Goal: Transaction & Acquisition: Purchase product/service

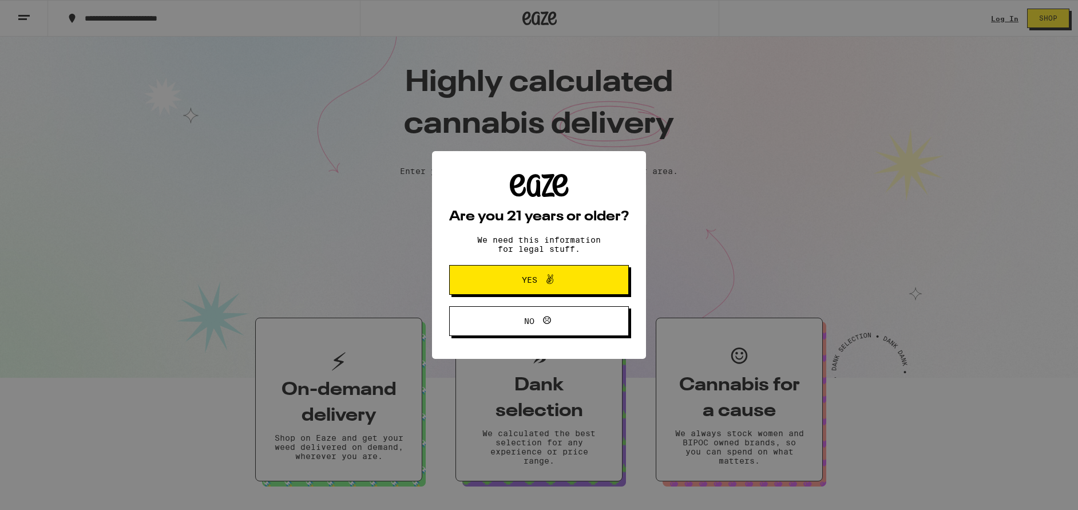
click at [608, 278] on button "Yes" at bounding box center [539, 280] width 180 height 30
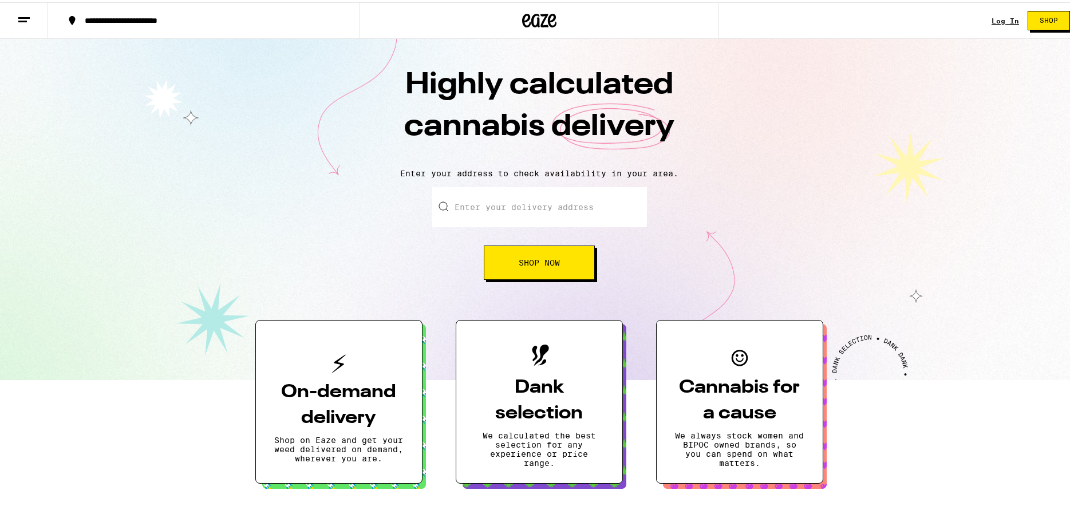
click at [994, 19] on link "Log In" at bounding box center [1004, 18] width 27 height 7
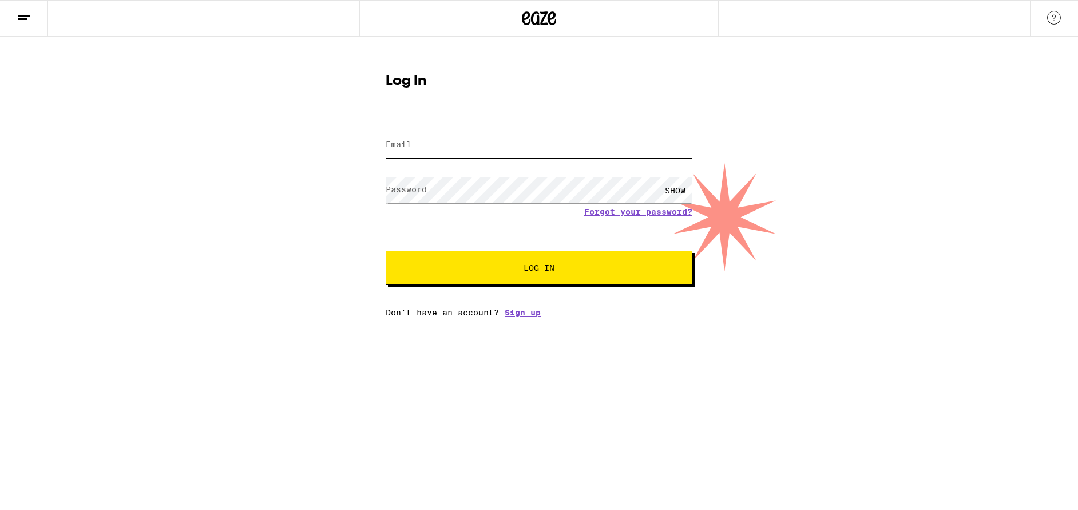
click at [491, 141] on input "Email" at bounding box center [539, 145] width 307 height 26
type input "[PERSON_NAME][EMAIL_ADDRESS][PERSON_NAME][DOMAIN_NAME]"
click at [386, 251] on button "Log In" at bounding box center [539, 268] width 307 height 34
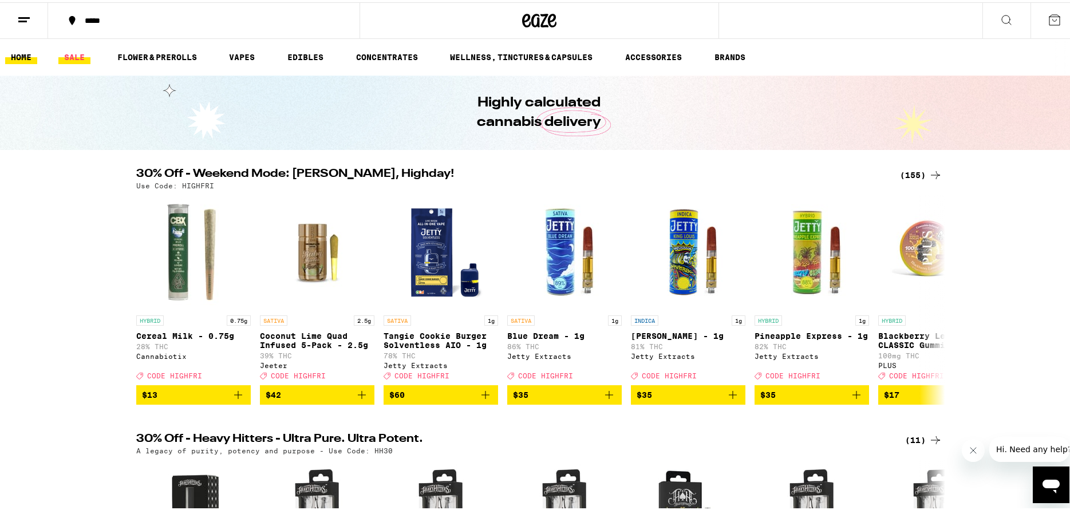
click at [75, 55] on link "SALE" at bounding box center [74, 55] width 32 height 14
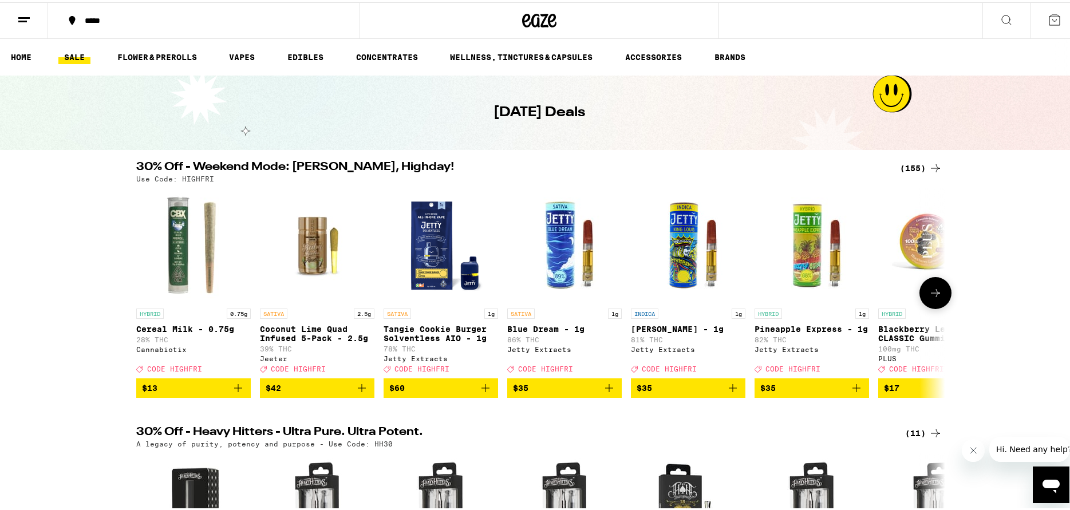
click at [938, 297] on icon at bounding box center [935, 291] width 14 height 14
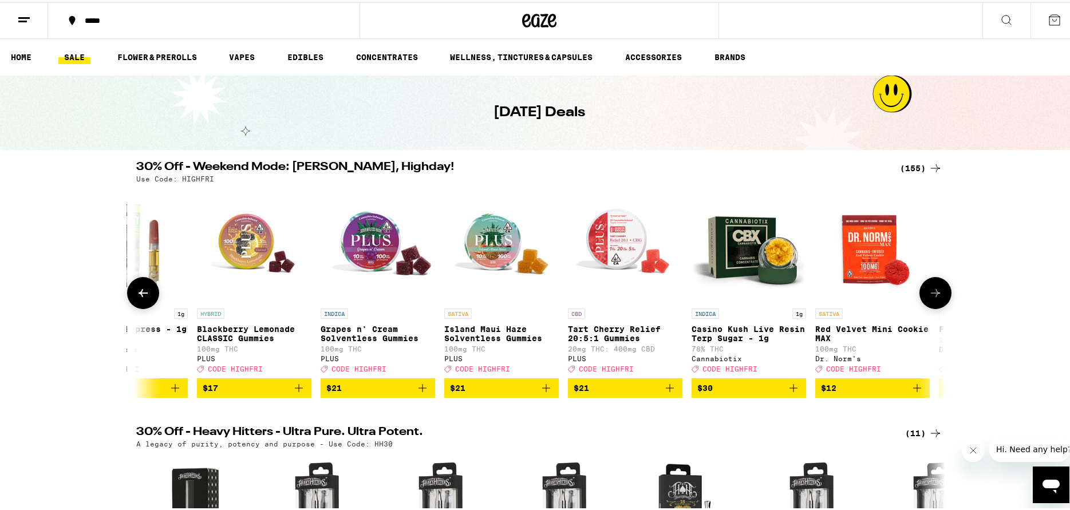
click at [938, 297] on icon at bounding box center [935, 291] width 14 height 14
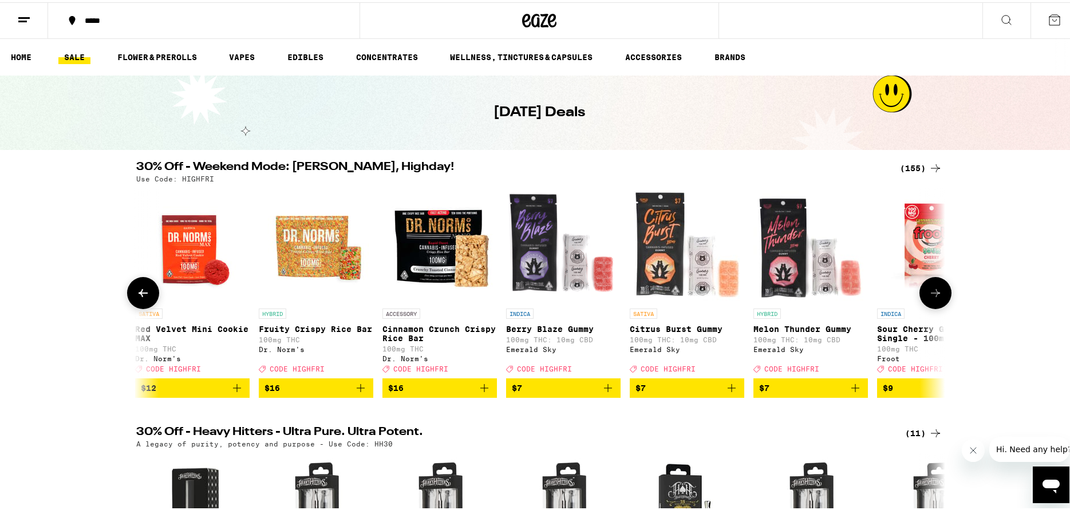
scroll to position [0, 1362]
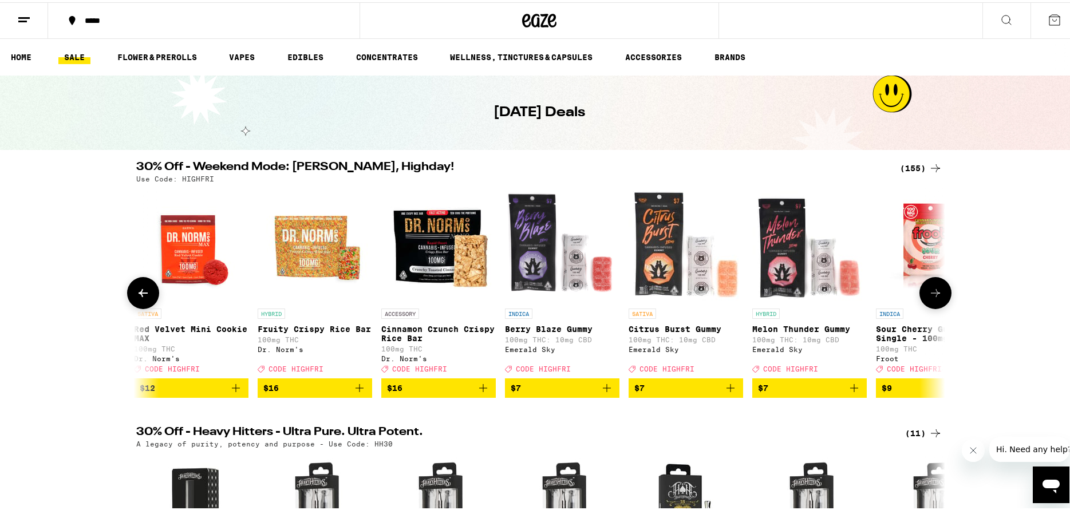
click at [938, 297] on icon at bounding box center [935, 291] width 14 height 14
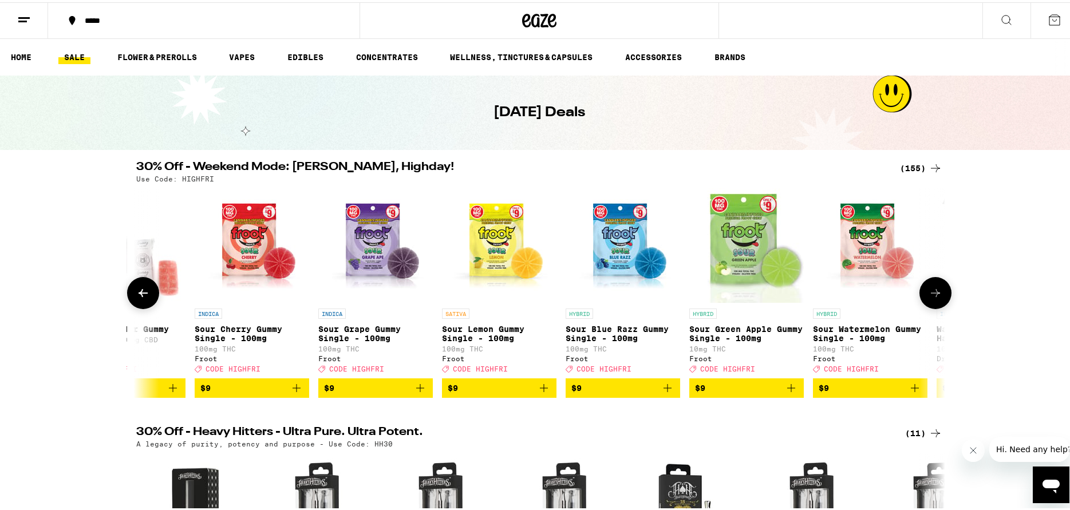
click at [938, 297] on icon at bounding box center [935, 291] width 14 height 14
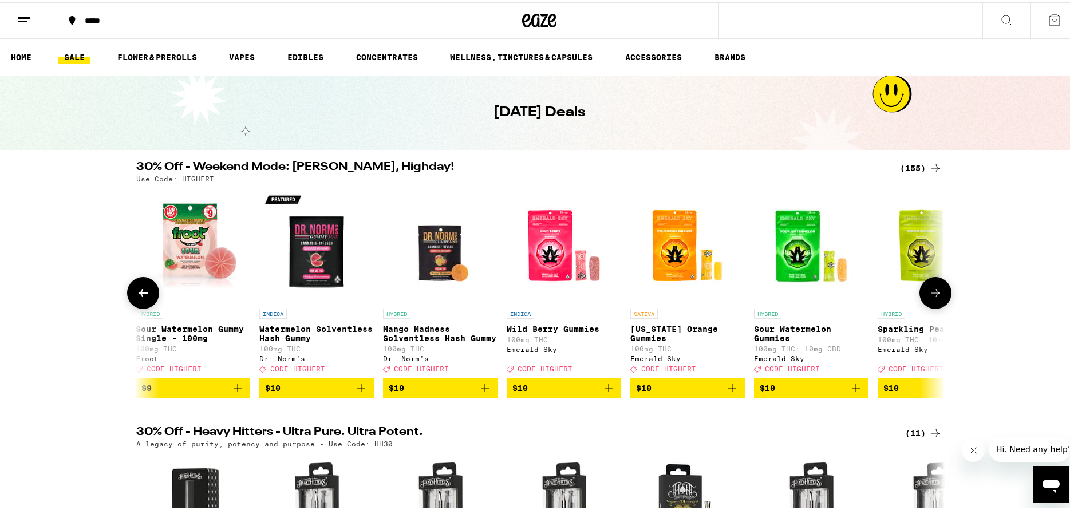
scroll to position [0, 2725]
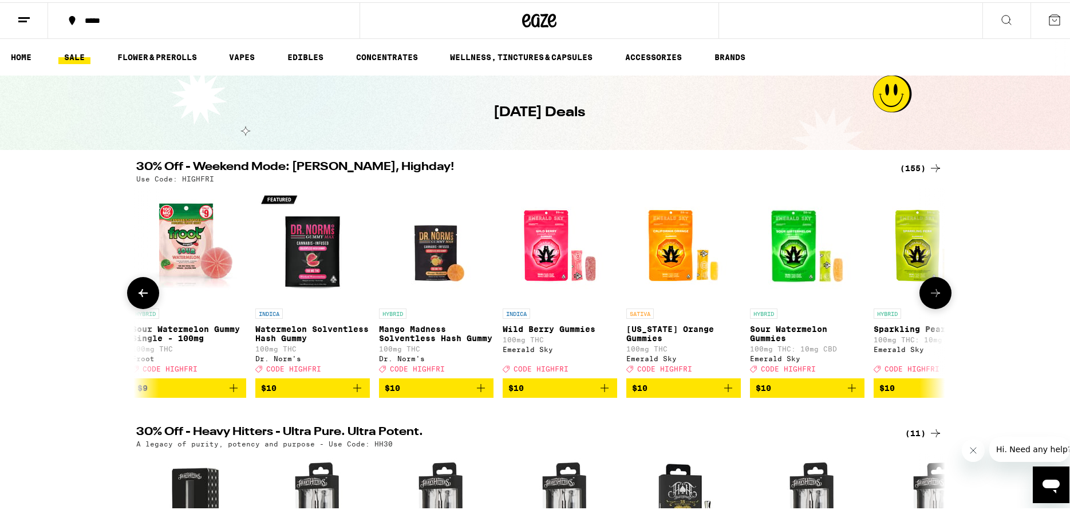
click at [938, 297] on icon at bounding box center [935, 291] width 14 height 14
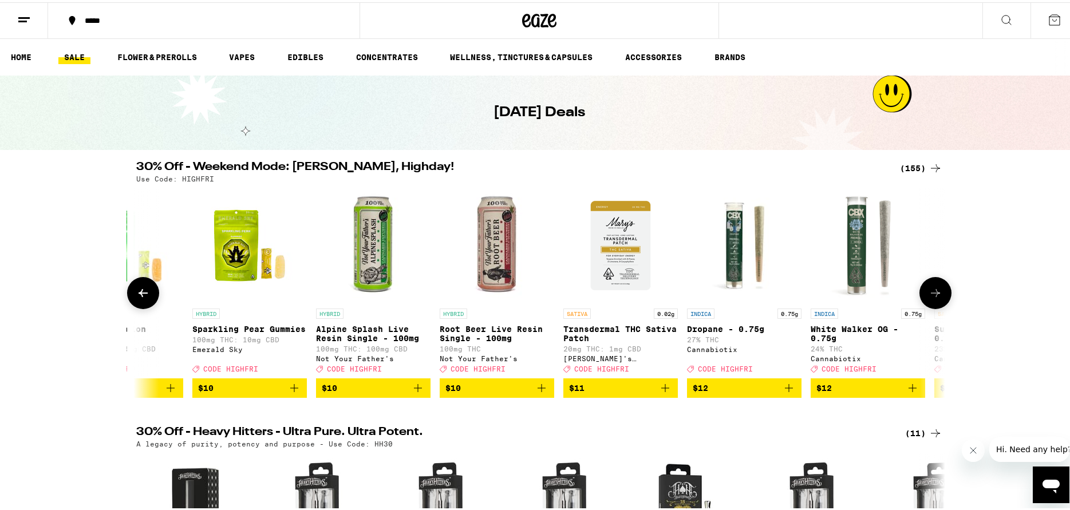
click at [938, 297] on icon at bounding box center [935, 291] width 14 height 14
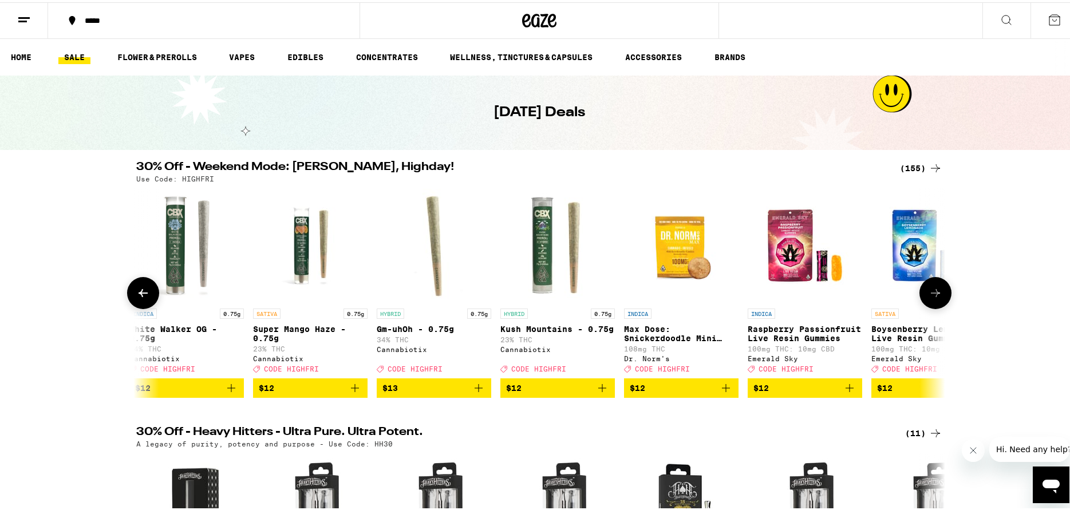
click at [938, 297] on icon at bounding box center [935, 291] width 14 height 14
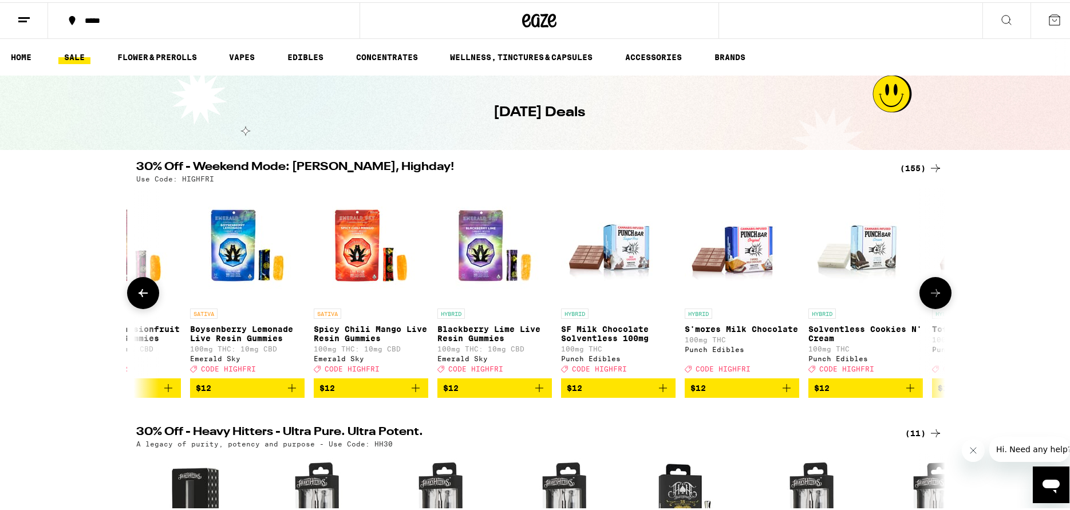
click at [938, 297] on icon at bounding box center [935, 291] width 14 height 14
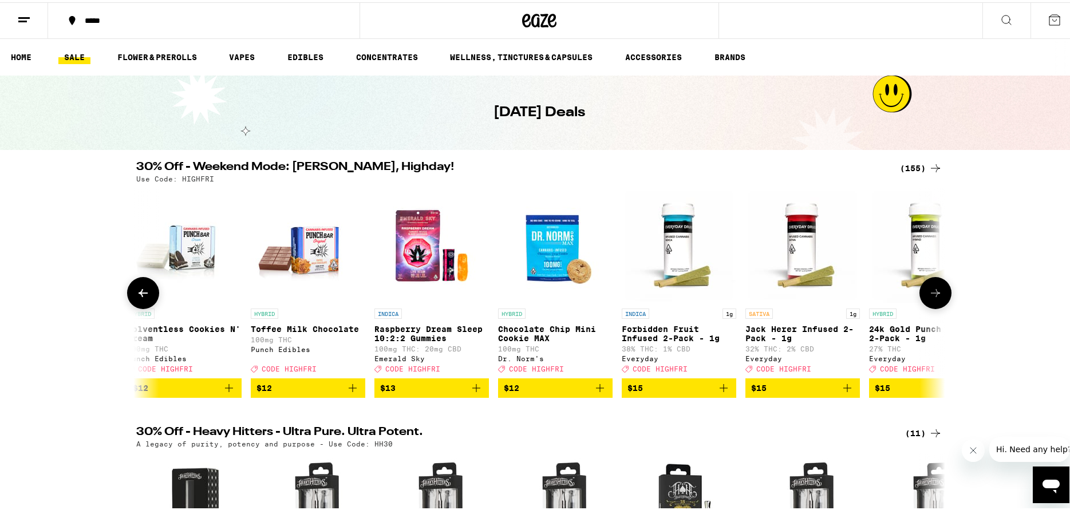
click at [938, 297] on icon at bounding box center [935, 291] width 14 height 14
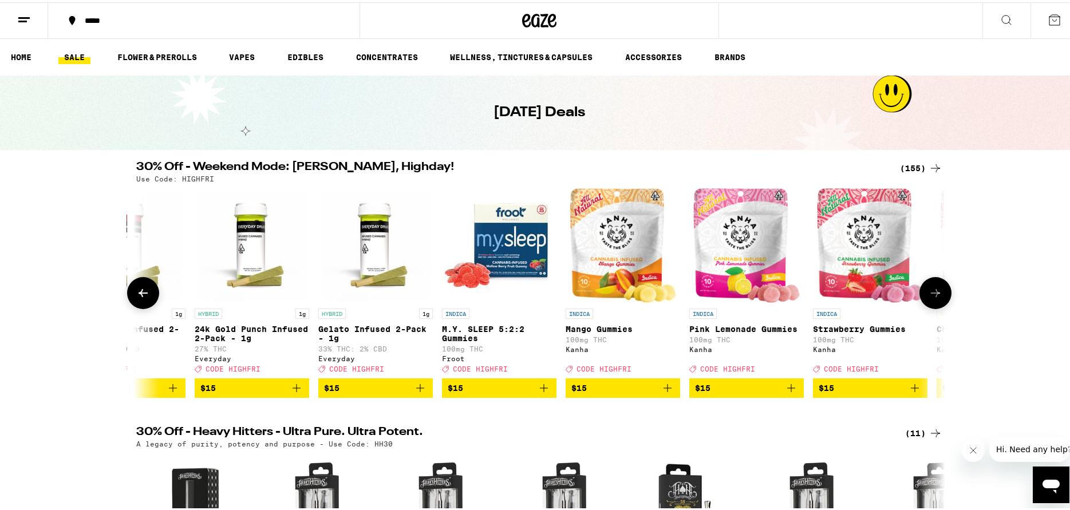
scroll to position [0, 6131]
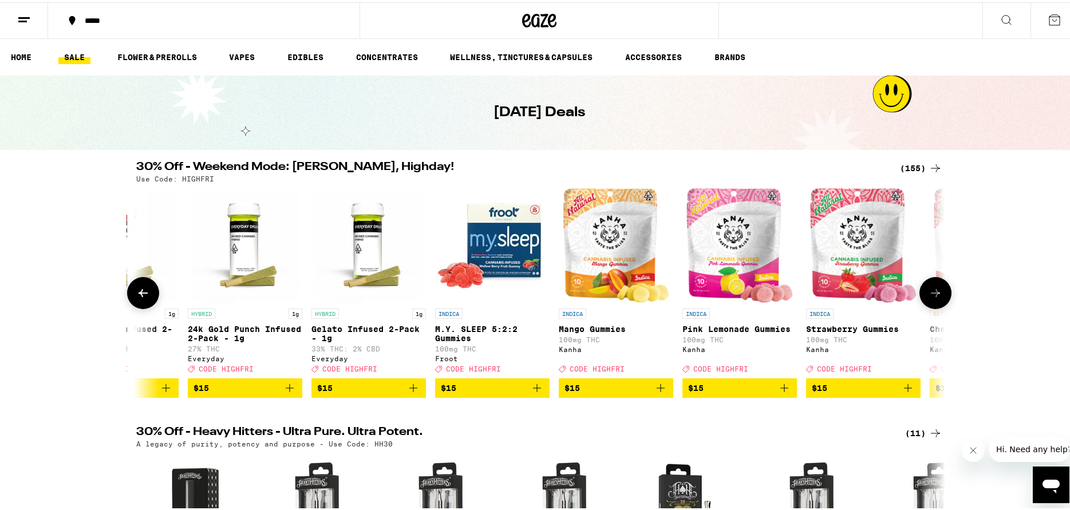
click at [938, 297] on icon at bounding box center [935, 291] width 14 height 14
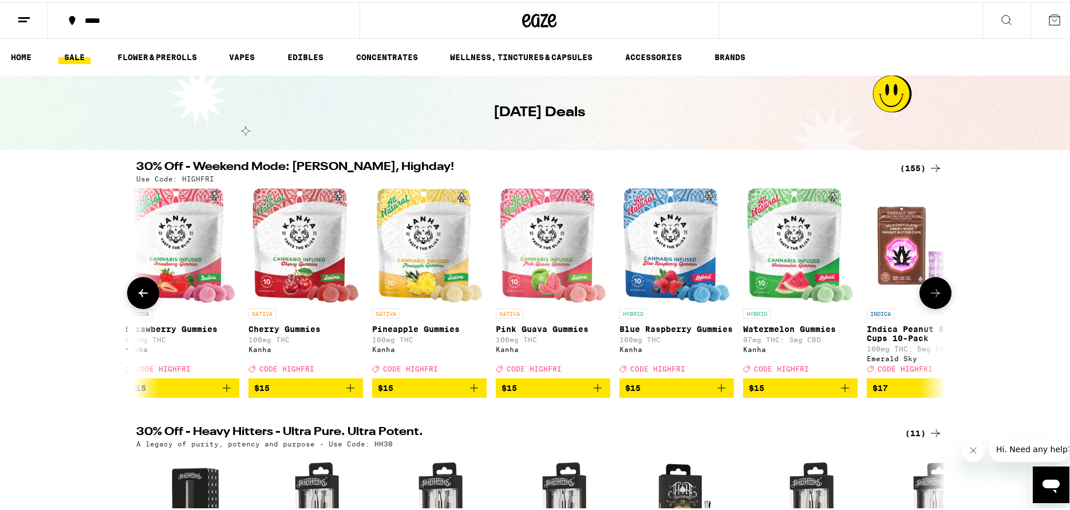
click at [938, 297] on icon at bounding box center [935, 291] width 14 height 14
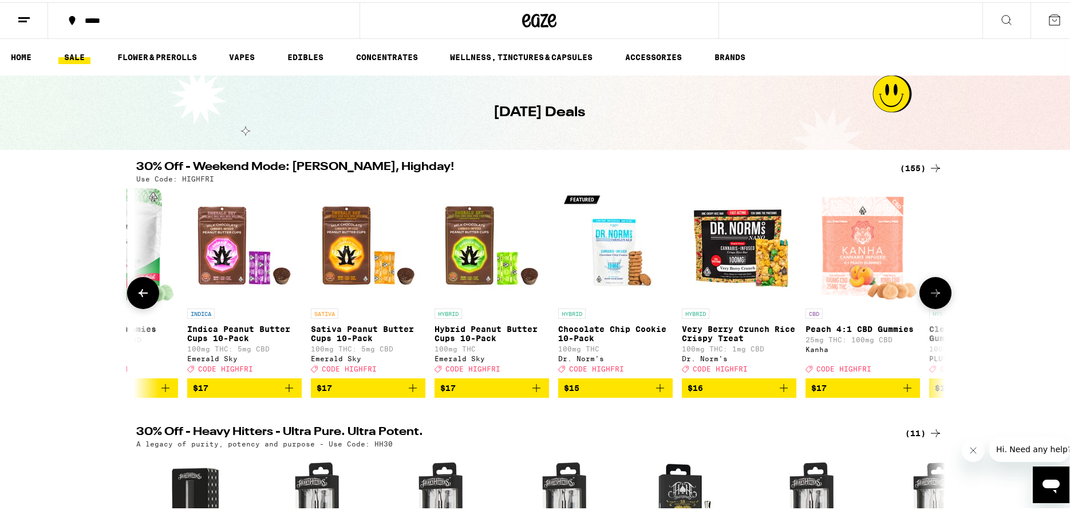
scroll to position [0, 7493]
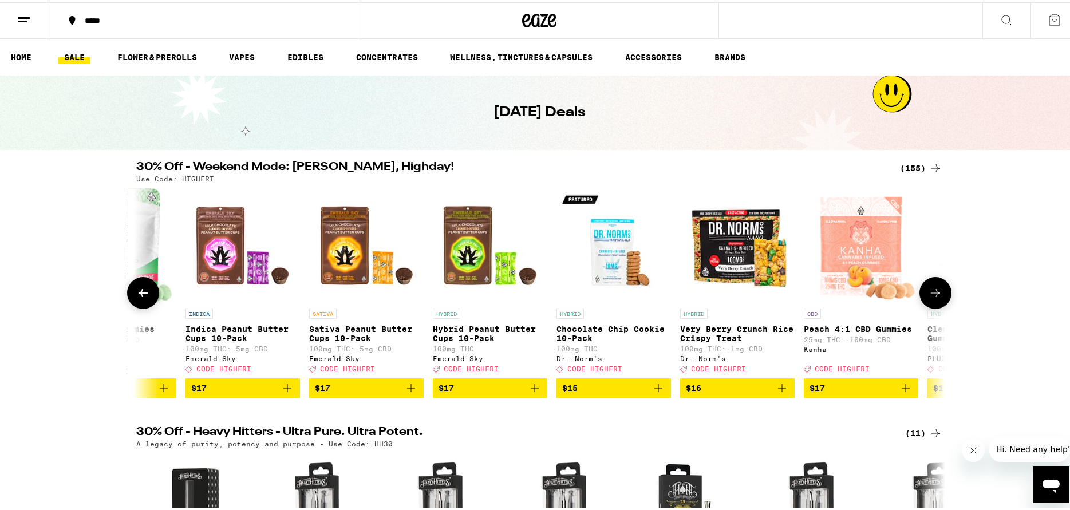
click at [938, 297] on icon at bounding box center [935, 291] width 14 height 14
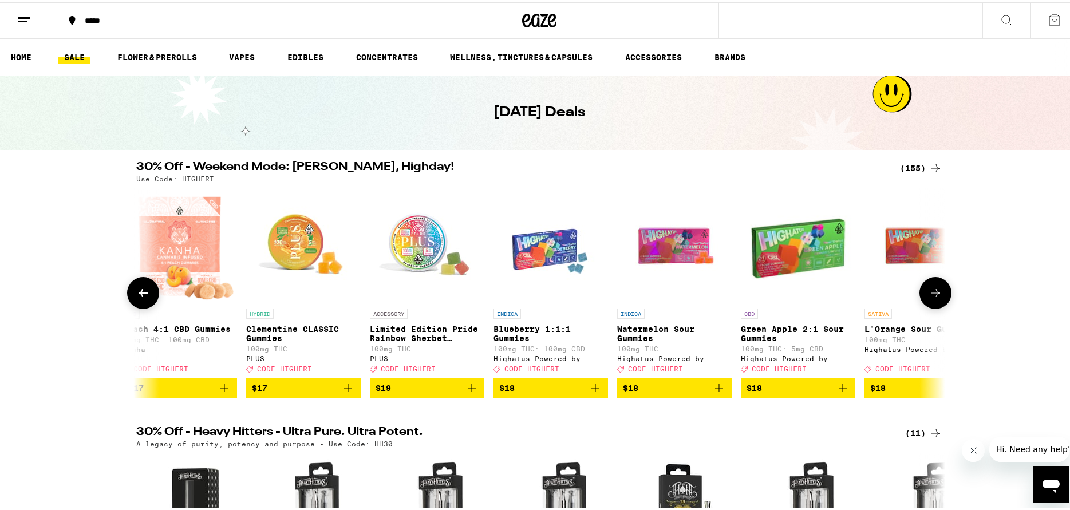
click at [938, 297] on icon at bounding box center [935, 291] width 14 height 14
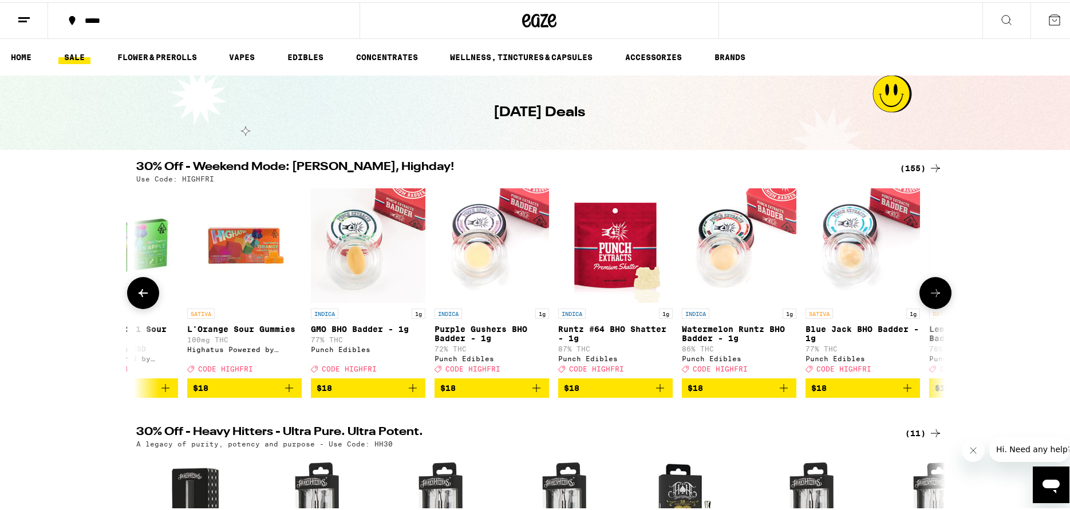
scroll to position [0, 8855]
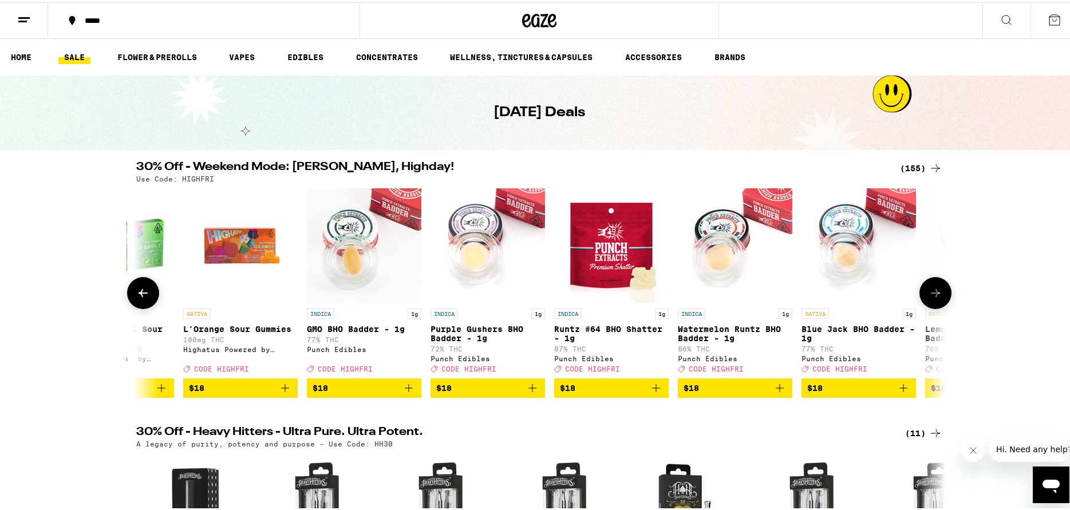
click at [938, 297] on icon at bounding box center [935, 291] width 14 height 14
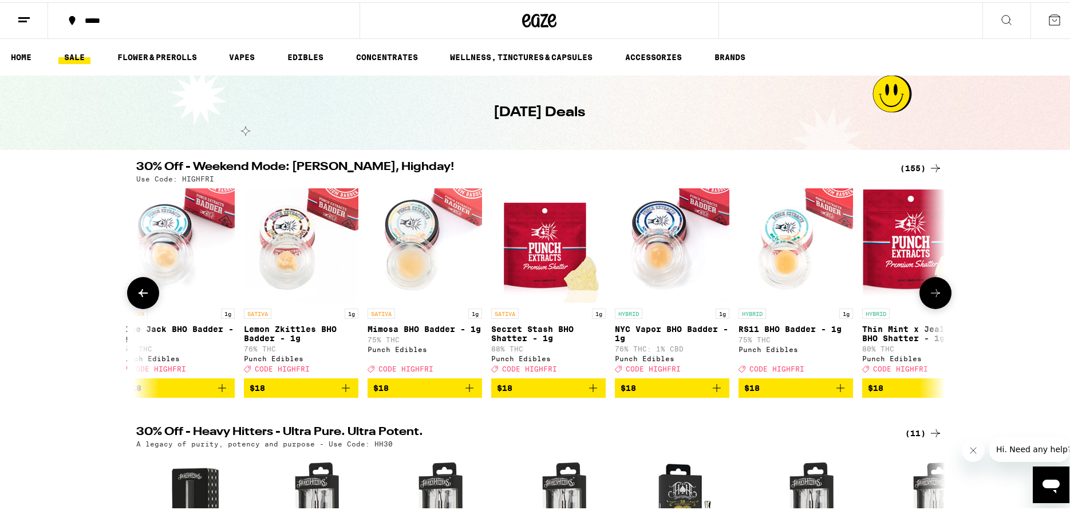
click at [938, 297] on icon at bounding box center [935, 291] width 14 height 14
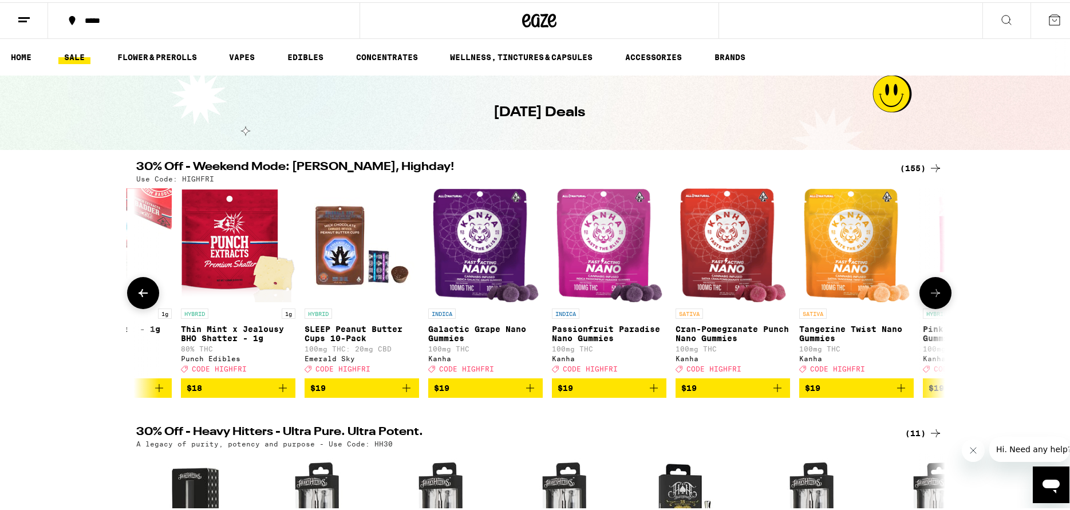
click at [938, 297] on icon at bounding box center [935, 291] width 14 height 14
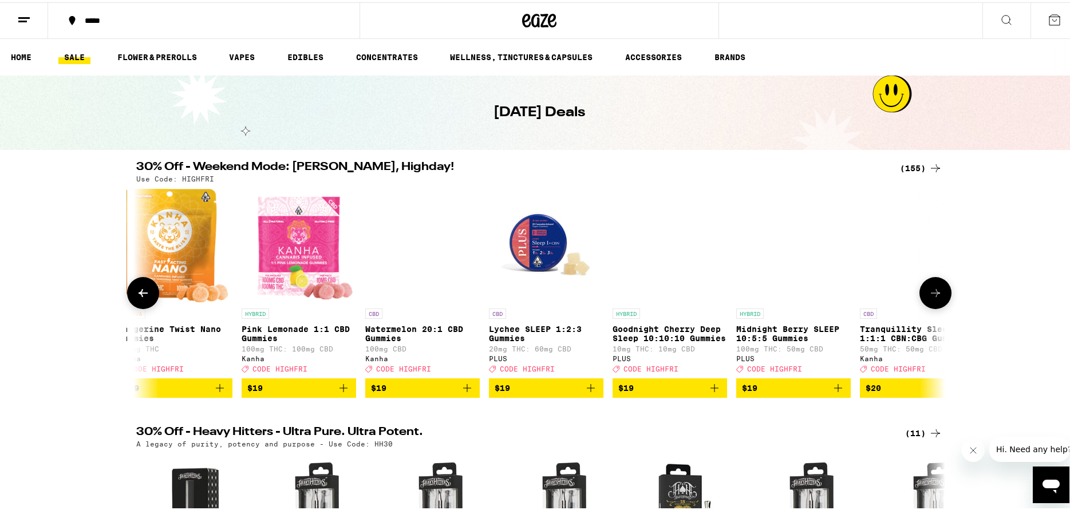
click at [938, 297] on icon at bounding box center [935, 291] width 14 height 14
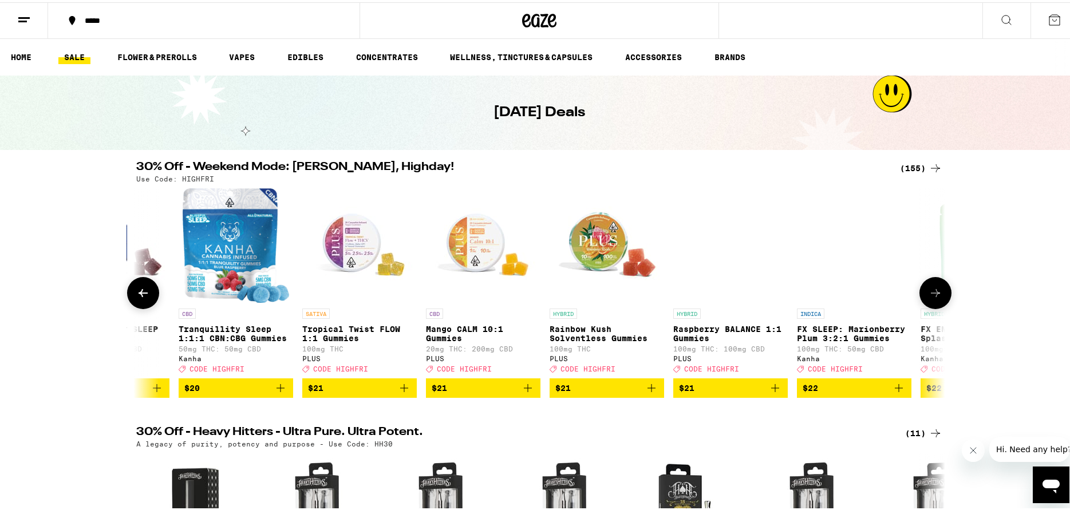
click at [938, 297] on icon at bounding box center [935, 291] width 14 height 14
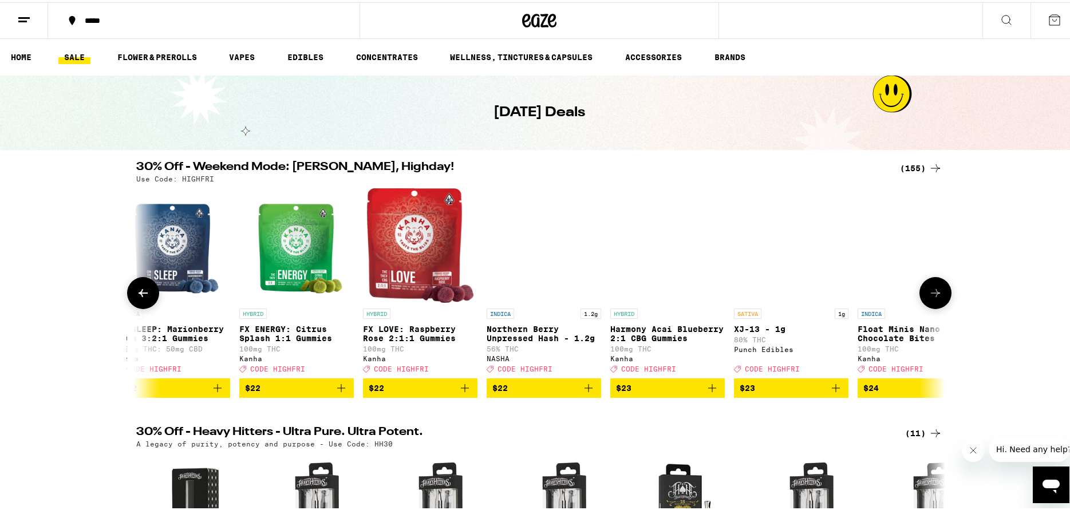
click at [938, 297] on icon at bounding box center [935, 291] width 14 height 14
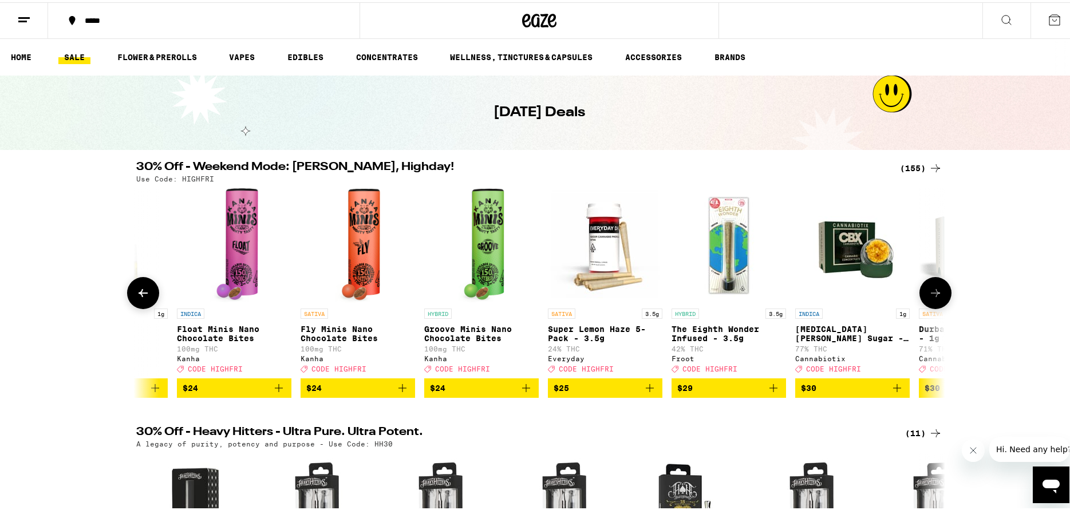
scroll to position [0, 12943]
click at [938, 297] on icon at bounding box center [935, 291] width 14 height 14
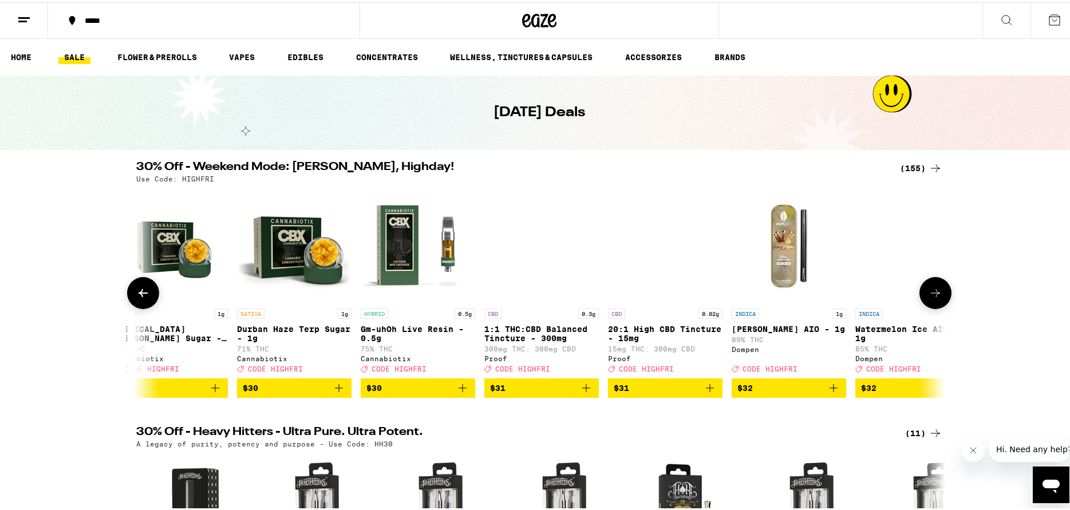
click at [938, 297] on icon at bounding box center [935, 291] width 14 height 14
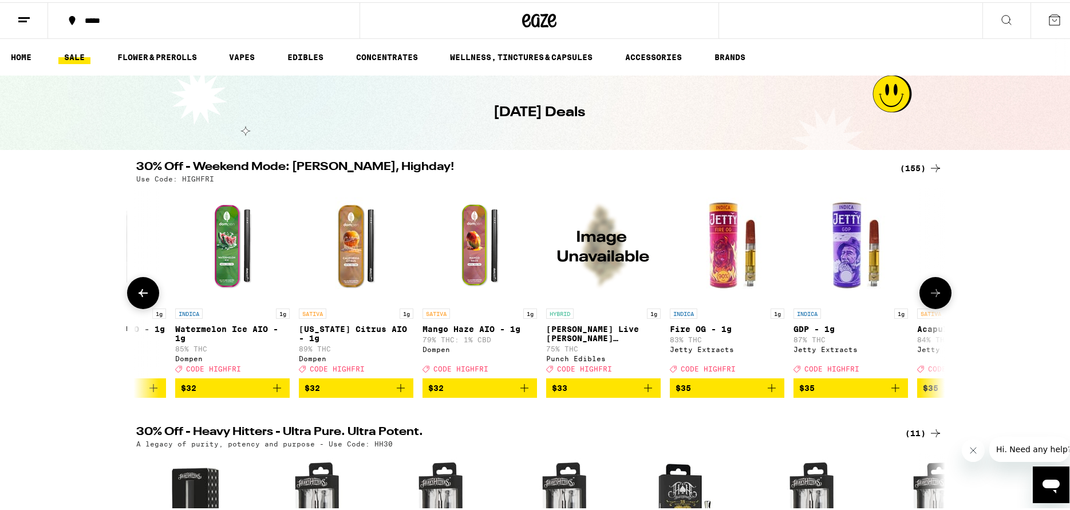
scroll to position [0, 14305]
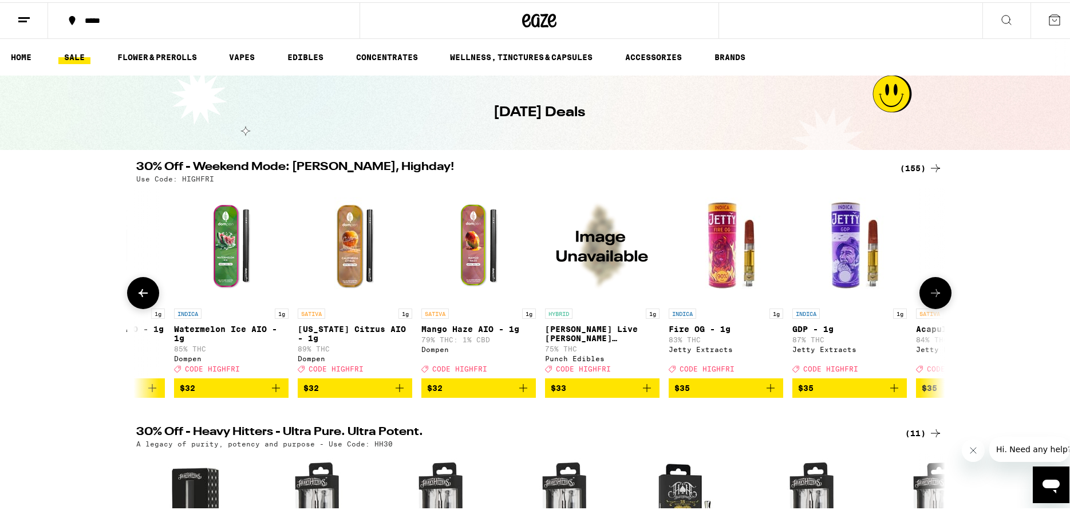
click at [136, 298] on icon at bounding box center [143, 291] width 14 height 14
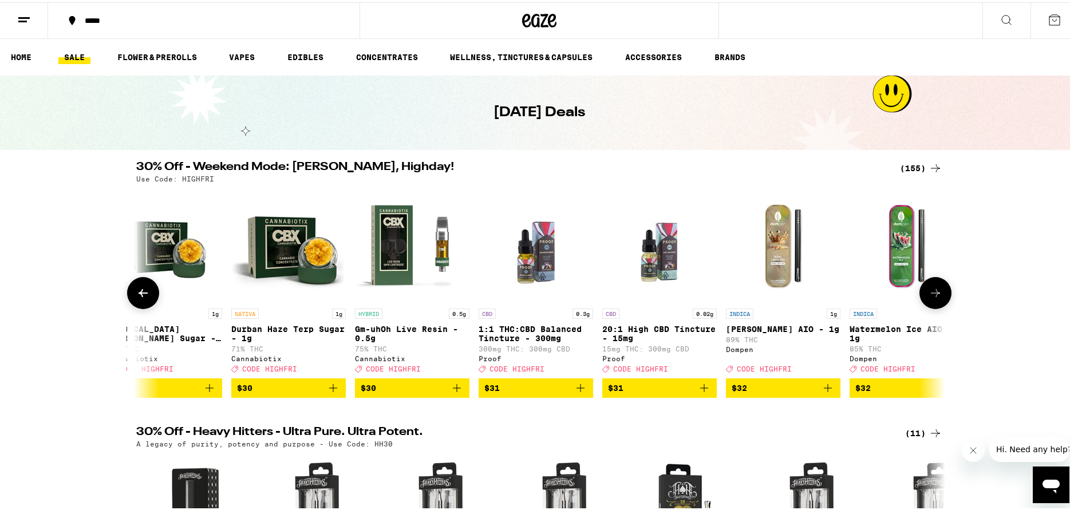
scroll to position [0, 13624]
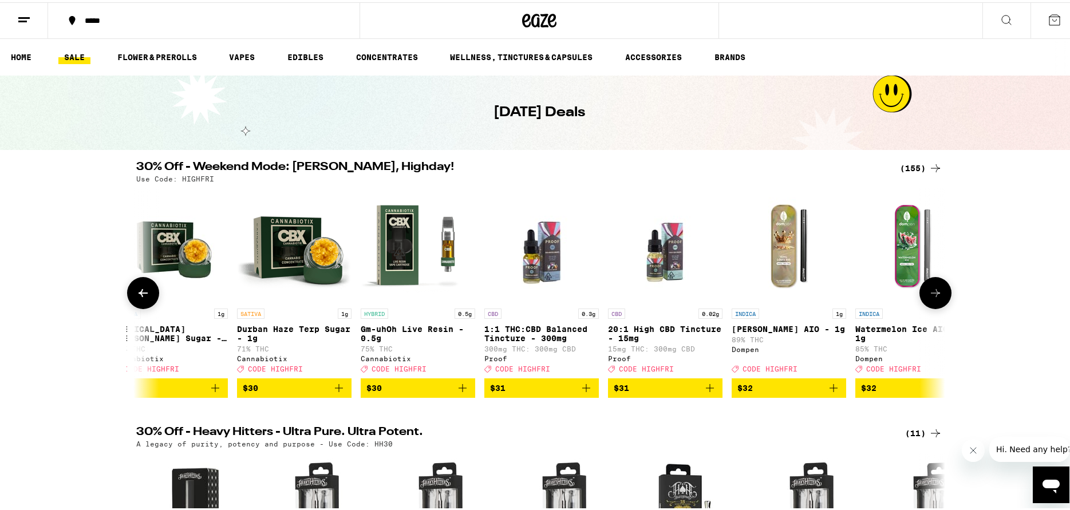
click at [935, 298] on icon at bounding box center [935, 291] width 14 height 14
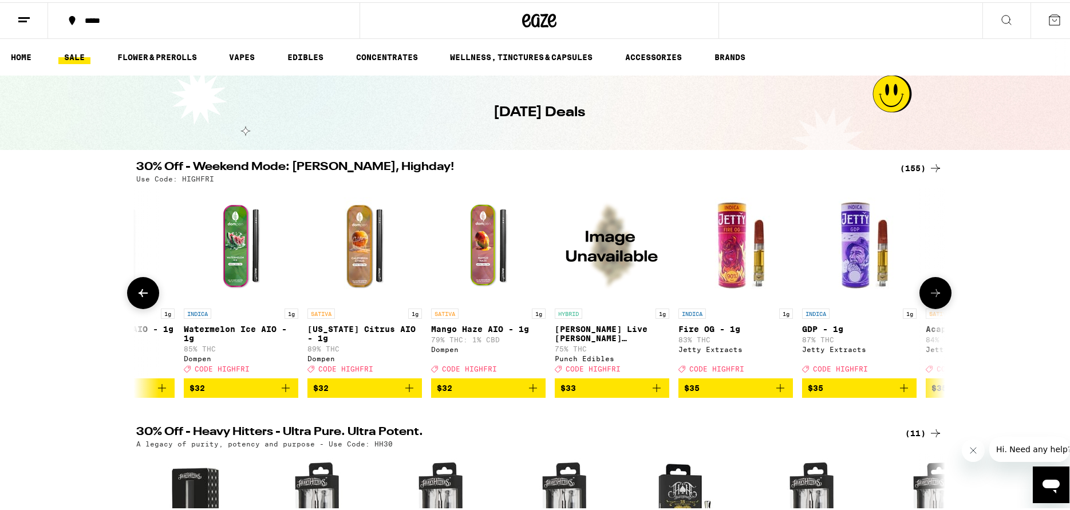
scroll to position [0, 14305]
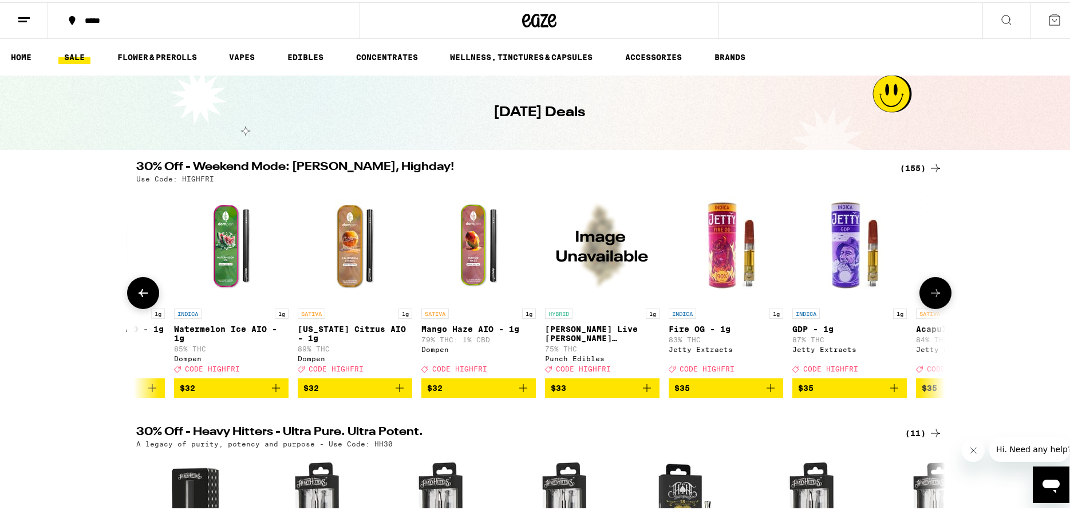
click at [136, 298] on icon at bounding box center [143, 291] width 14 height 14
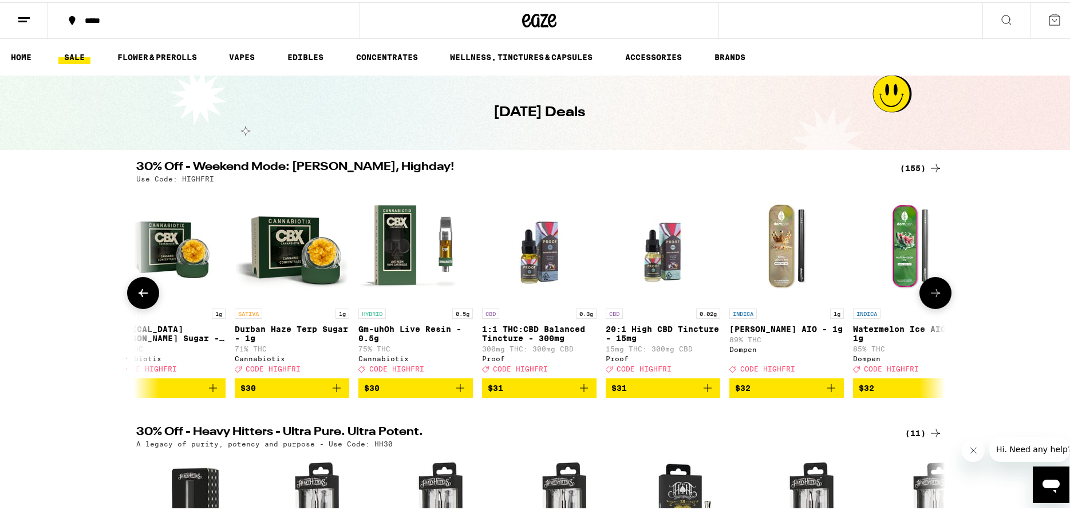
scroll to position [0, 13624]
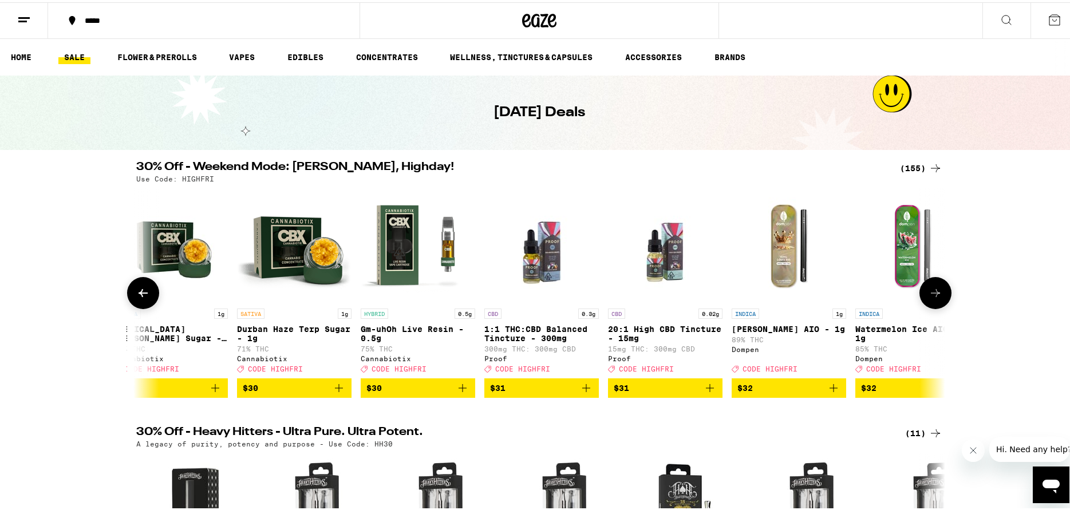
click at [785, 254] on img "Open page for King Louis XIII AIO - 1g from Dompen" at bounding box center [789, 243] width 114 height 114
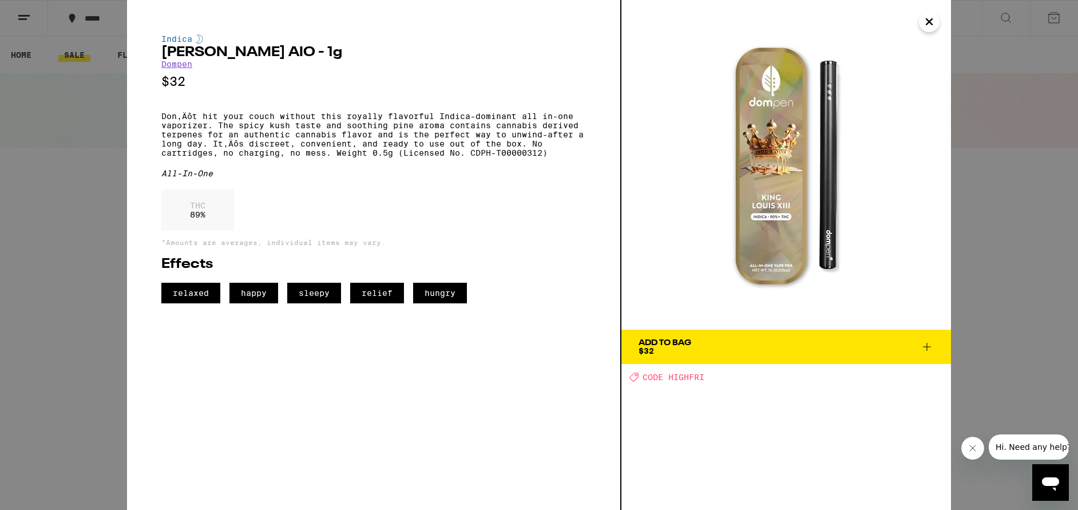
click at [925, 22] on icon "Close" at bounding box center [930, 21] width 14 height 17
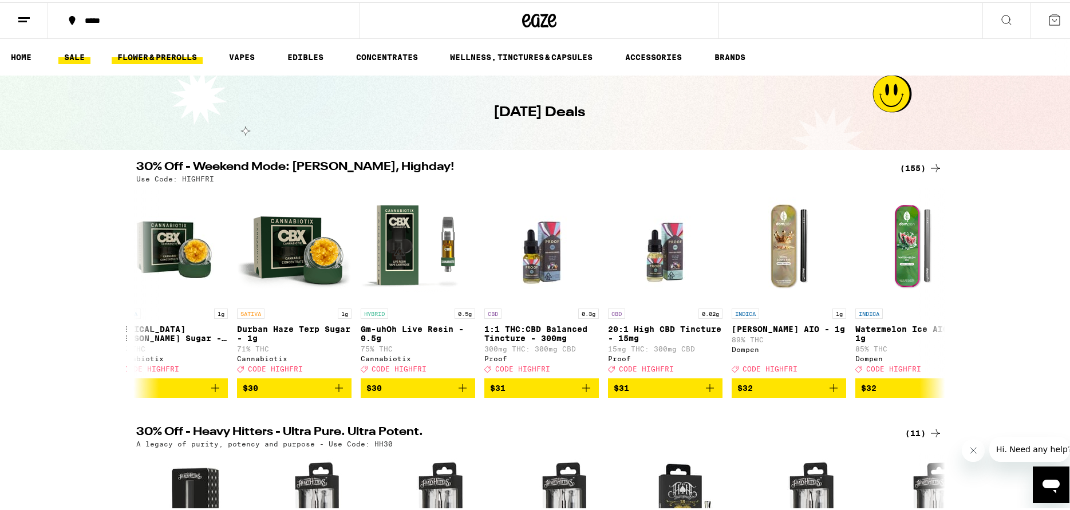
click at [133, 58] on link "FLOWER & PREROLLS" at bounding box center [157, 55] width 91 height 14
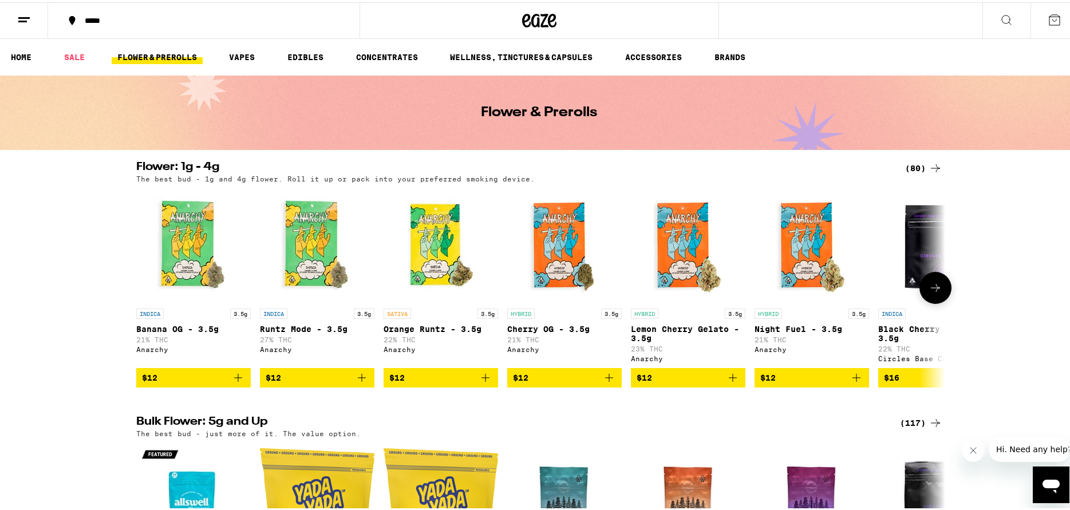
click at [931, 290] on icon at bounding box center [935, 286] width 9 height 8
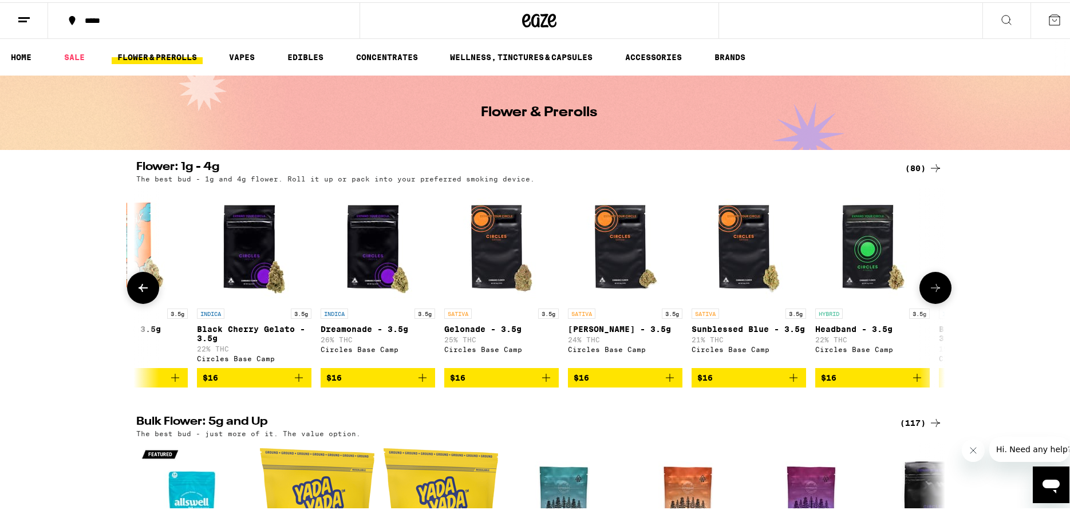
click at [931, 290] on icon at bounding box center [935, 286] width 9 height 8
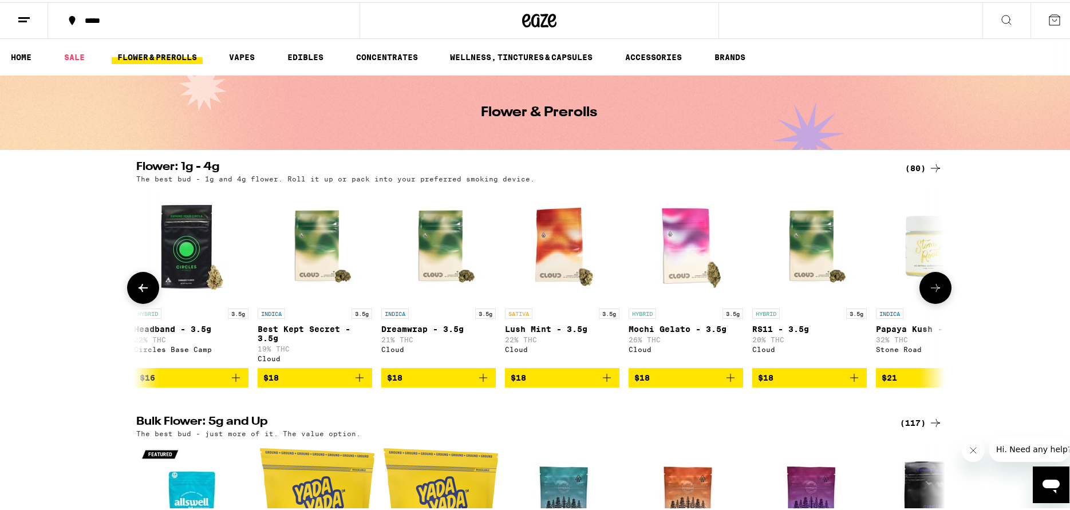
click at [931, 290] on icon at bounding box center [935, 286] width 9 height 8
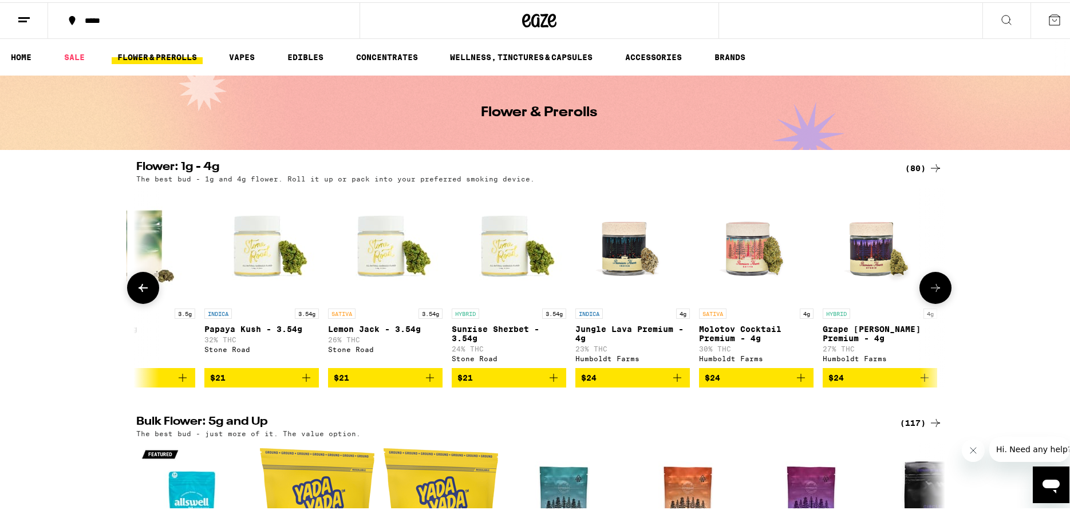
scroll to position [0, 2044]
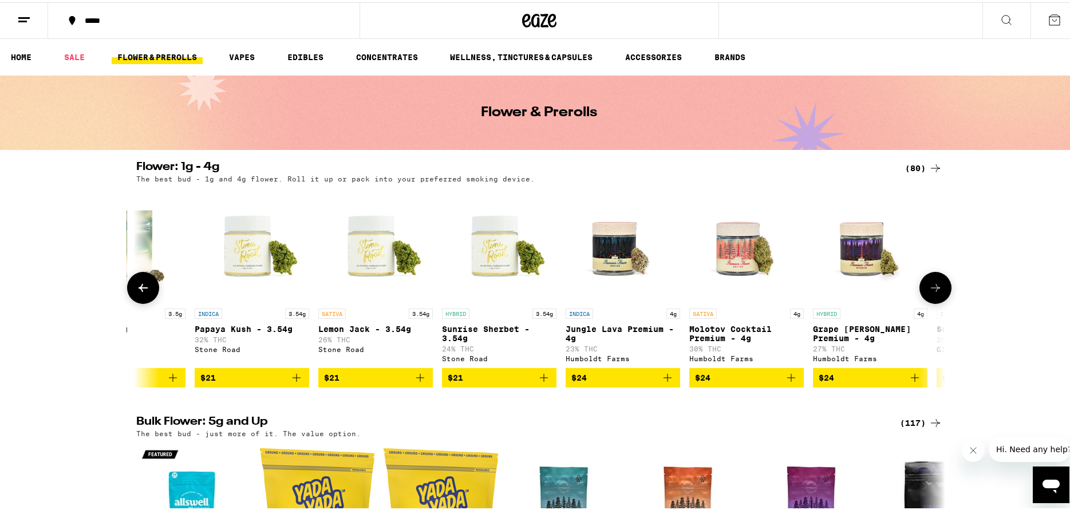
click at [931, 290] on icon at bounding box center [935, 286] width 9 height 8
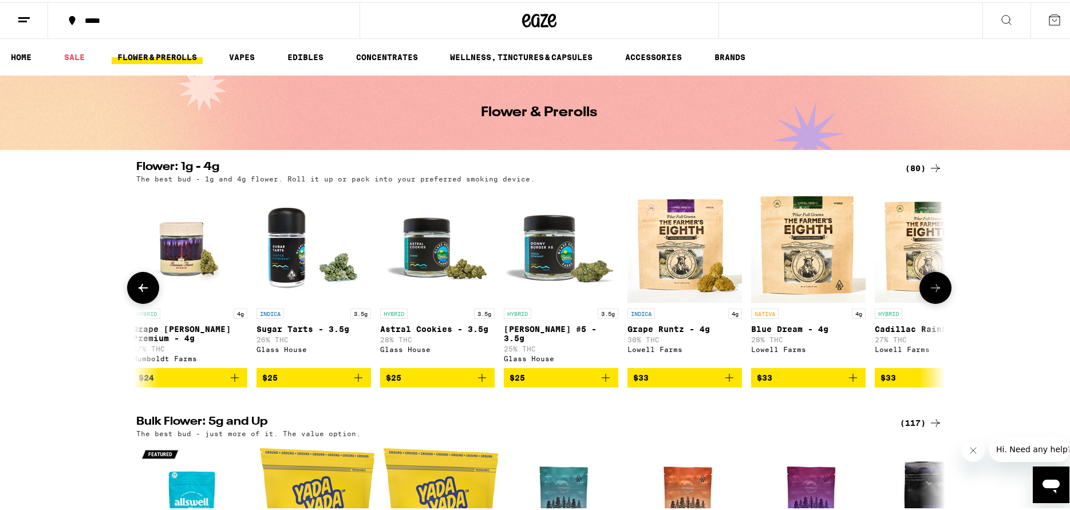
scroll to position [0, 2725]
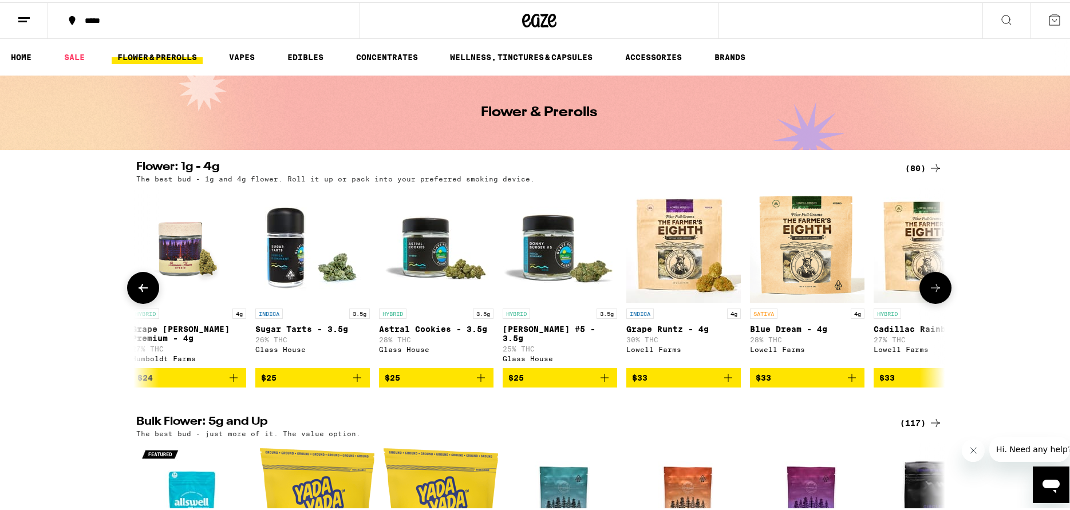
click at [931, 290] on icon at bounding box center [935, 286] width 9 height 8
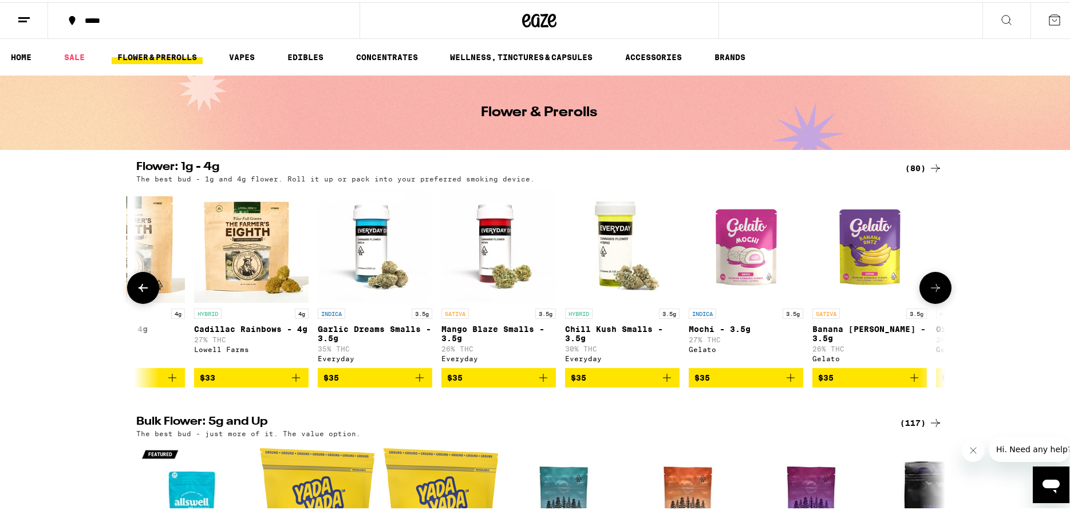
scroll to position [0, 3406]
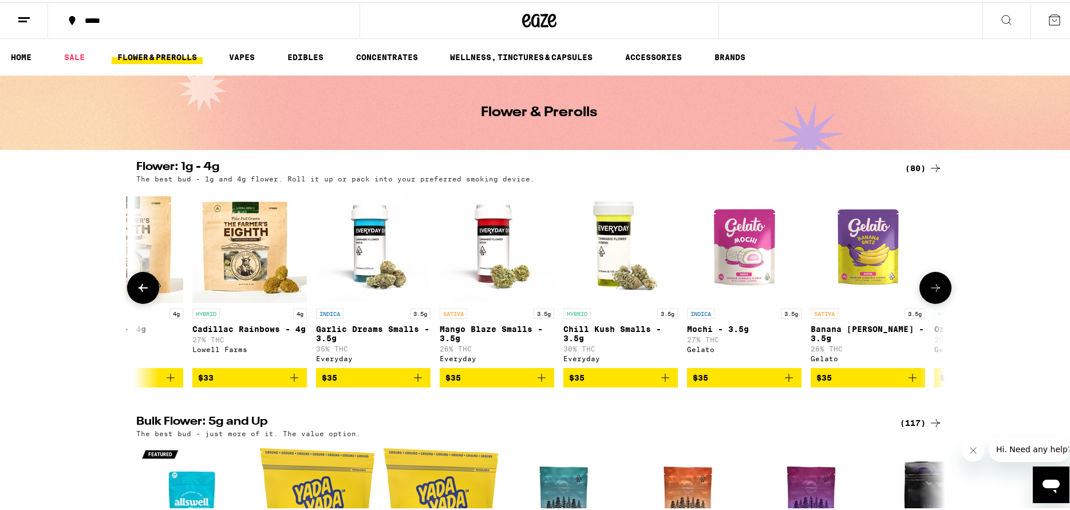
click at [931, 290] on icon at bounding box center [935, 286] width 9 height 8
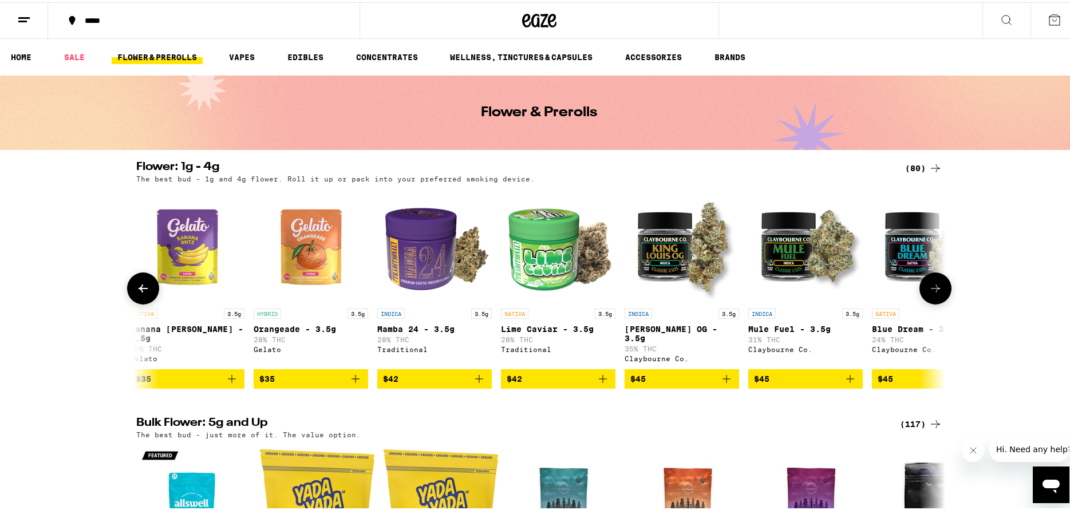
scroll to position [0, 4087]
click at [168, 252] on img "Open page for Banana Runtz - 3.5g from Gelato" at bounding box center [186, 243] width 114 height 114
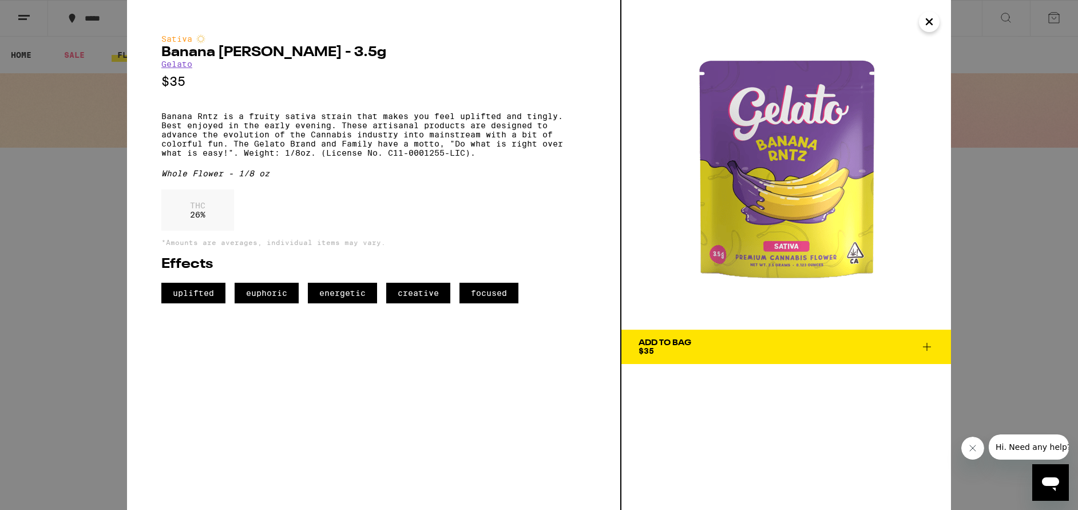
click at [733, 347] on span "Add To Bag $35" at bounding box center [786, 347] width 295 height 16
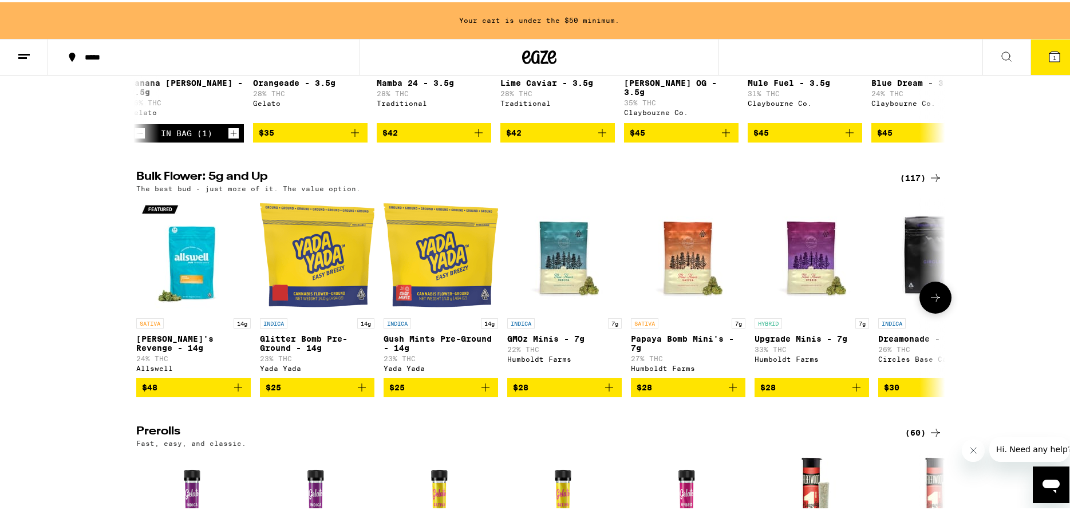
scroll to position [286, 0]
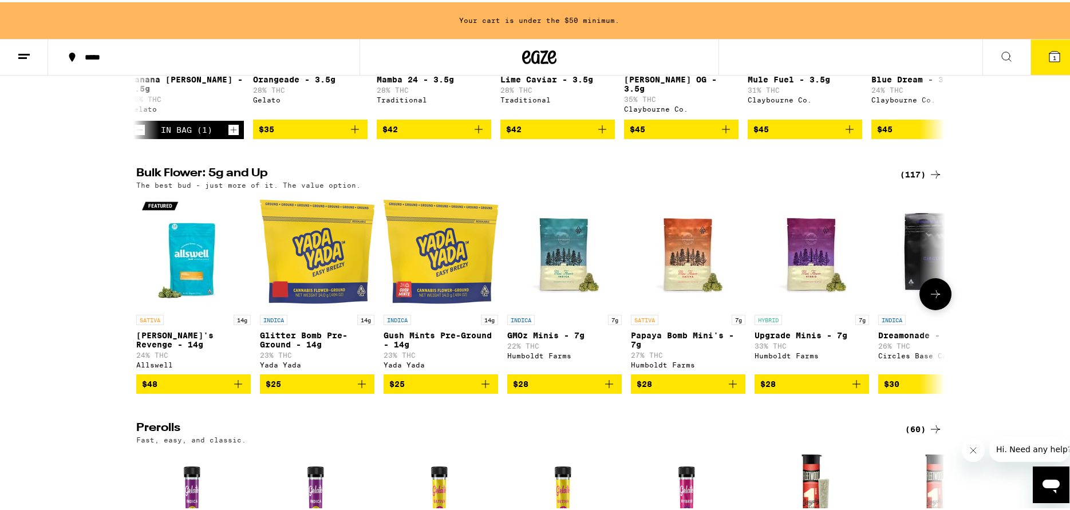
click at [935, 296] on icon at bounding box center [935, 292] width 9 height 8
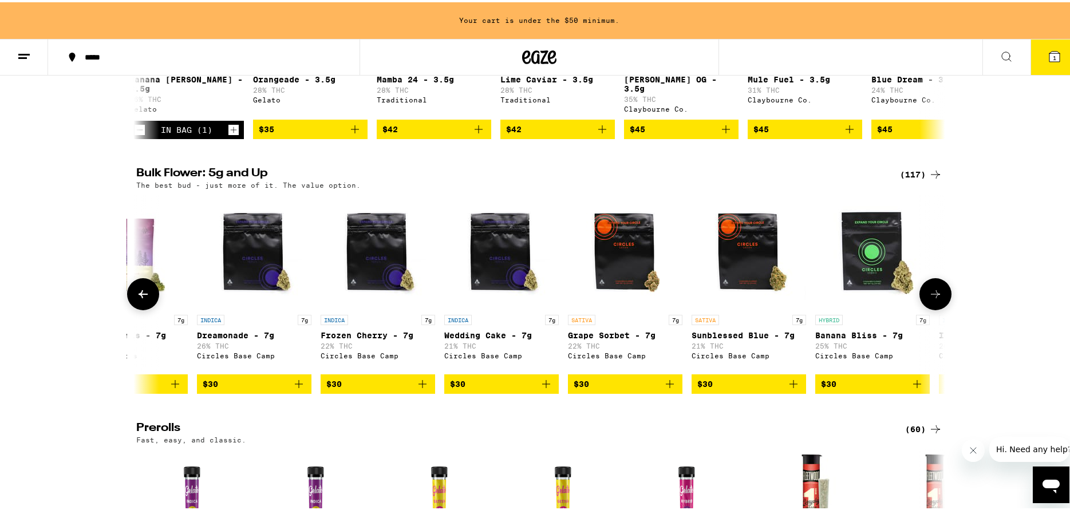
click at [935, 296] on icon at bounding box center [935, 292] width 9 height 8
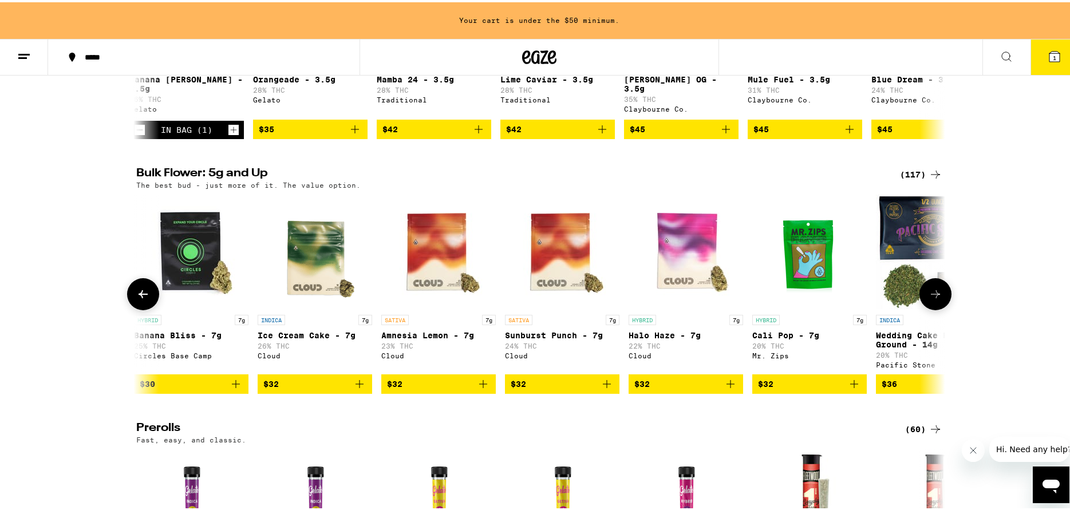
click at [935, 296] on icon at bounding box center [935, 292] width 9 height 8
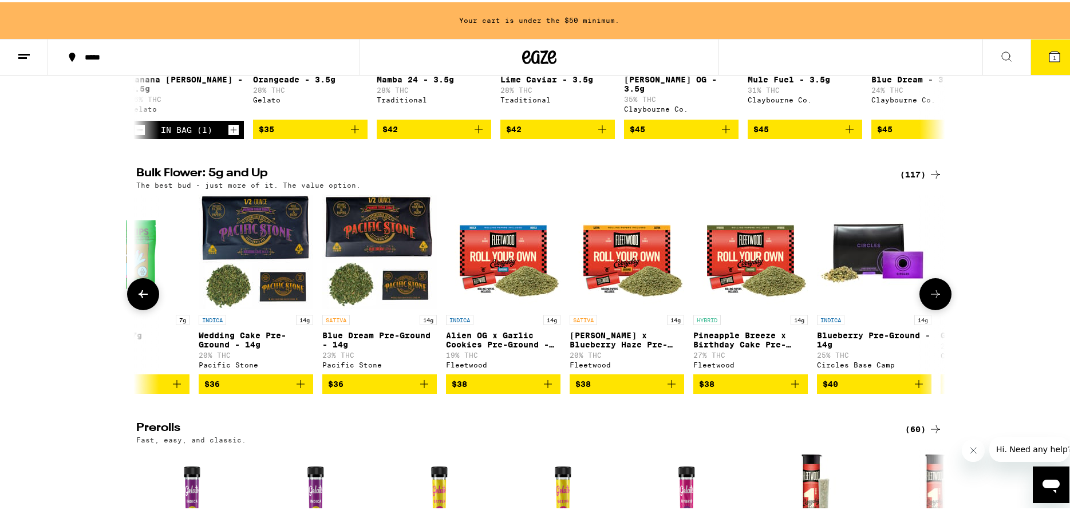
scroll to position [0, 2044]
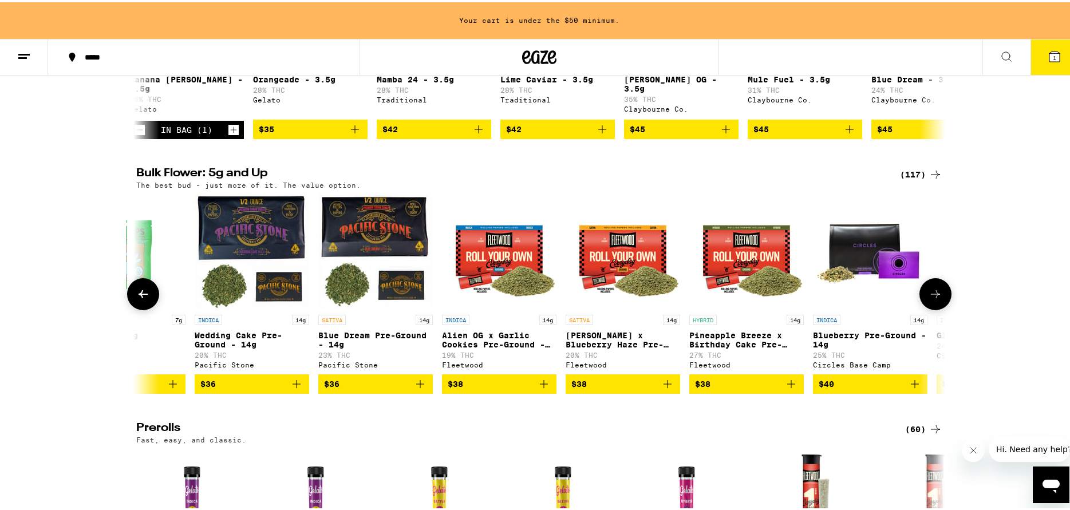
click at [935, 296] on icon at bounding box center [935, 292] width 9 height 8
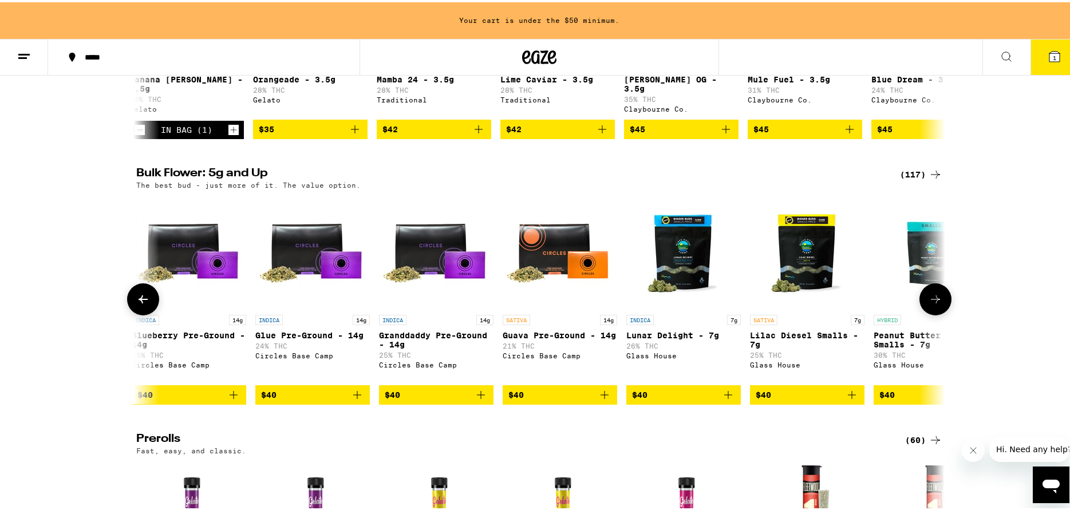
click at [935, 304] on icon at bounding box center [935, 297] width 14 height 14
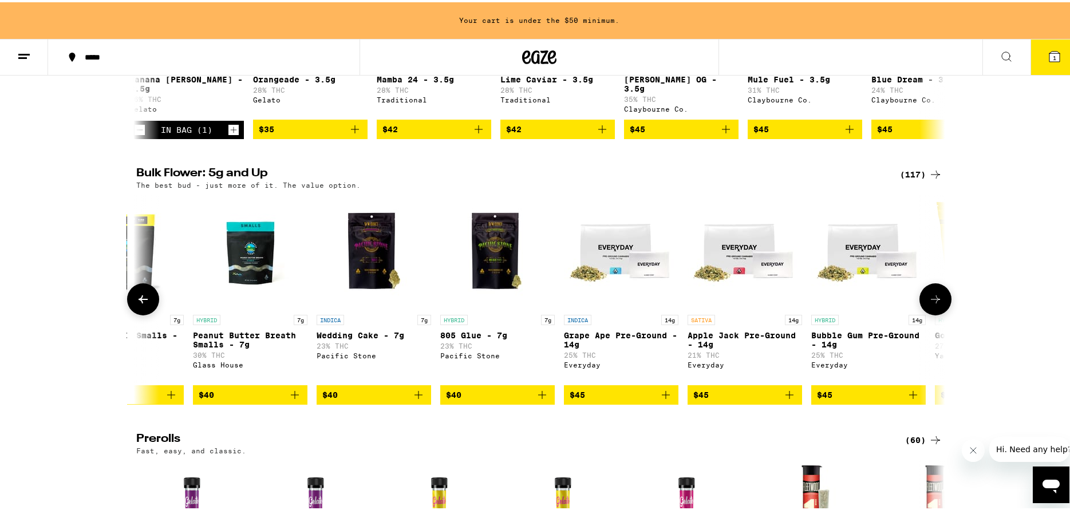
scroll to position [0, 3406]
click at [935, 304] on icon at bounding box center [935, 297] width 14 height 14
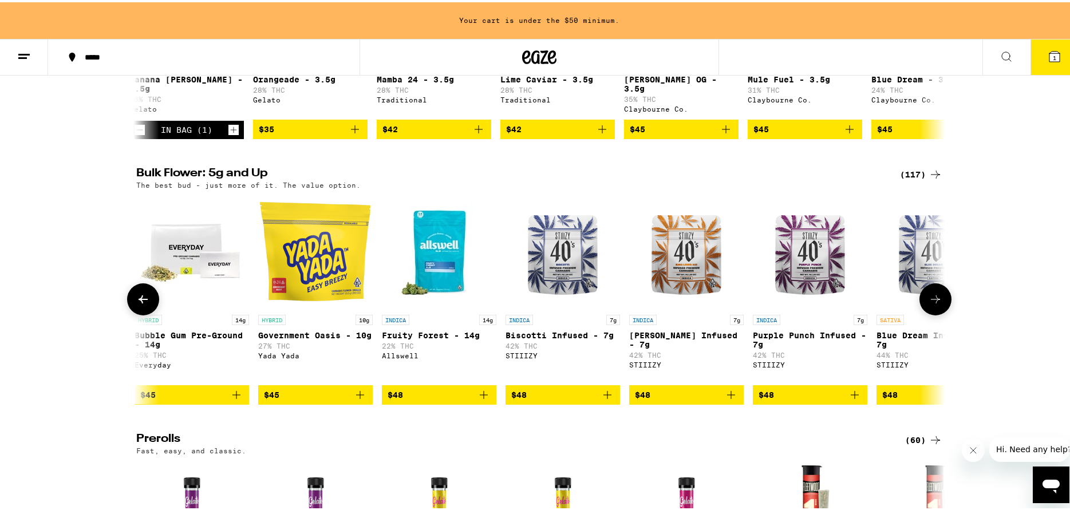
scroll to position [0, 4087]
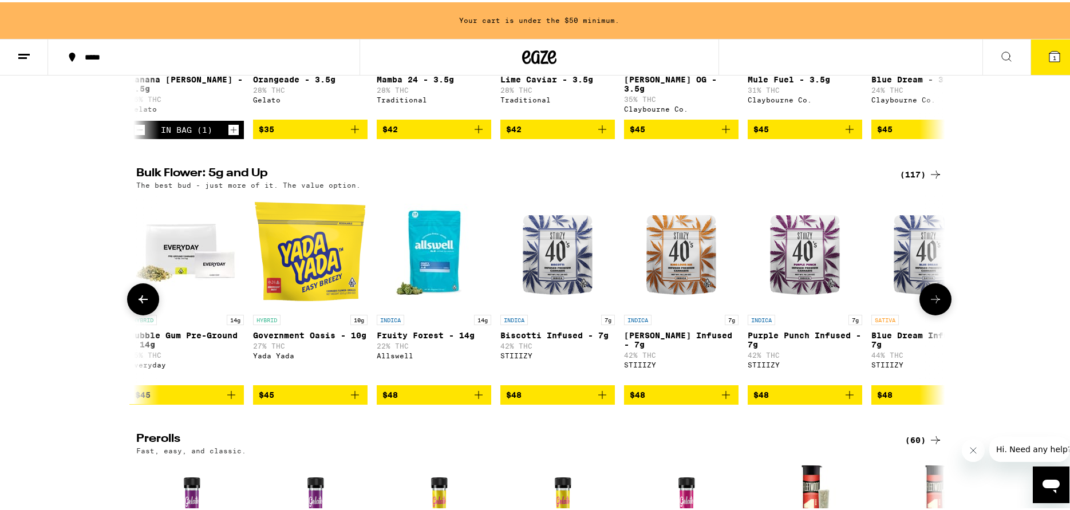
click at [934, 304] on icon at bounding box center [935, 297] width 14 height 14
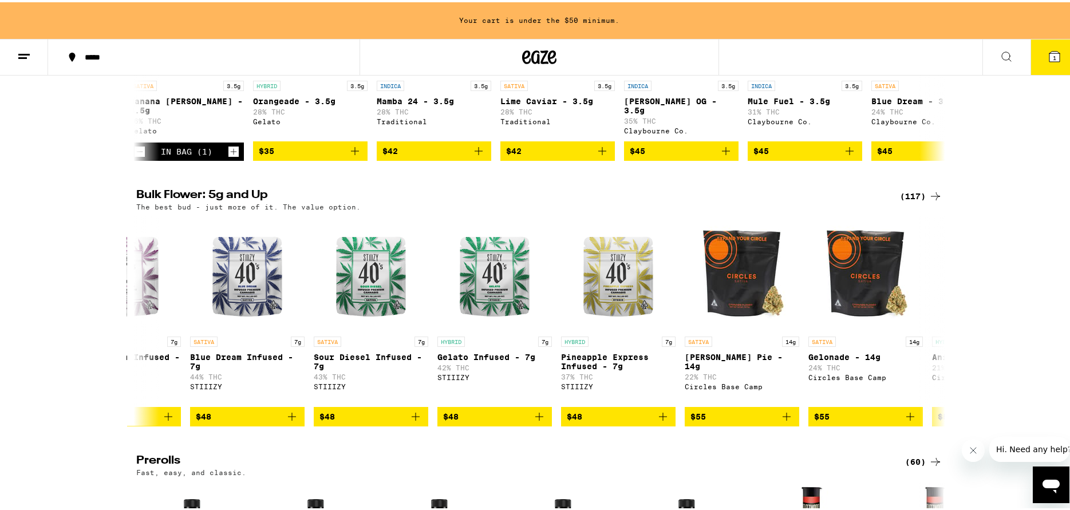
scroll to position [229, 0]
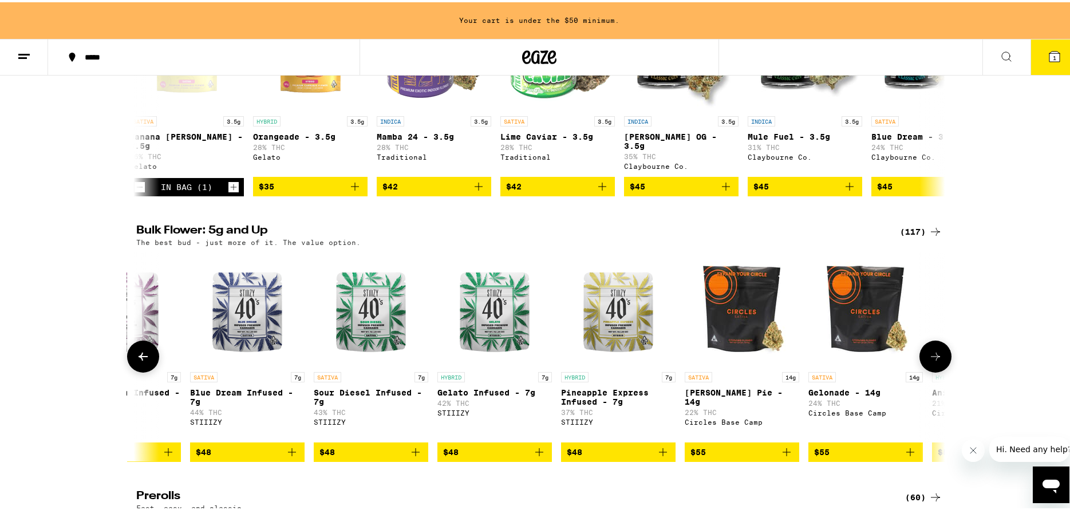
click at [145, 361] on icon at bounding box center [143, 354] width 14 height 14
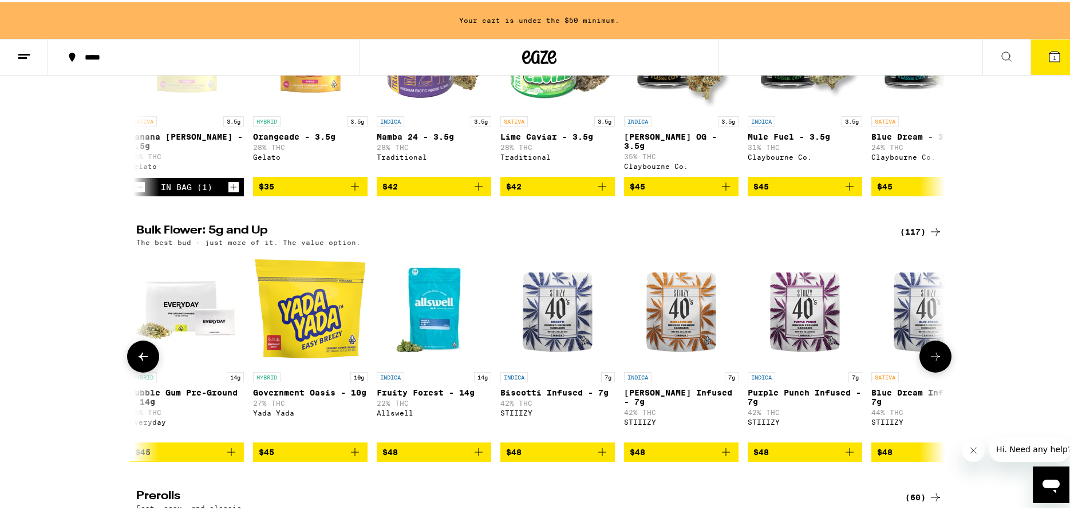
click at [145, 361] on icon at bounding box center [143, 354] width 14 height 14
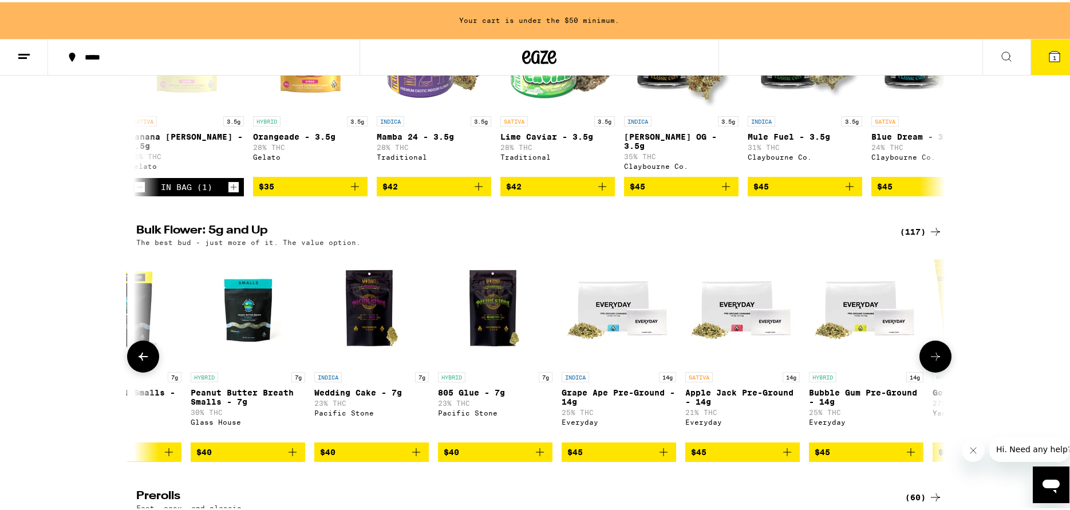
scroll to position [0, 3406]
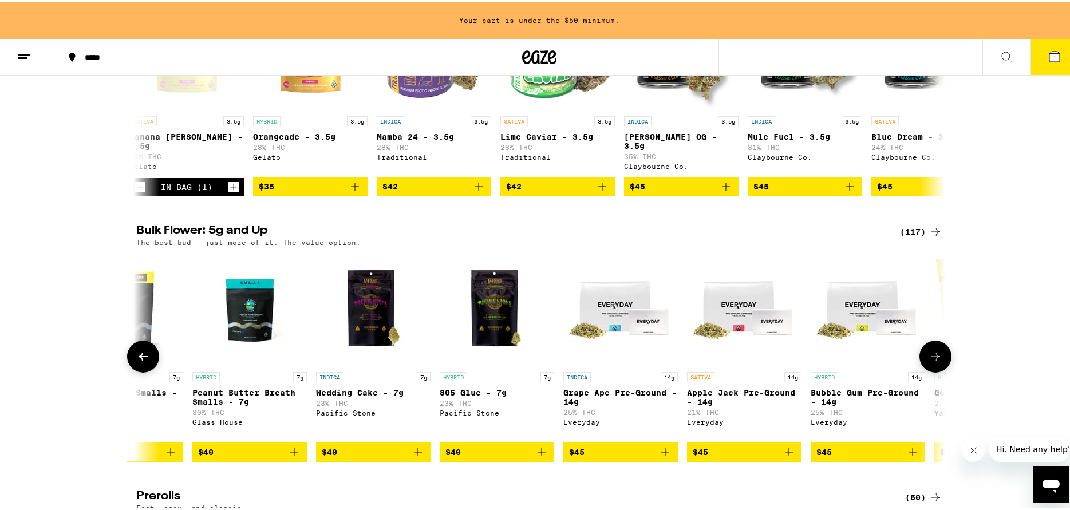
click at [145, 361] on icon at bounding box center [143, 354] width 14 height 14
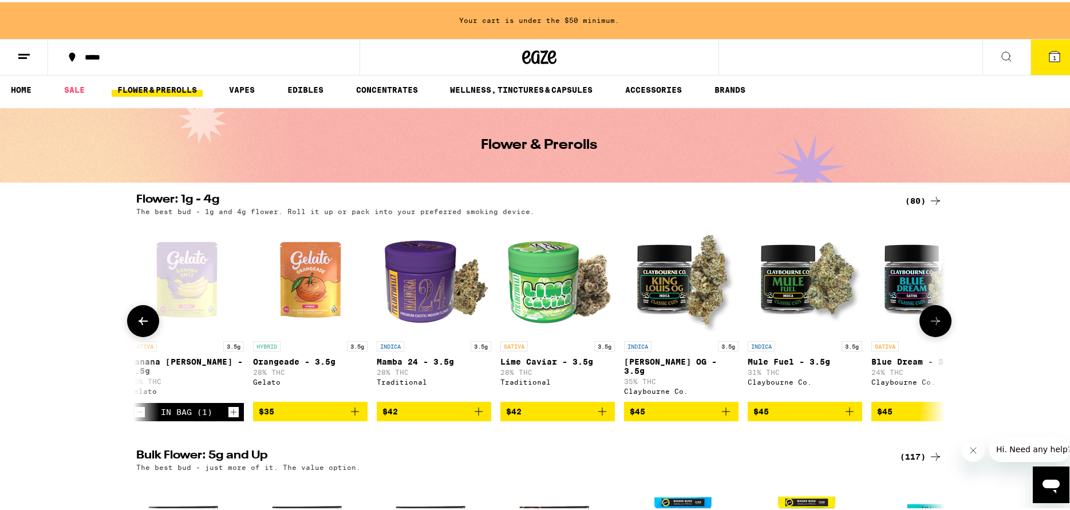
scroll to position [0, 0]
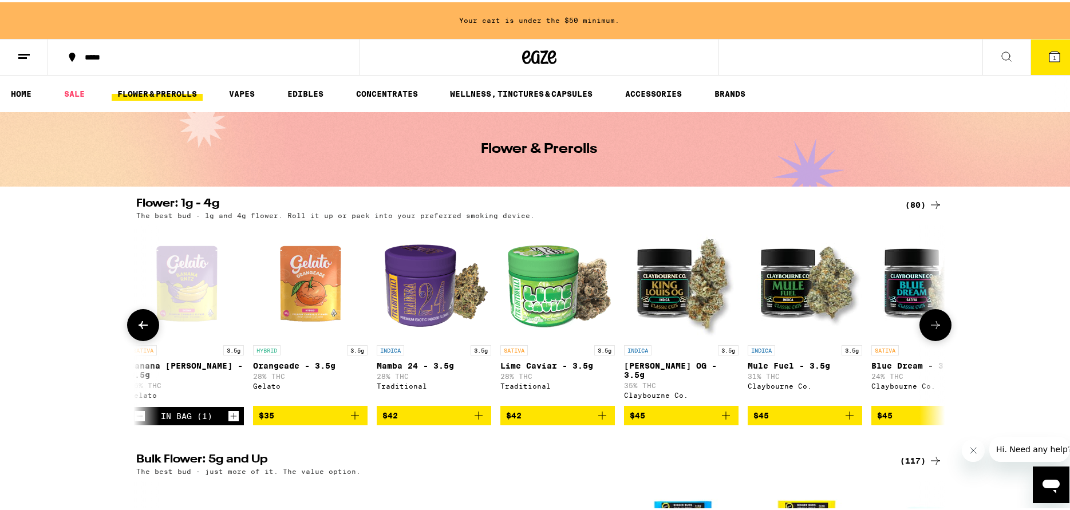
click at [140, 337] on button at bounding box center [143, 323] width 32 height 32
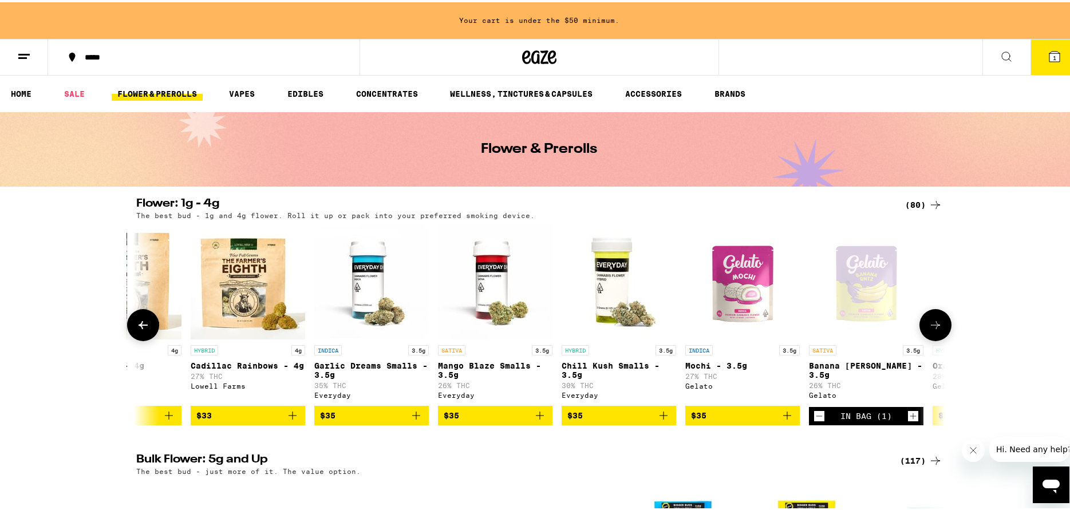
scroll to position [0, 3406]
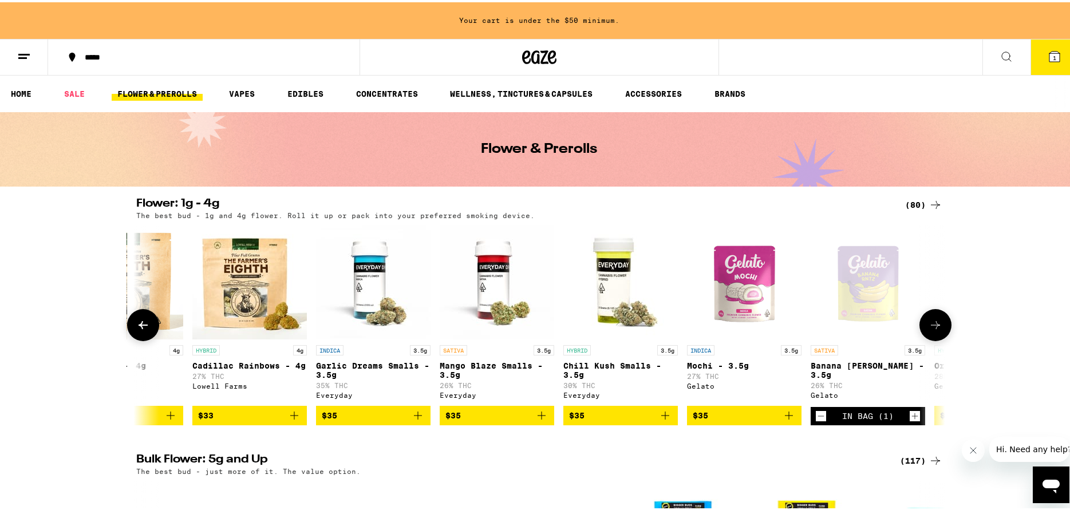
click at [938, 328] on button at bounding box center [935, 323] width 32 height 32
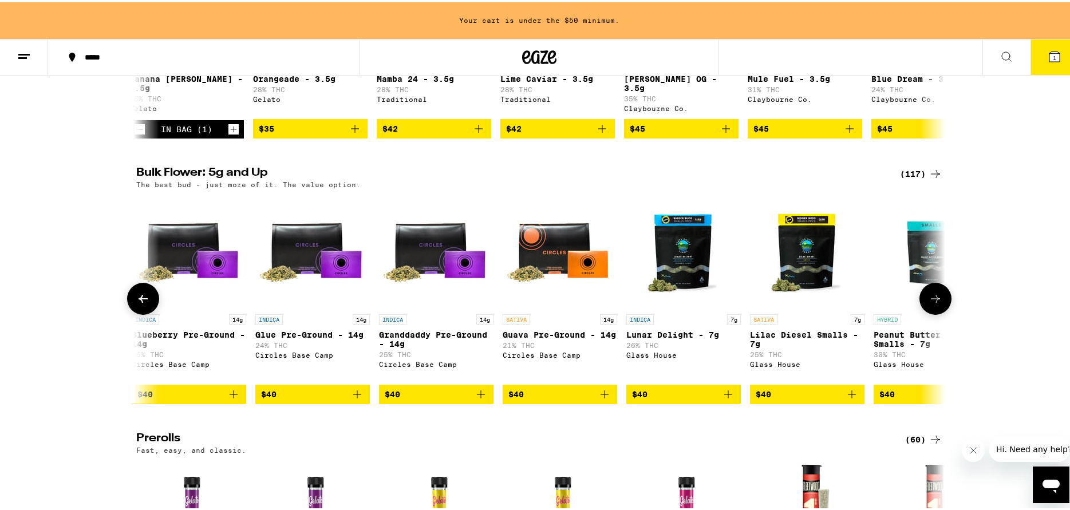
scroll to position [286, 0]
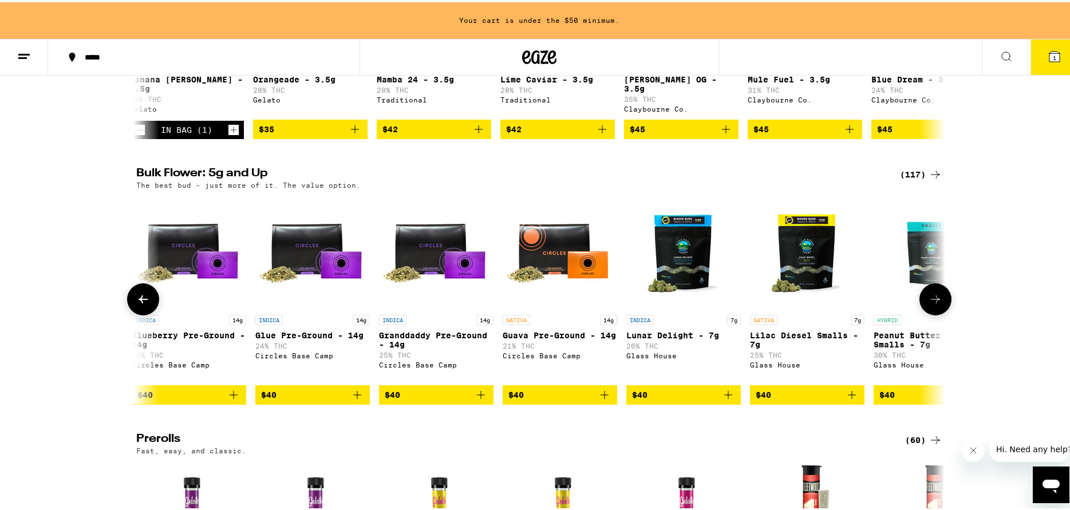
click at [932, 301] on icon at bounding box center [935, 297] width 9 height 8
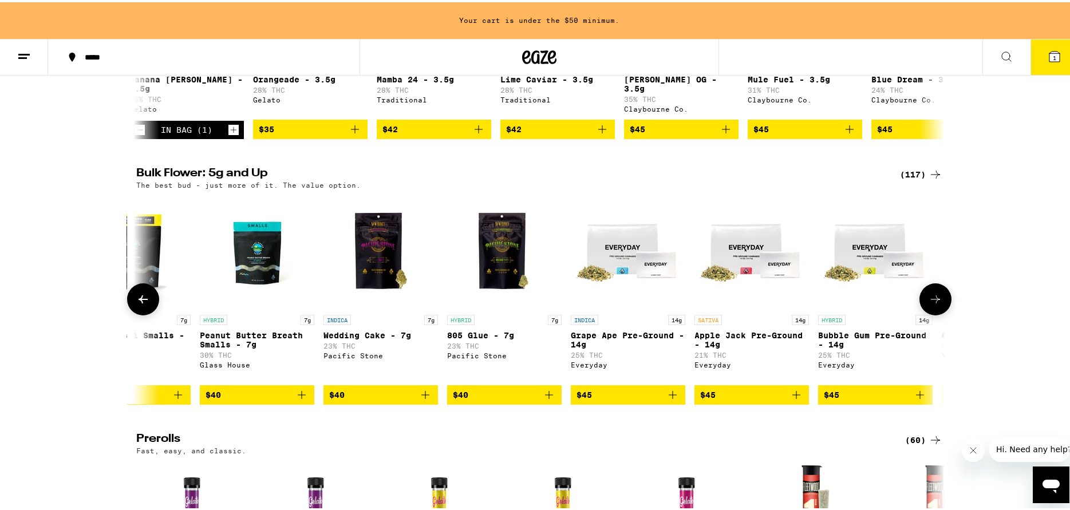
scroll to position [0, 3406]
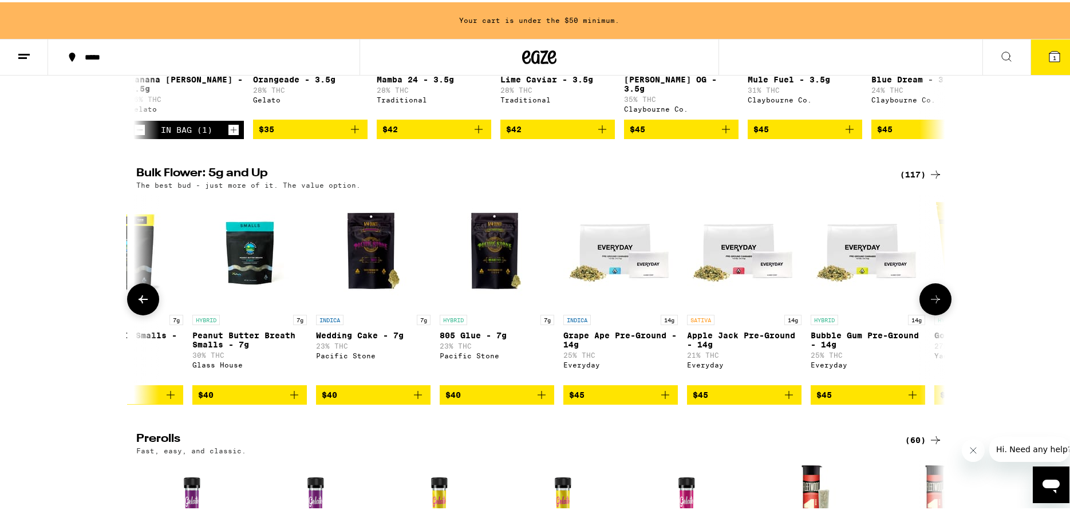
click at [412, 400] on icon "Add to bag" at bounding box center [418, 393] width 14 height 14
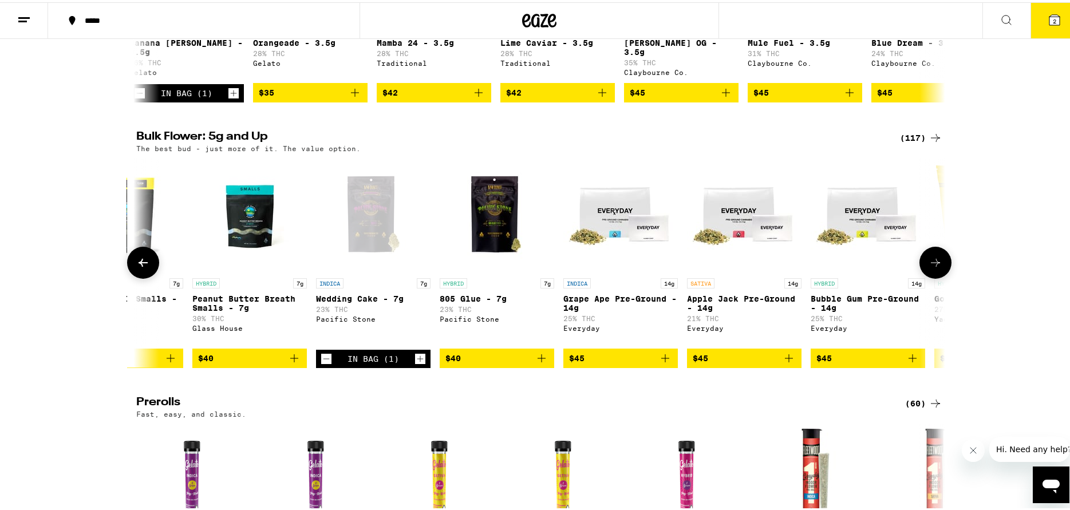
scroll to position [250, 0]
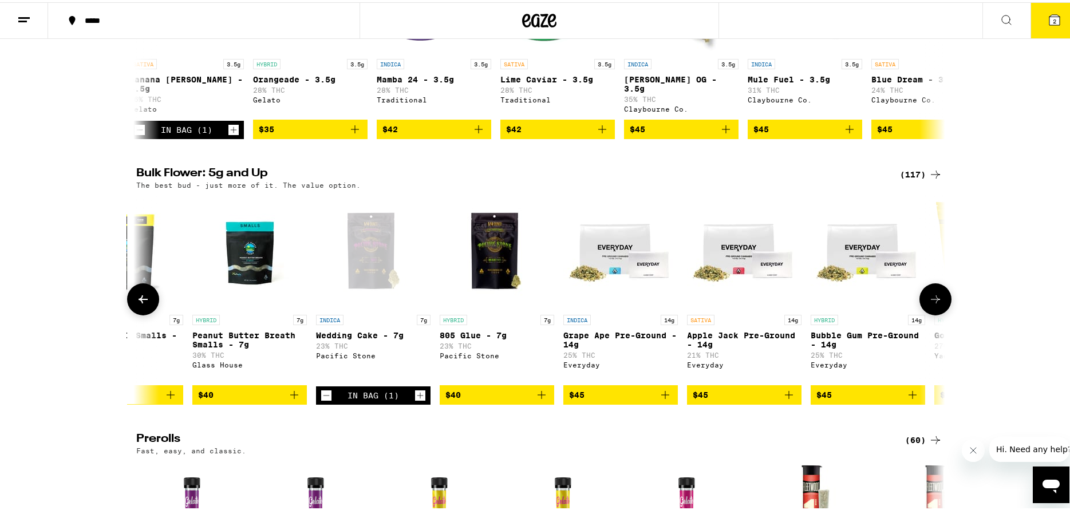
click at [928, 304] on icon at bounding box center [935, 297] width 14 height 14
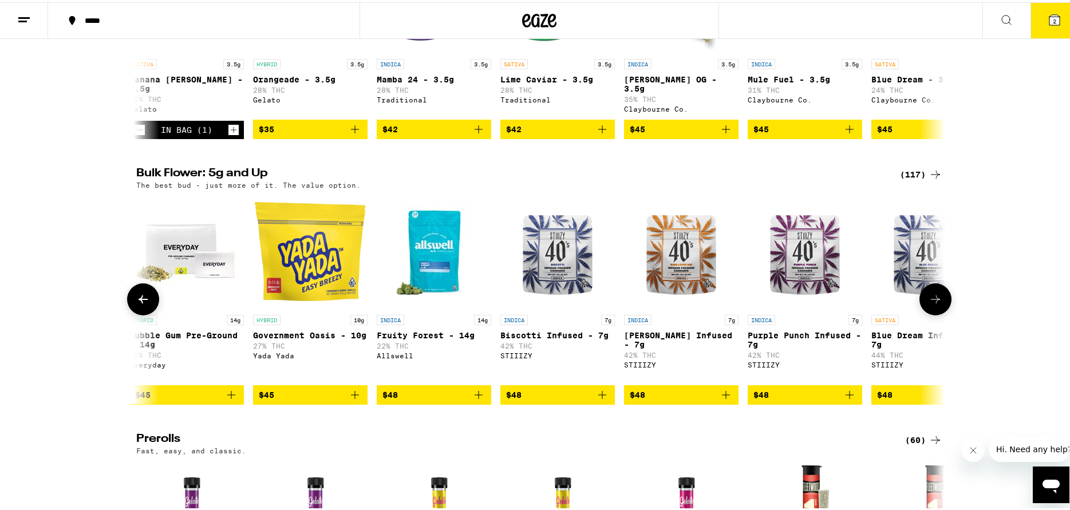
click at [928, 304] on icon at bounding box center [935, 297] width 14 height 14
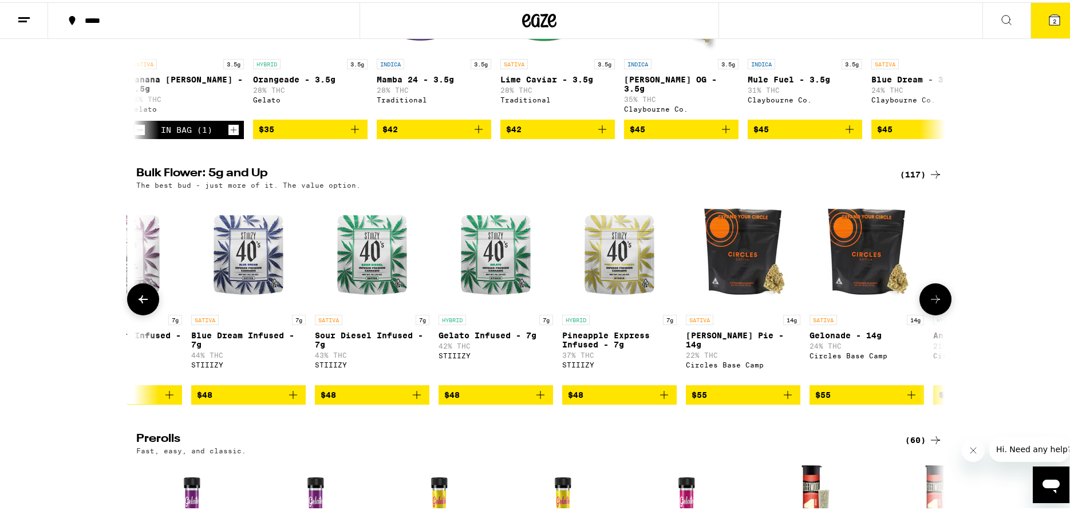
scroll to position [0, 4768]
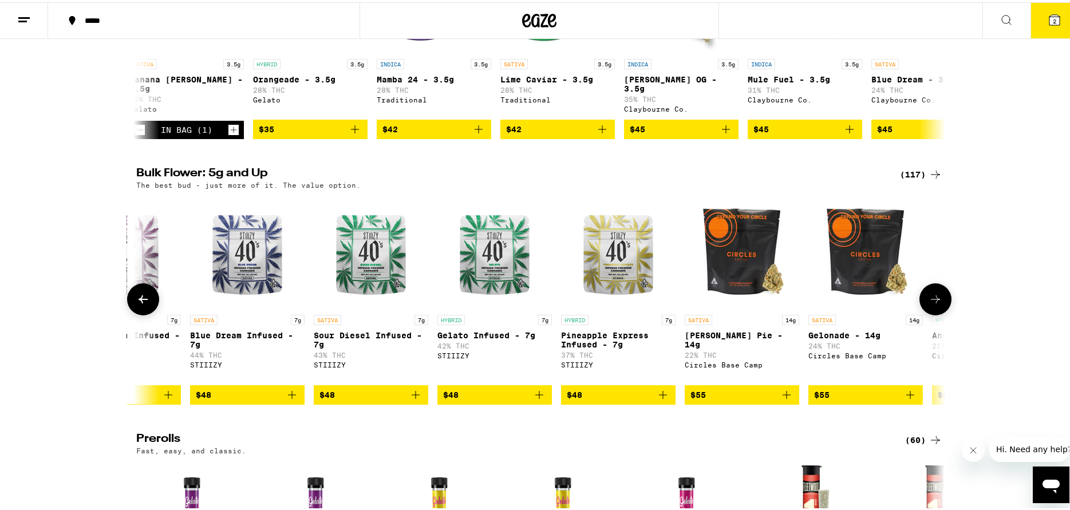
click at [639, 261] on img "Open page for Pineapple Express Infused - 7g from STIIIZY" at bounding box center [618, 249] width 114 height 114
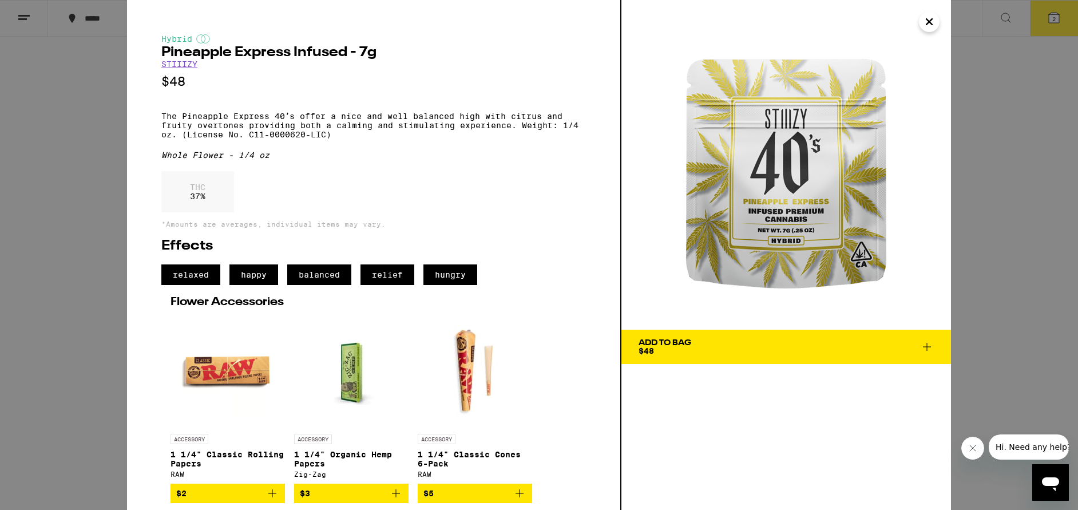
click at [750, 350] on span "Add To Bag $48" at bounding box center [786, 347] width 295 height 16
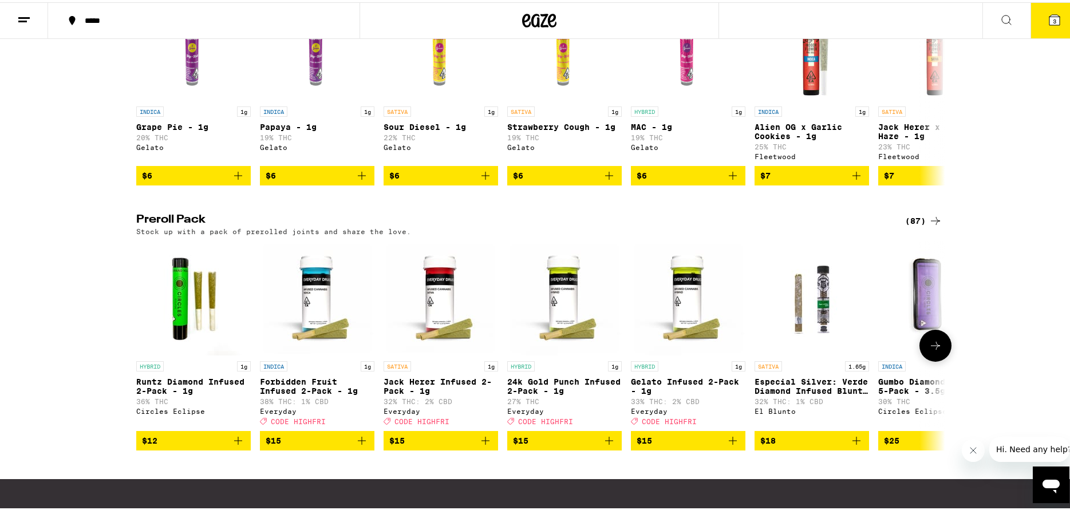
scroll to position [739, 0]
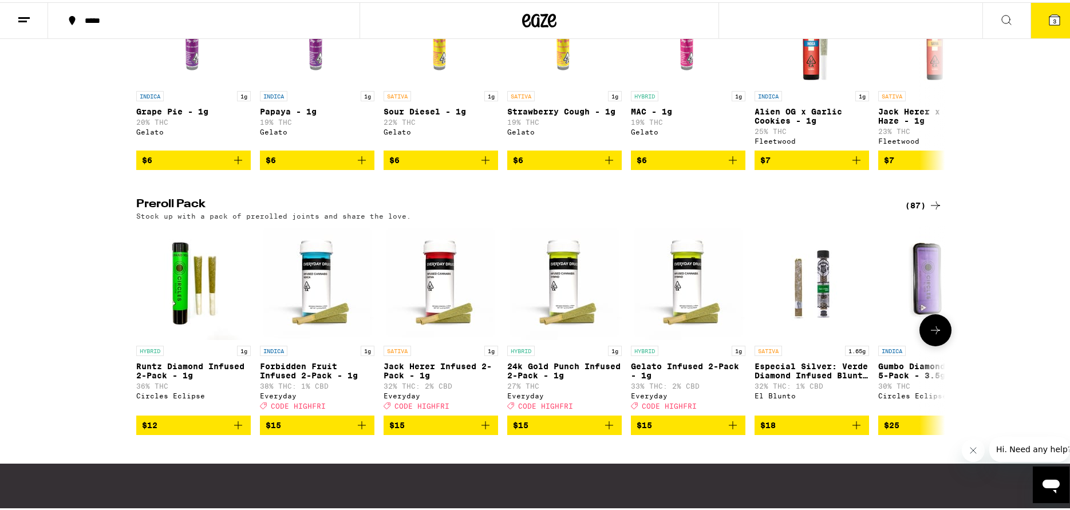
click at [936, 335] on icon at bounding box center [935, 328] width 14 height 14
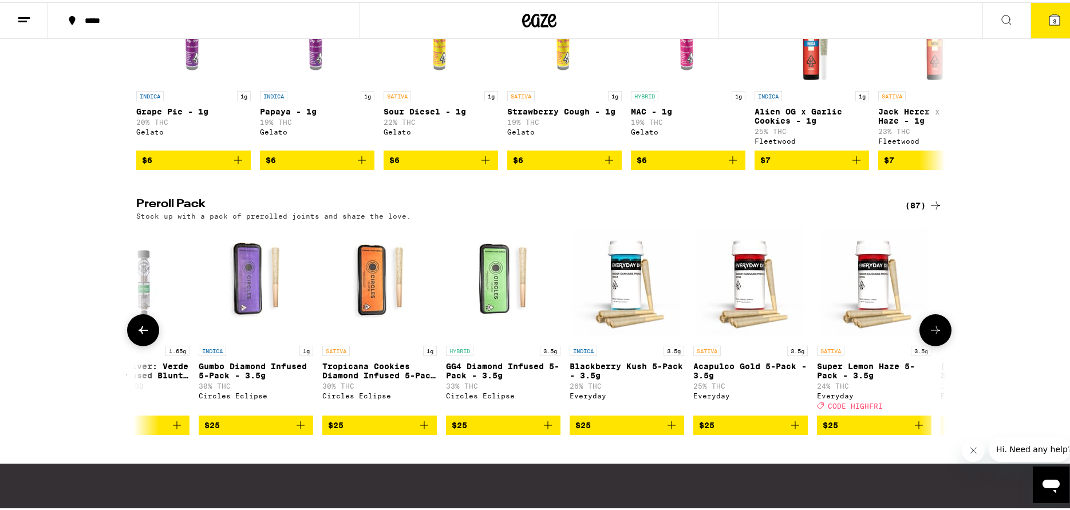
scroll to position [0, 681]
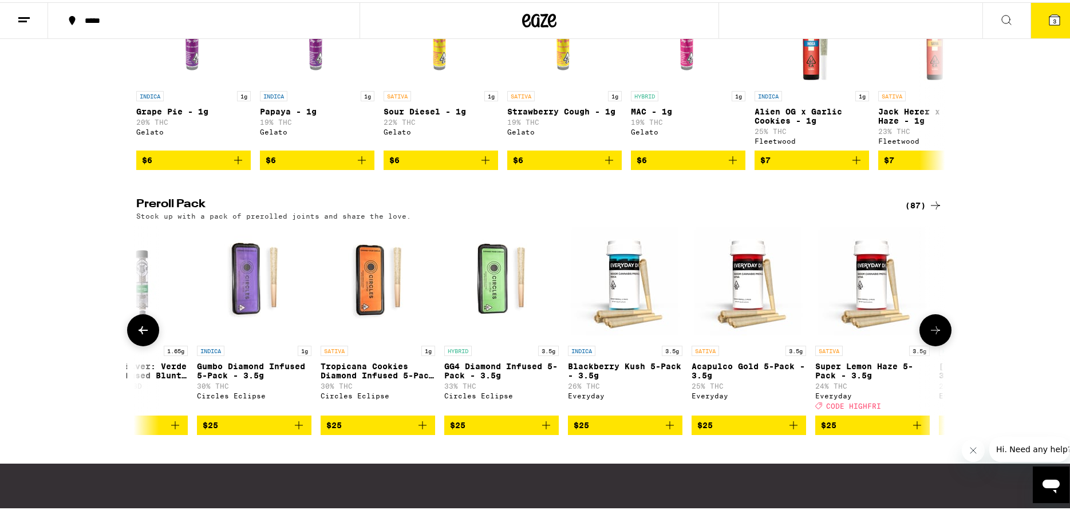
click at [936, 335] on icon at bounding box center [935, 328] width 14 height 14
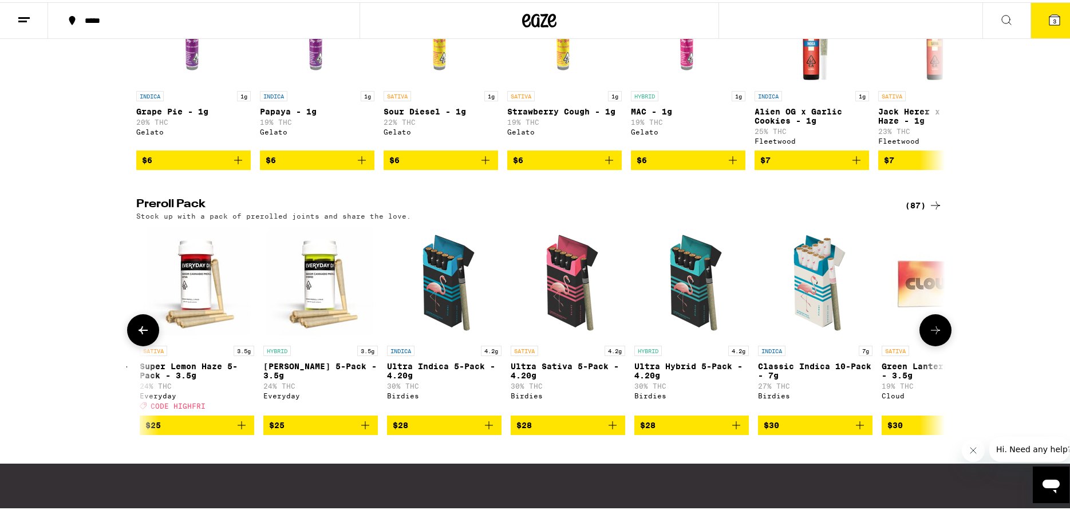
scroll to position [0, 1362]
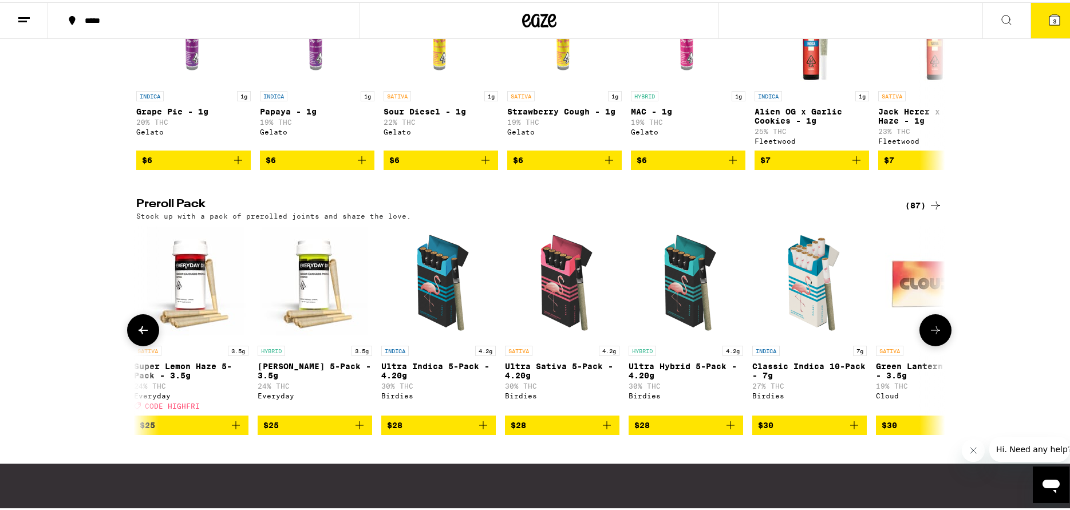
click at [555, 309] on img "Open page for Ultra Sativa 5-Pack - 4.20g from Birdies" at bounding box center [562, 280] width 114 height 114
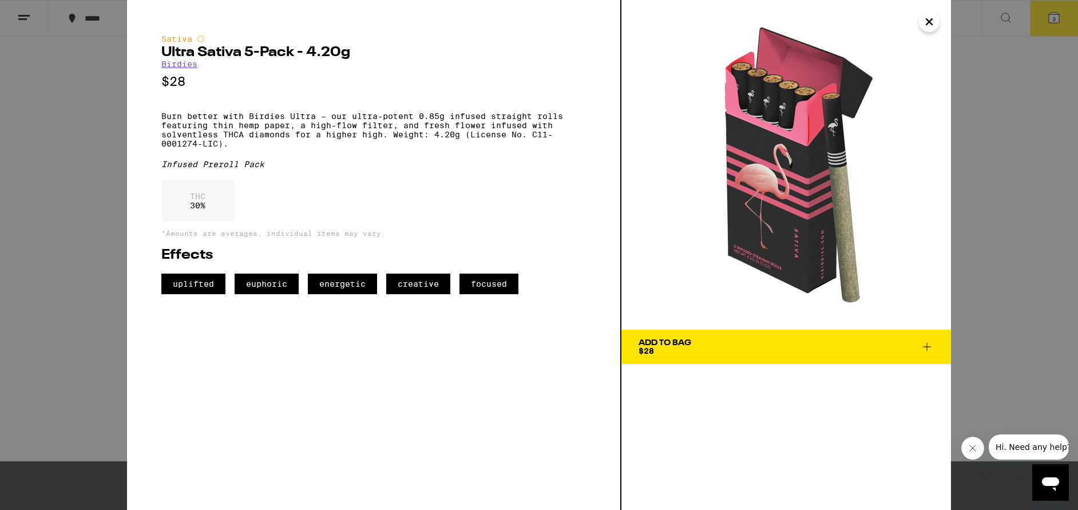
click at [1010, 250] on div "Sativa Ultra Sativa 5-Pack - 4.20g Birdies $28 Burn better with Birdies Ultra –…" at bounding box center [539, 255] width 1078 height 510
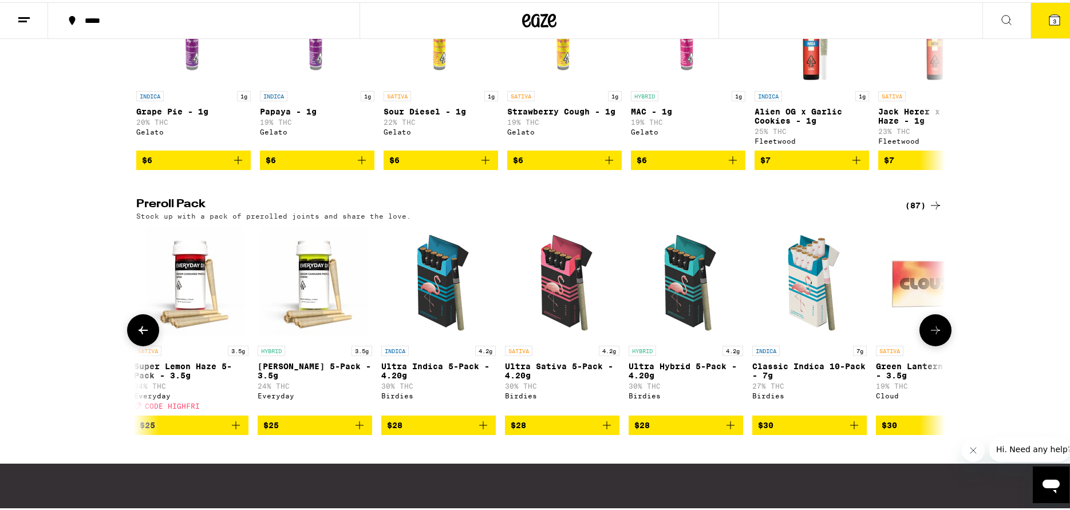
click at [801, 331] on img "Open page for Classic Indica 10-Pack - 7g from Birdies" at bounding box center [809, 280] width 114 height 114
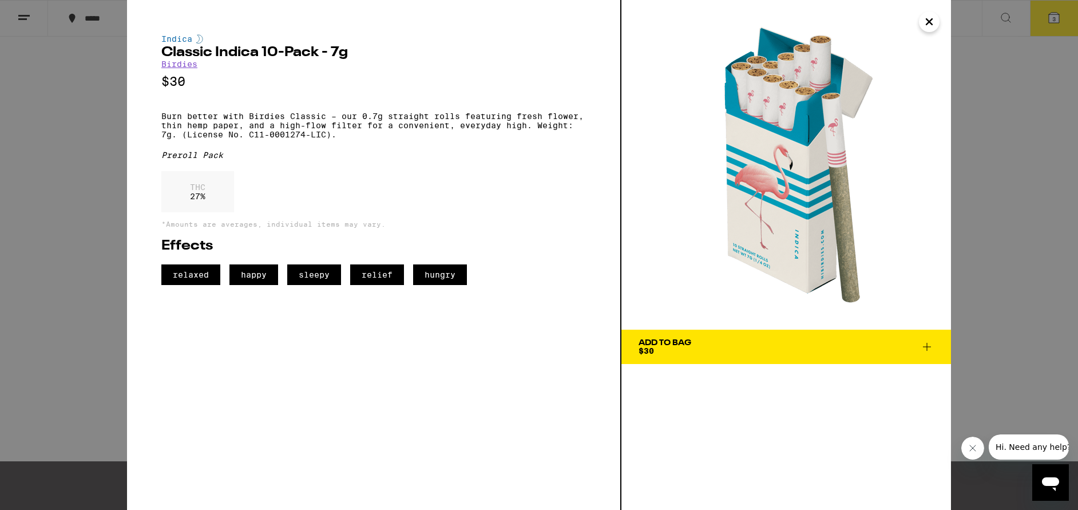
click at [81, 215] on div "Indica Classic Indica 10-Pack - 7g Birdies $30 Burn better with Birdies Classic…" at bounding box center [539, 255] width 1078 height 510
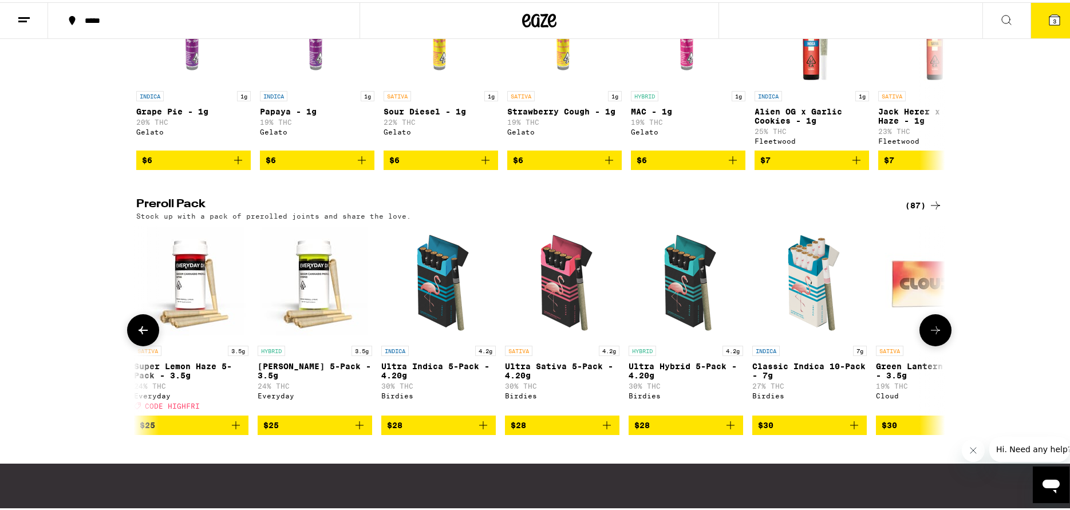
click at [556, 322] on img "Open page for Ultra Sativa 5-Pack - 4.20g from Birdies" at bounding box center [562, 280] width 114 height 114
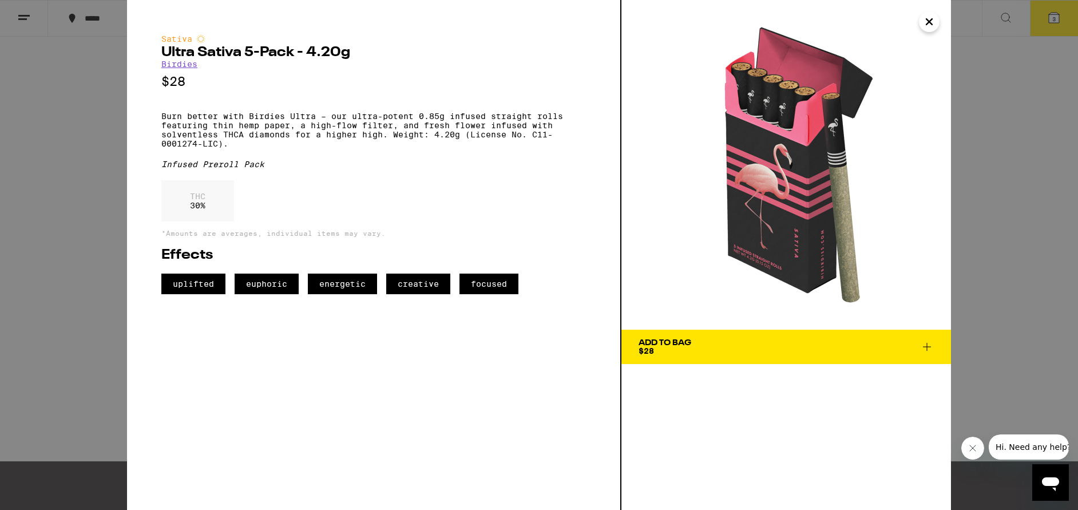
click at [724, 352] on span "Add To Bag $28" at bounding box center [786, 347] width 295 height 16
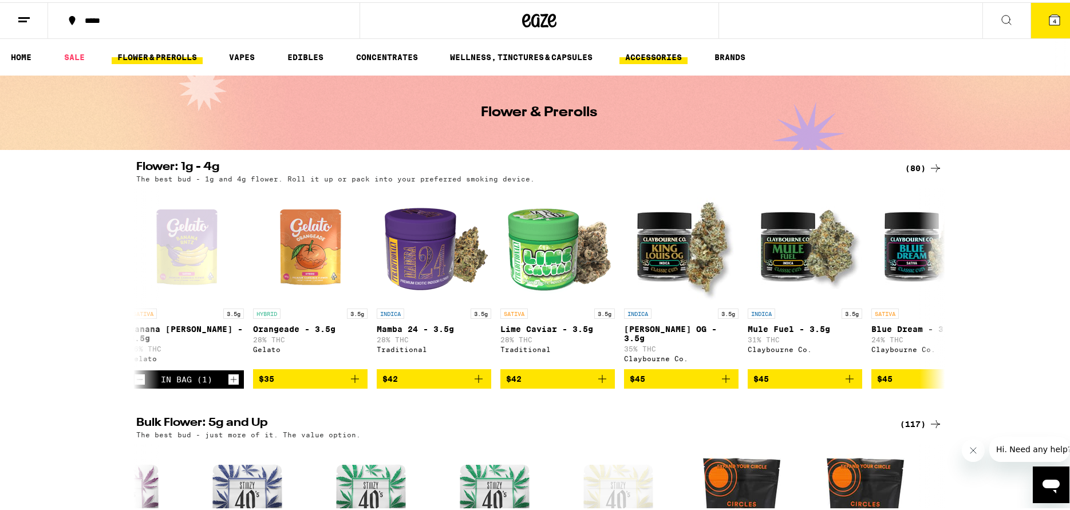
click at [659, 55] on link "ACCESSORIES" at bounding box center [653, 55] width 68 height 14
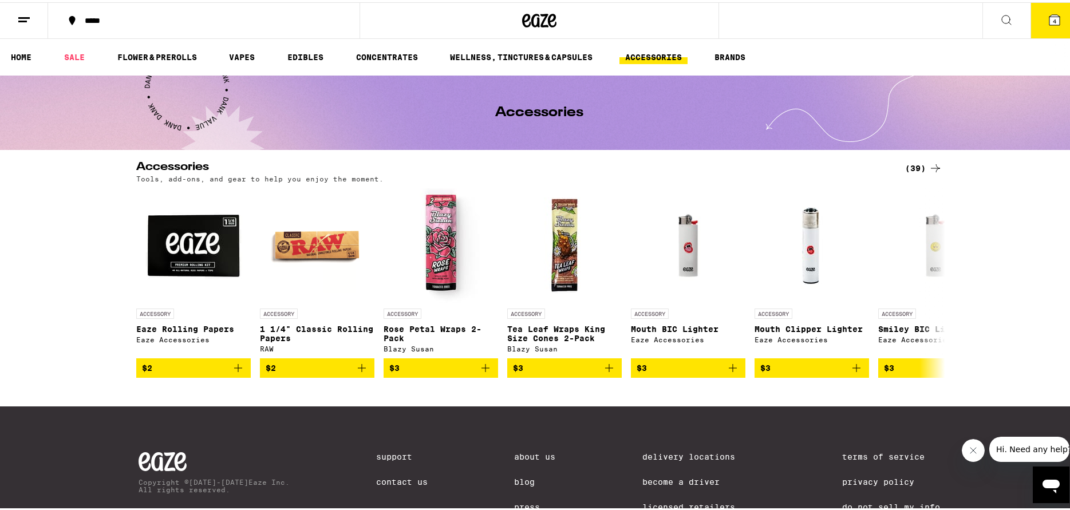
click at [933, 166] on icon at bounding box center [935, 166] width 9 height 8
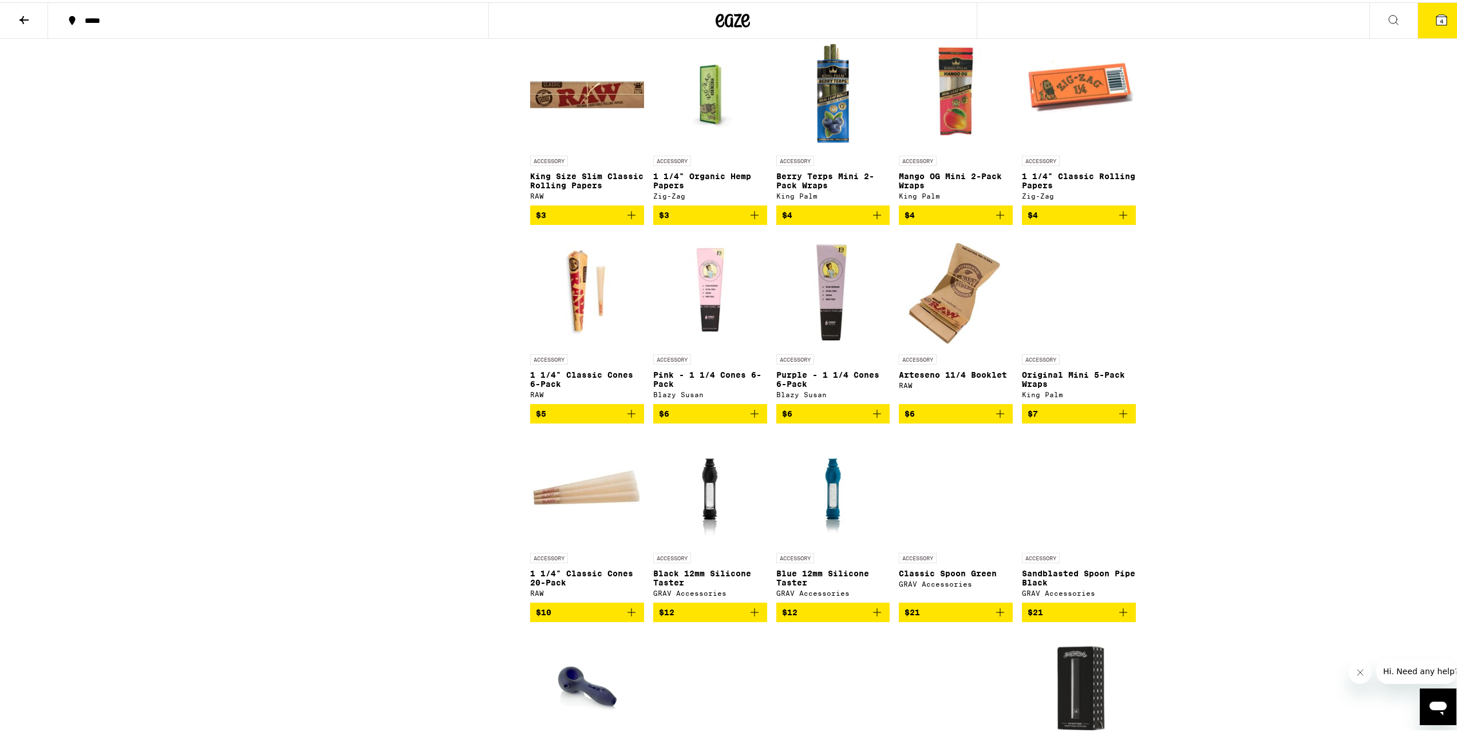
scroll to position [515, 0]
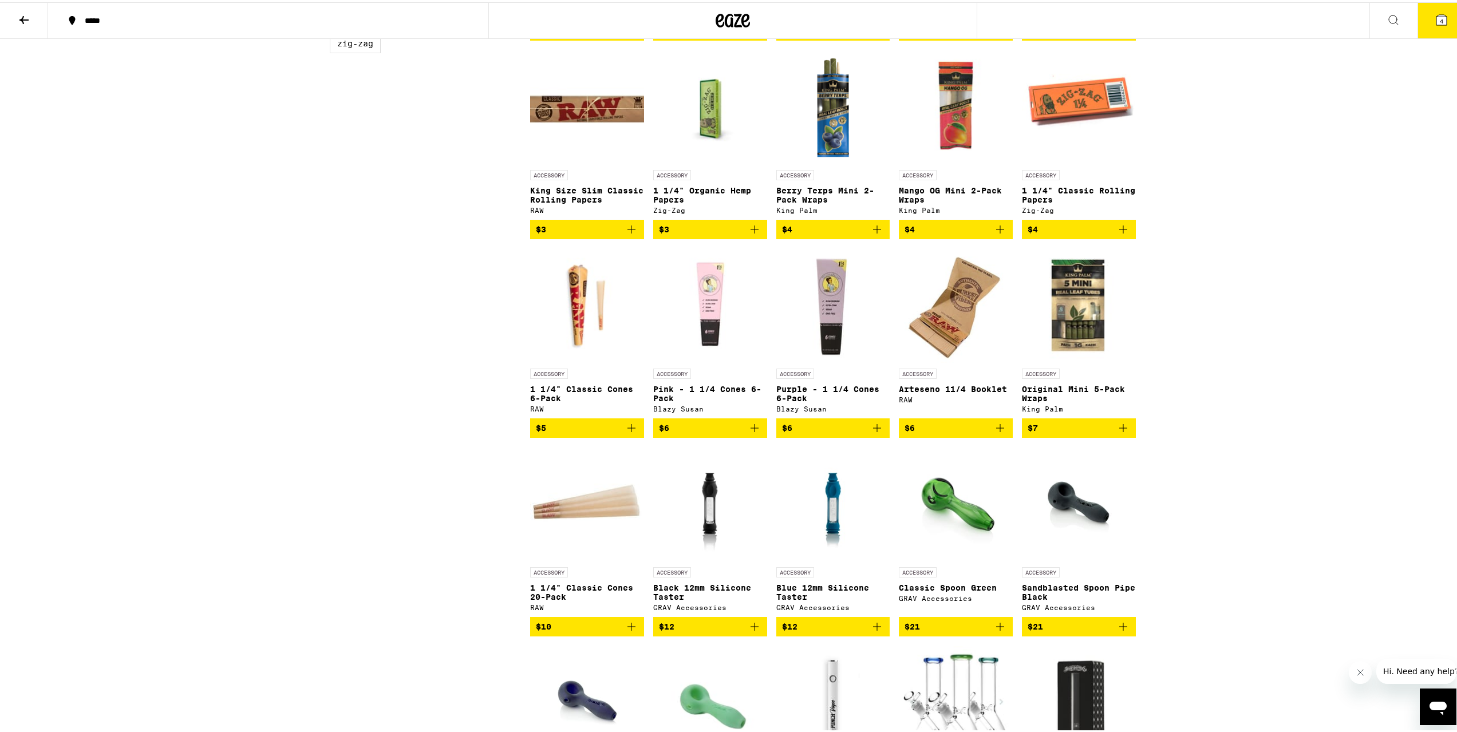
click at [1080, 341] on img "Open page for Original Mini 5-Pack Wraps from King Palm" at bounding box center [1079, 303] width 114 height 114
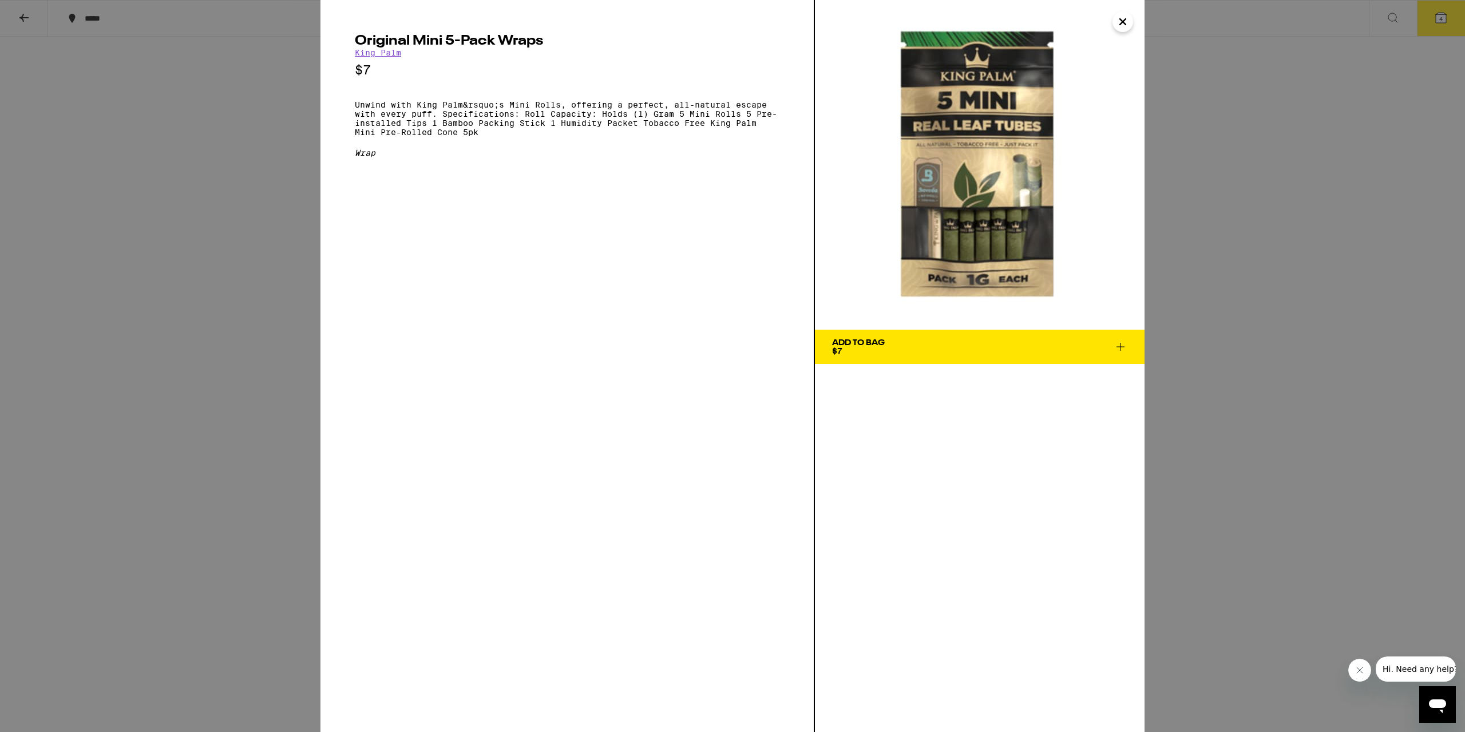
click at [1090, 23] on icon "Close" at bounding box center [1123, 21] width 14 height 17
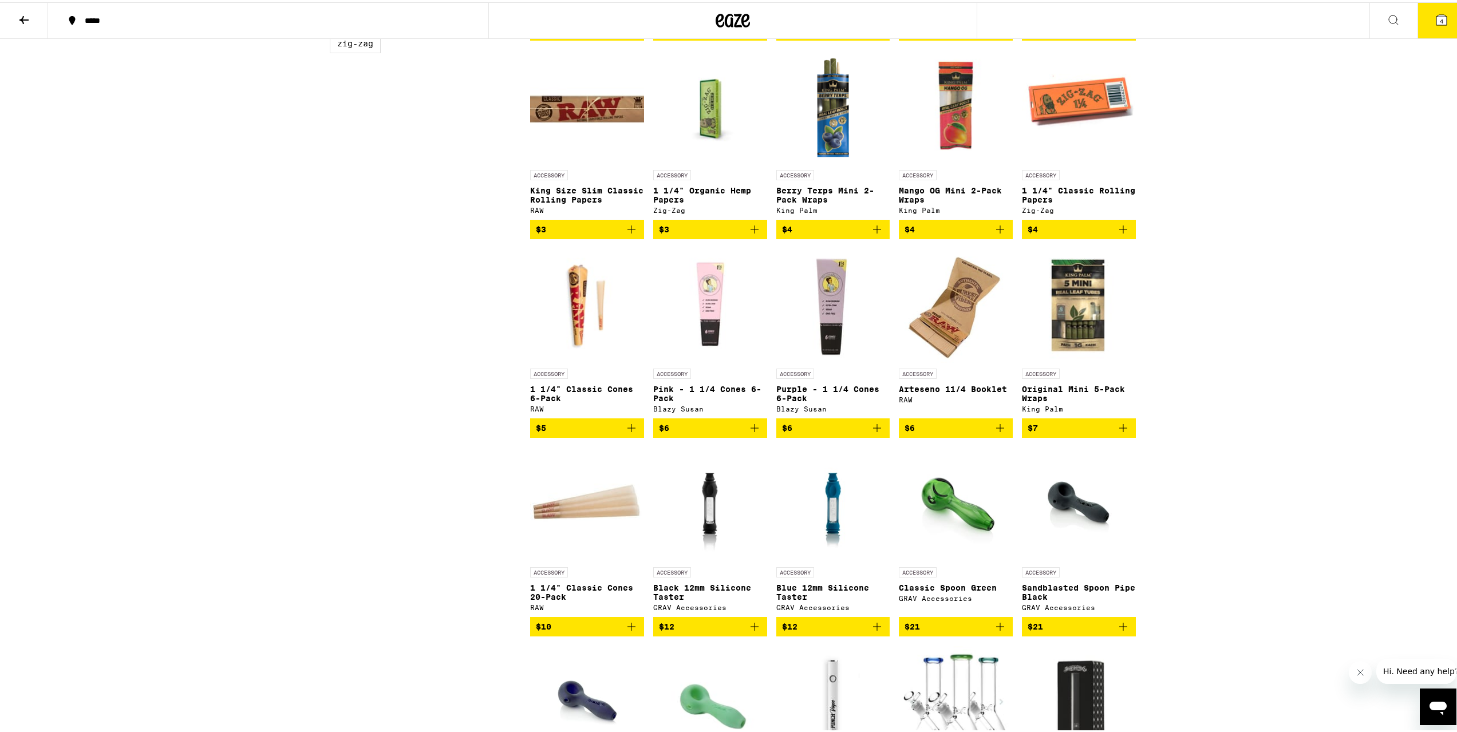
click at [938, 321] on img "Open page for Arteseno 11/4 Booklet from RAW" at bounding box center [955, 303] width 102 height 114
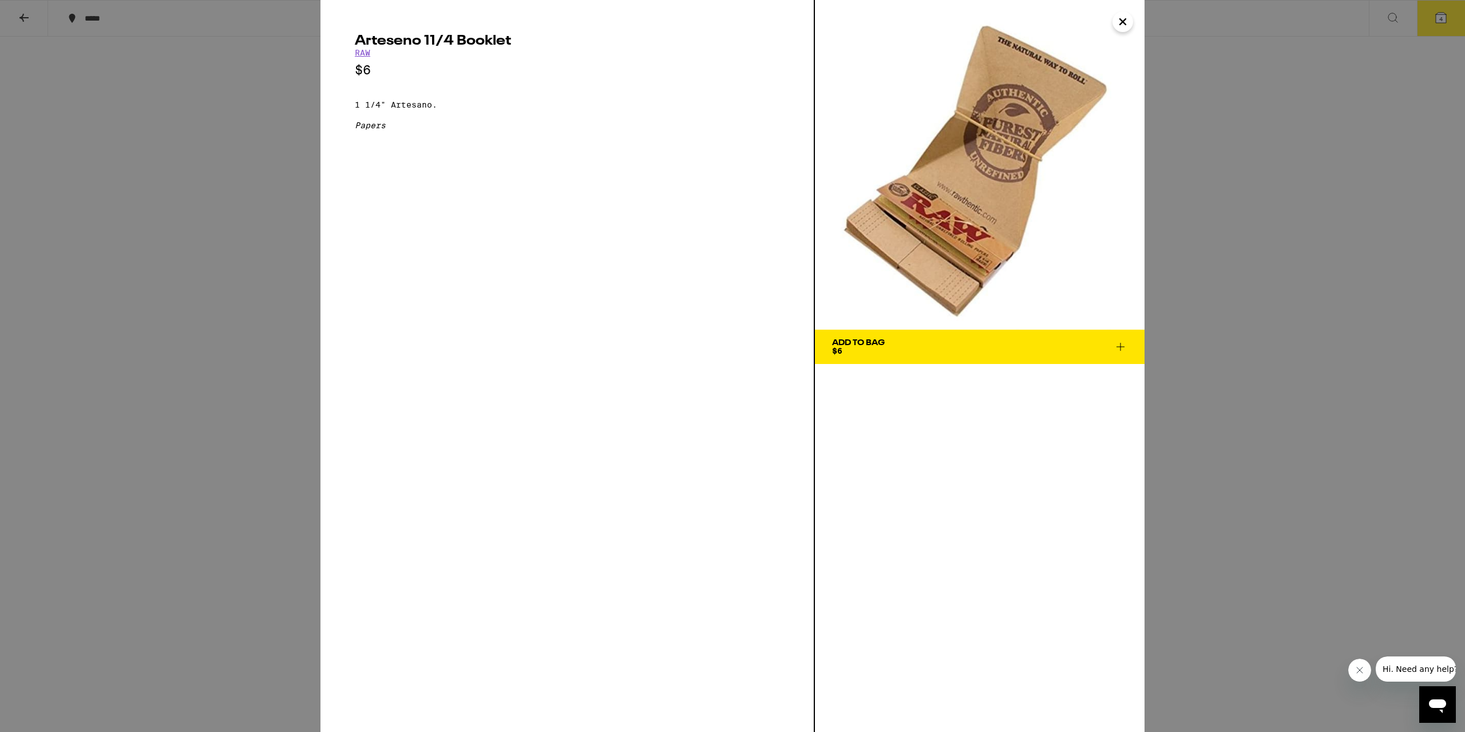
click at [1090, 25] on icon "Close" at bounding box center [1123, 21] width 14 height 17
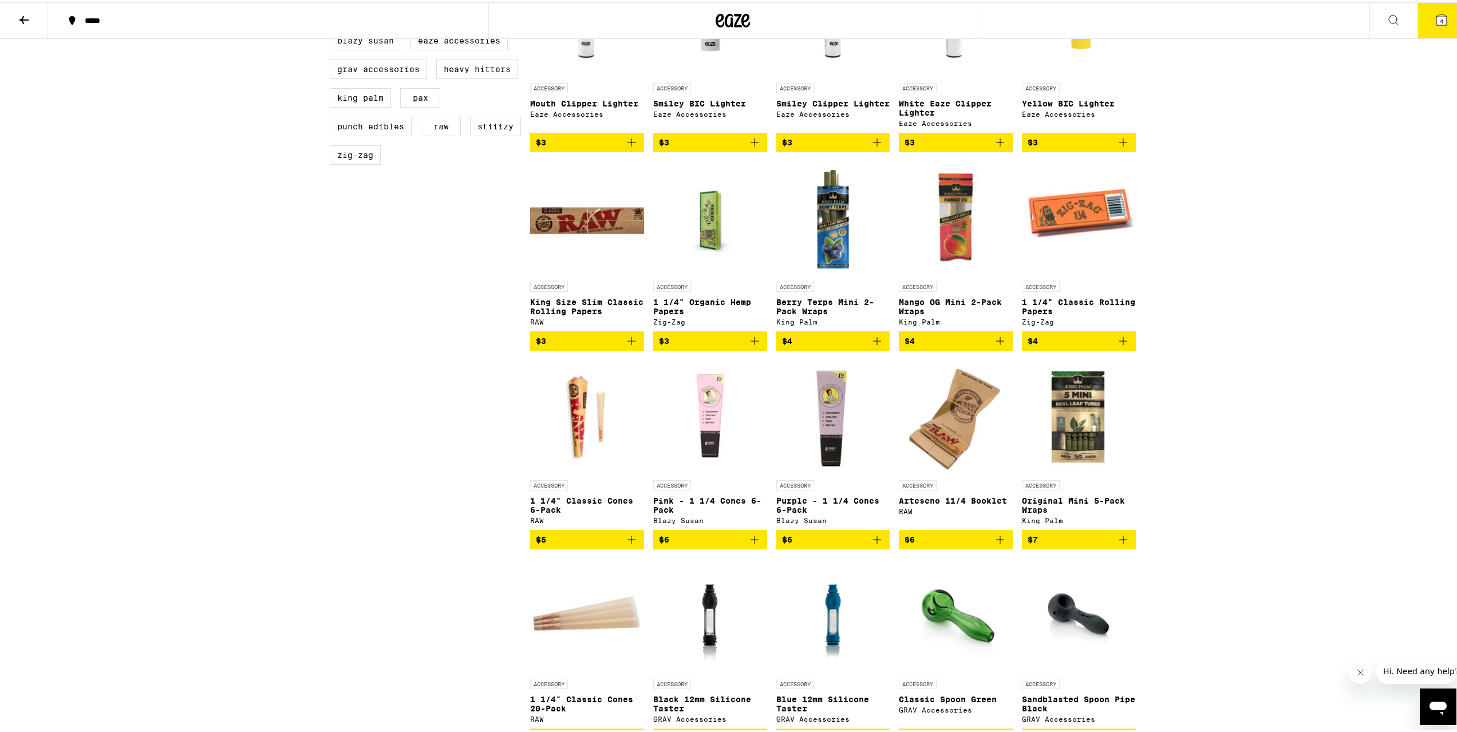
scroll to position [401, 0]
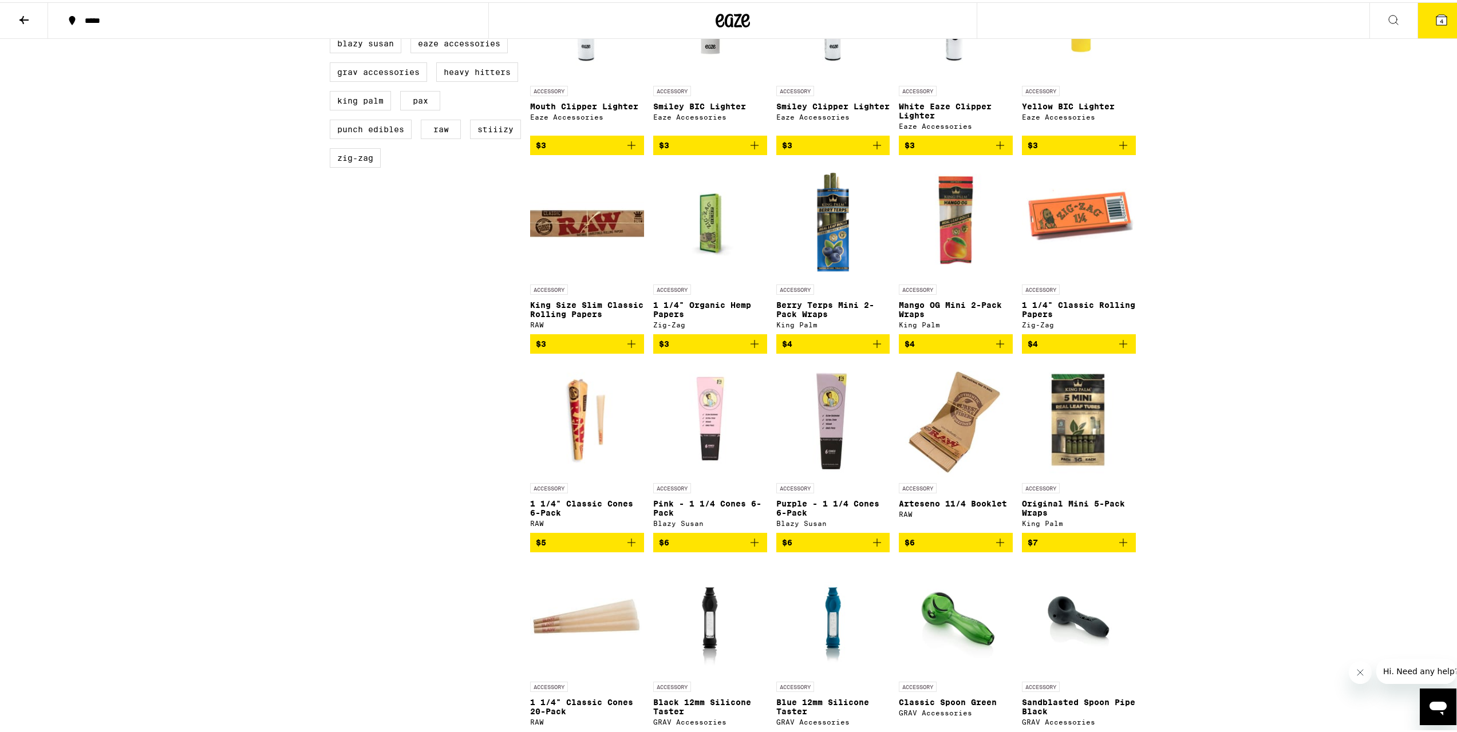
click at [955, 233] on img "Open page for Mango OG Mini 2-Pack Wraps from King Palm" at bounding box center [956, 219] width 114 height 114
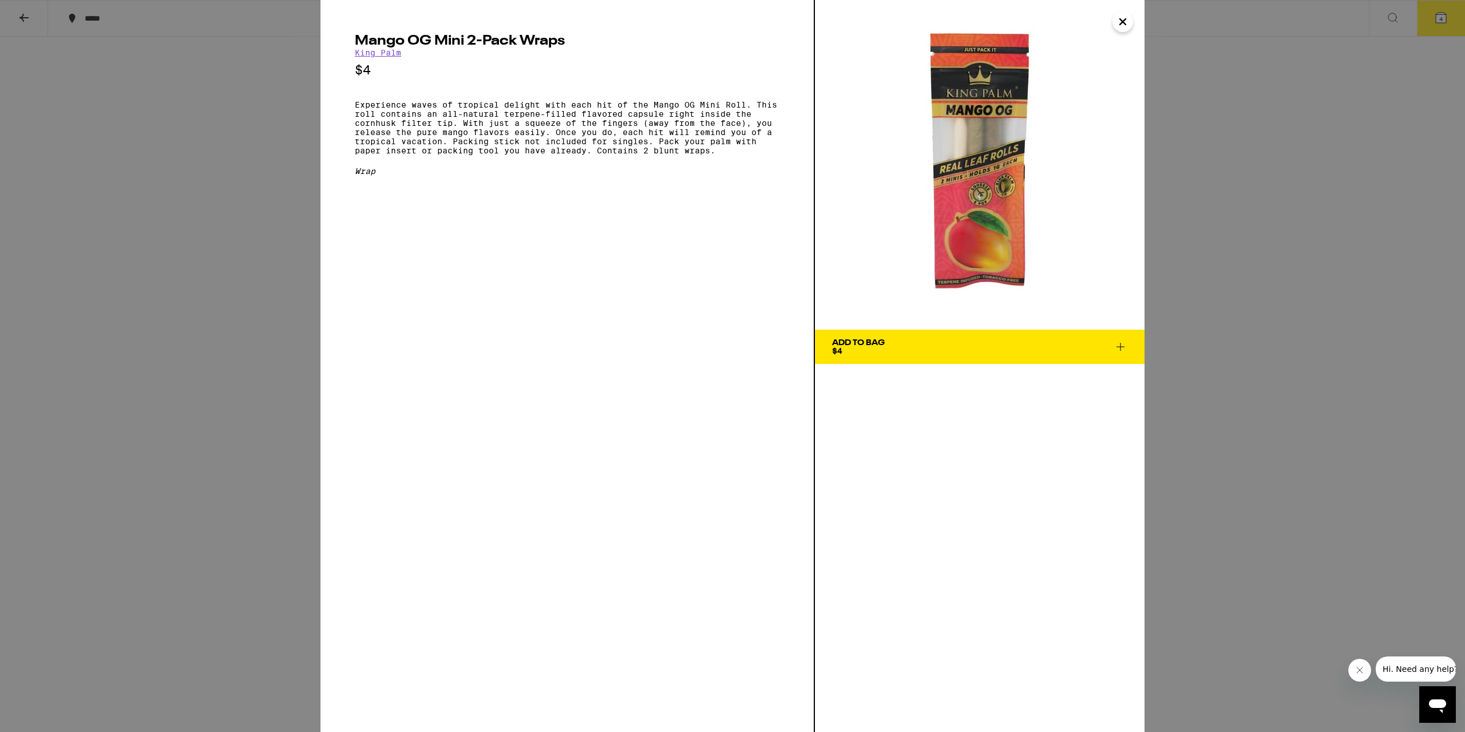
click at [1090, 263] on div "Mango OG Mini 2-Pack Wraps King Palm $4 Experience waves of tropical delight wi…" at bounding box center [732, 366] width 1465 height 732
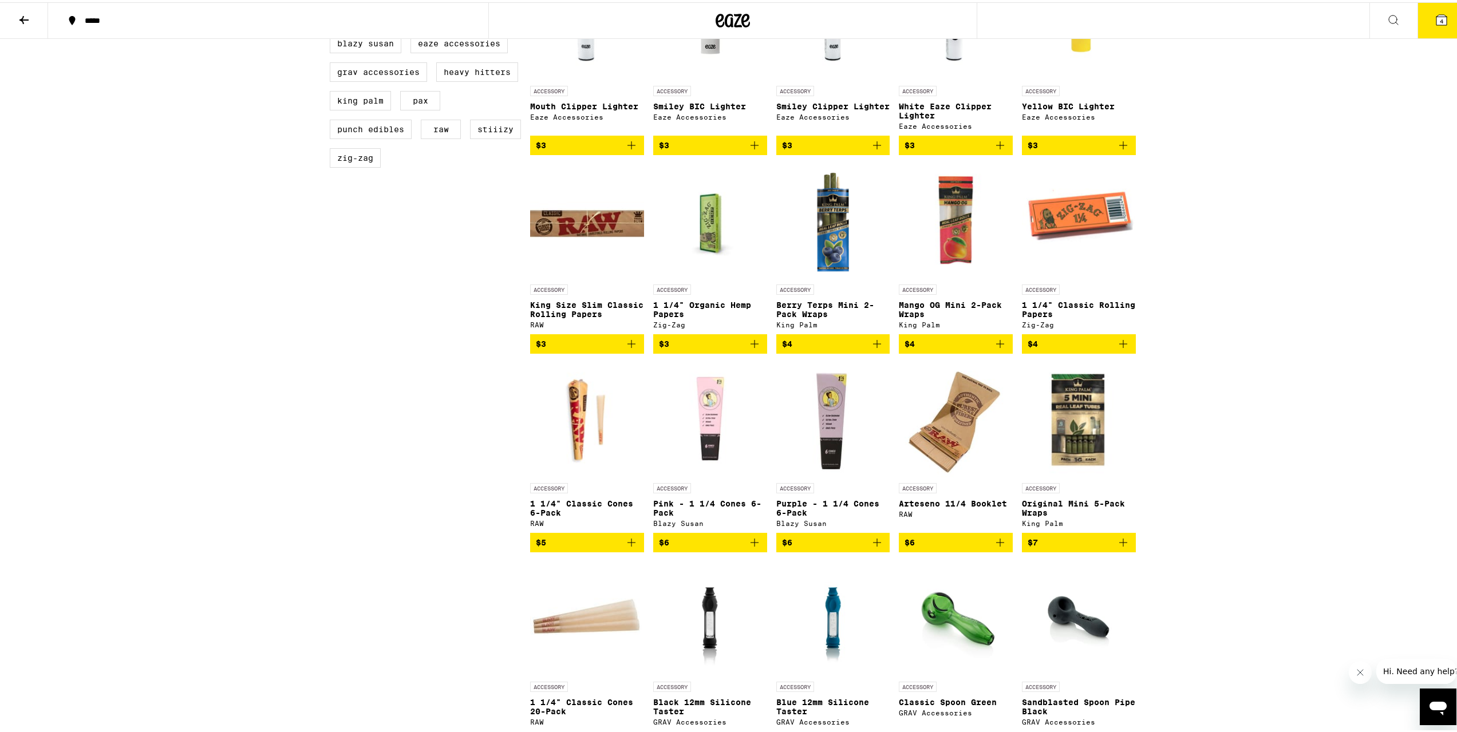
click at [823, 246] on img "Open page for Berry Terps Mini 2-Pack Wraps from King Palm" at bounding box center [833, 219] width 114 height 114
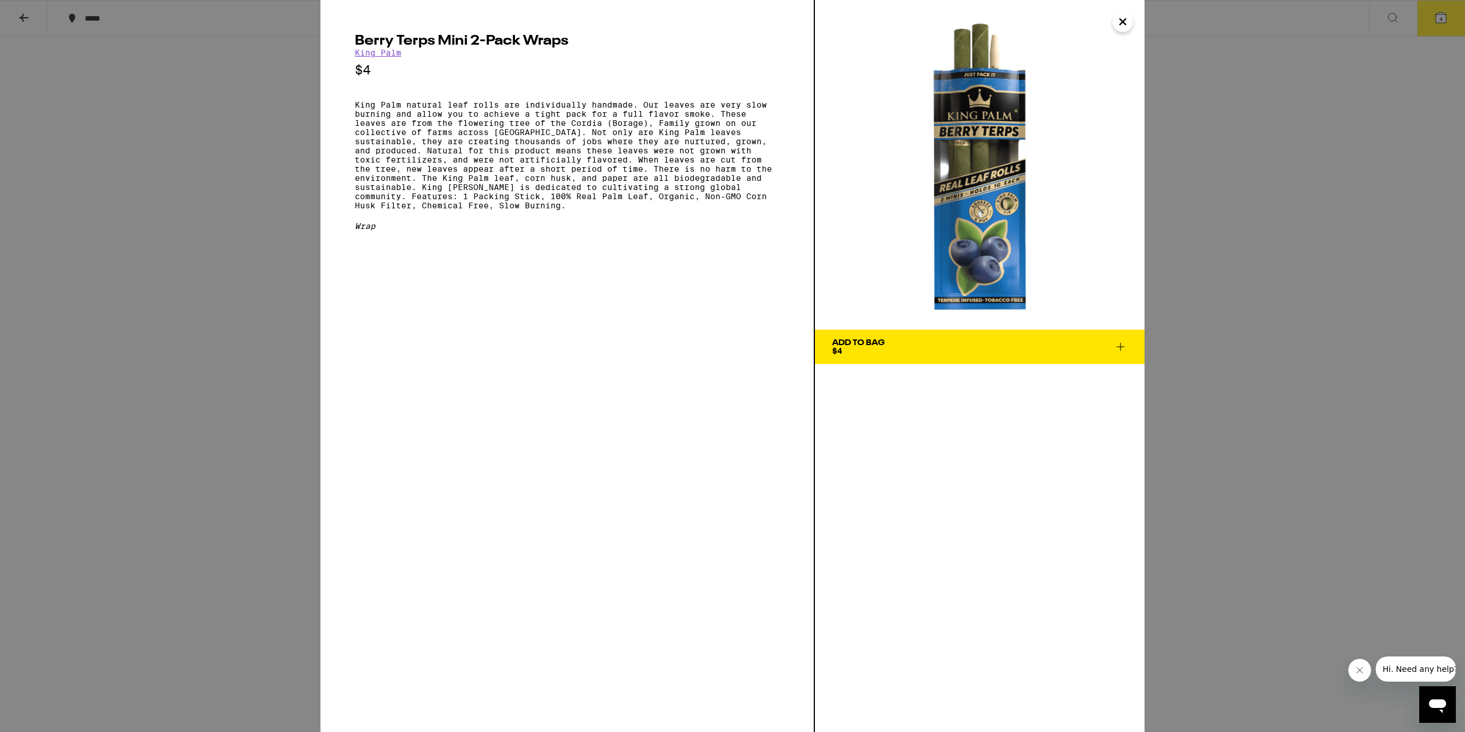
click at [1090, 266] on div "Berry Terps Mini 2-Pack Wraps King Palm $4 King Palm natural leaf rolls are ind…" at bounding box center [732, 366] width 1465 height 732
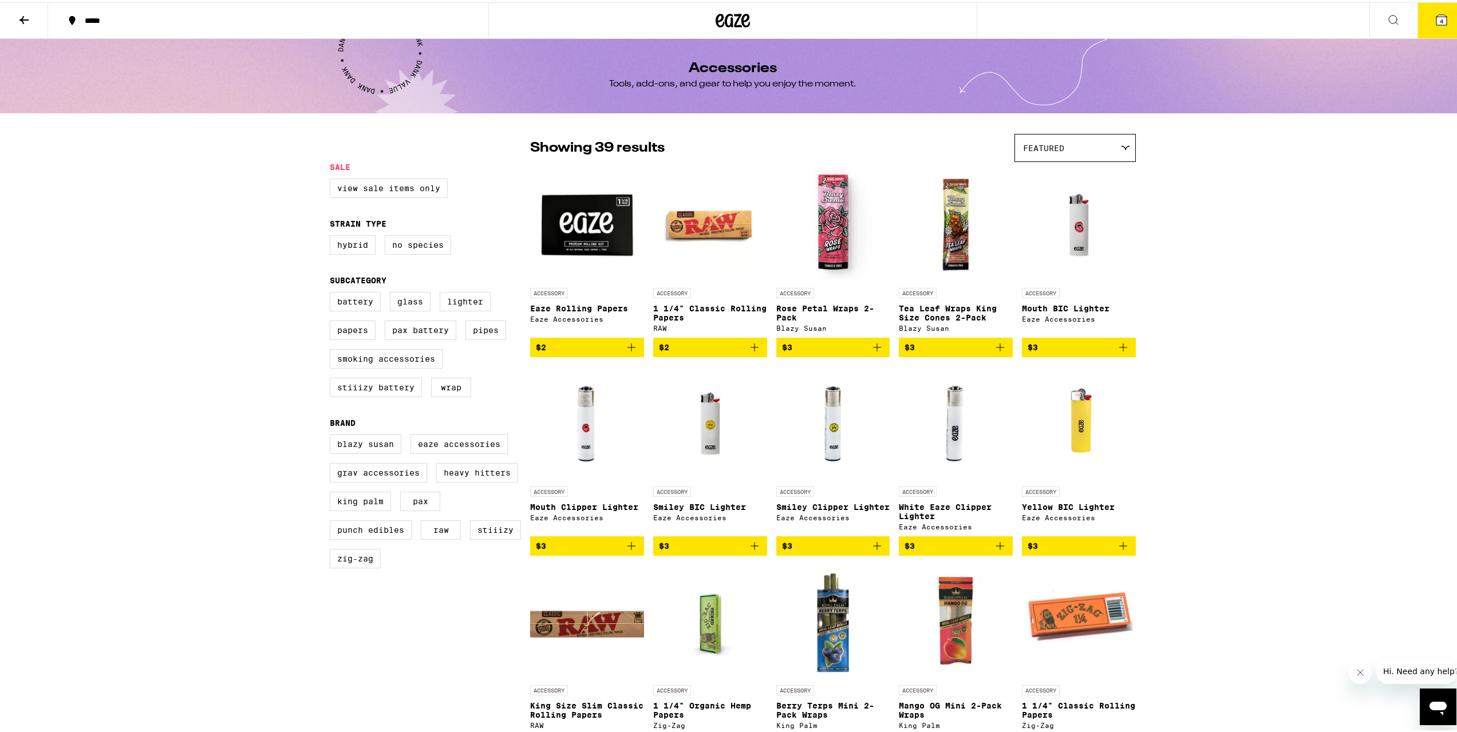
click at [939, 222] on img "Open page for Tea Leaf Wraps King Size Cones 2-Pack from Blazy Susan" at bounding box center [956, 222] width 114 height 114
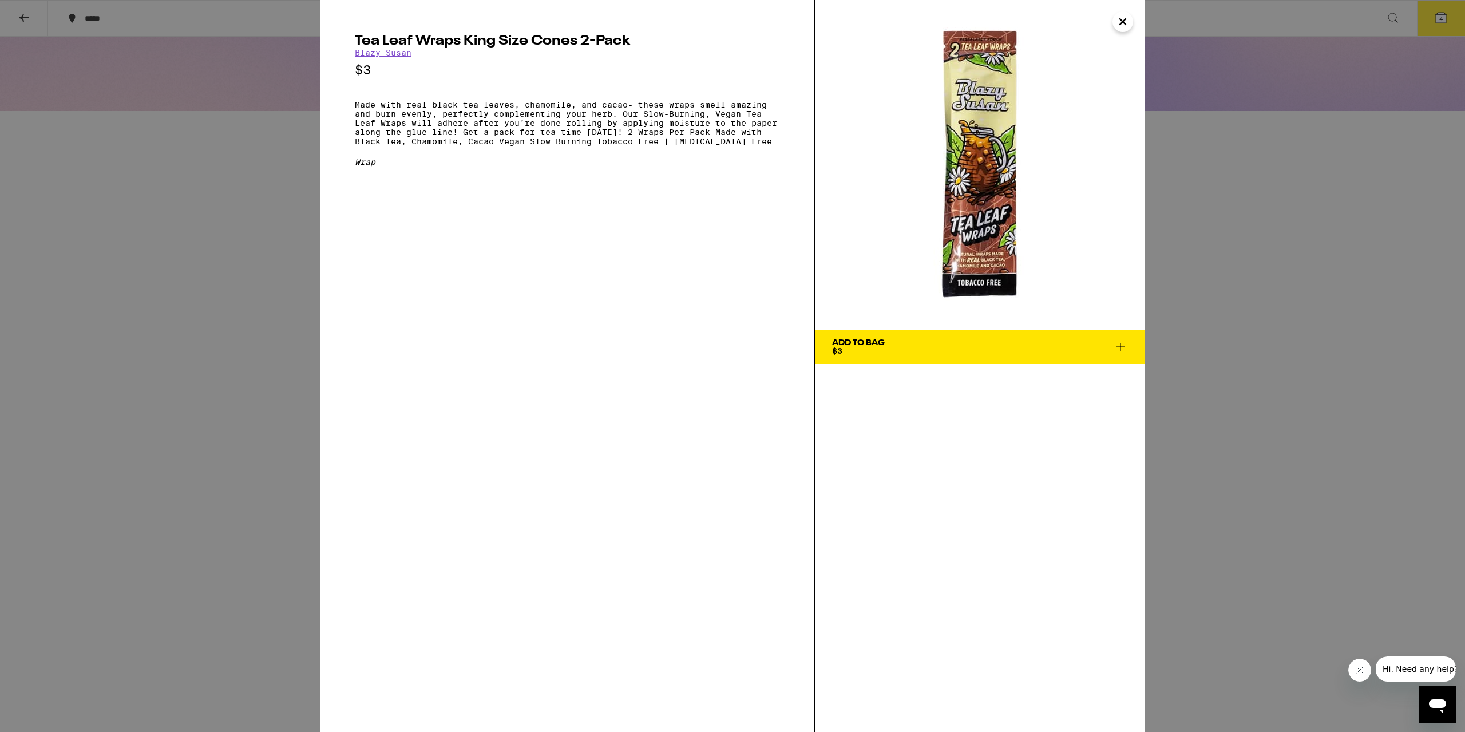
click at [163, 343] on div "Tea Leaf Wraps King Size Cones 2-Pack Blazy Susan $3 Made with real black tea l…" at bounding box center [732, 366] width 1465 height 732
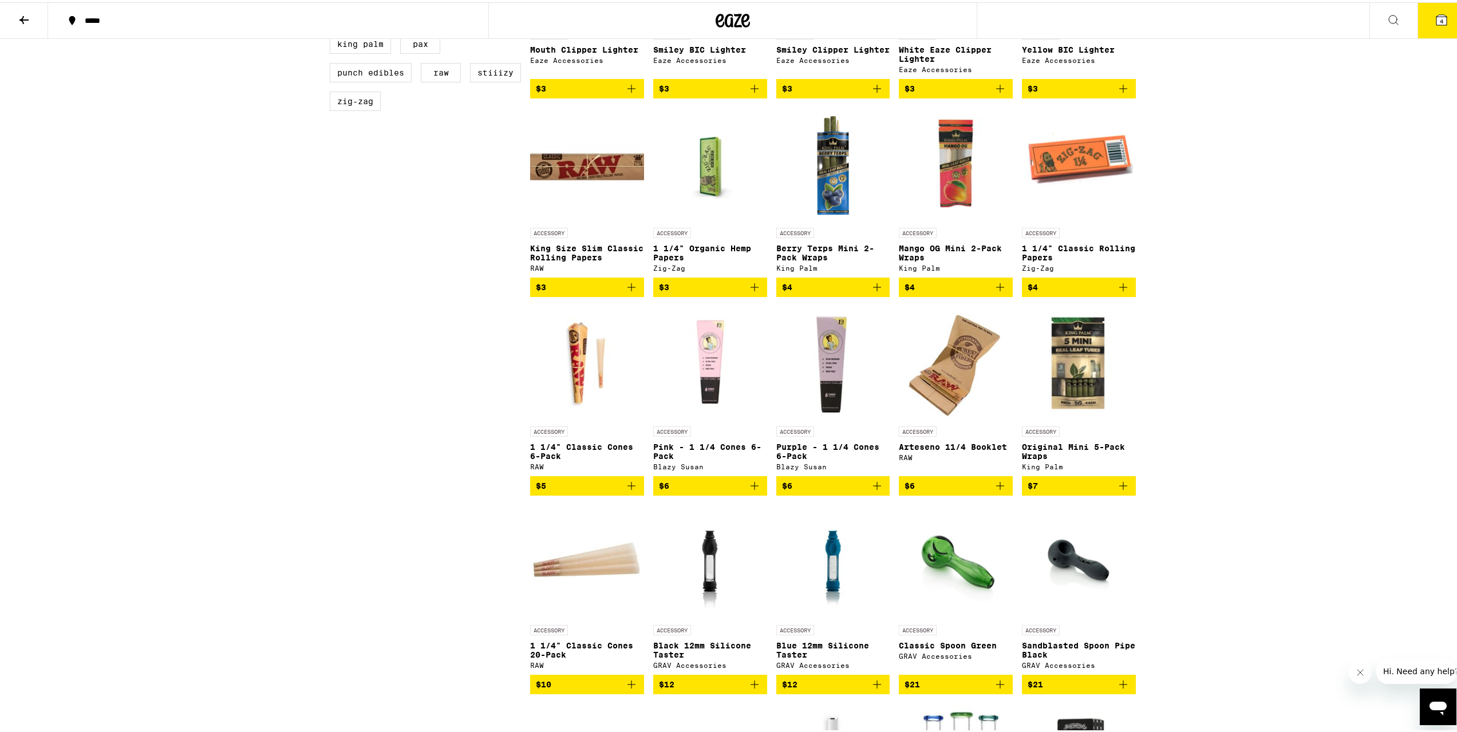
scroll to position [458, 0]
click at [1000, 490] on icon "Add to bag" at bounding box center [1000, 483] width 14 height 14
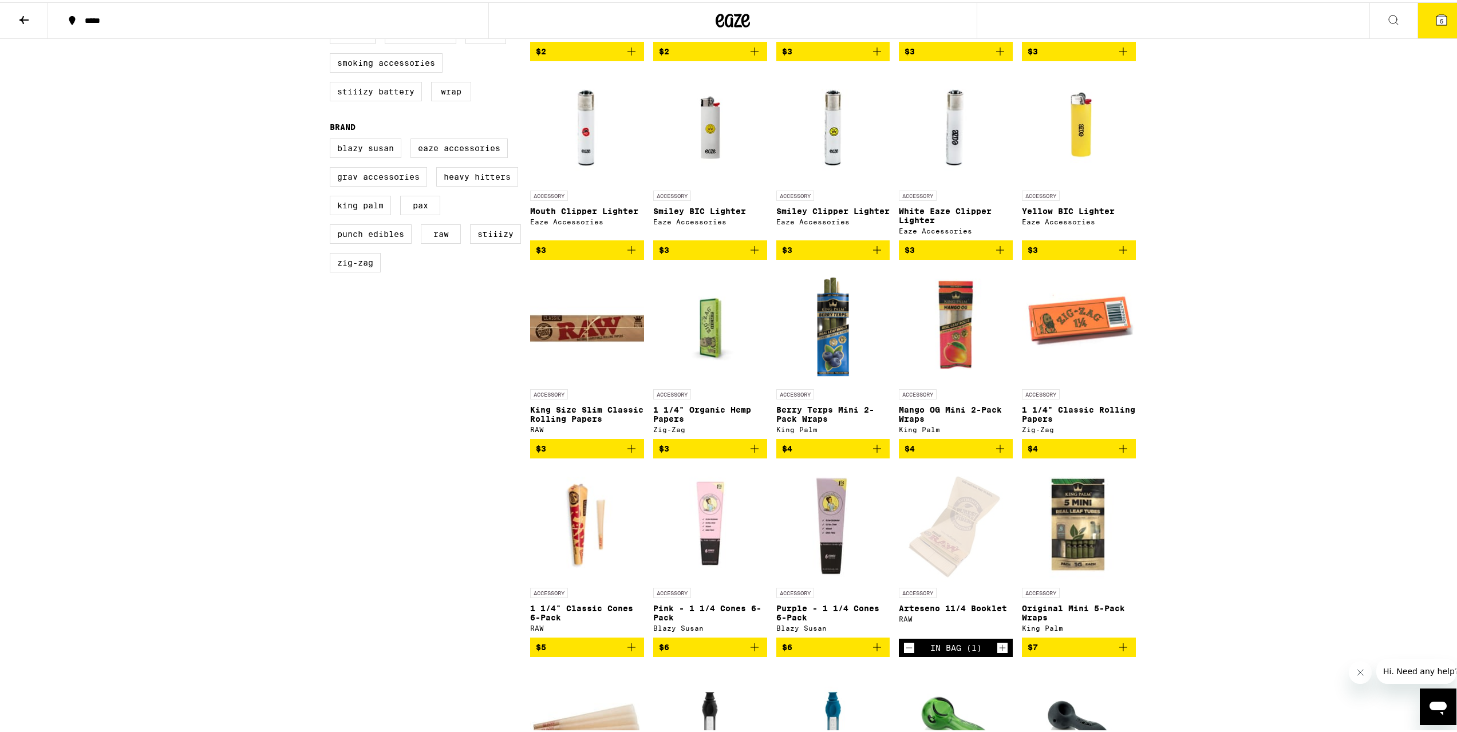
scroll to position [286, 0]
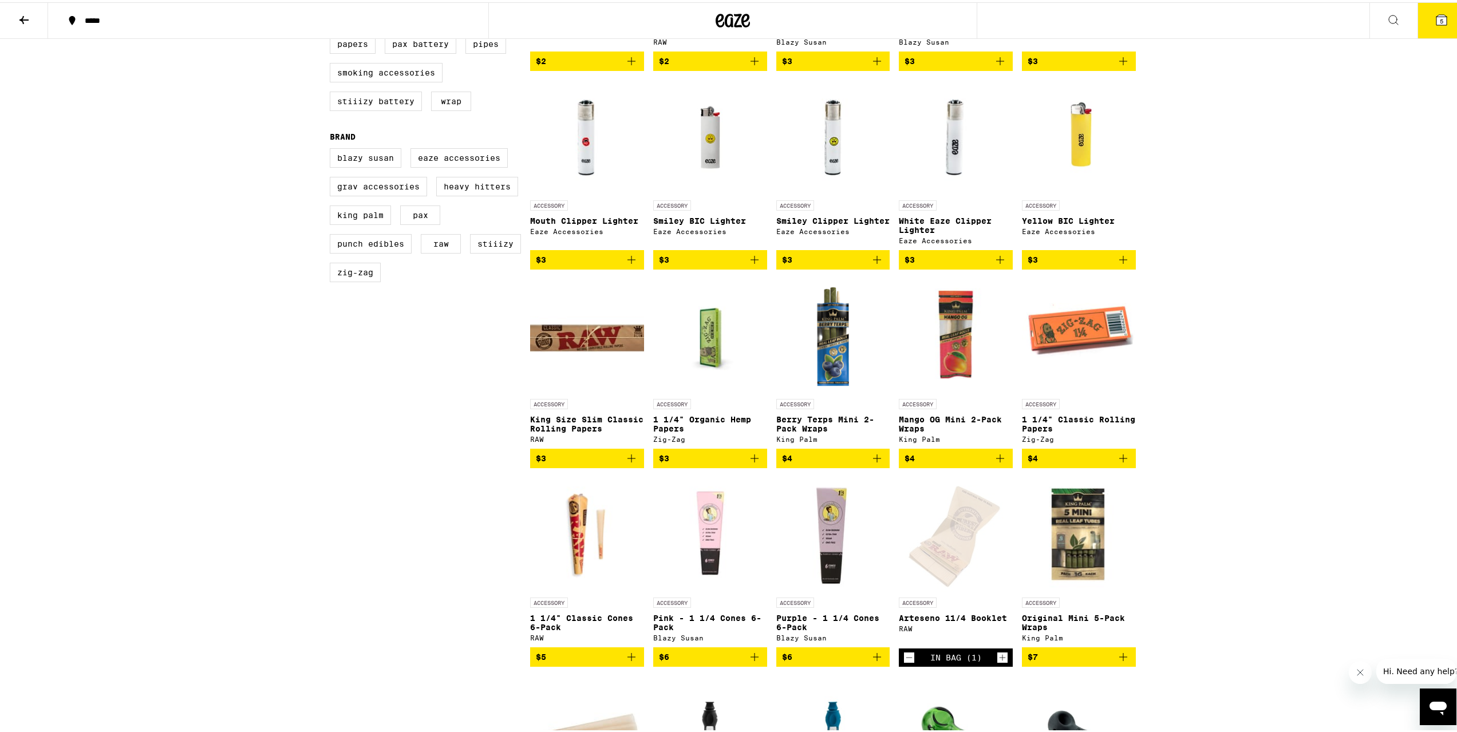
click at [1090, 525] on div "***** ***** 5 Accessories Tools, add-ons, and gear to help you enjoy the moment…" at bounding box center [732, 691] width 1465 height 1954
click at [876, 463] on icon "Add to bag" at bounding box center [877, 456] width 14 height 14
click at [781, 464] on icon "Decrement" at bounding box center [786, 457] width 10 height 14
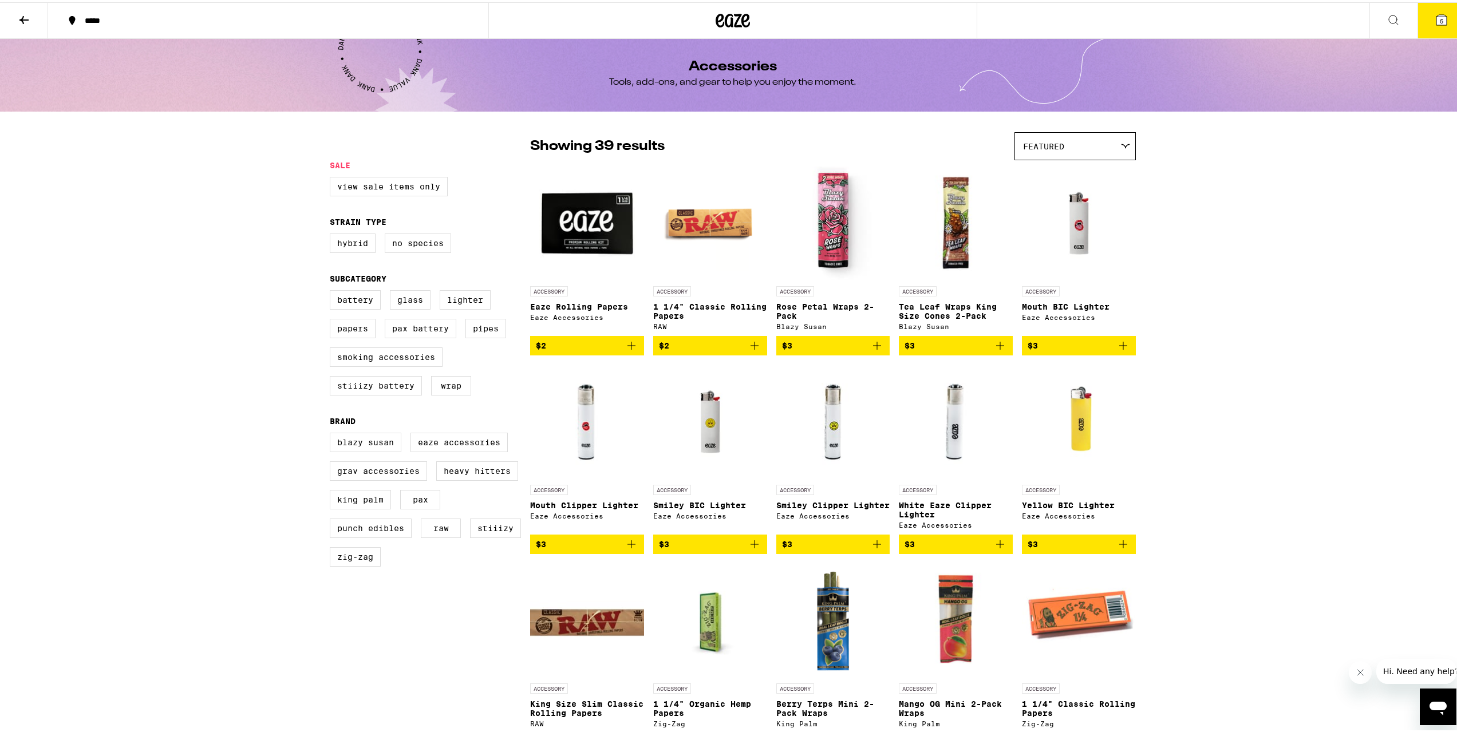
scroll to position [0, 0]
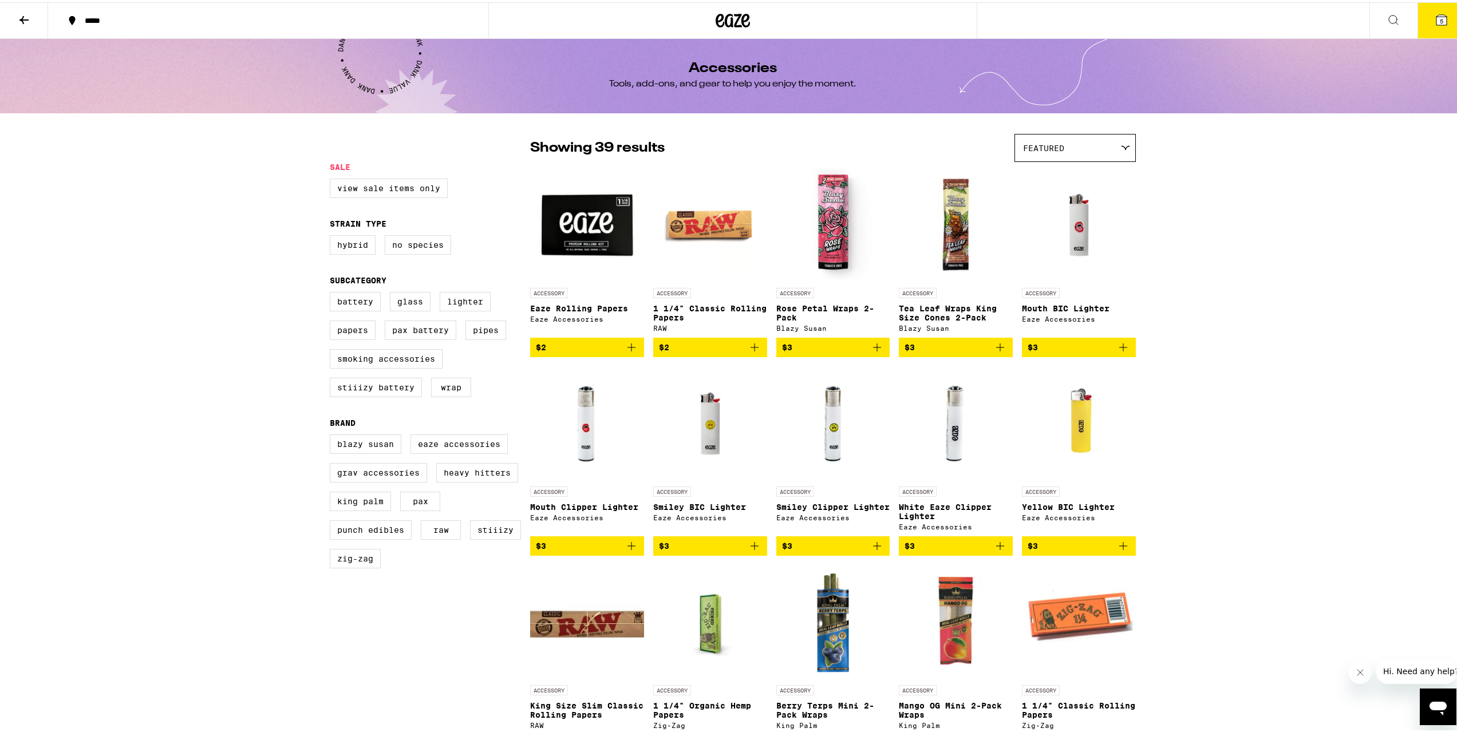
click at [939, 351] on span "$3" at bounding box center [955, 345] width 102 height 14
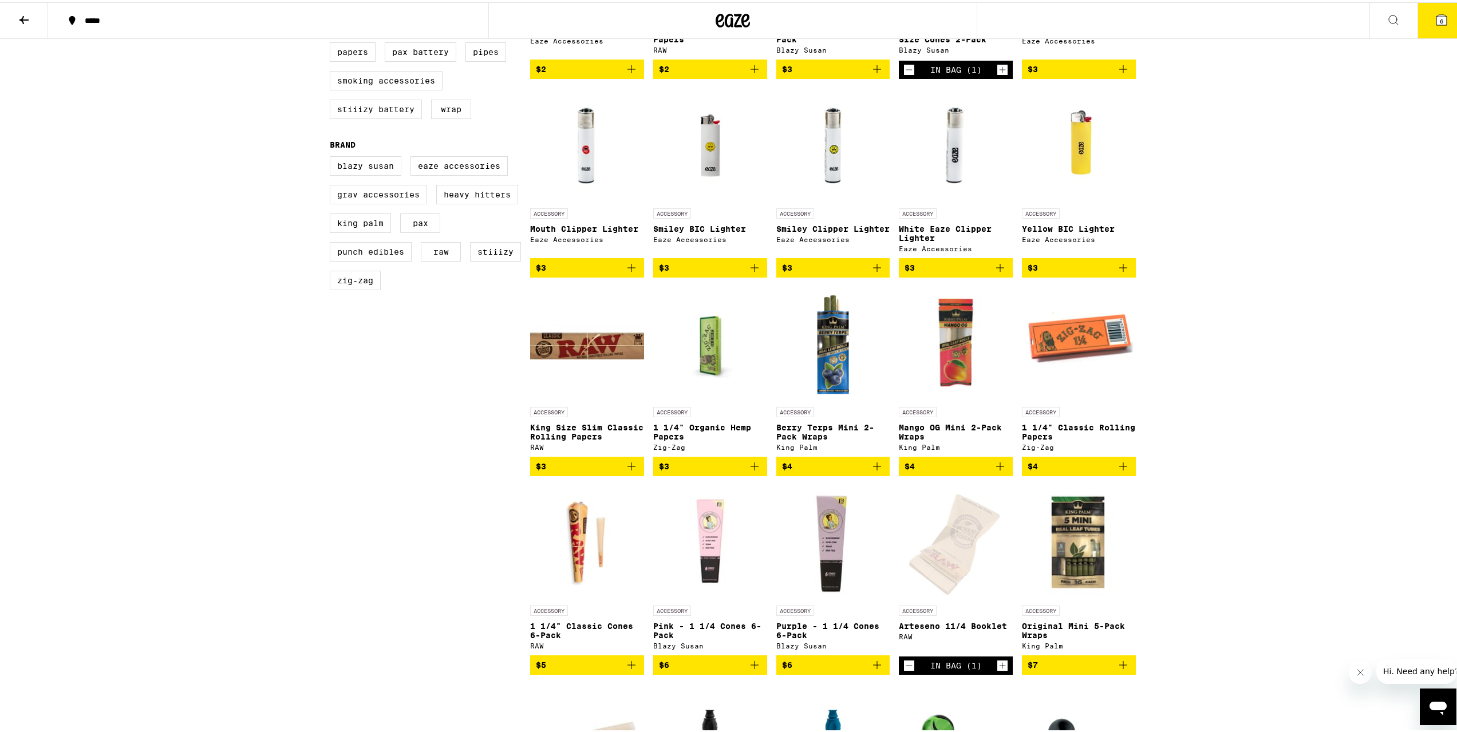
scroll to position [286, 0]
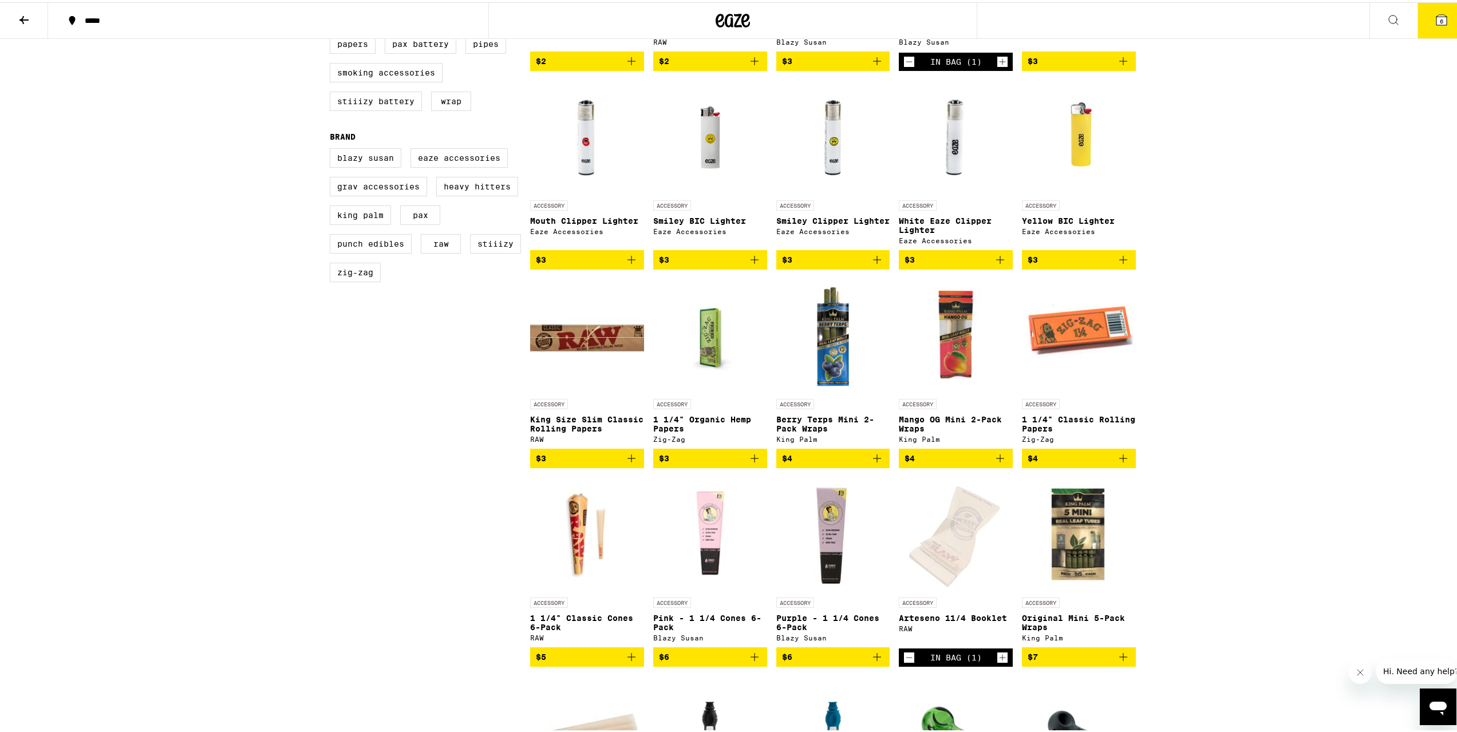
click at [1075, 525] on img "Open page for Original Mini 5-Pack Wraps from King Palm" at bounding box center [1079, 532] width 114 height 114
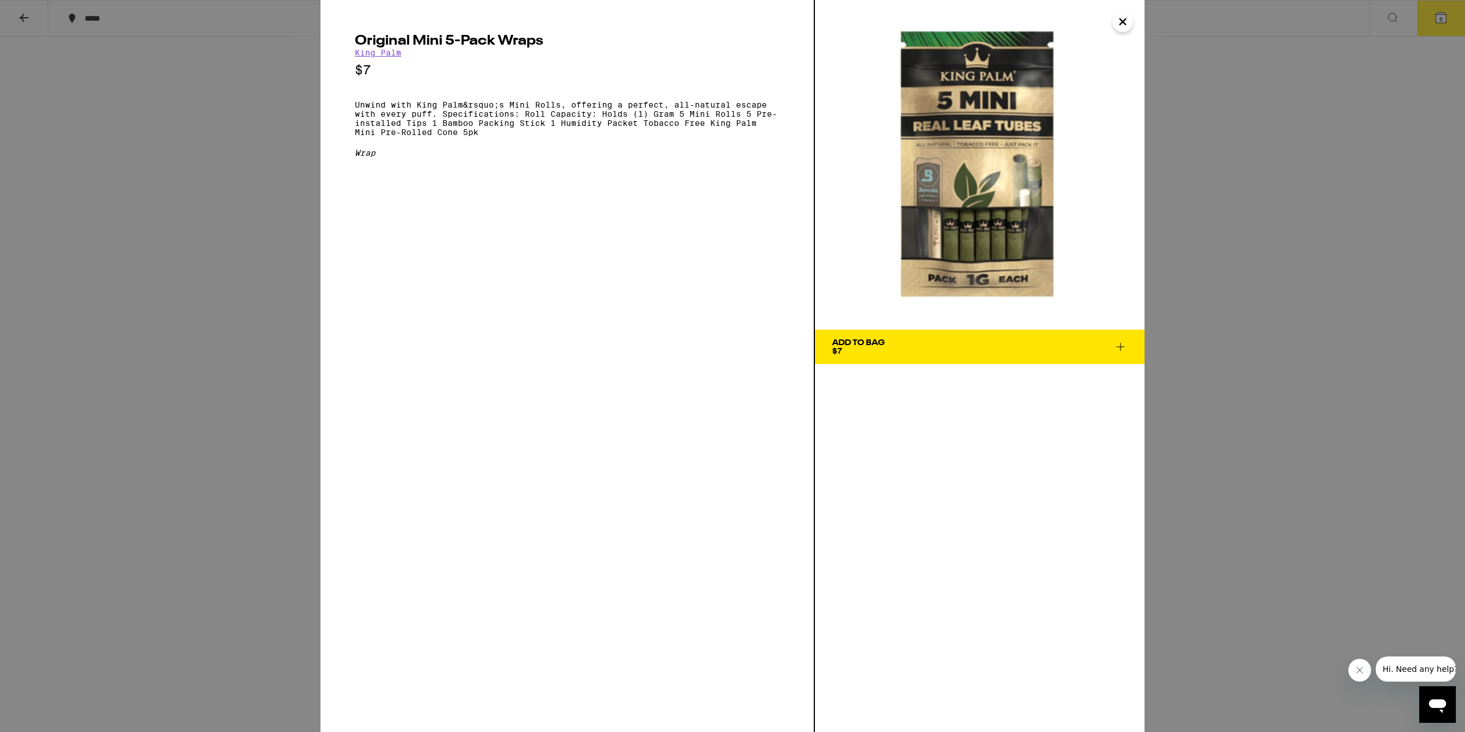
click at [184, 401] on div "Original Mini 5-Pack Wraps King Palm $7 Unwind with King Palm&rsquo;s Mini Roll…" at bounding box center [732, 366] width 1465 height 732
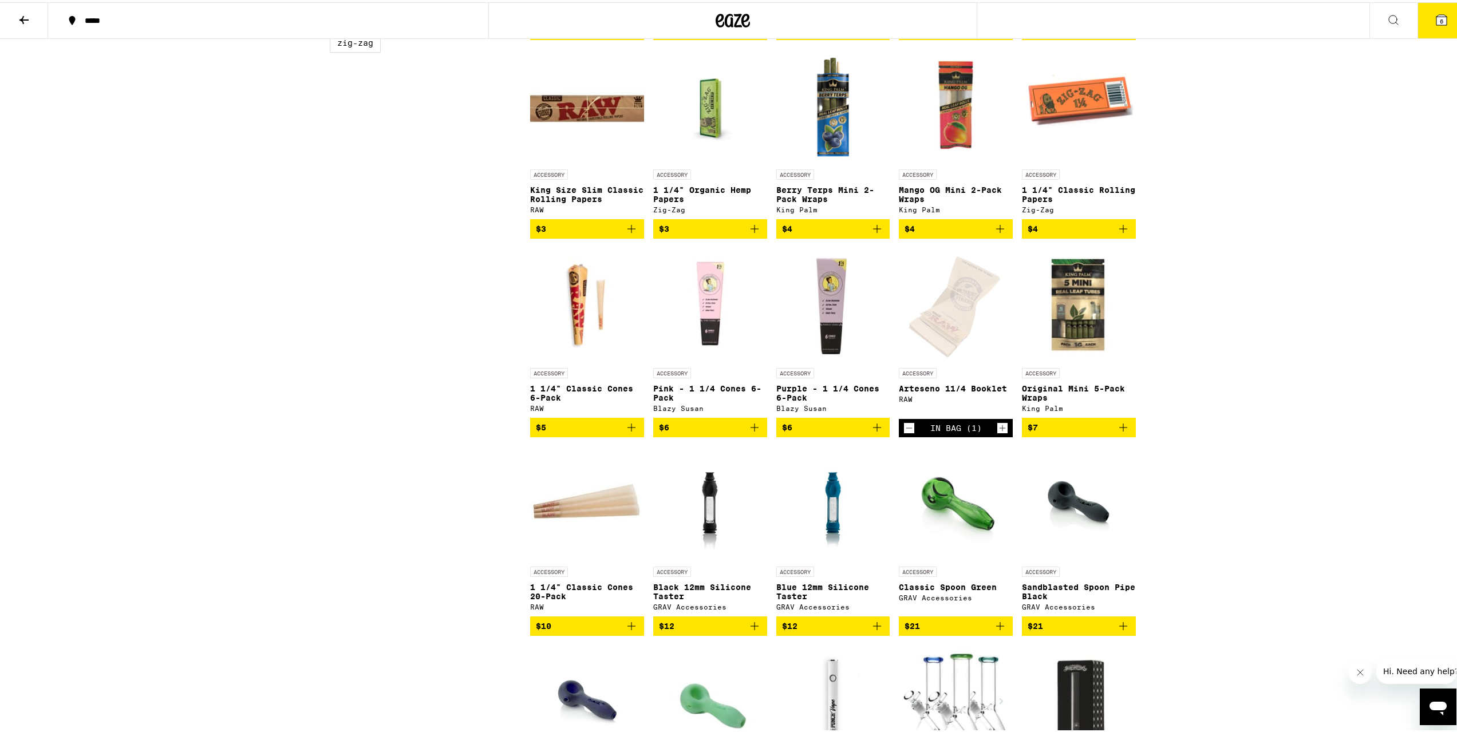
scroll to position [458, 0]
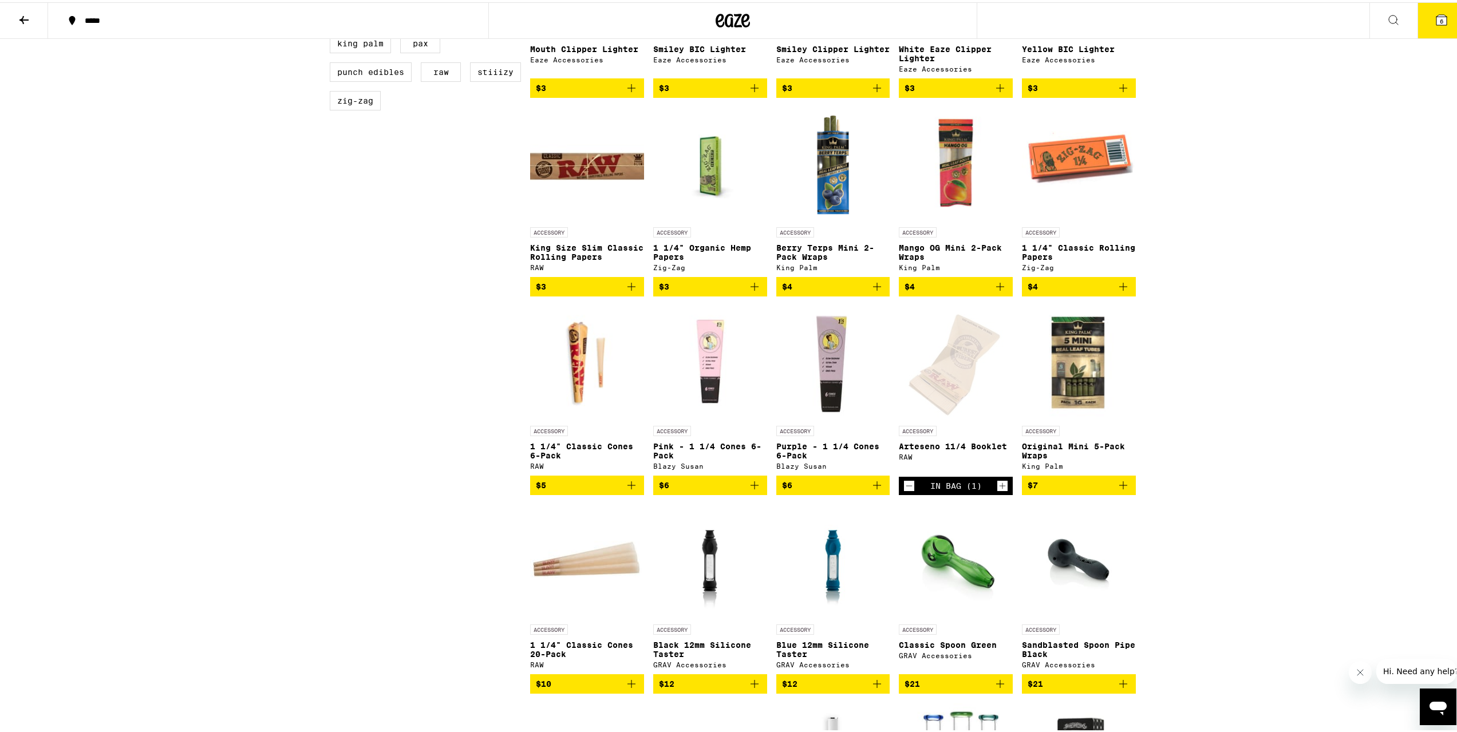
click at [953, 400] on div "Open page for Arteseno 11/4 Booklet from RAW" at bounding box center [955, 360] width 102 height 114
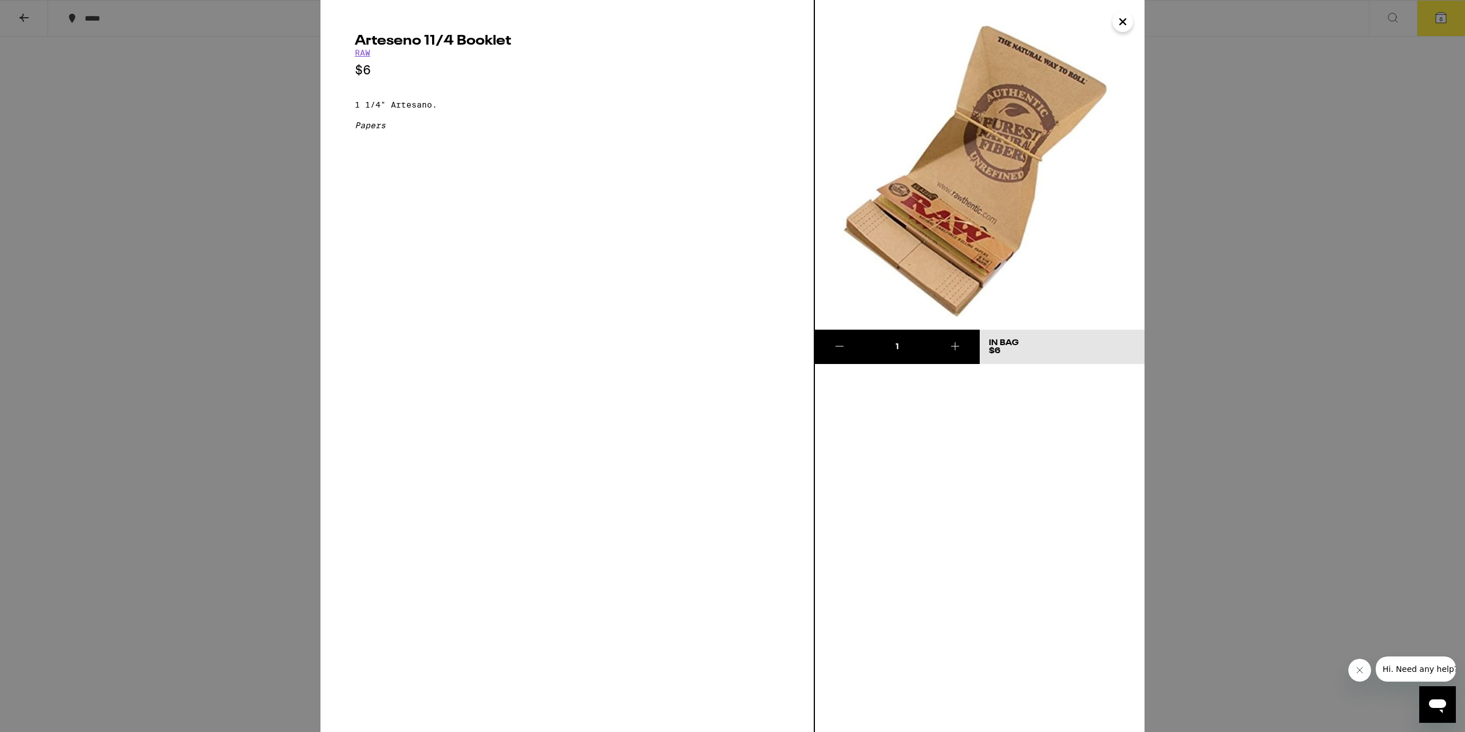
click at [210, 407] on div "Arteseno 11/4 Booklet RAW $6 1 1/4" Artesano. Papers 1 In Bag $6" at bounding box center [732, 366] width 1465 height 732
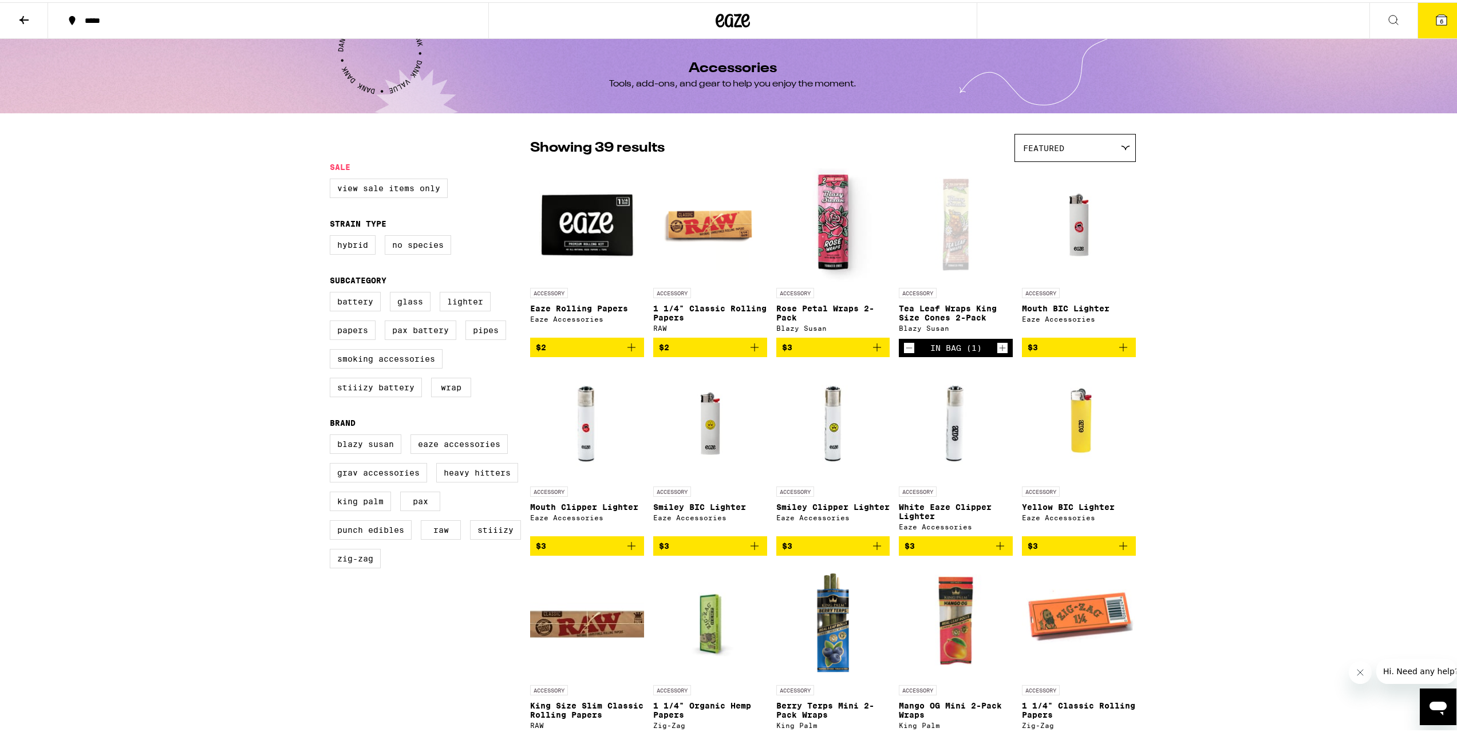
click at [1090, 17] on icon at bounding box center [1442, 18] width 14 height 14
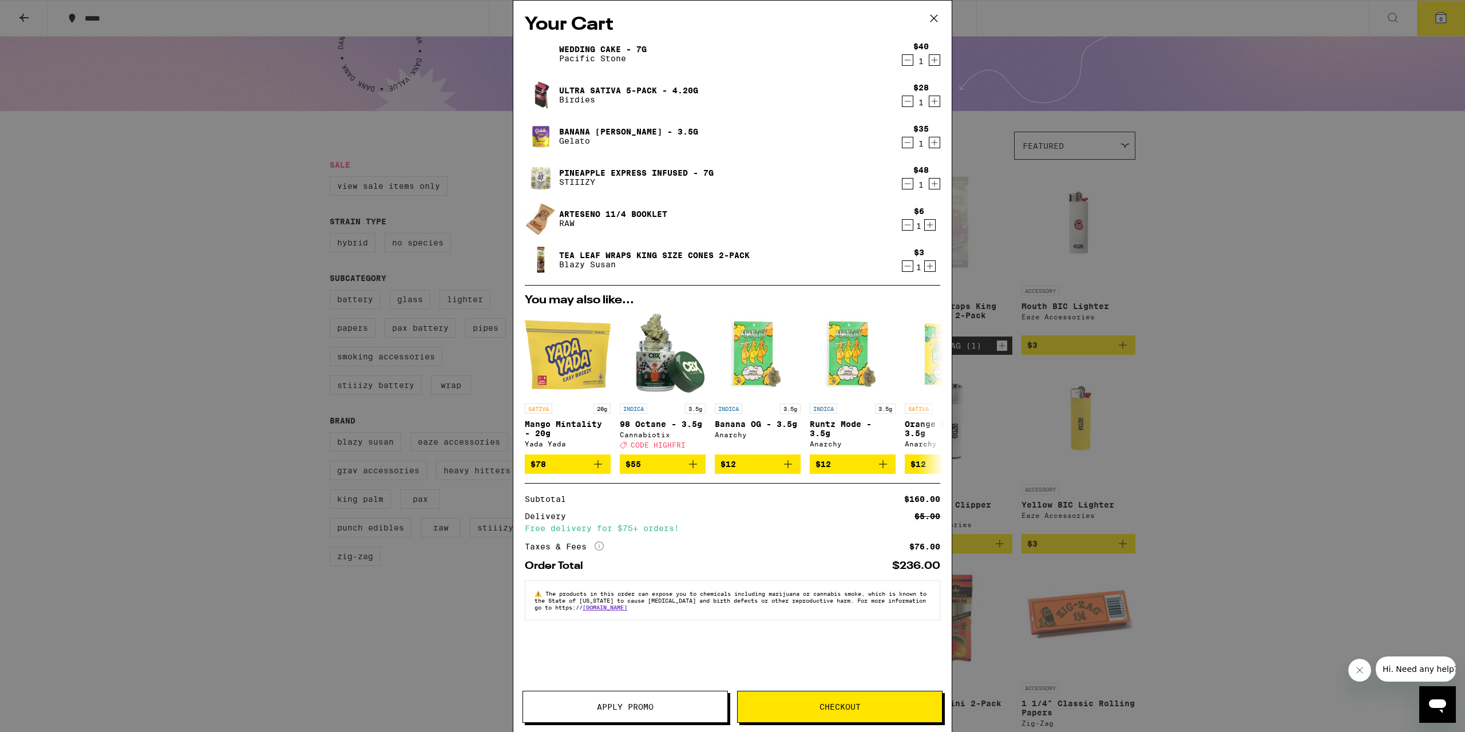
click at [910, 140] on icon "Decrement" at bounding box center [908, 143] width 10 height 14
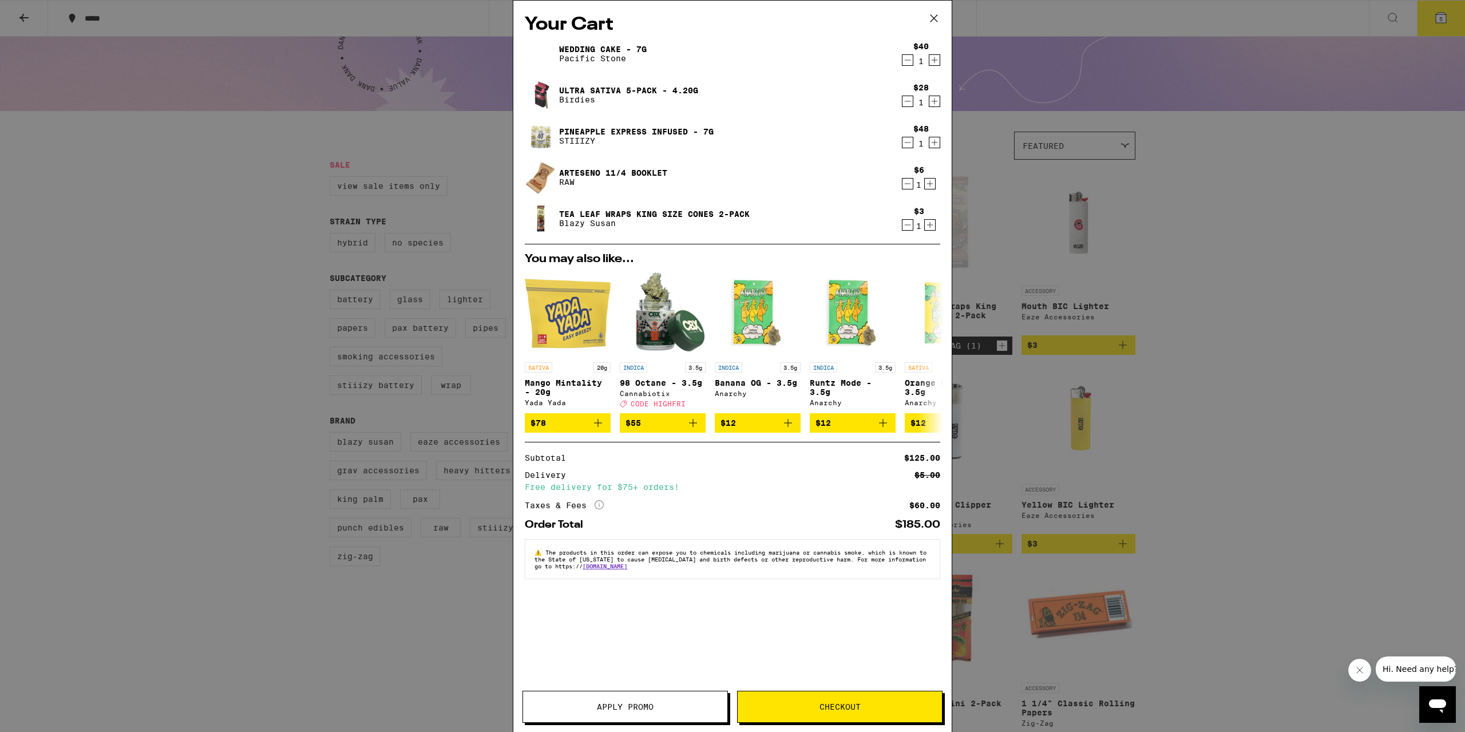
click at [540, 140] on img at bounding box center [541, 136] width 32 height 32
click at [625, 130] on link "Pineapple Express Infused - 7g" at bounding box center [636, 131] width 155 height 9
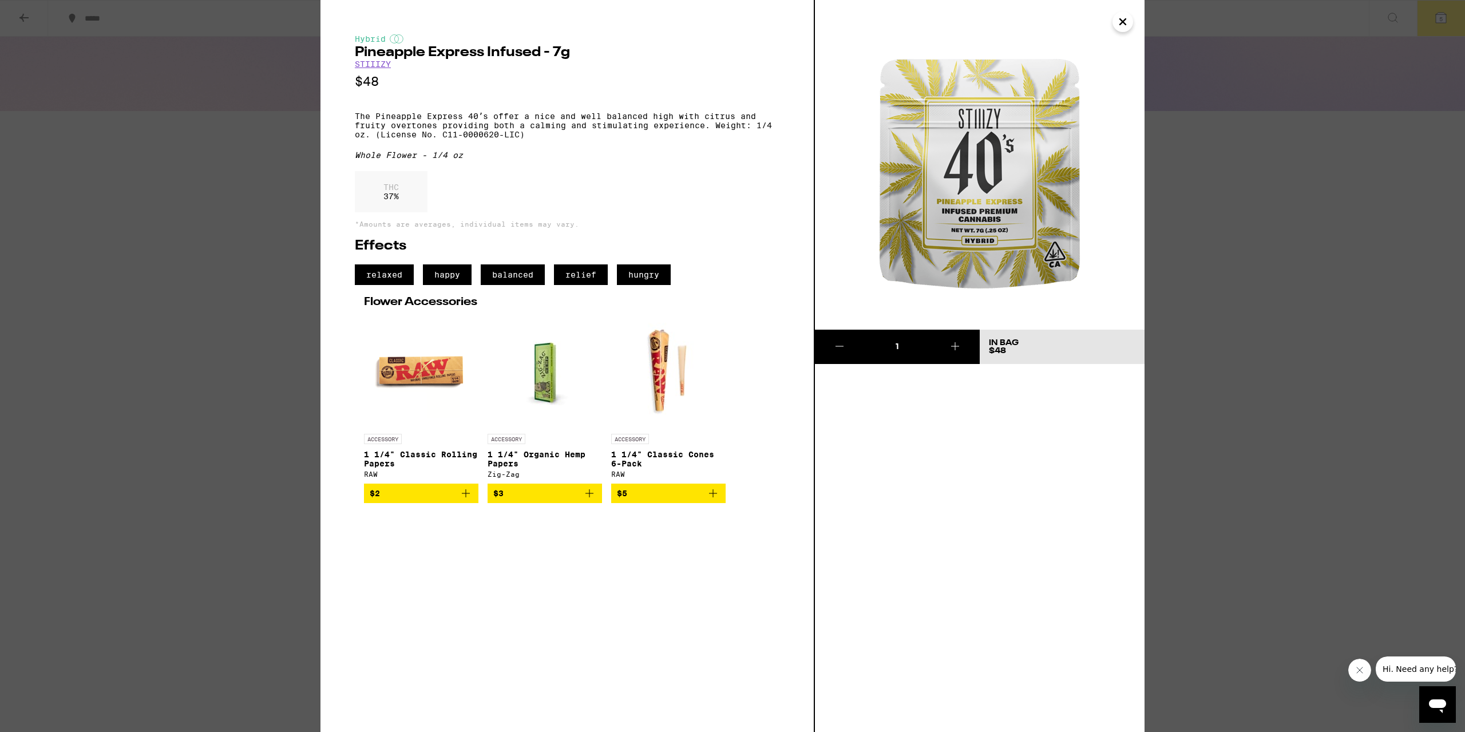
click at [157, 199] on div "Hybrid Pineapple Express Infused - 7g STIIIZY $48 The Pineapple Express 40ʼs of…" at bounding box center [732, 366] width 1465 height 732
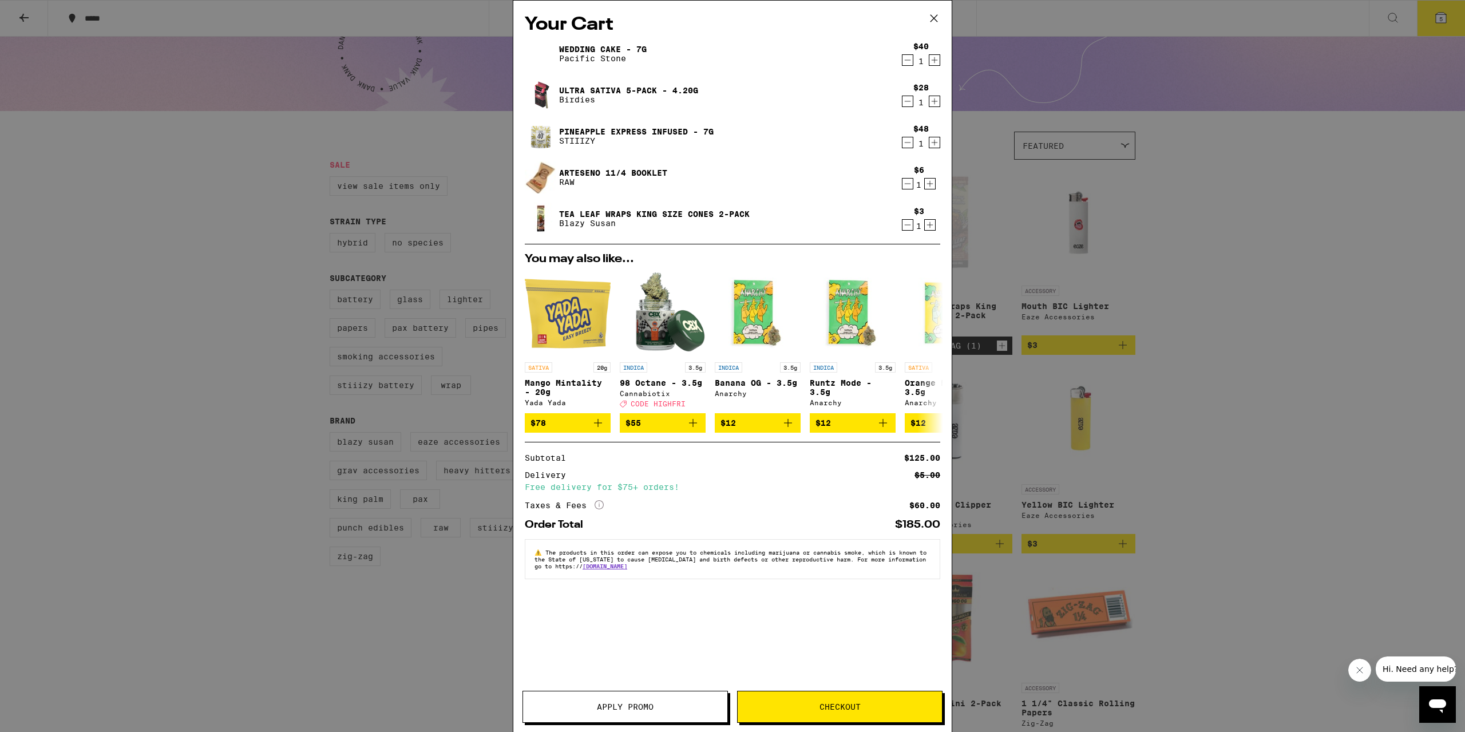
click at [586, 89] on link "Ultra Sativa 5-Pack - 4.20g" at bounding box center [628, 90] width 139 height 9
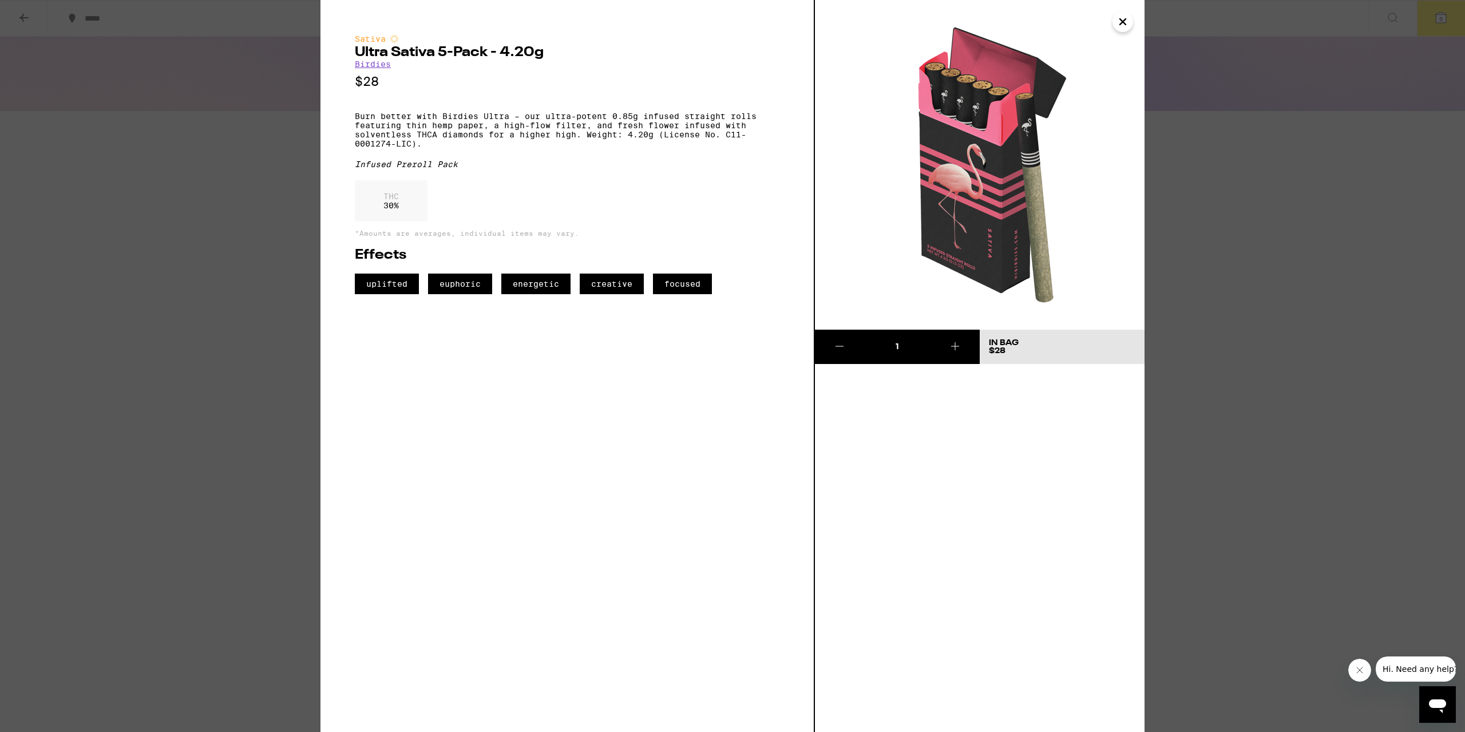
click at [86, 464] on div "Sativa Ultra Sativa 5-Pack - 4.20g Birdies $28 Burn better with Birdies Ultra –…" at bounding box center [732, 366] width 1465 height 732
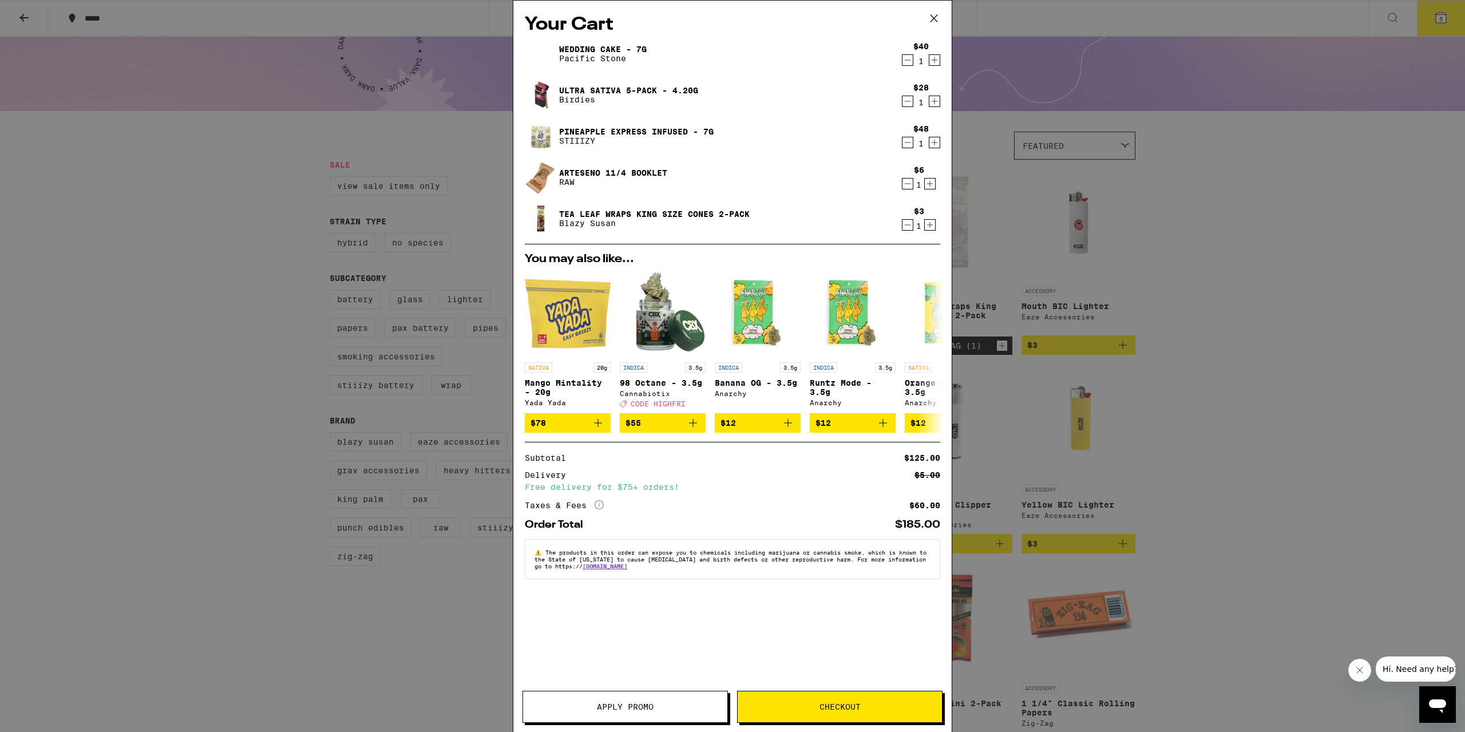
click at [907, 101] on icon "Decrement" at bounding box center [908, 101] width 10 height 14
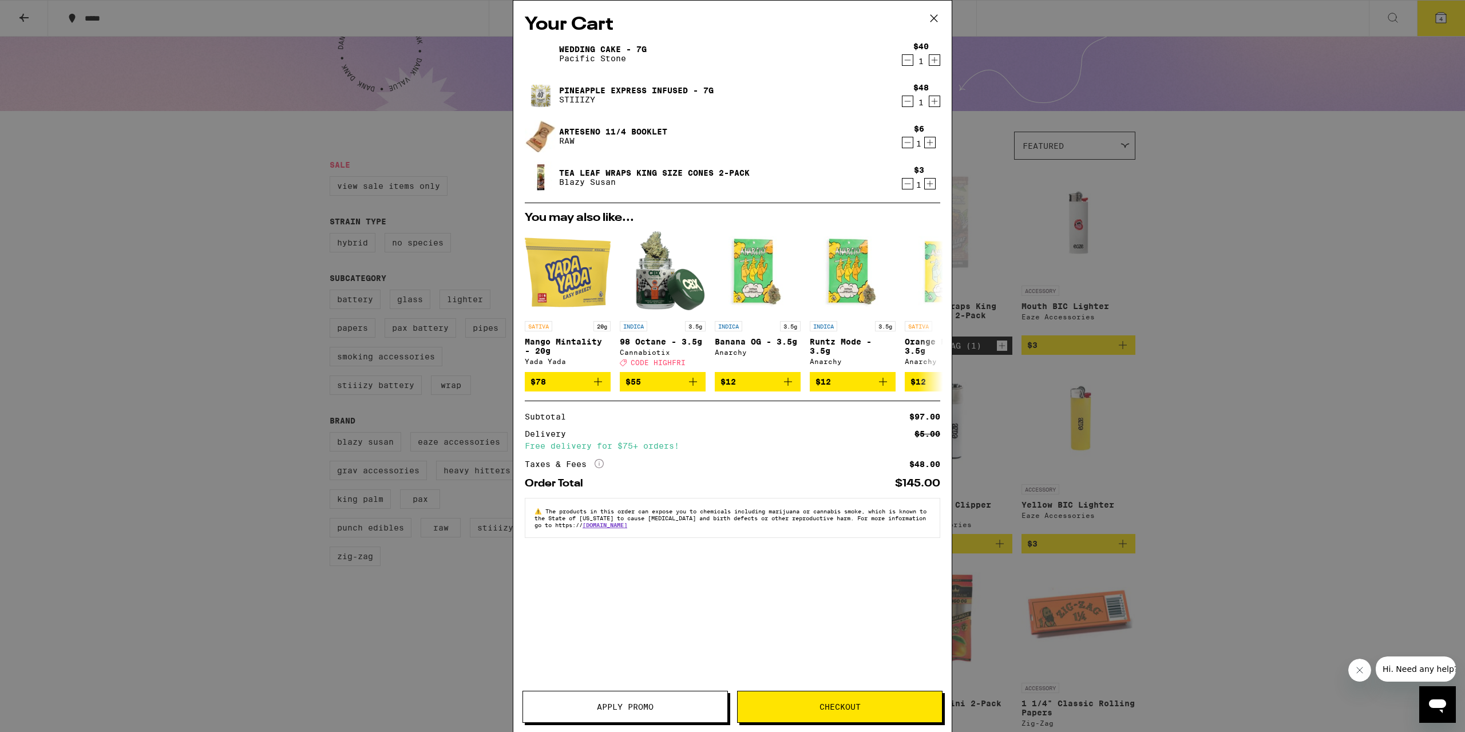
click at [199, 318] on div "Your Cart Wedding Cake - 7g Pacific Stone $40 1 Pineapple Express Infused - 7g …" at bounding box center [732, 366] width 1465 height 732
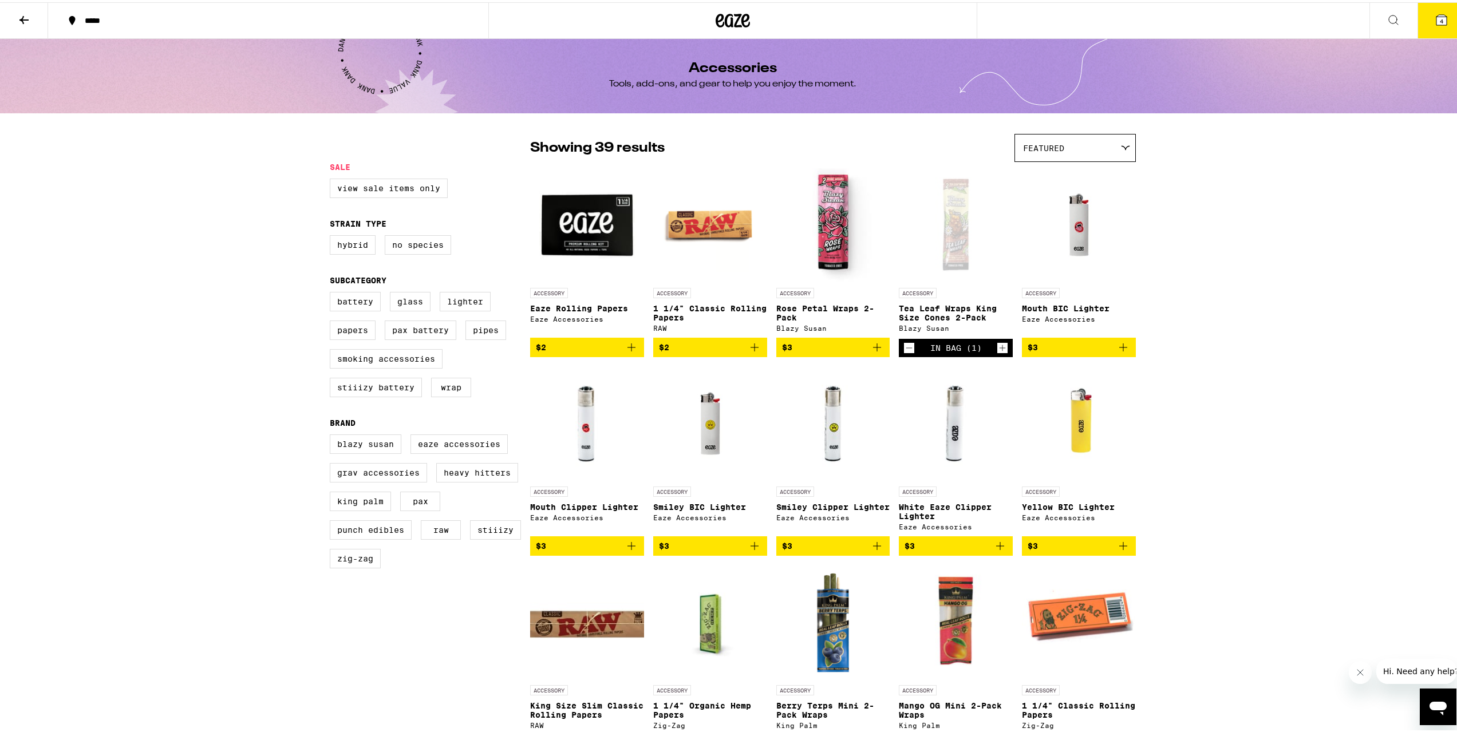
click at [1090, 25] on button "4" at bounding box center [1441, 18] width 48 height 35
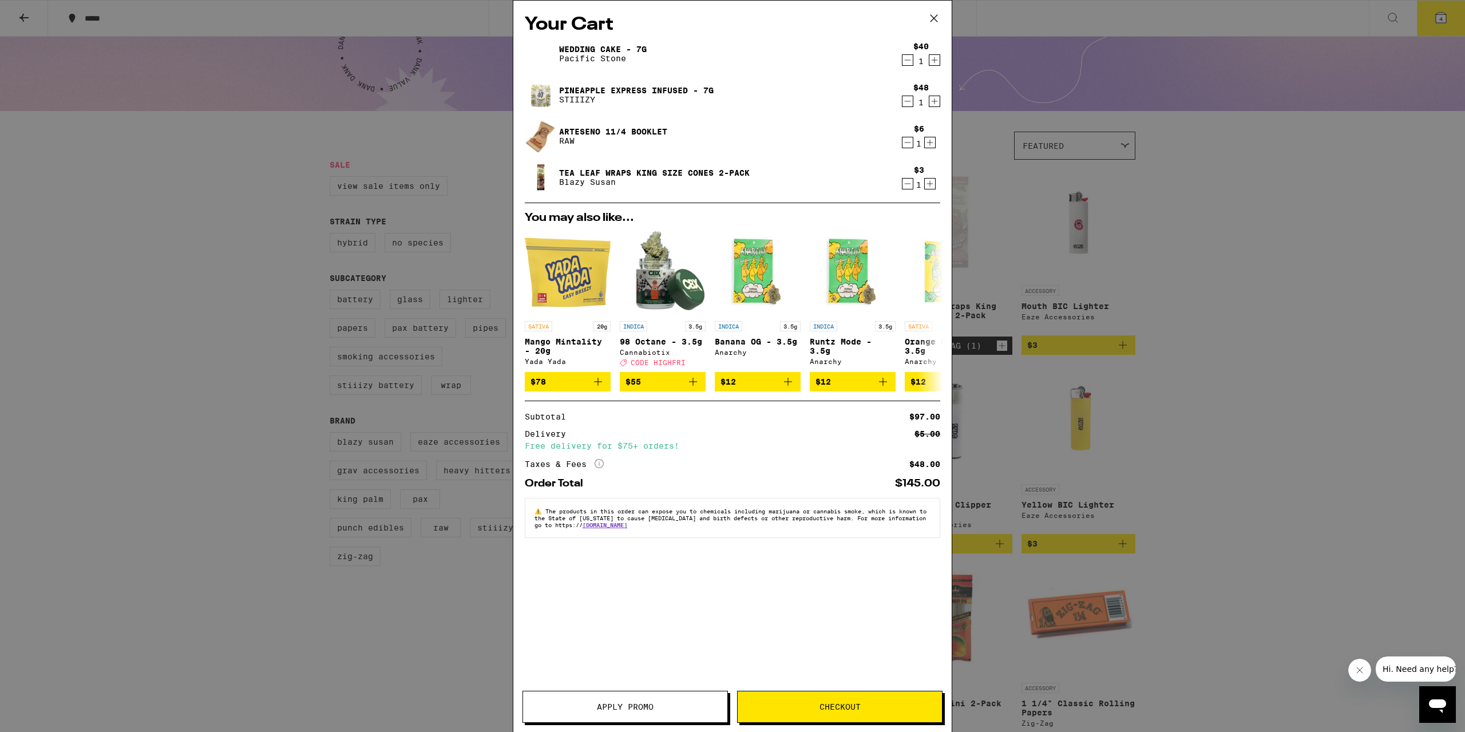
click at [197, 155] on div "Your Cart Wedding Cake - 7g Pacific Stone $40 1 Pineapple Express Infused - 7g …" at bounding box center [732, 366] width 1465 height 732
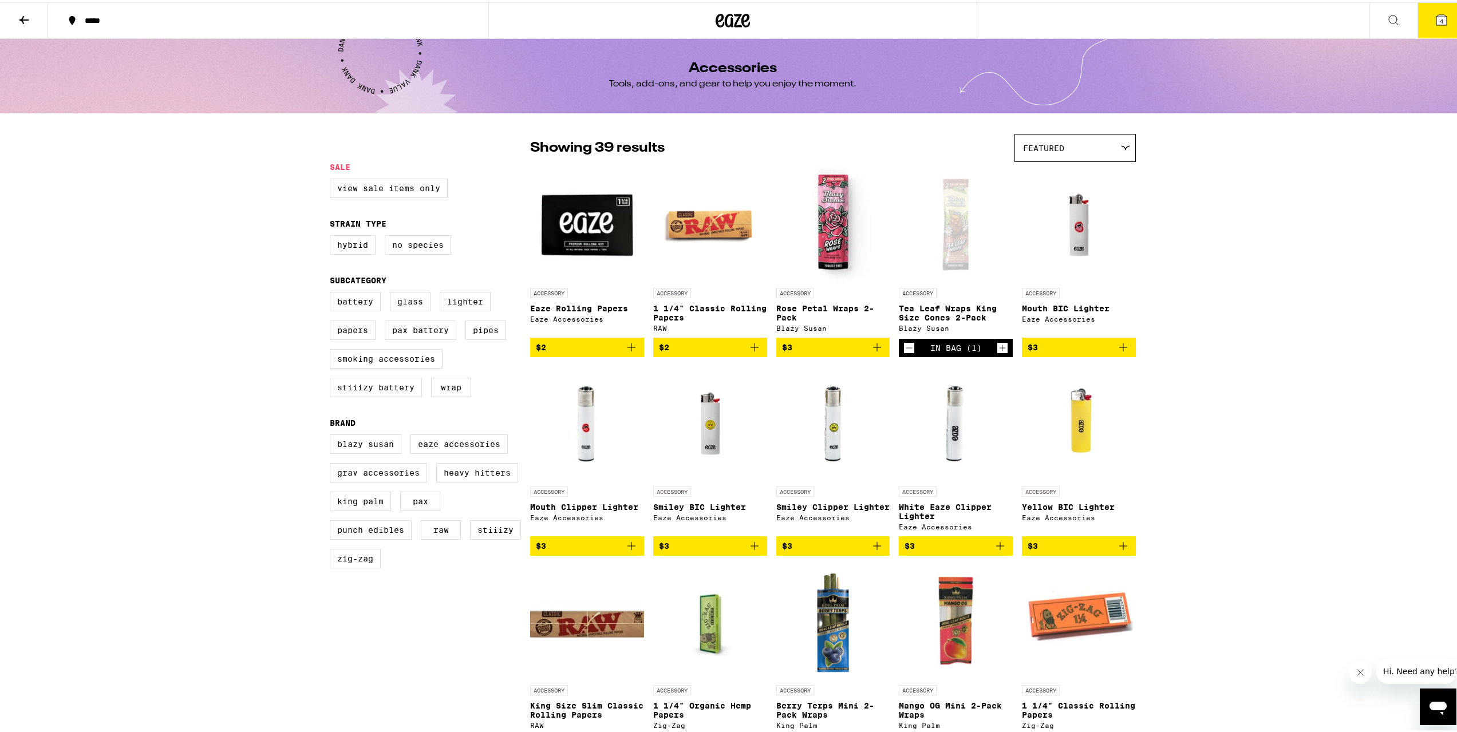
click at [1090, 20] on icon at bounding box center [1441, 18] width 10 height 10
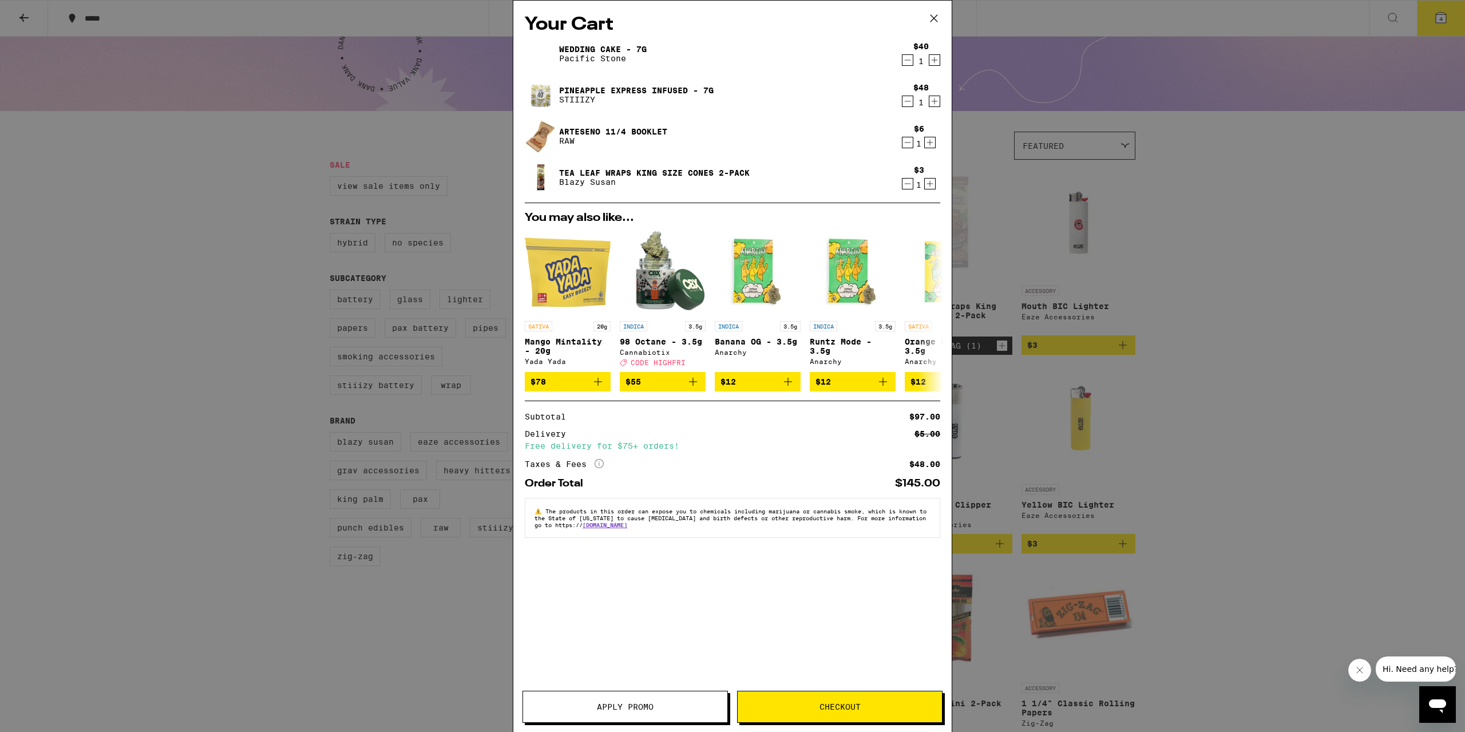
click at [905, 62] on icon "Decrement" at bounding box center [908, 60] width 10 height 14
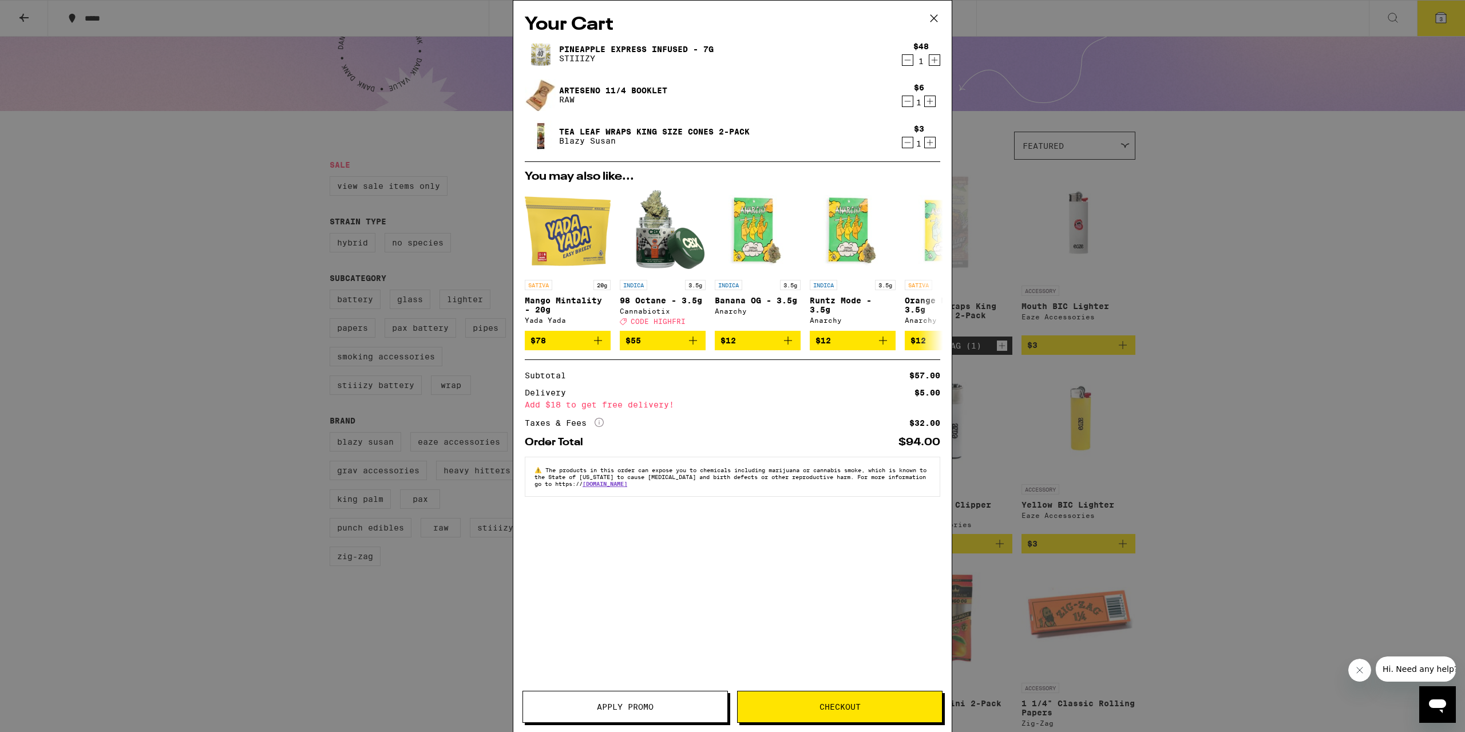
click at [1090, 276] on div "Your Cart Pineapple Express Infused - 7g STIIIZY $48 1 Arteseno 11/4 Booklet RA…" at bounding box center [732, 366] width 1465 height 732
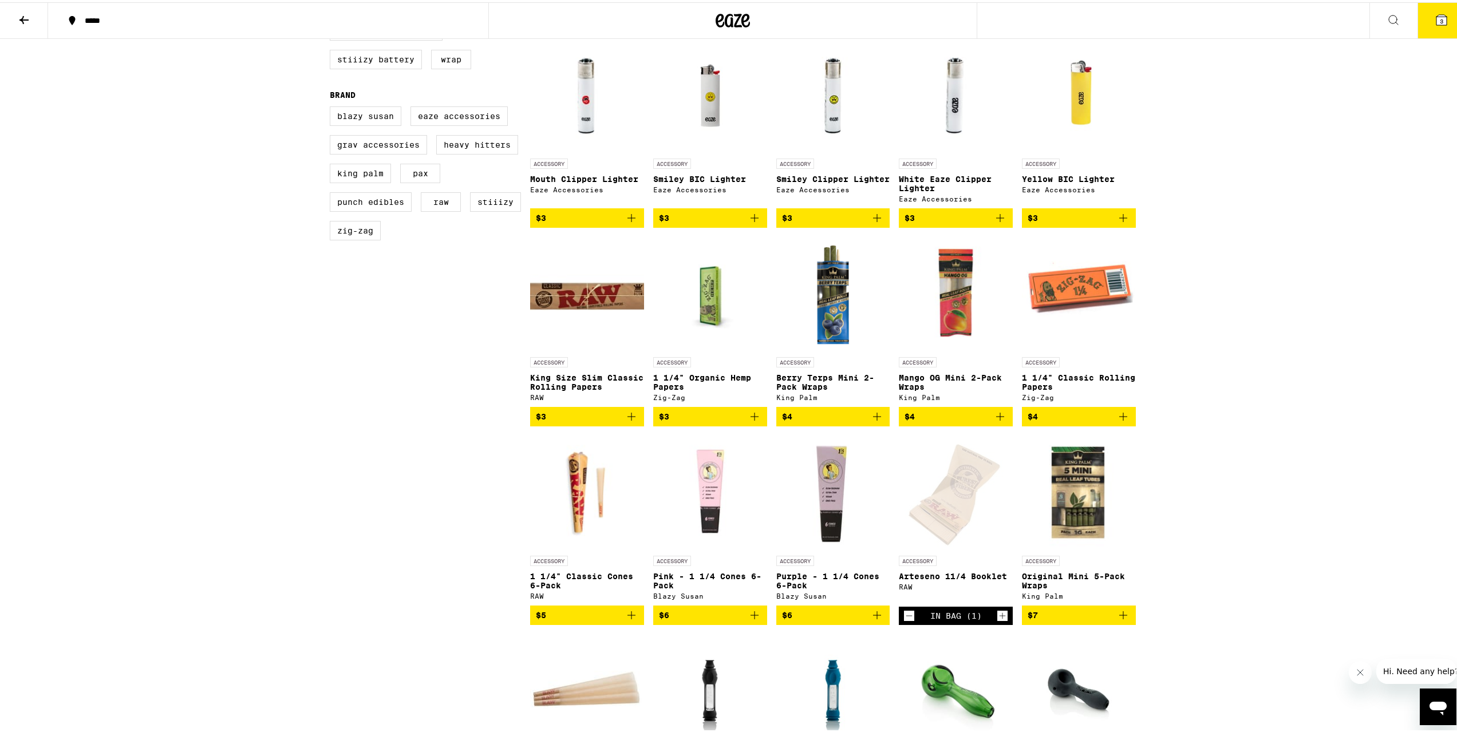
scroll to position [343, 0]
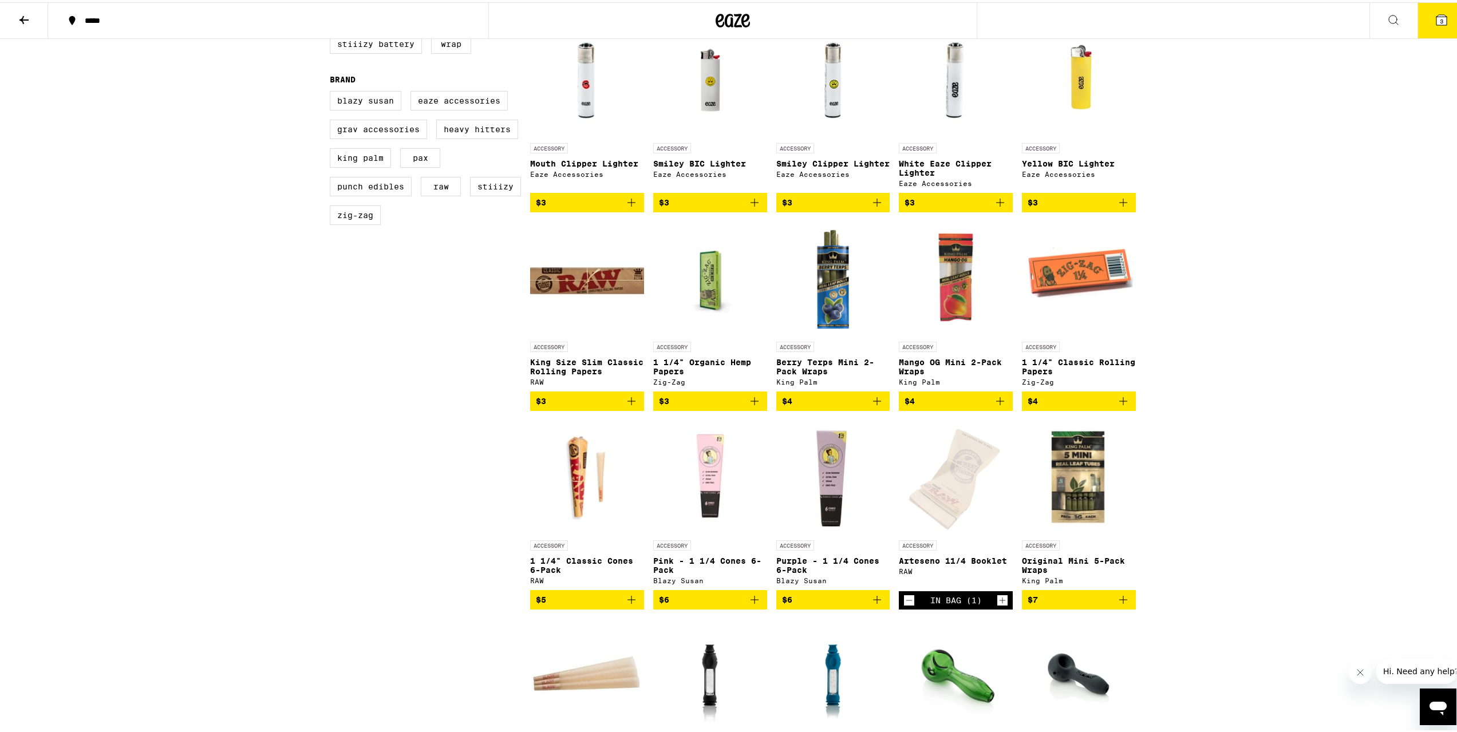
click at [904, 525] on icon "Decrement" at bounding box center [909, 598] width 10 height 14
click at [1090, 525] on div "***** ***** 2 Accessories Tools, add-ons, and gear to help you enjoy the moment…" at bounding box center [732, 634] width 1465 height 1954
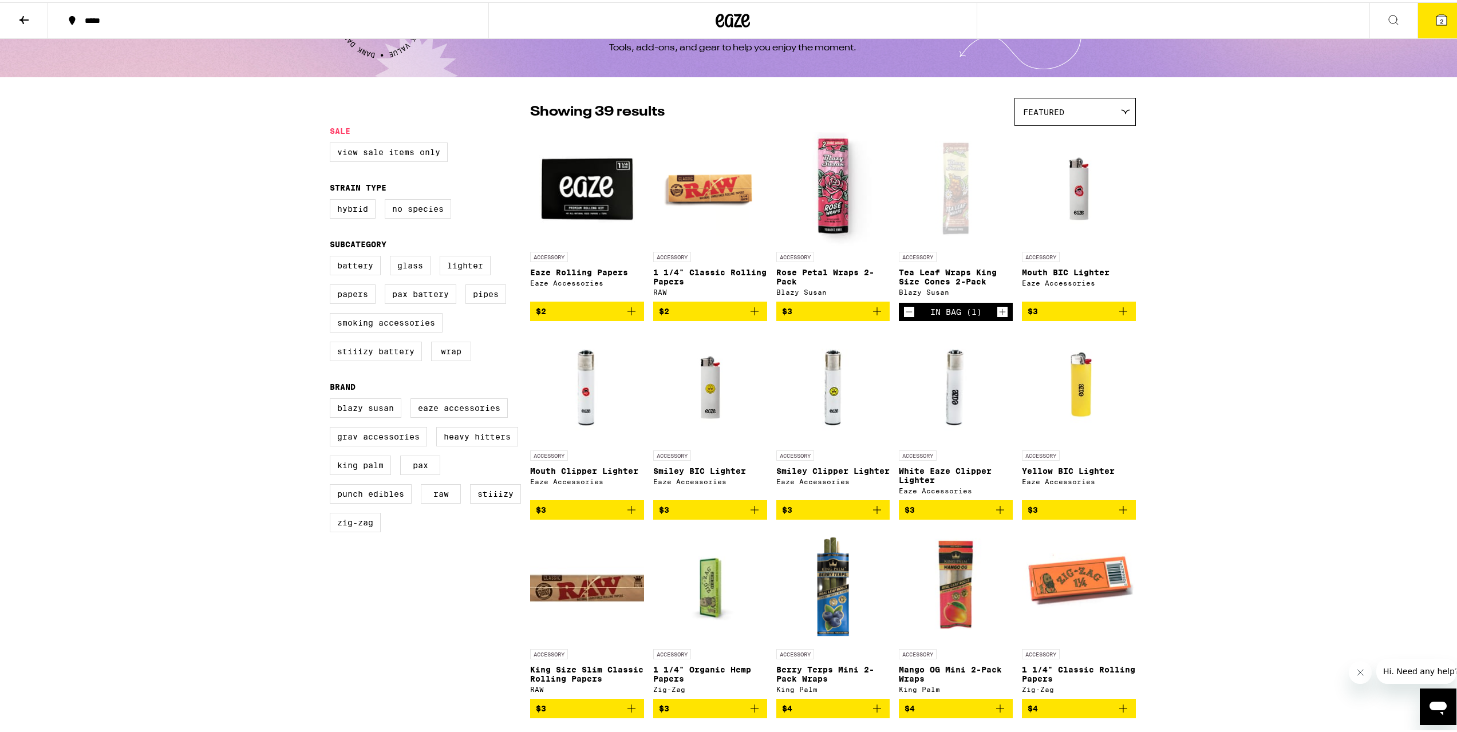
scroll to position [0, 0]
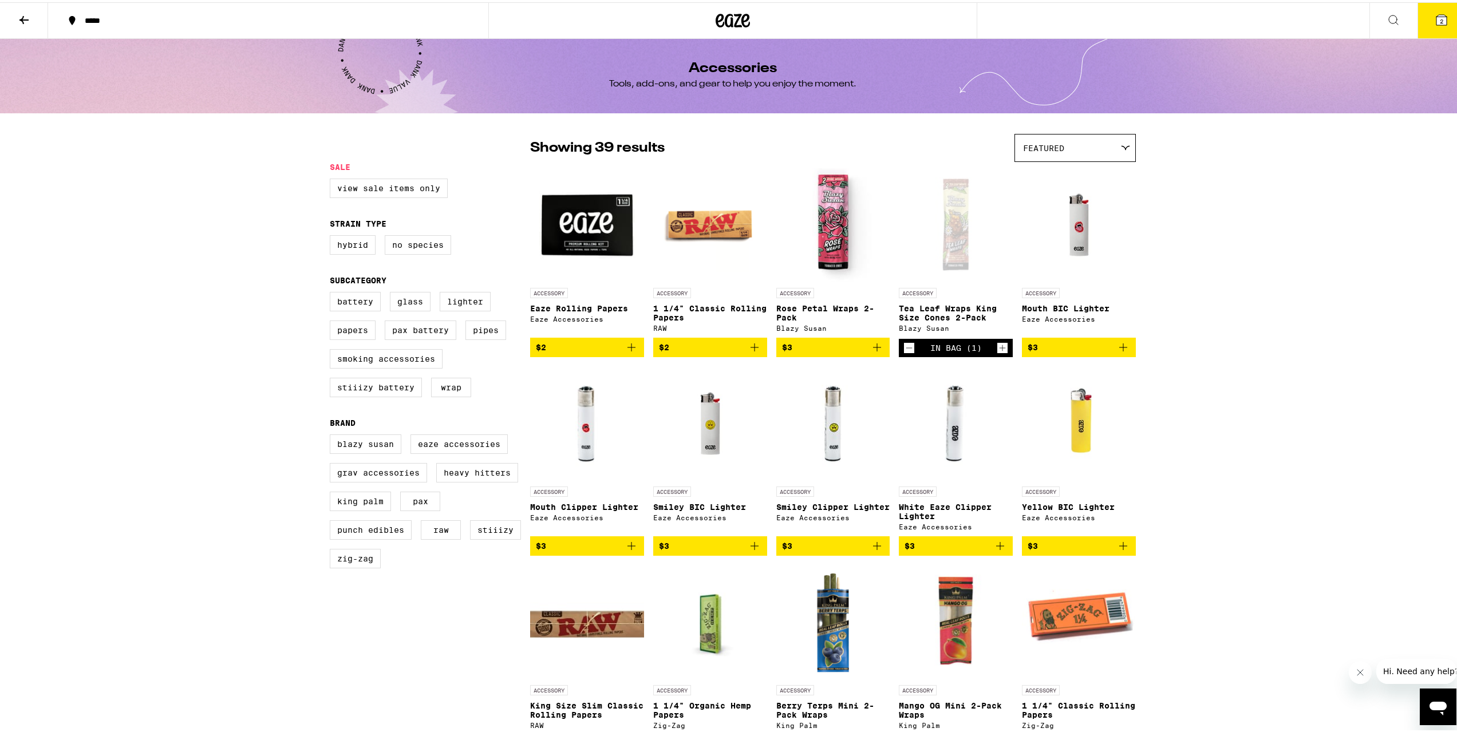
click at [685, 347] on span "$2" at bounding box center [710, 345] width 102 height 14
click at [1090, 8] on button "3" at bounding box center [1441, 18] width 48 height 35
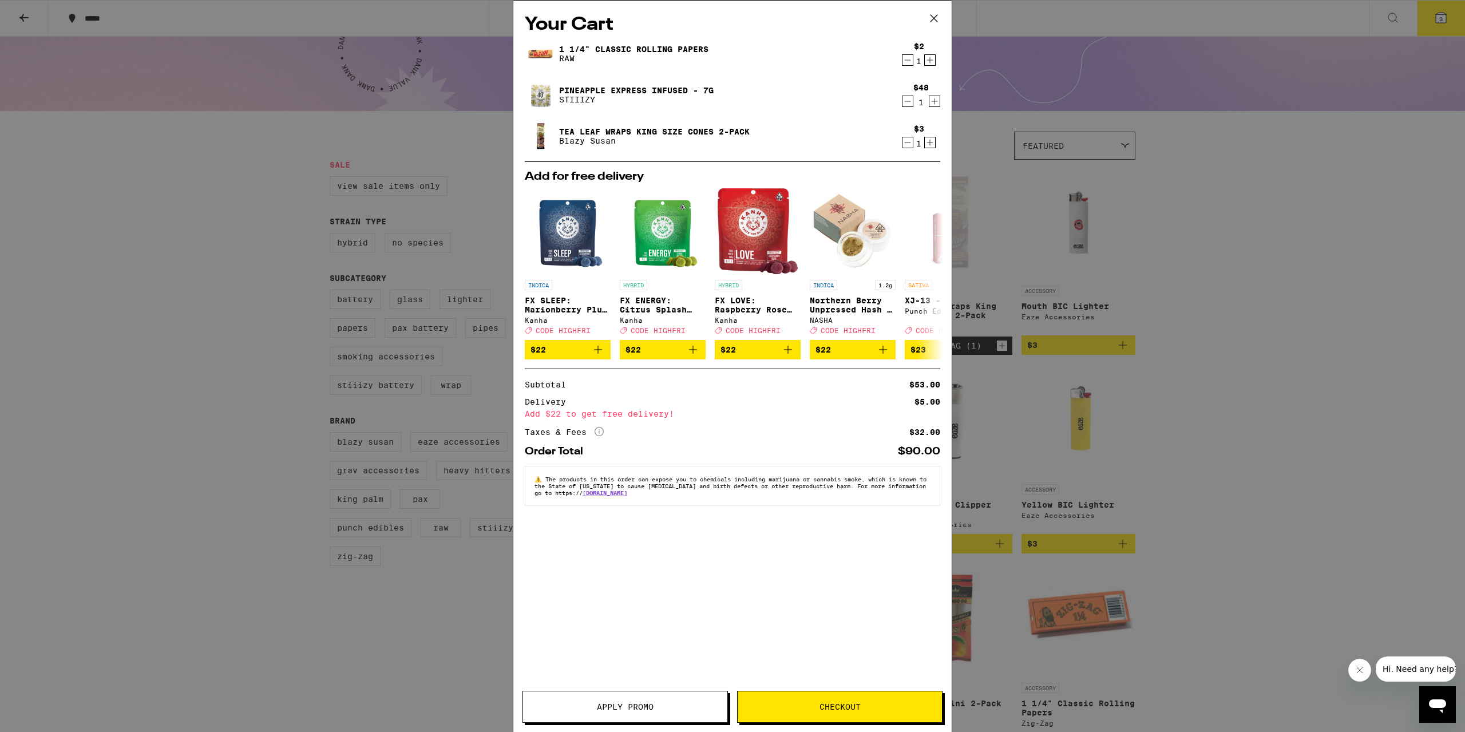
click at [1090, 361] on div "Your Cart 1 1/4" Classic Rolling Papers RAW $2 1 Pineapple Express Infused - 7g…" at bounding box center [732, 366] width 1465 height 732
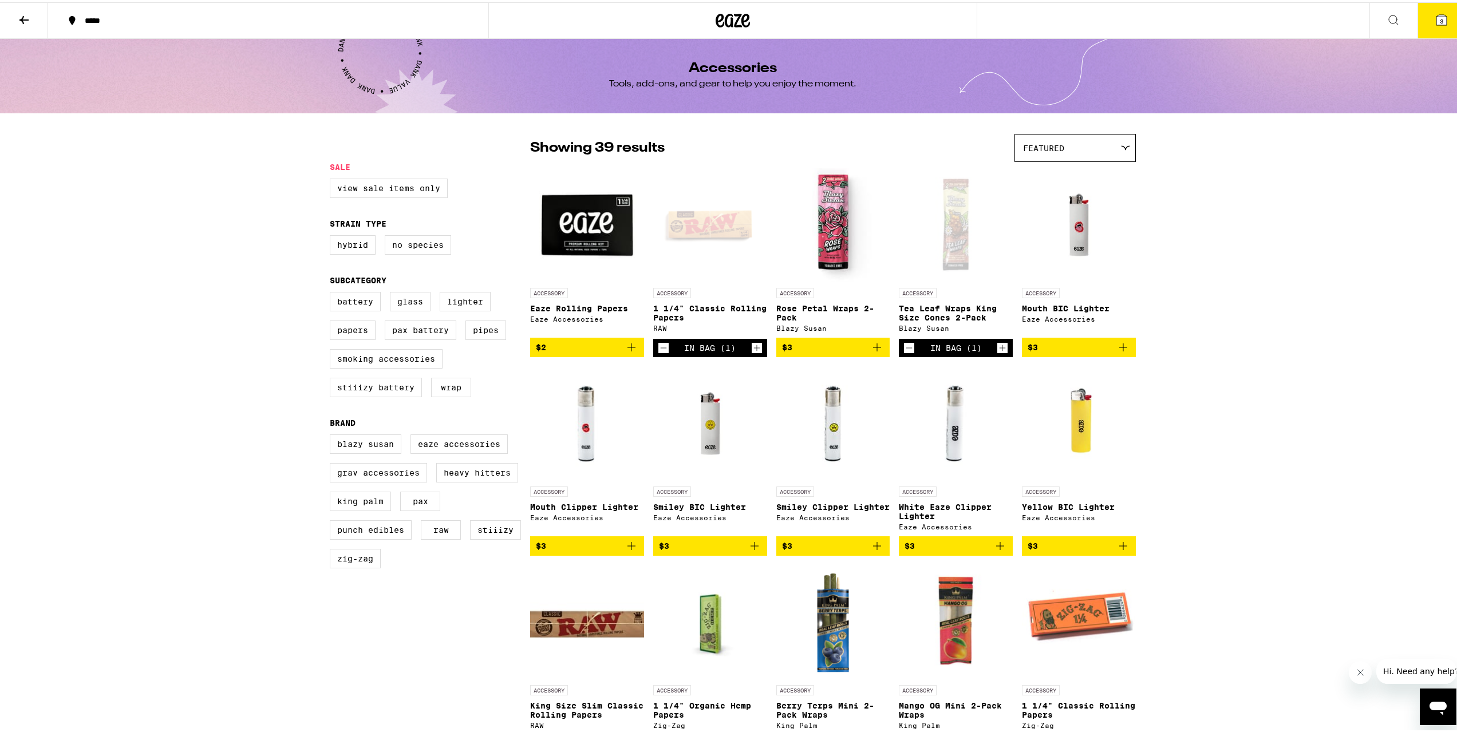
click at [660, 349] on icon "Decrement" at bounding box center [663, 346] width 10 height 14
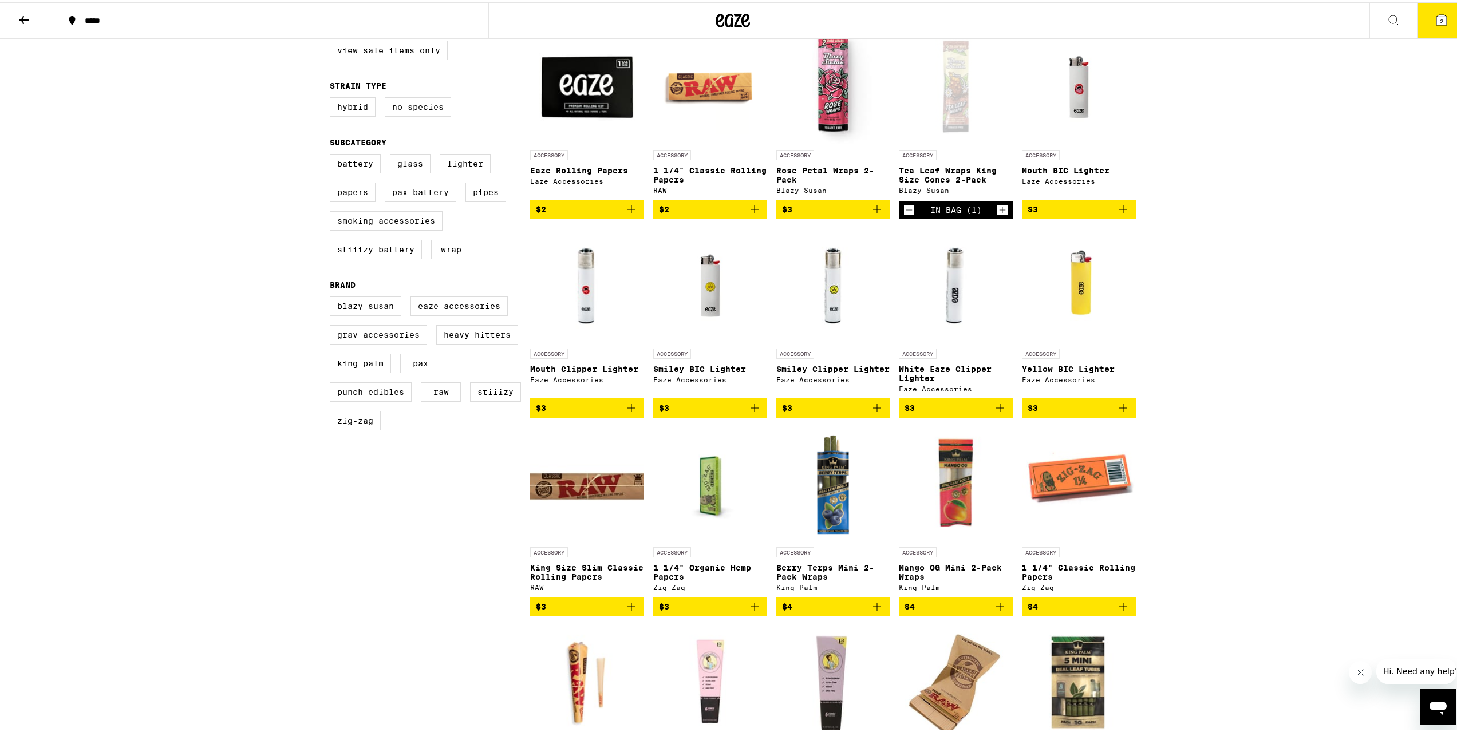
scroll to position [229, 0]
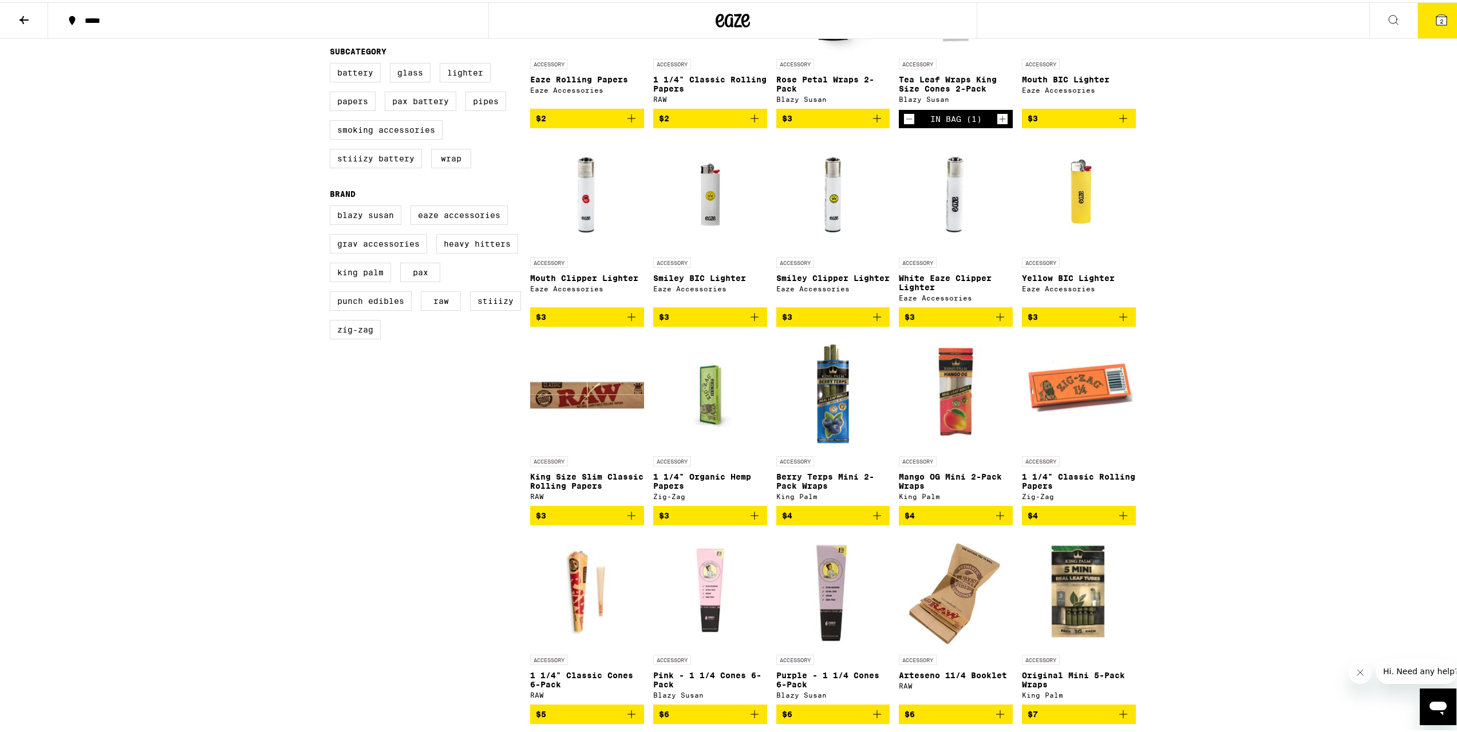
drag, startPoint x: 627, startPoint y: 531, endPoint x: 673, endPoint y: 515, distance: 47.8
click at [627, 520] on icon "Add to bag" at bounding box center [632, 514] width 14 height 14
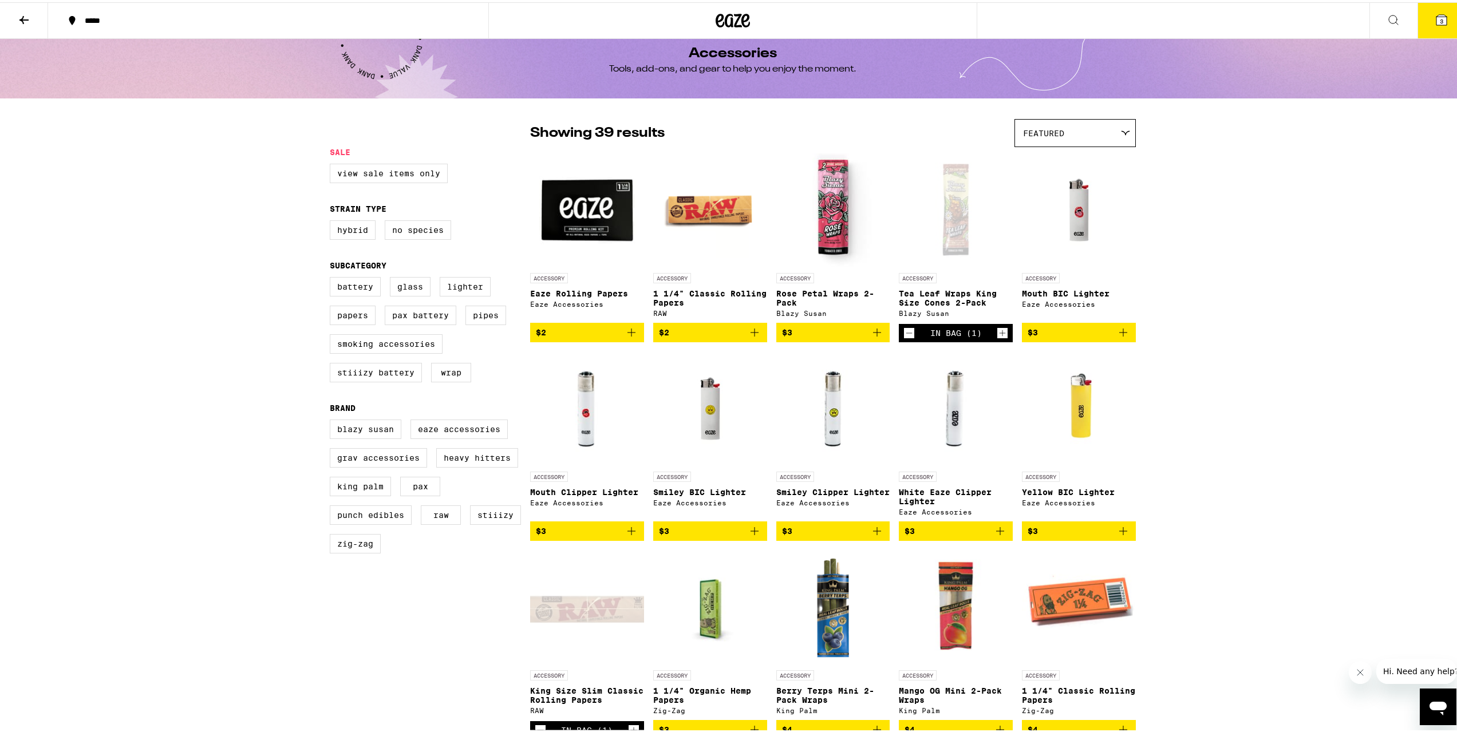
scroll to position [0, 0]
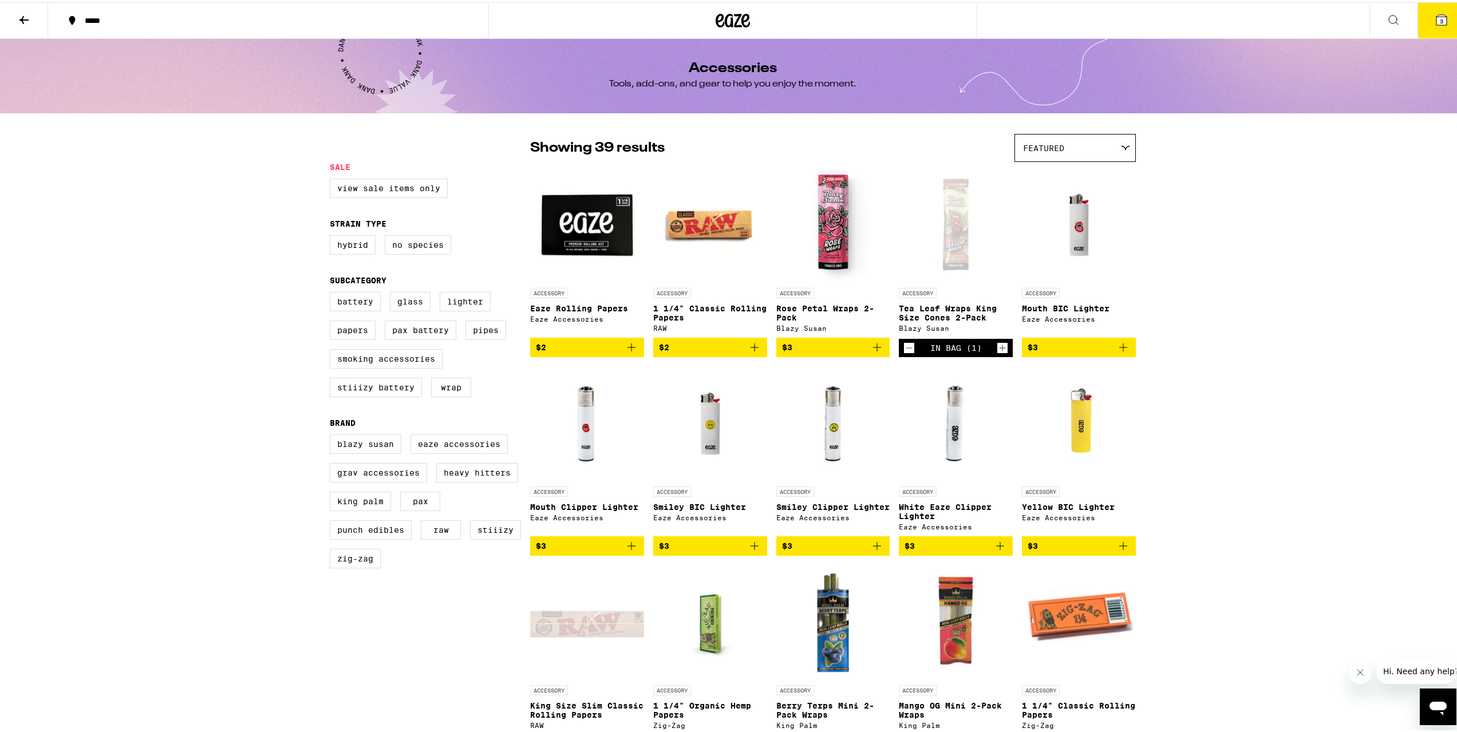
click at [1090, 22] on icon at bounding box center [1442, 18] width 14 height 14
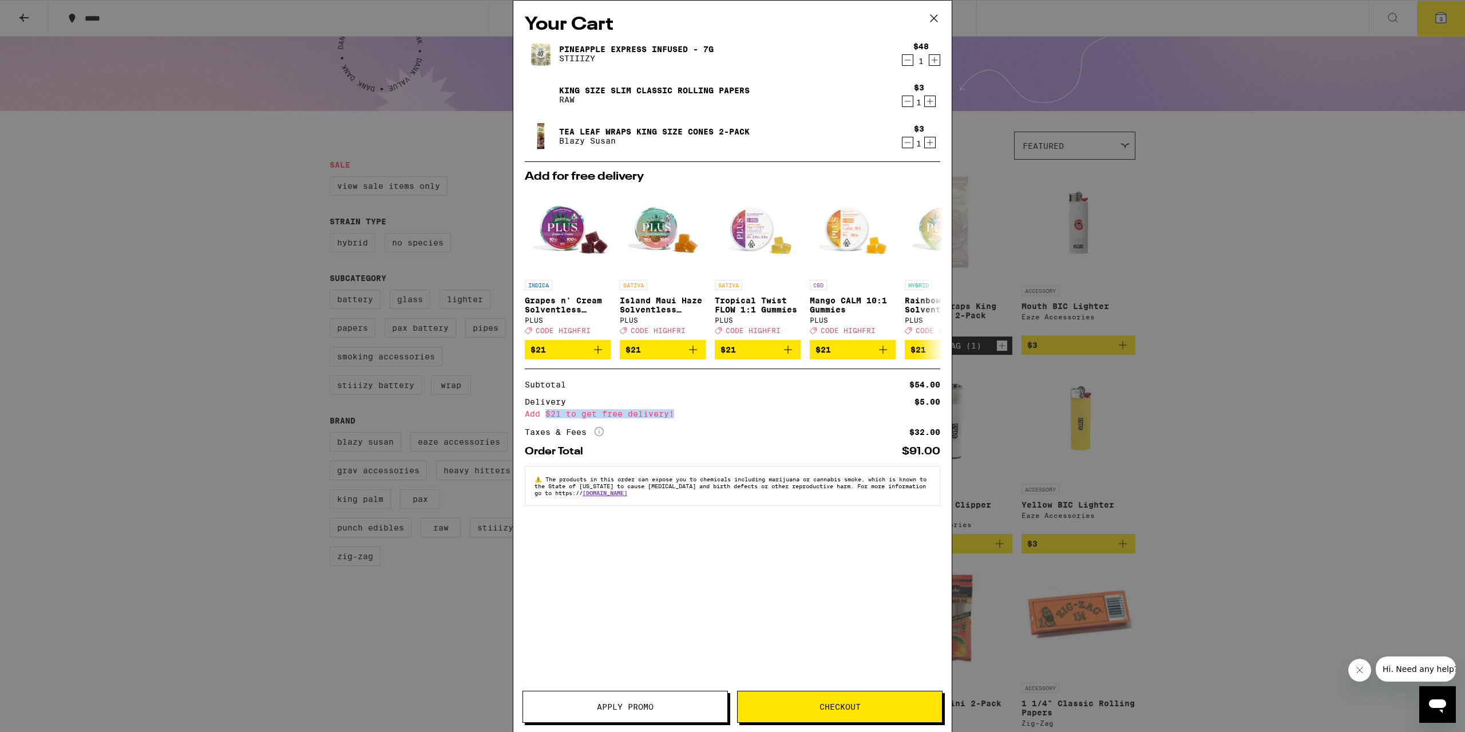
drag, startPoint x: 545, startPoint y: 418, endPoint x: 701, endPoint y: 422, distance: 155.8
click at [701, 418] on div "Add $21 to get free delivery!" at bounding box center [733, 414] width 416 height 8
click at [1090, 380] on div "Your Cart Pineapple Express Infused - 7g STIIIZY $48 1 King Size Slim Classic R…" at bounding box center [732, 366] width 1465 height 732
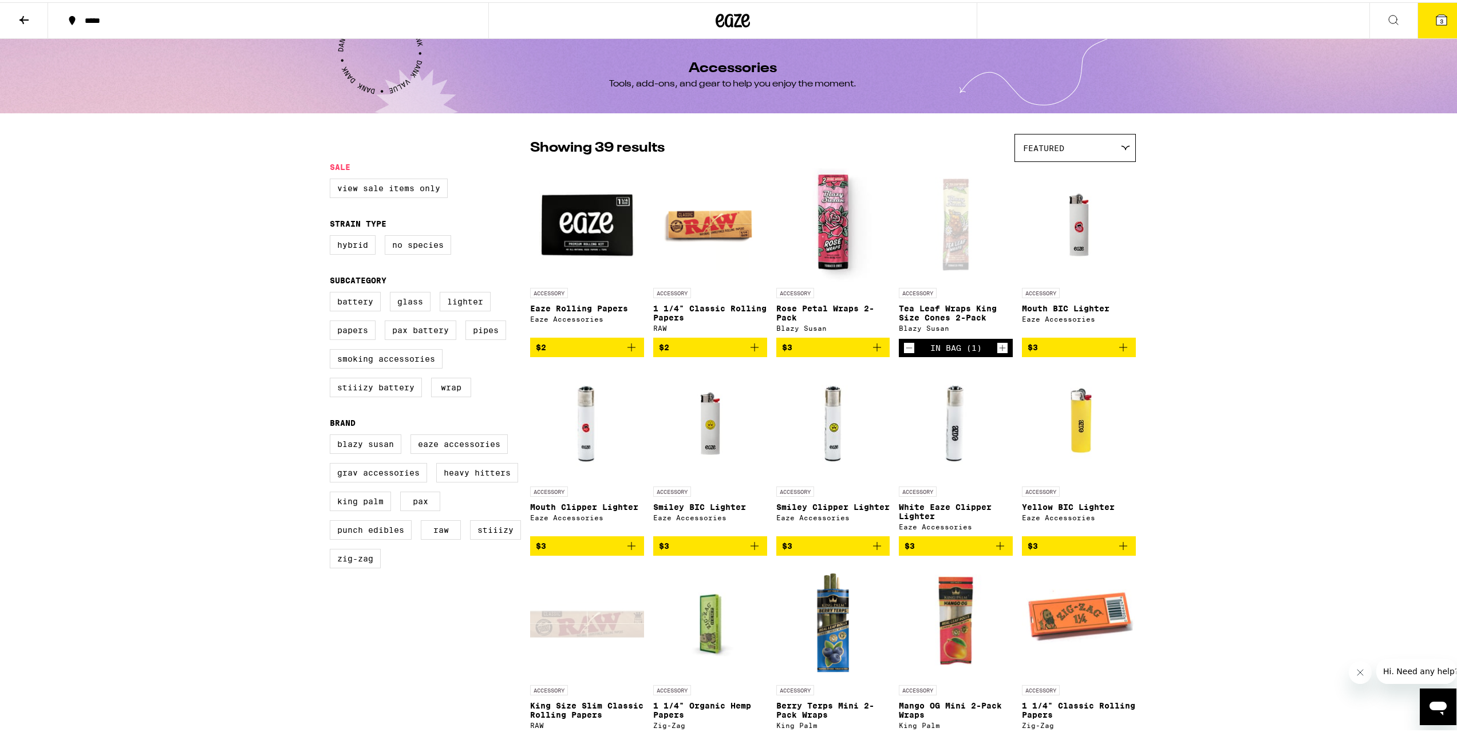
click at [723, 18] on icon at bounding box center [733, 18] width 34 height 21
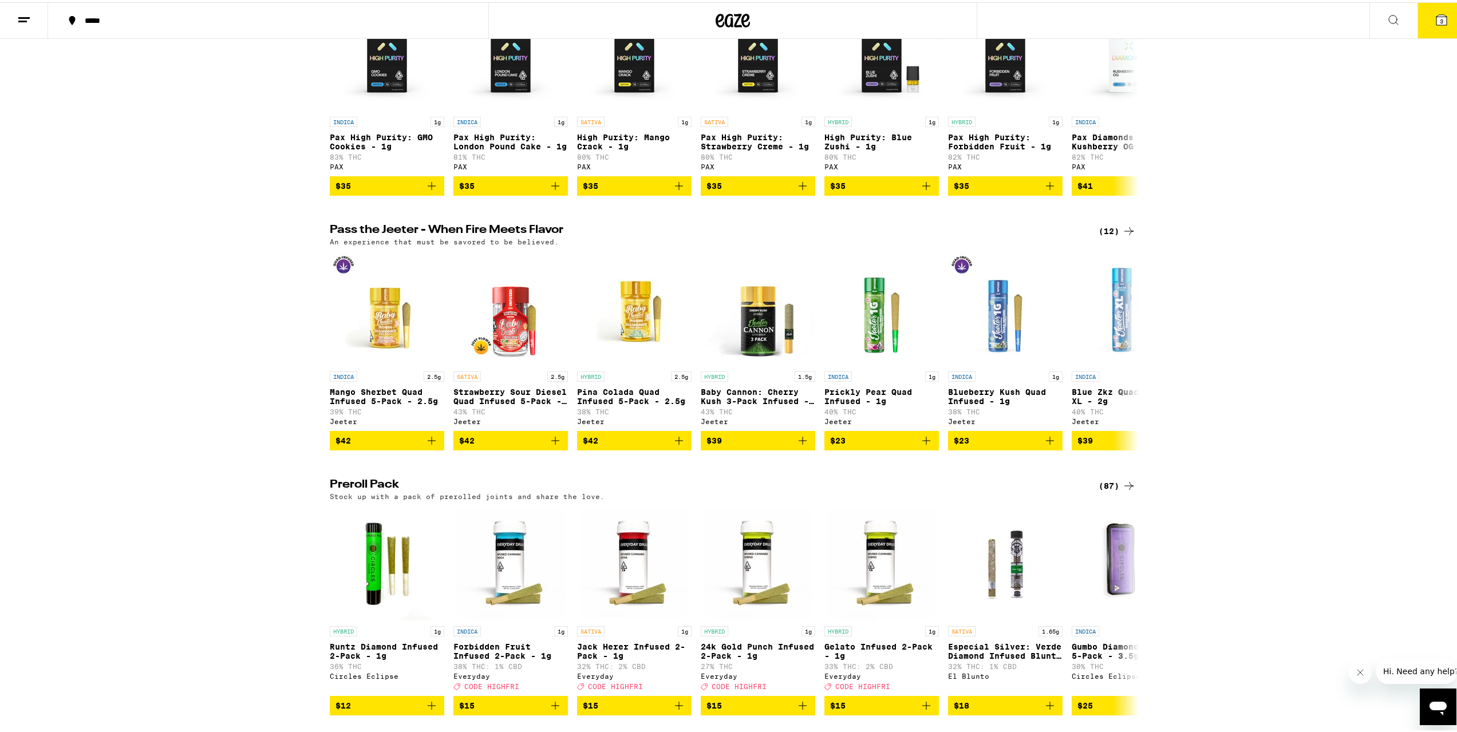
scroll to position [2690, 0]
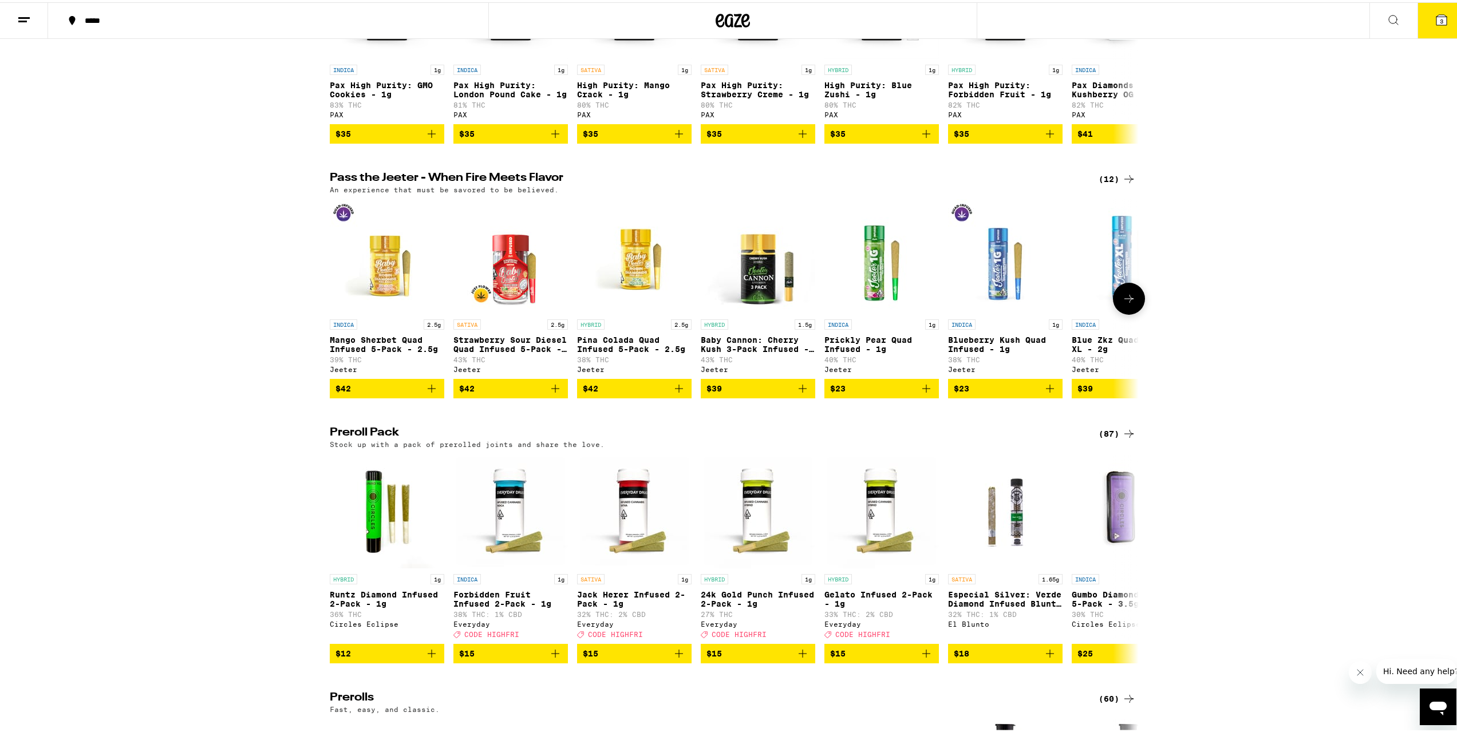
click at [1090, 303] on icon at bounding box center [1129, 297] width 14 height 14
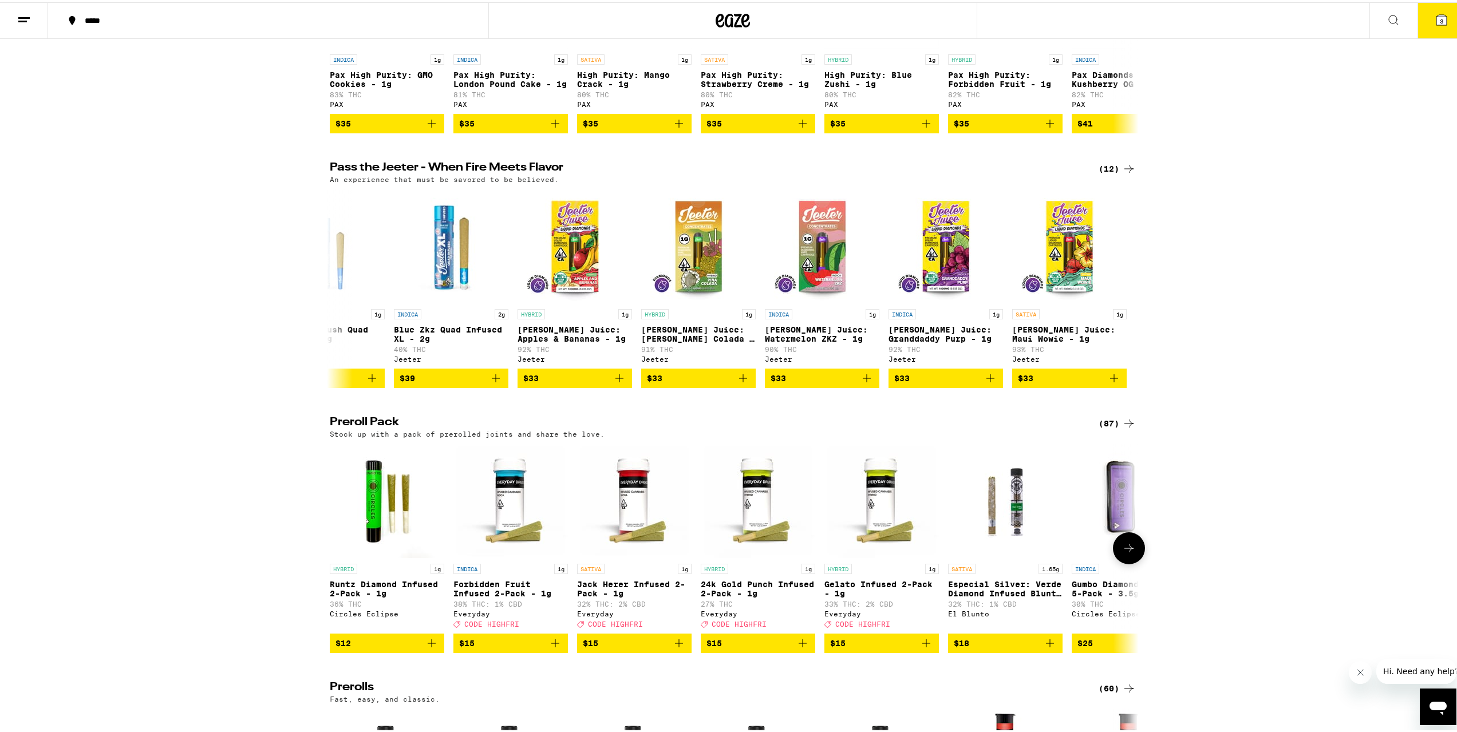
scroll to position [2748, 0]
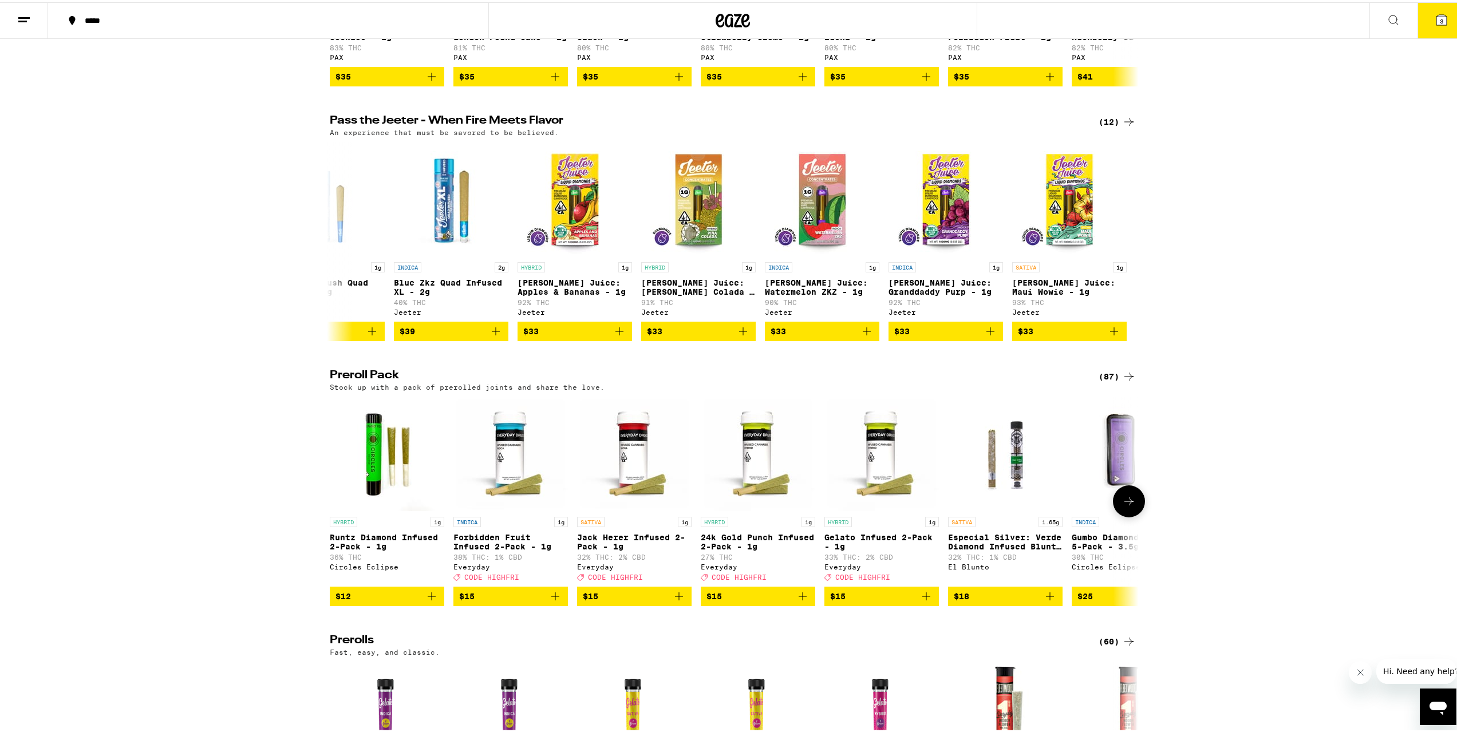
click at [1090, 506] on icon at bounding box center [1129, 499] width 14 height 14
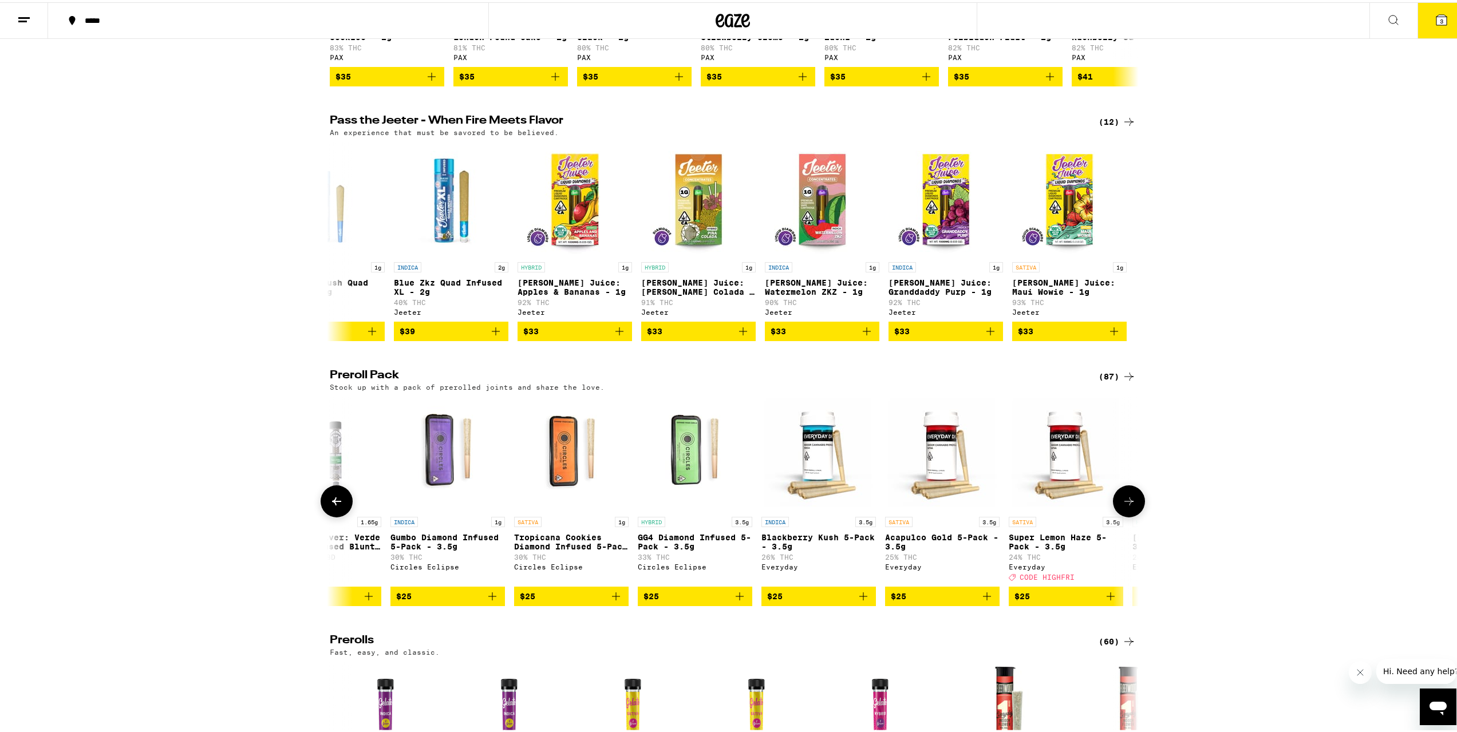
click at [1090, 506] on icon at bounding box center [1129, 499] width 14 height 14
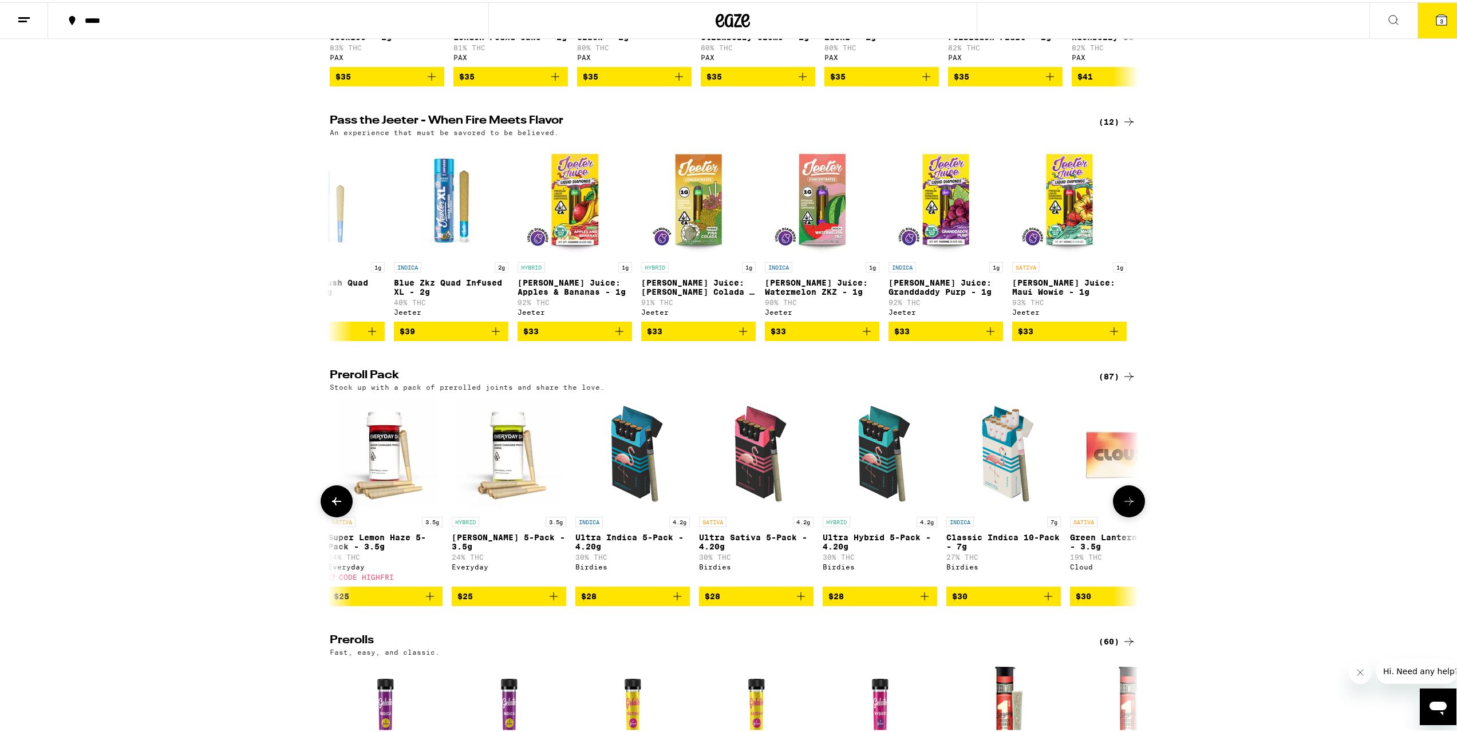
scroll to position [0, 1362]
click at [748, 525] on span "$28" at bounding box center [755, 594] width 103 height 14
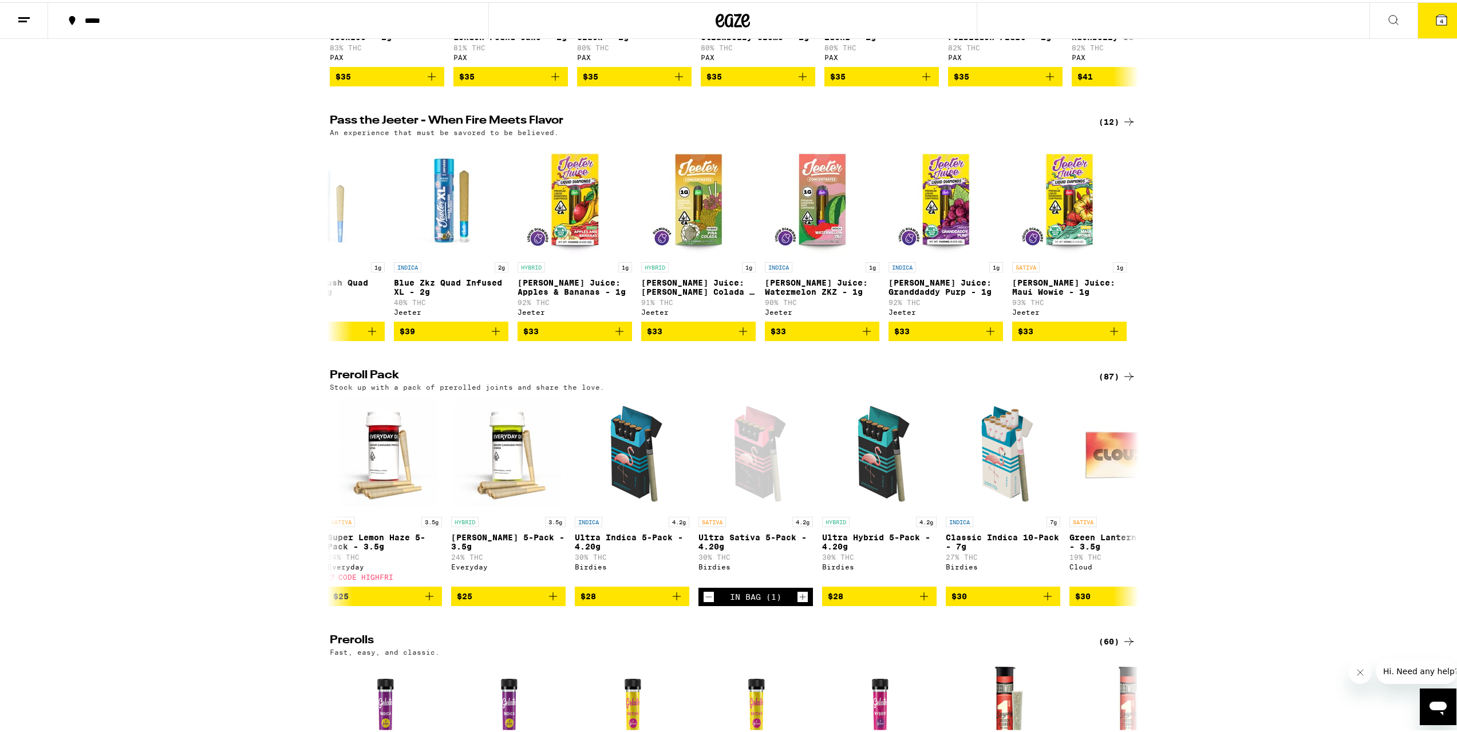
click at [1090, 16] on icon at bounding box center [1441, 18] width 10 height 10
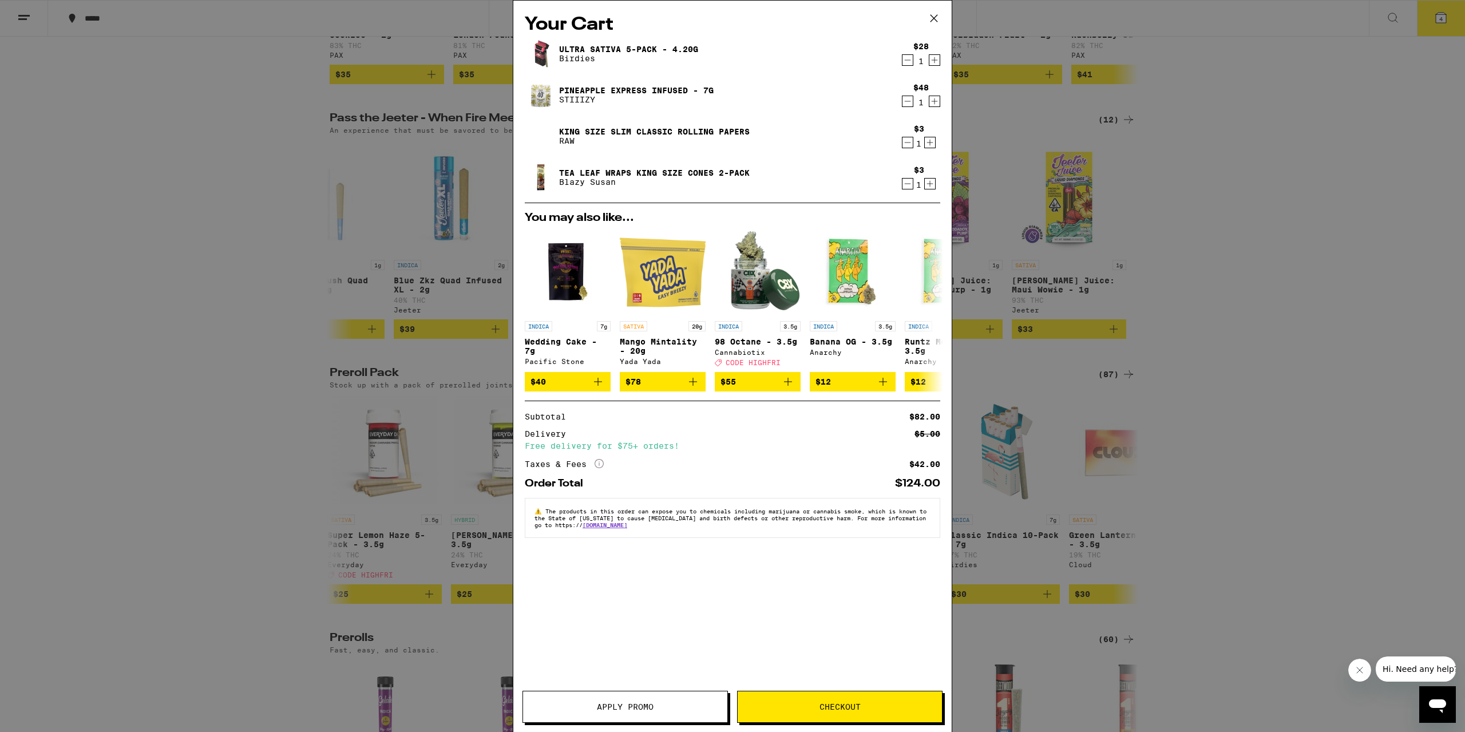
click at [169, 503] on div "Your Cart Ultra Sativa 5-Pack - 4.20g Birdies $28 1 Pineapple Express Infused -…" at bounding box center [732, 366] width 1465 height 732
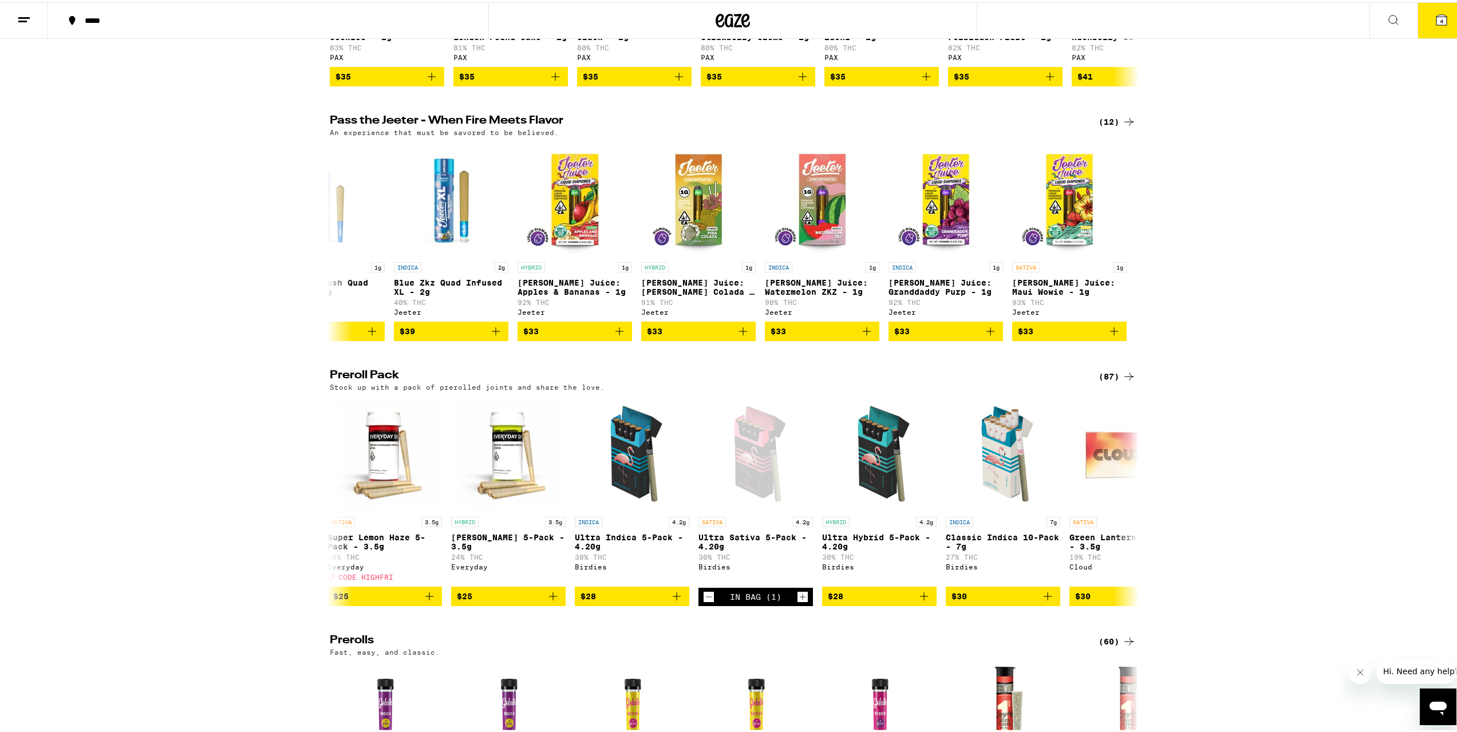
click at [19, 17] on icon at bounding box center [24, 18] width 14 height 14
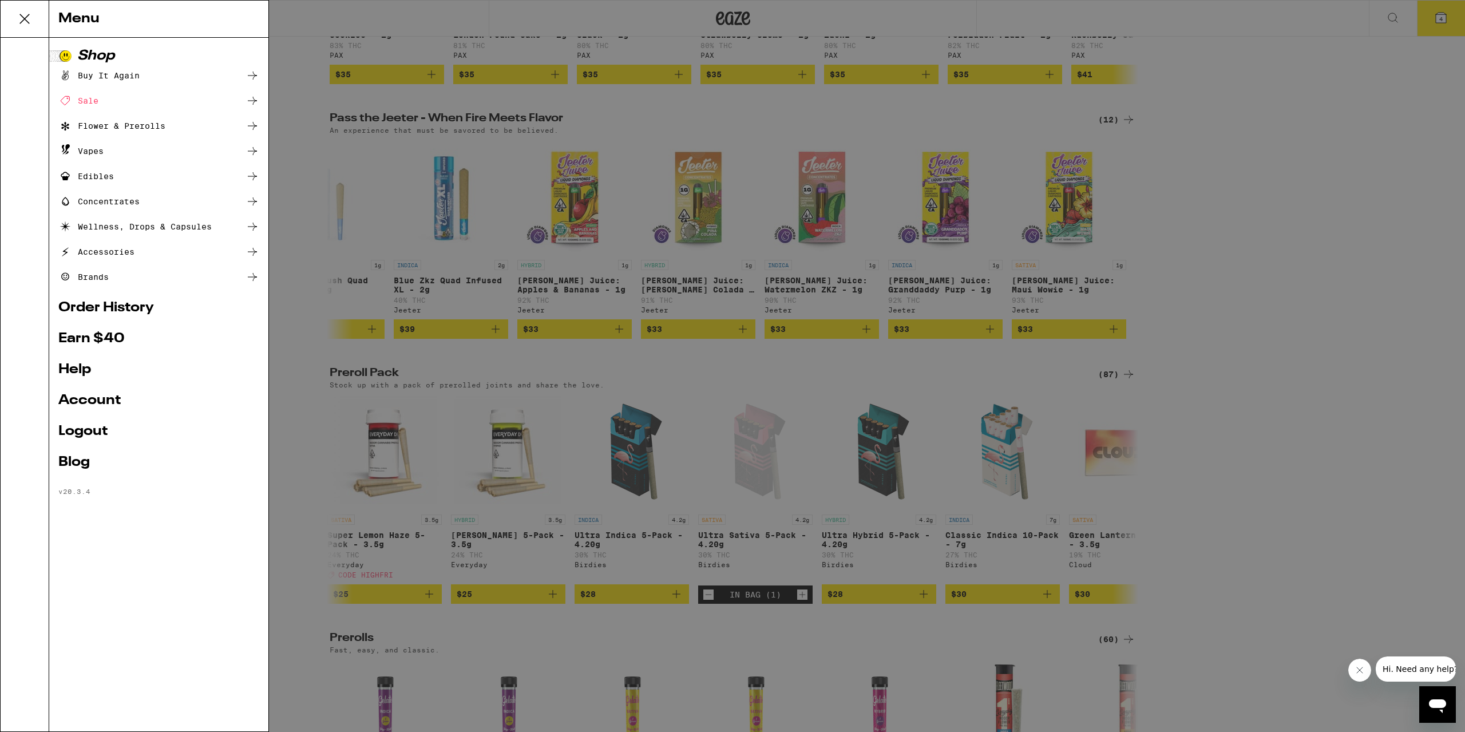
click at [97, 400] on link "Account" at bounding box center [158, 401] width 201 height 14
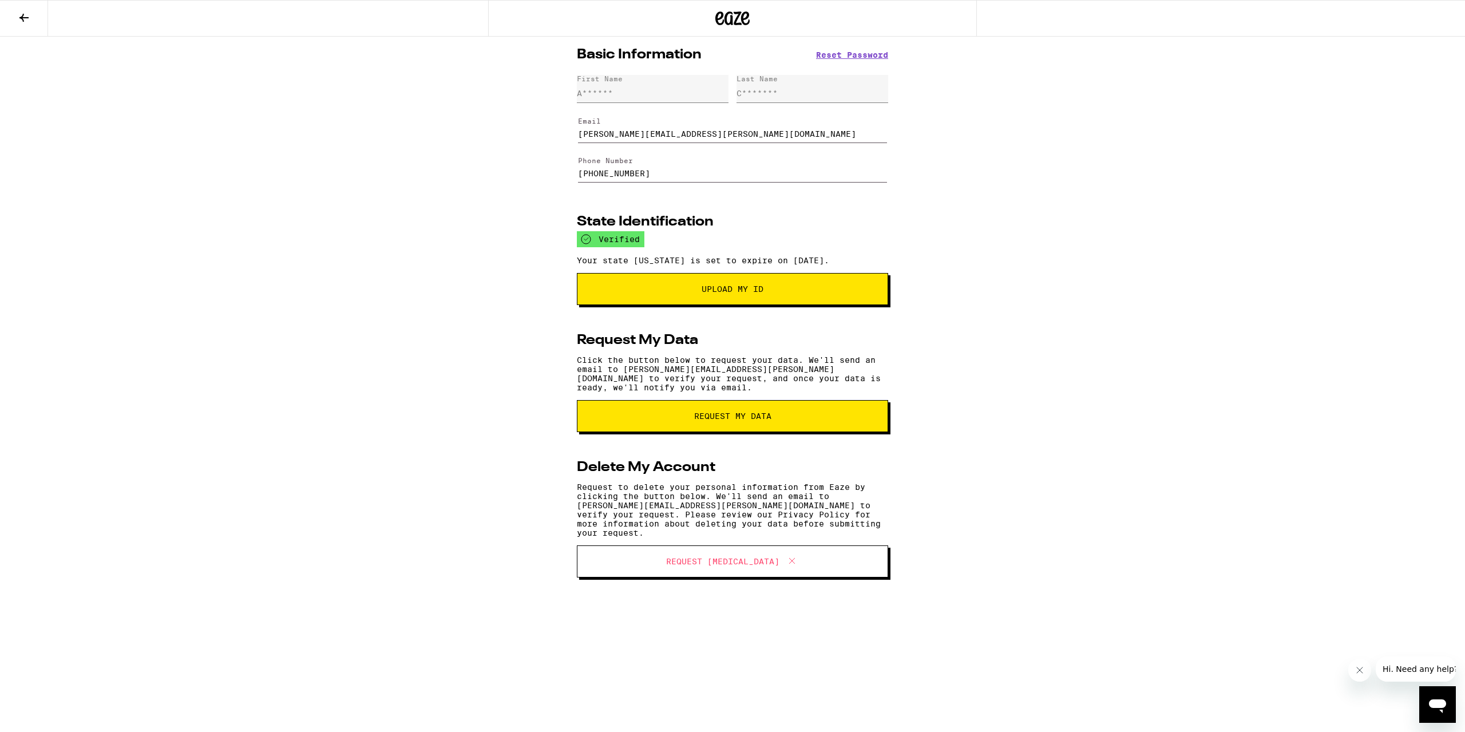
click at [17, 23] on icon at bounding box center [24, 18] width 14 height 14
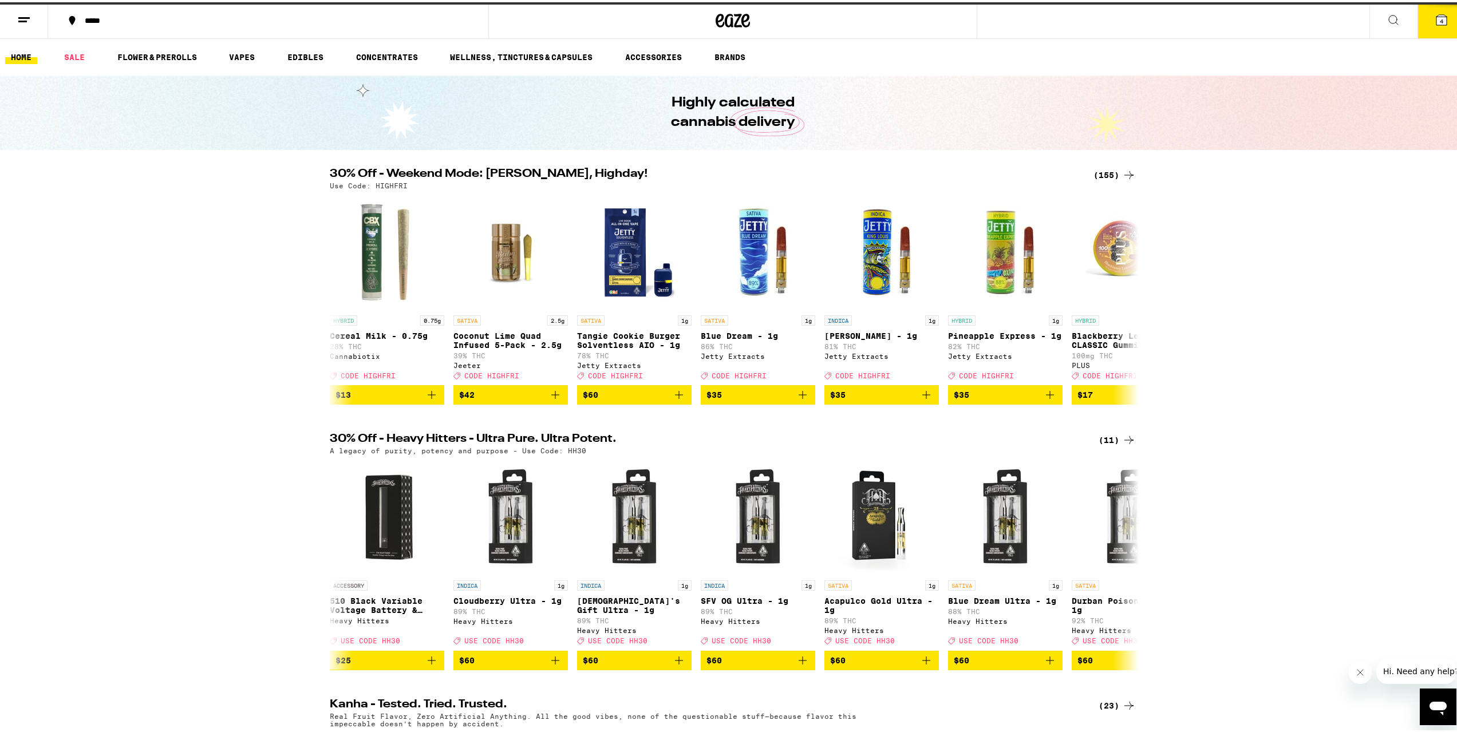
click at [31, 23] on button at bounding box center [24, 19] width 48 height 36
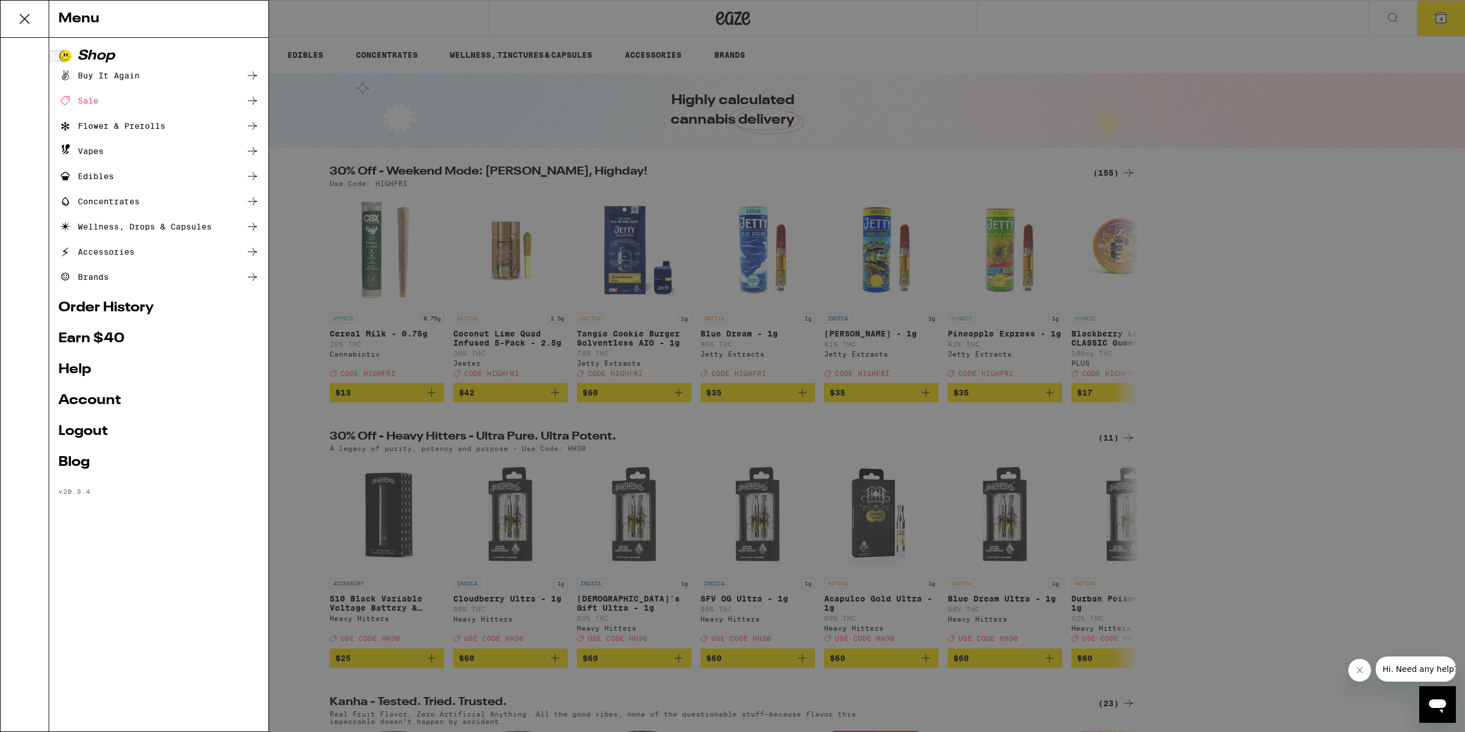
click at [145, 306] on link "Order History" at bounding box center [158, 308] width 201 height 14
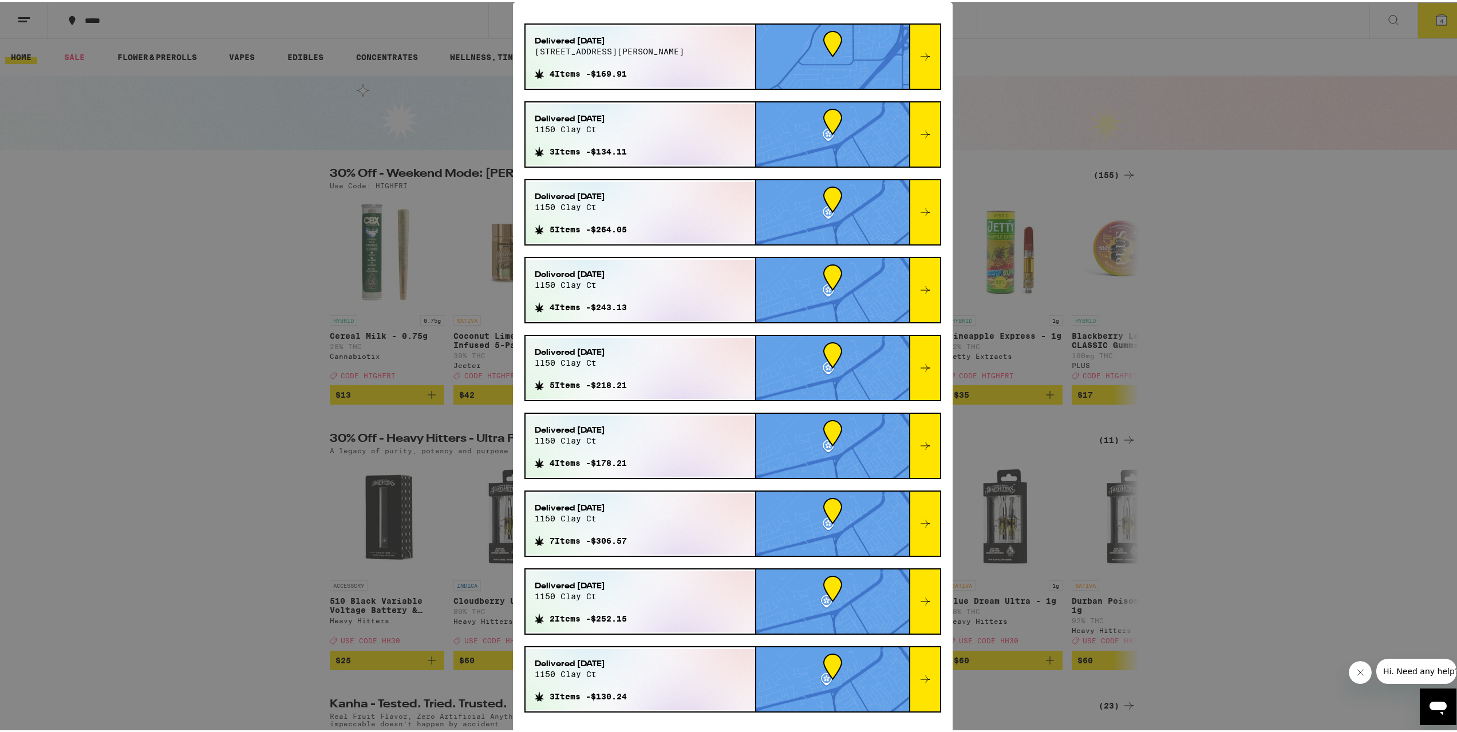
scroll to position [71, 0]
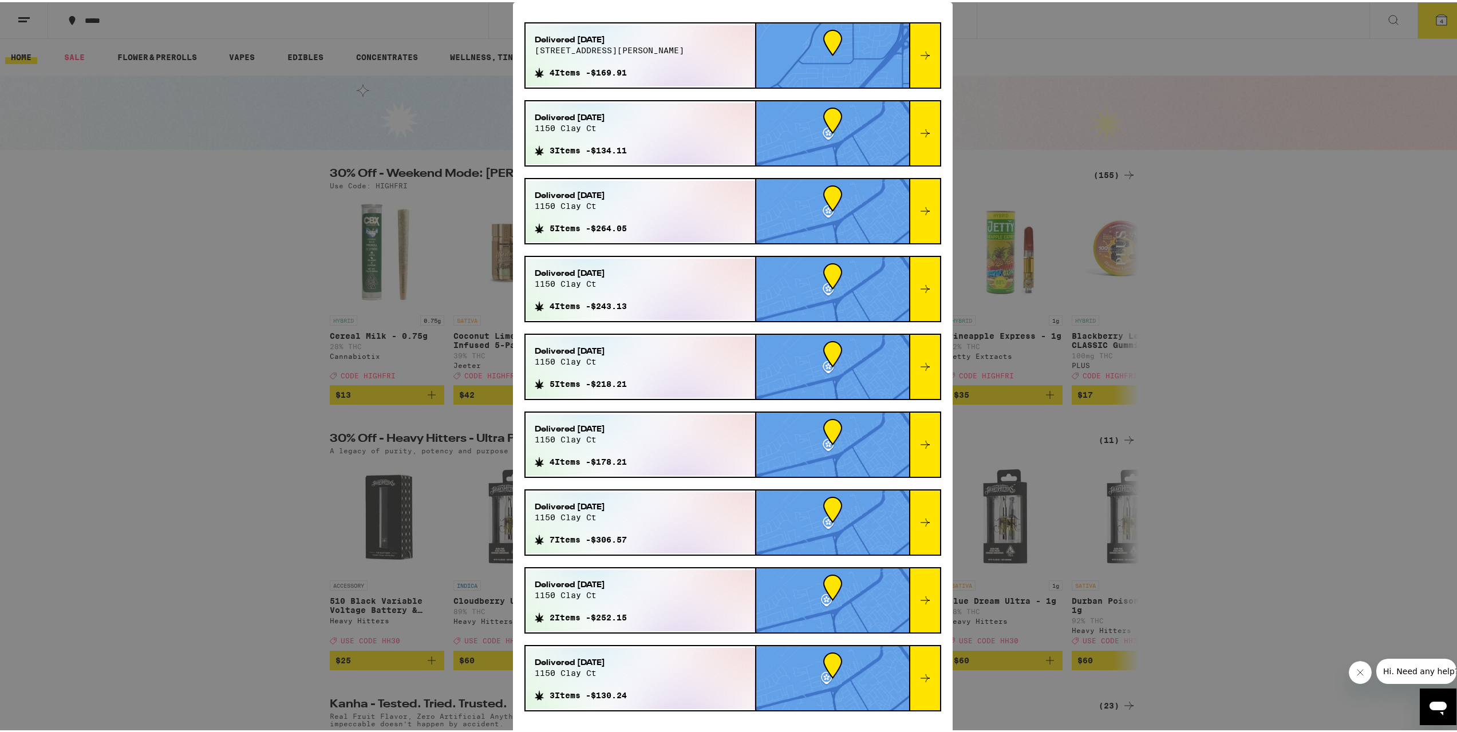
click at [372, 244] on div "Order History Your most recent orders Delivered Dec 20, 2024 634 vernon oaks dr…" at bounding box center [732, 366] width 1465 height 732
drag, startPoint x: 169, startPoint y: 315, endPoint x: 385, endPoint y: 240, distance: 228.3
click at [170, 315] on div "Order History Your most recent orders Delivered Dec 20, 2024 634 vernon oaks dr…" at bounding box center [732, 366] width 1465 height 732
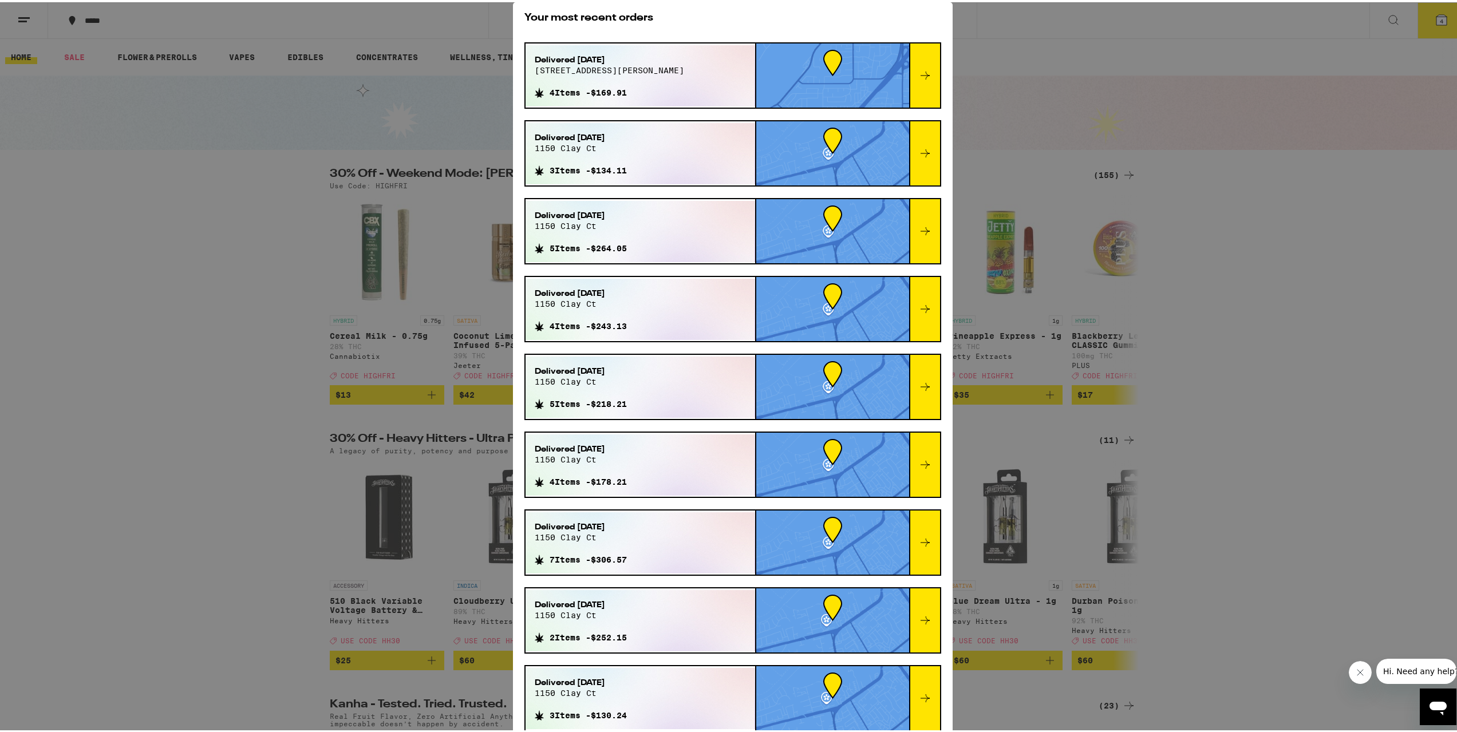
scroll to position [0, 0]
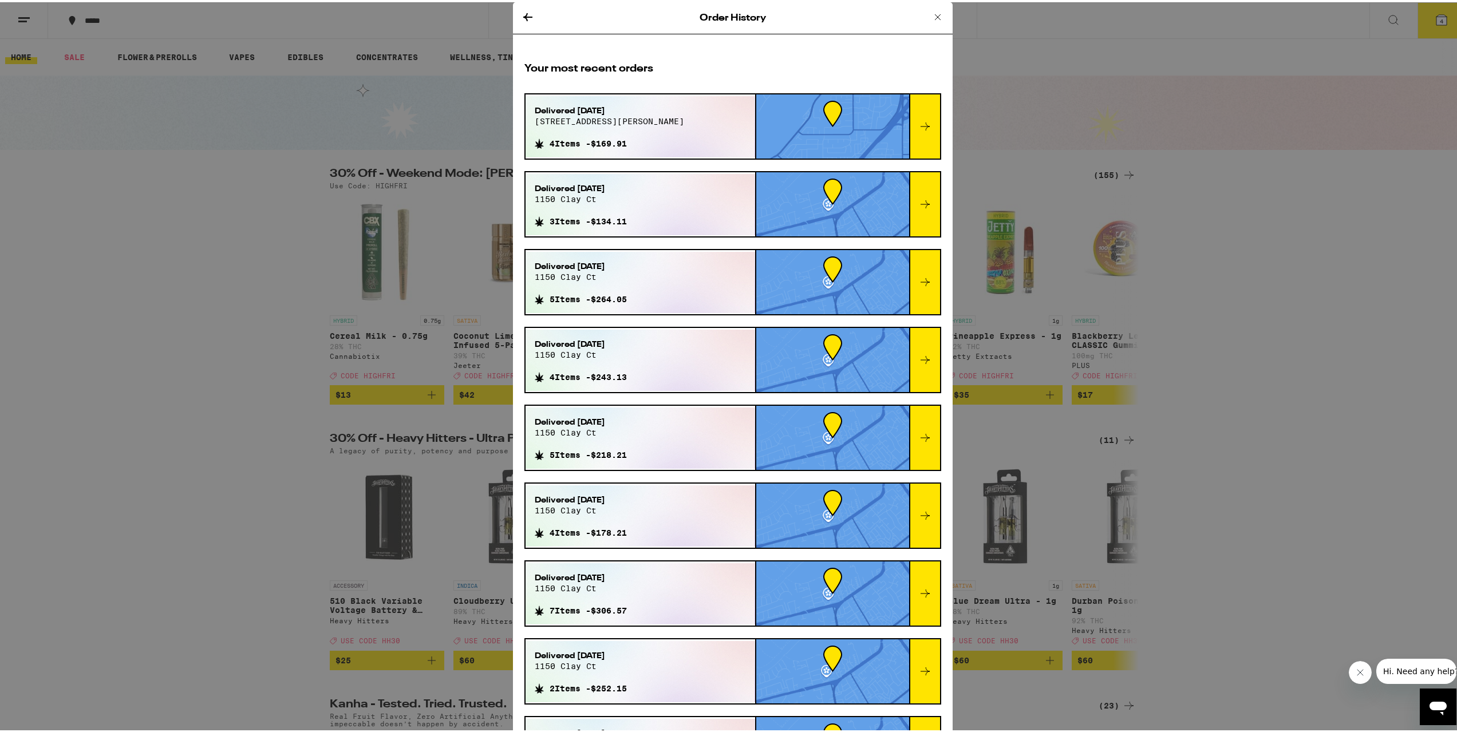
click at [527, 11] on icon at bounding box center [528, 15] width 14 height 14
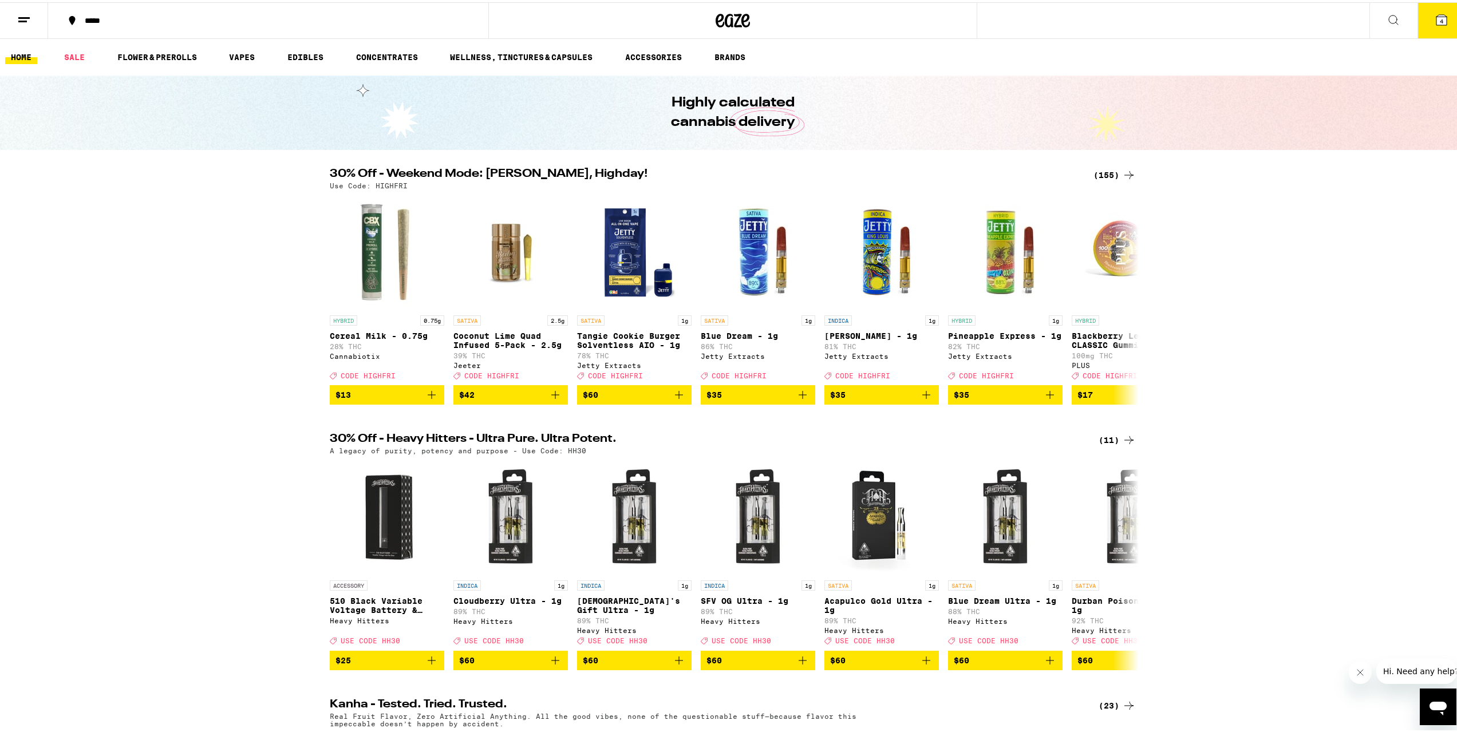
click at [1090, 24] on button "4" at bounding box center [1441, 18] width 48 height 35
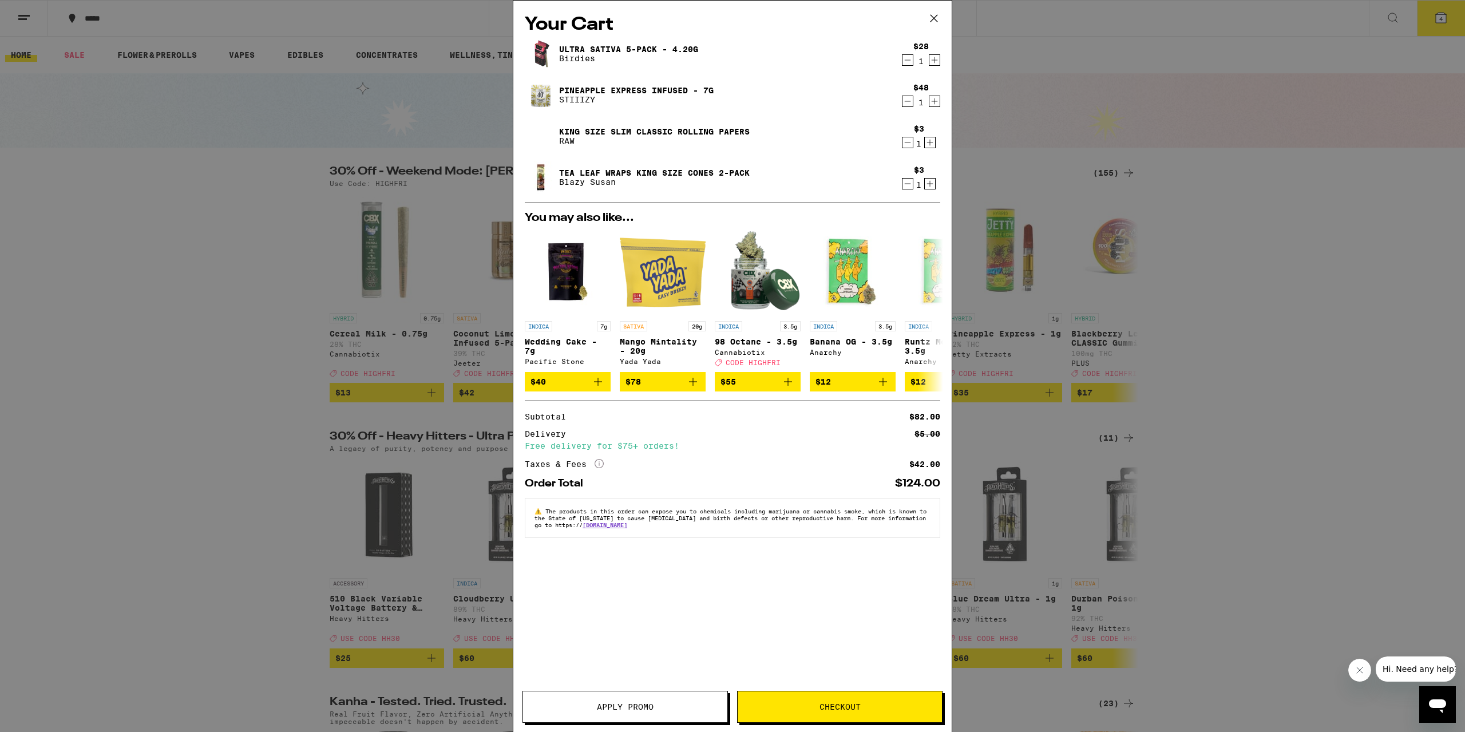
click at [904, 144] on icon "Decrement" at bounding box center [908, 143] width 10 height 14
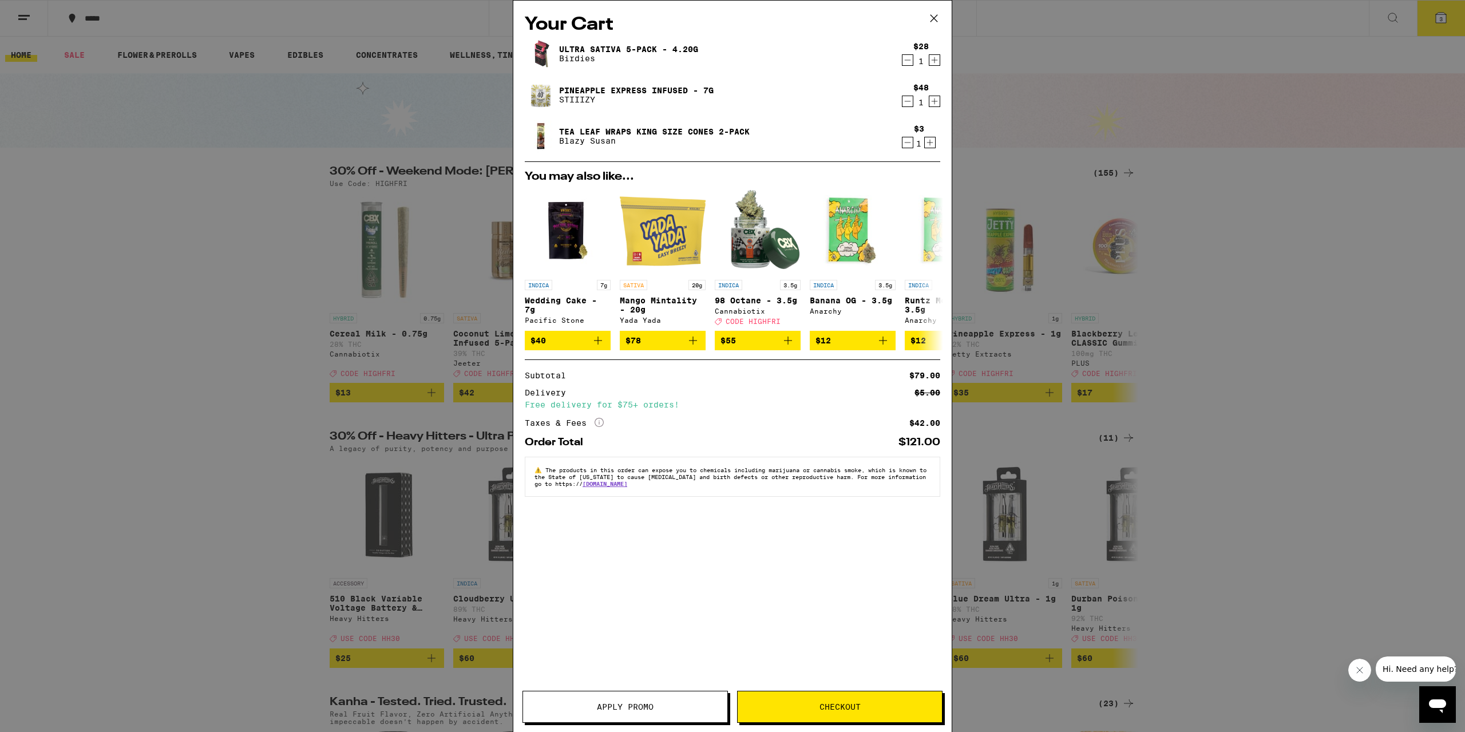
click at [916, 525] on button "Checkout" at bounding box center [840, 707] width 206 height 32
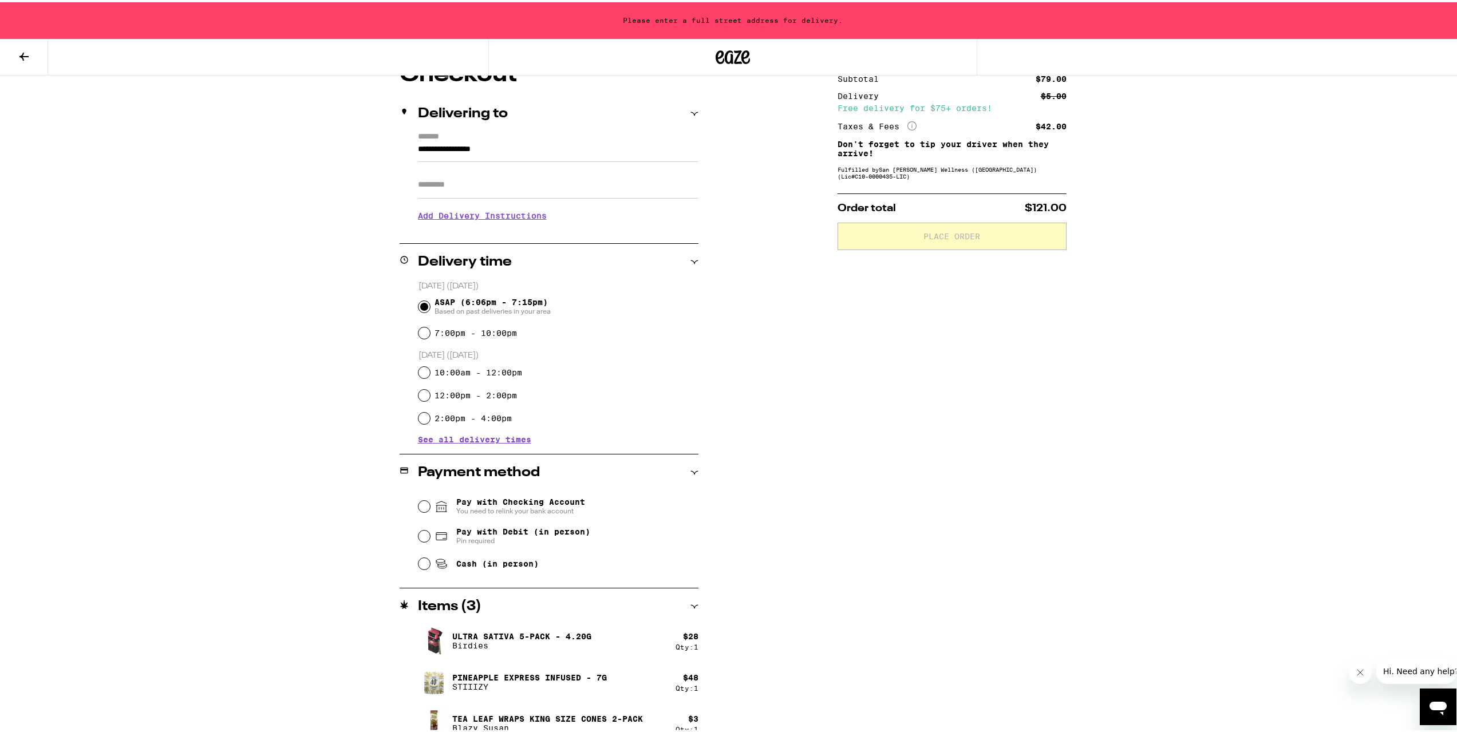
scroll to position [114, 0]
click at [683, 468] on div "Payment method" at bounding box center [549, 470] width 299 height 14
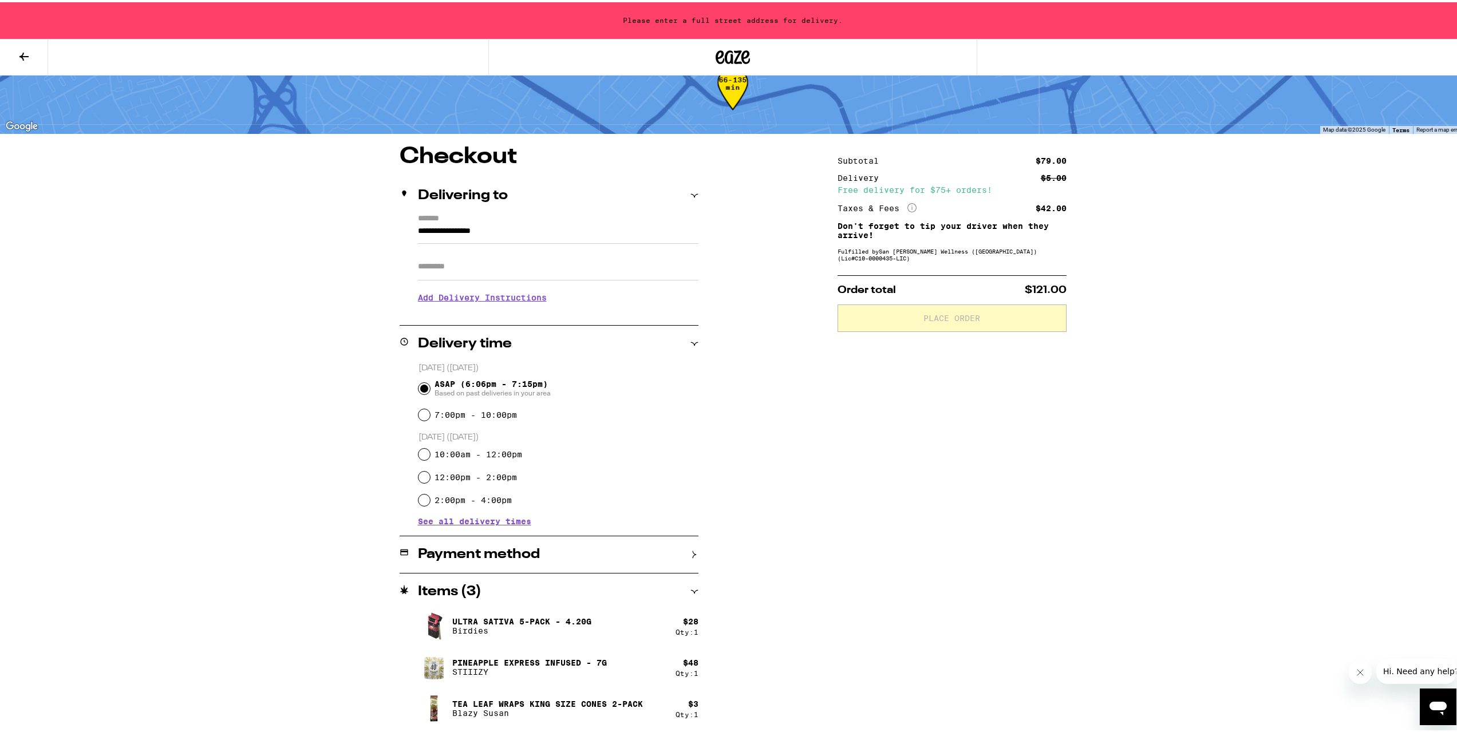
click at [683, 525] on div "Payment method" at bounding box center [549, 553] width 299 height 14
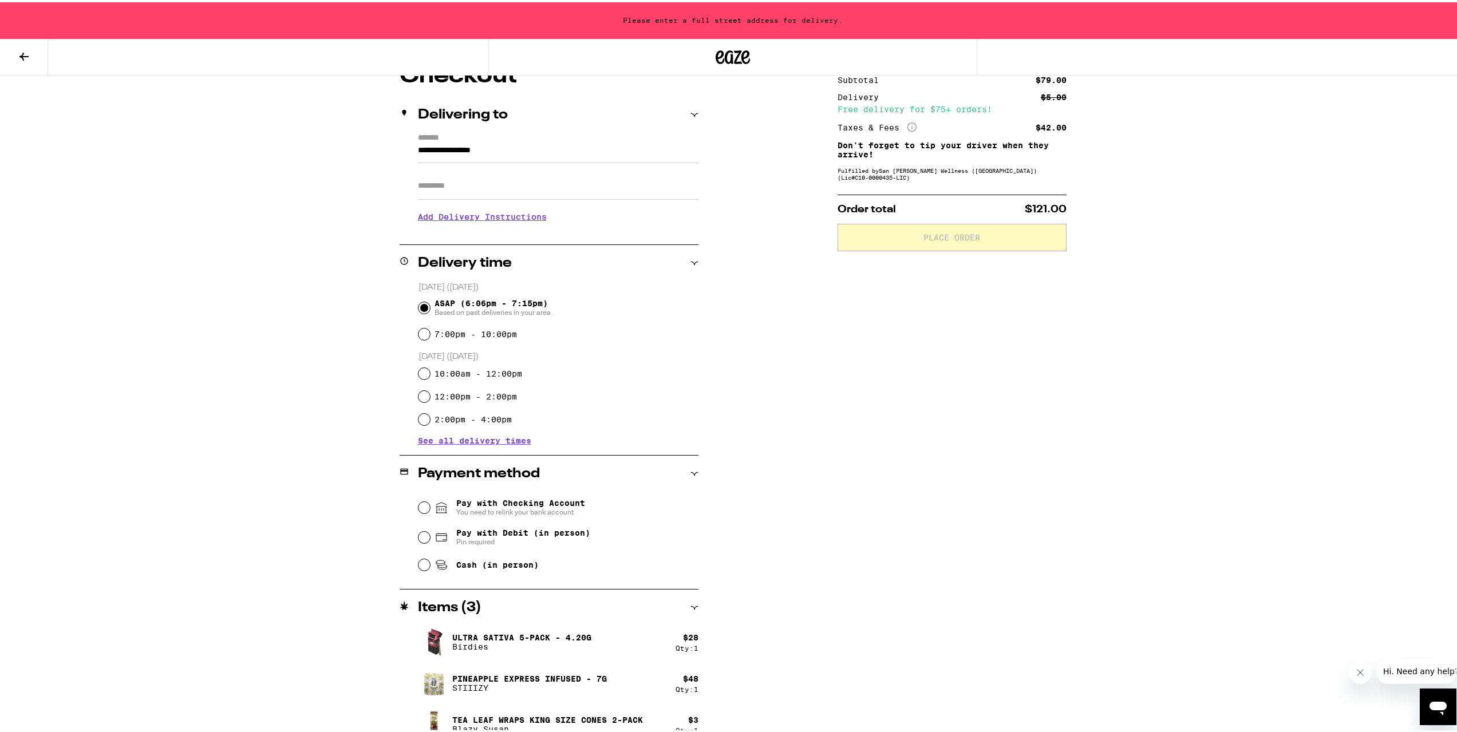
scroll to position [129, 0]
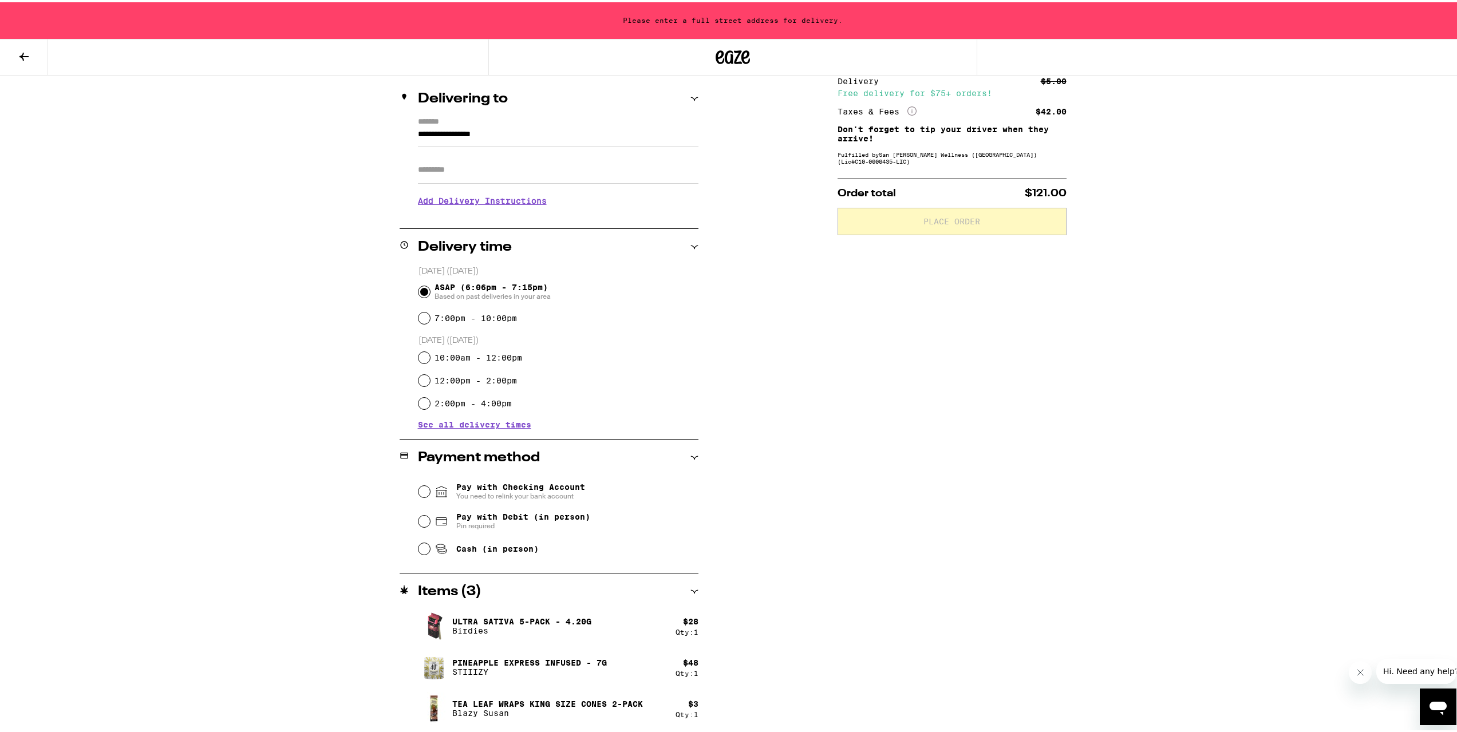
click at [544, 493] on span "You need to relink your bank account" at bounding box center [520, 493] width 129 height 9
click at [430, 493] on input "Pay with Checking Account You need to relink your bank account" at bounding box center [423, 489] width 11 height 11
click at [418, 490] on input "Pay with Checking Account You need to relink your bank account" at bounding box center [423, 489] width 11 height 11
click at [421, 487] on input "Pay with Checking Account You need to relink your bank account" at bounding box center [423, 489] width 11 height 11
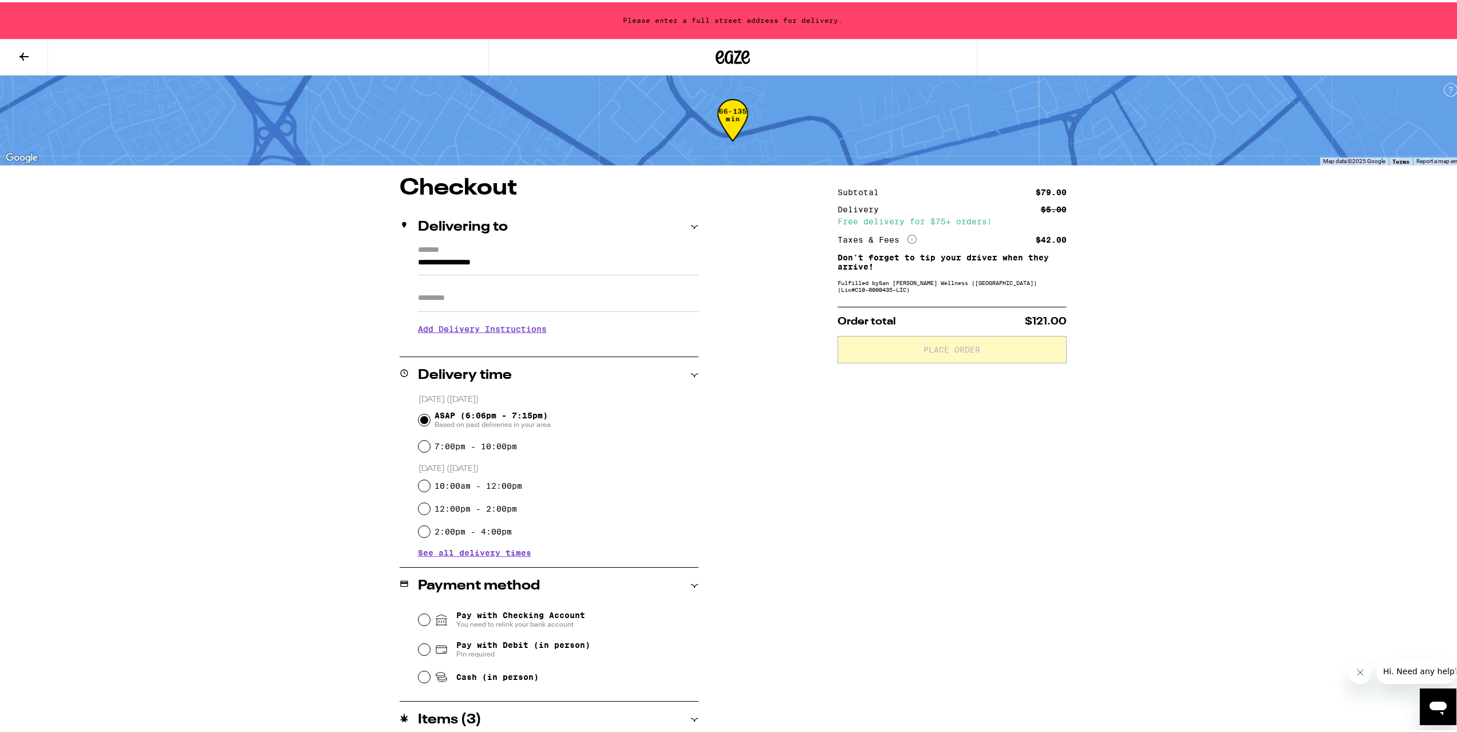
scroll to position [0, 0]
click at [413, 265] on div "**********" at bounding box center [549, 293] width 299 height 98
click at [418, 260] on input "**********" at bounding box center [558, 263] width 280 height 19
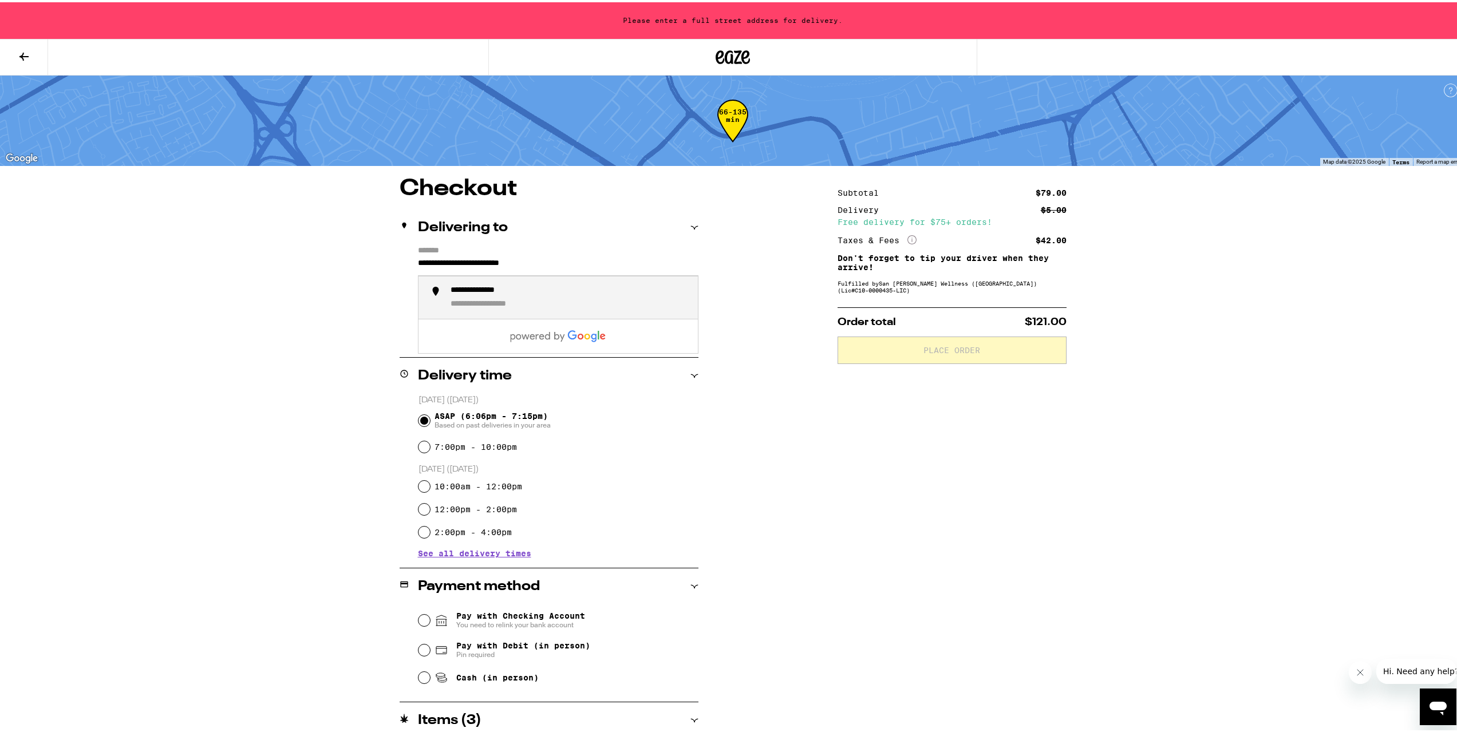
click at [510, 301] on div "**********" at bounding box center [500, 302] width 98 height 10
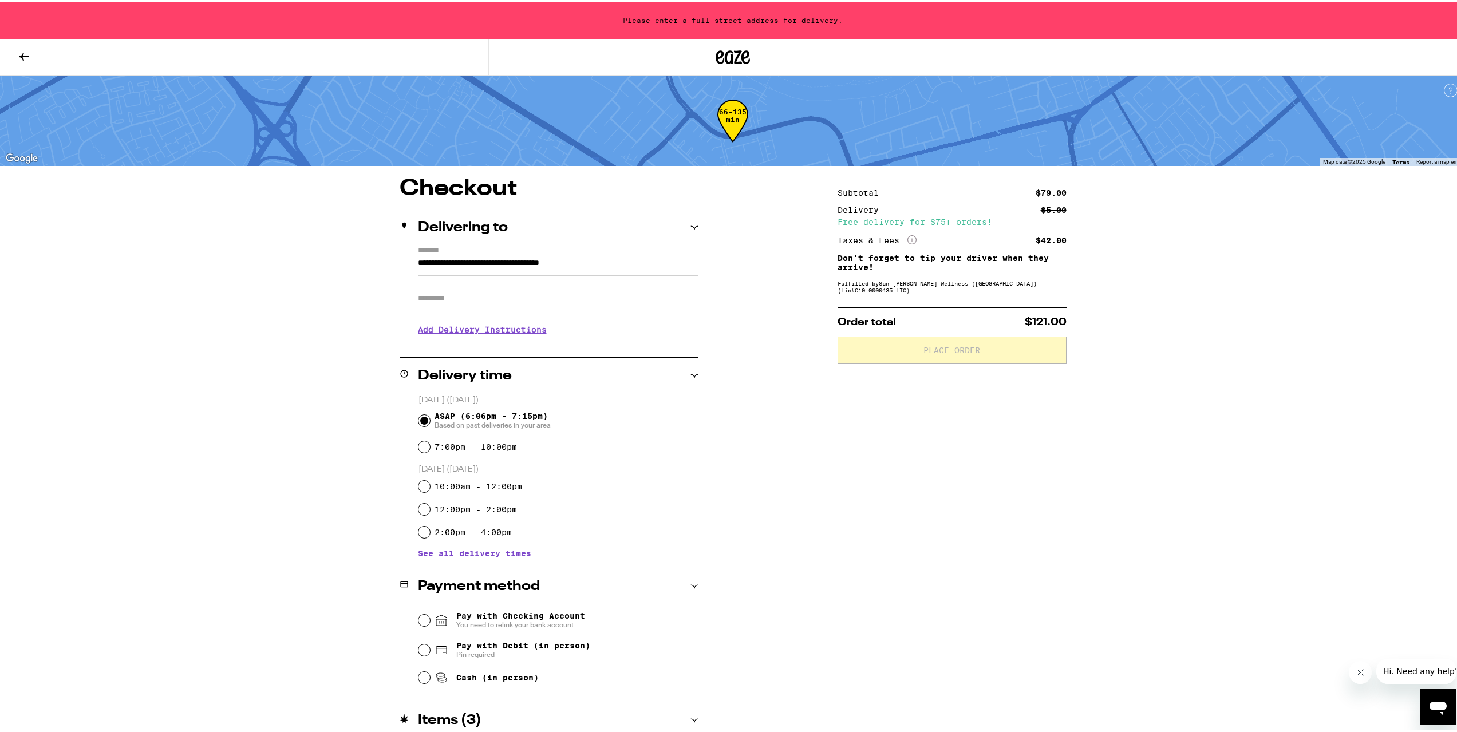
type input "**********"
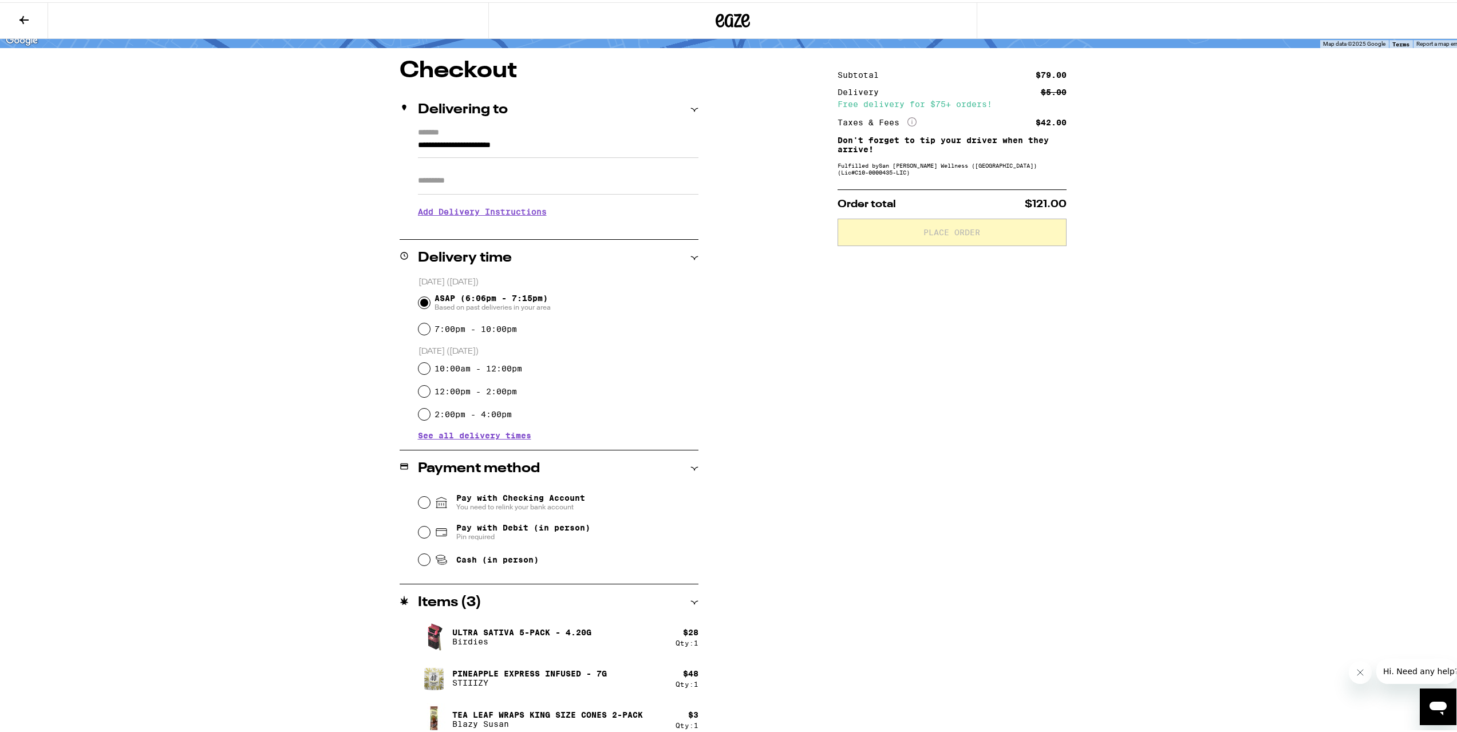
scroll to position [92, 0]
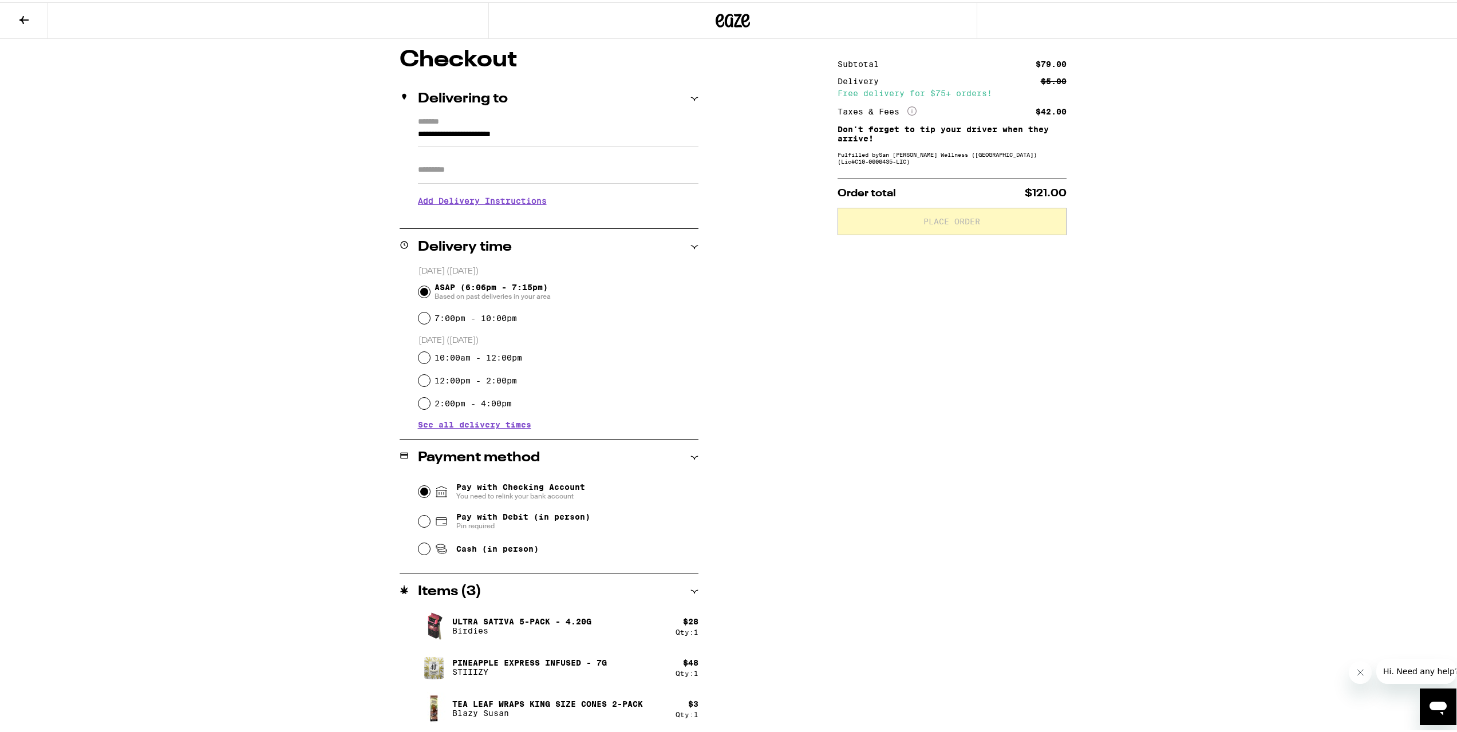
click at [421, 491] on input "Pay with Checking Account You need to relink your bank account" at bounding box center [423, 489] width 11 height 11
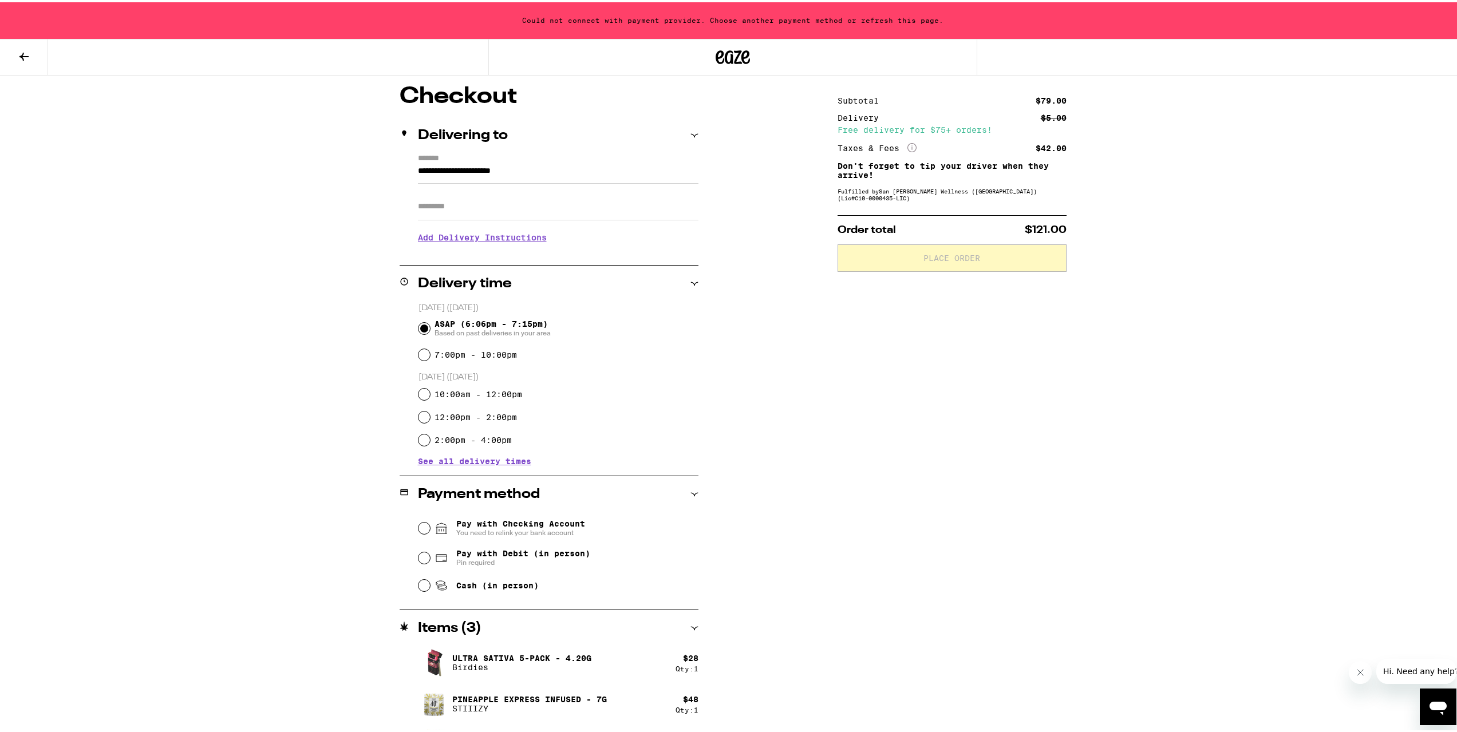
scroll to position [129, 0]
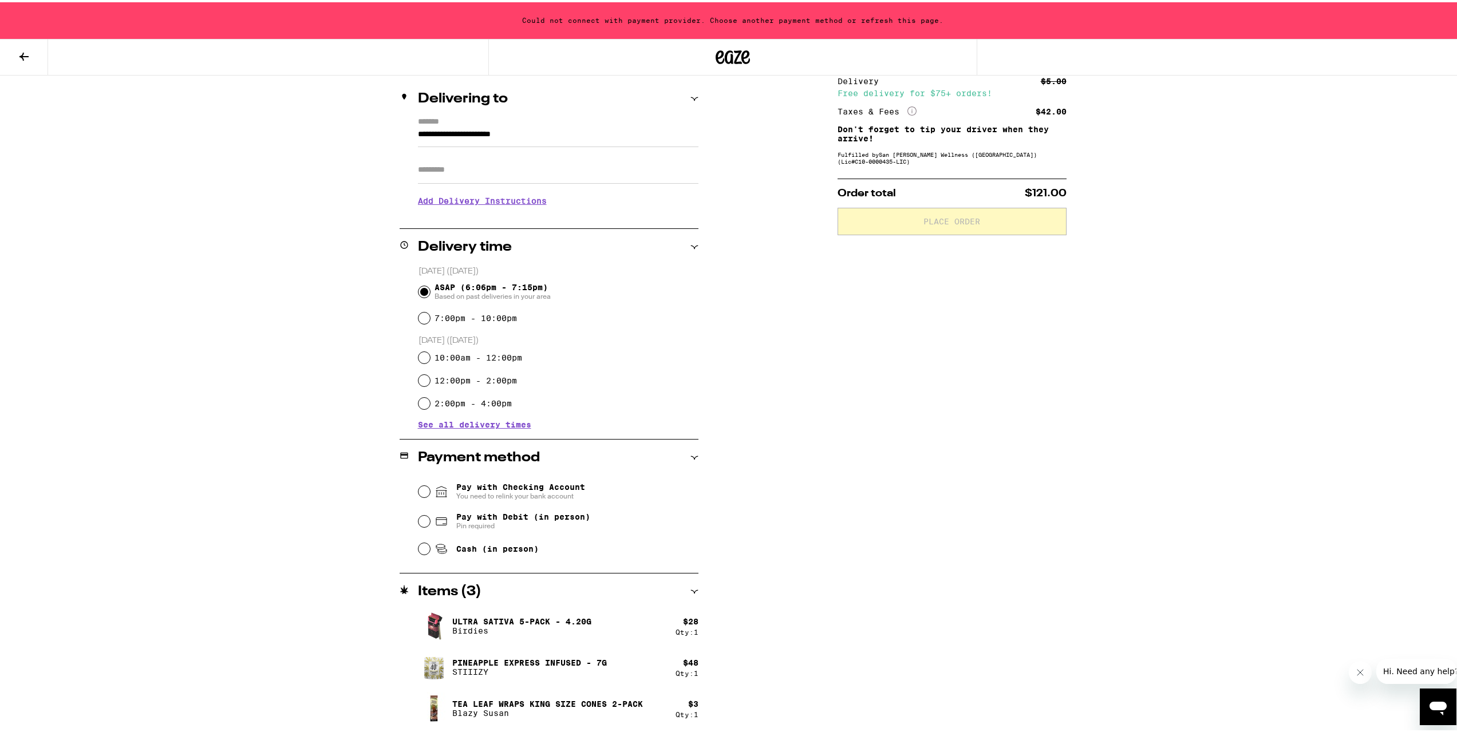
click at [793, 25] on div "Could not connect with payment provider. Choose another payment method or refre…" at bounding box center [732, 18] width 1465 height 37
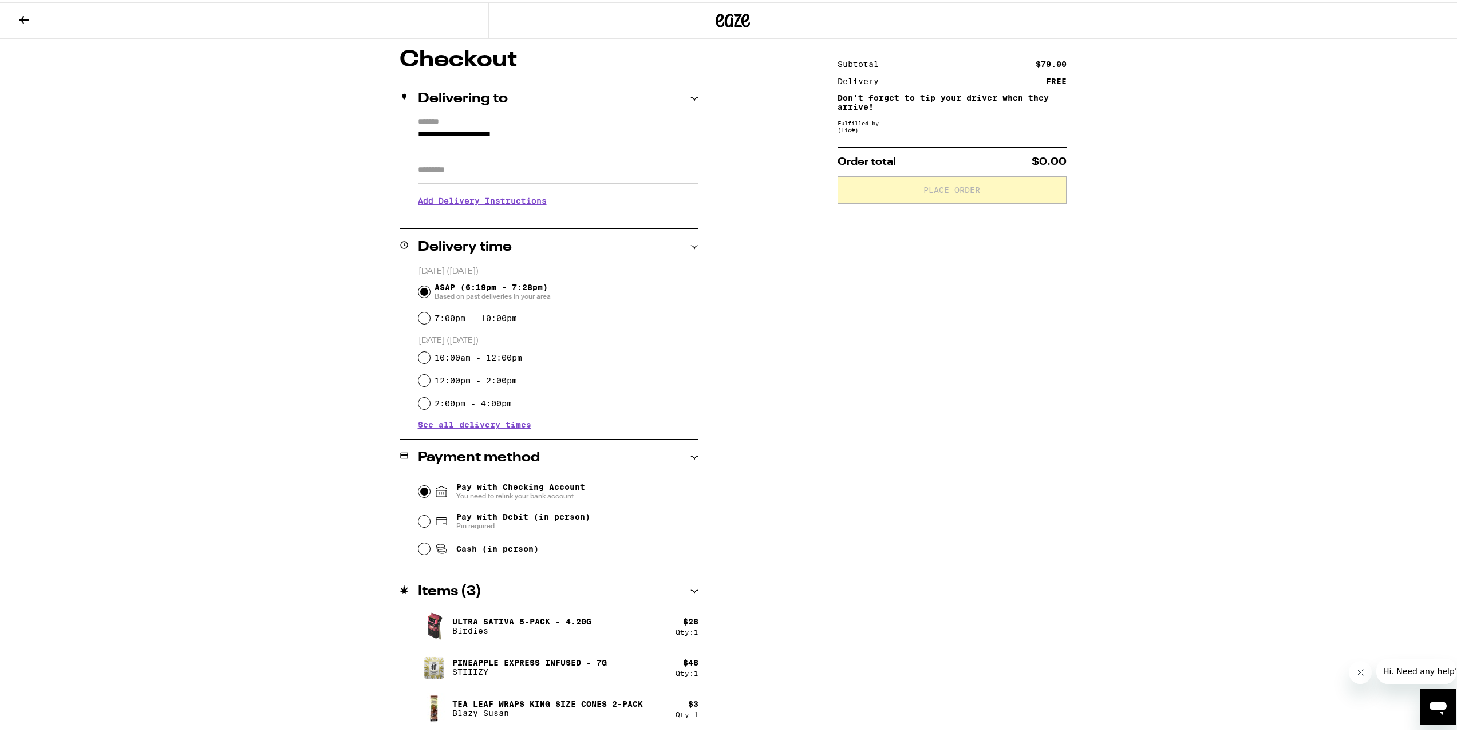
click at [418, 490] on input "Pay with Checking Account You need to relink your bank account" at bounding box center [423, 489] width 11 height 11
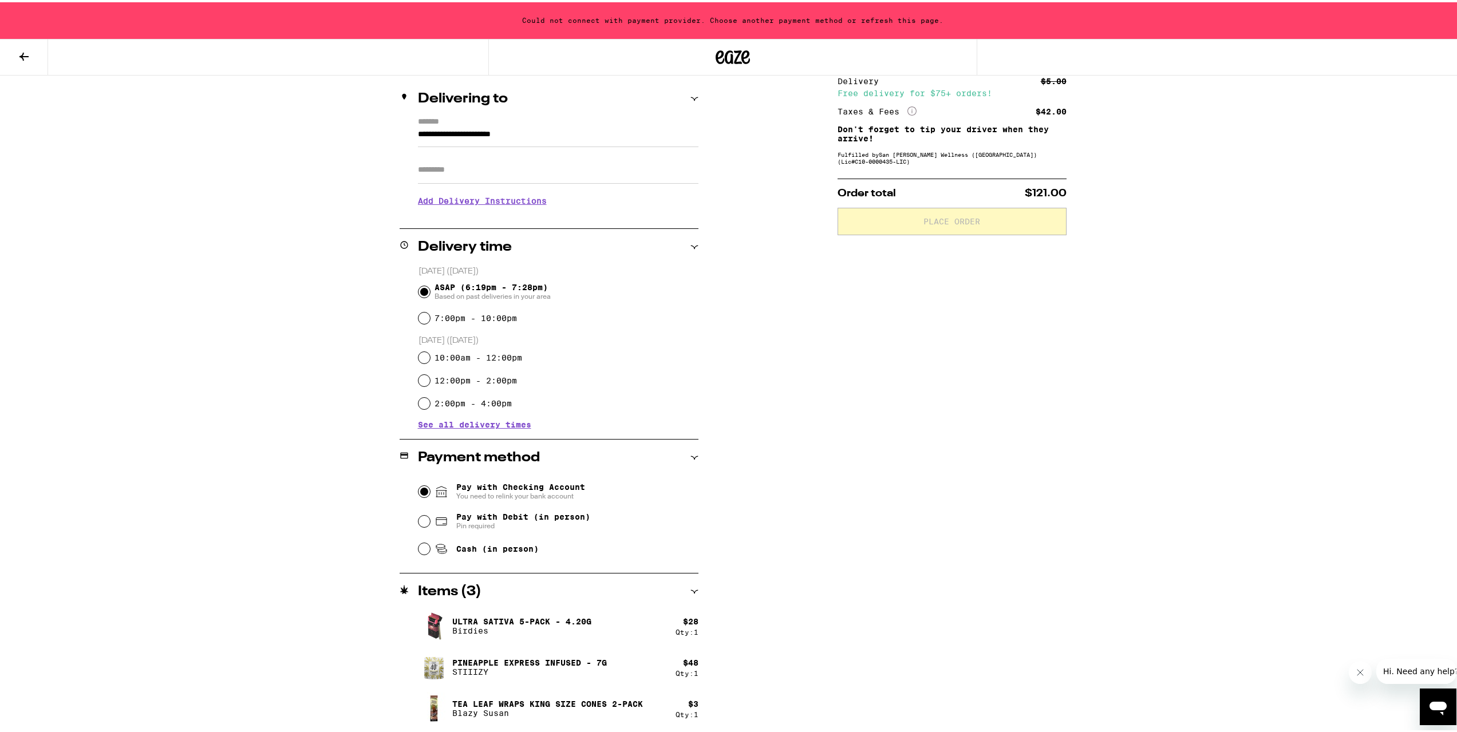
click at [418, 491] on input "Pay with Checking Account You need to relink your bank account" at bounding box center [423, 489] width 11 height 11
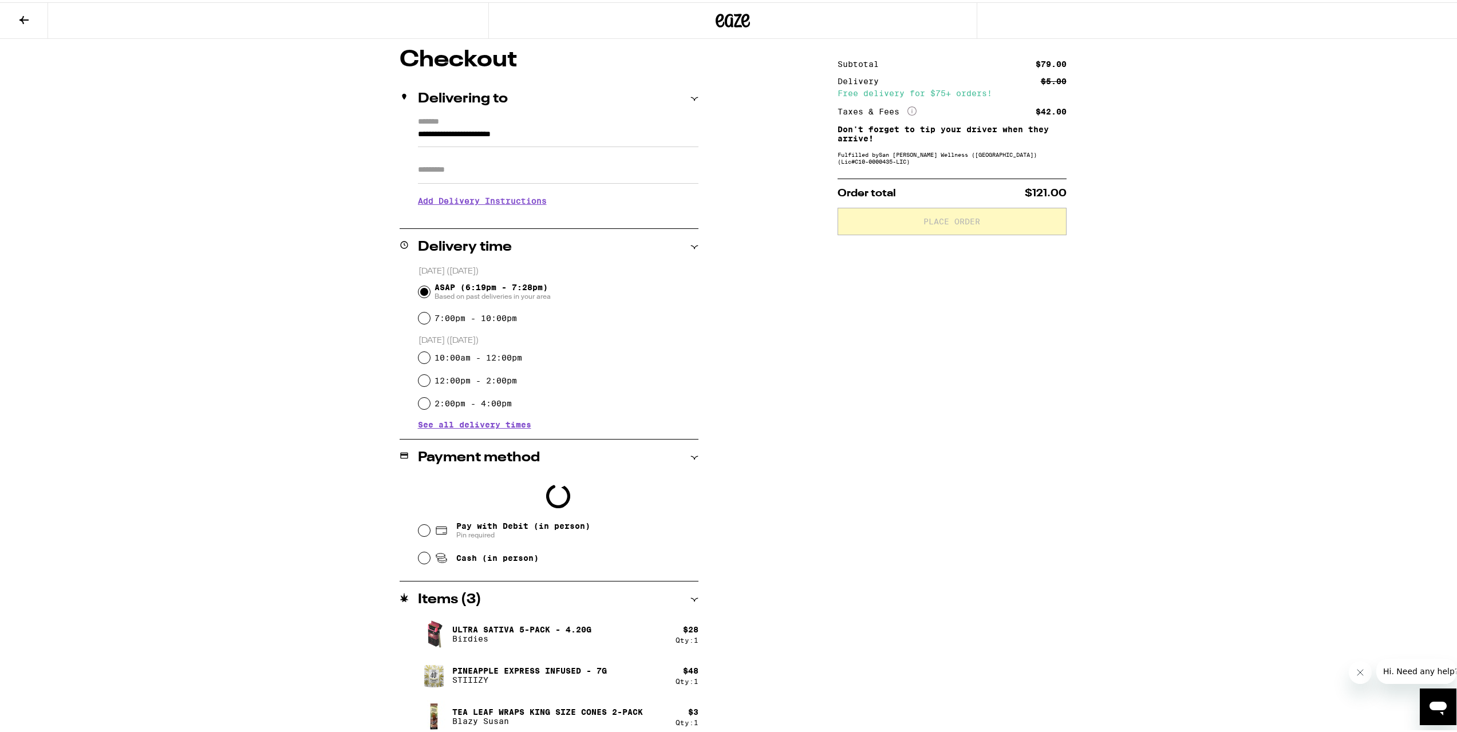
scroll to position [129, 0]
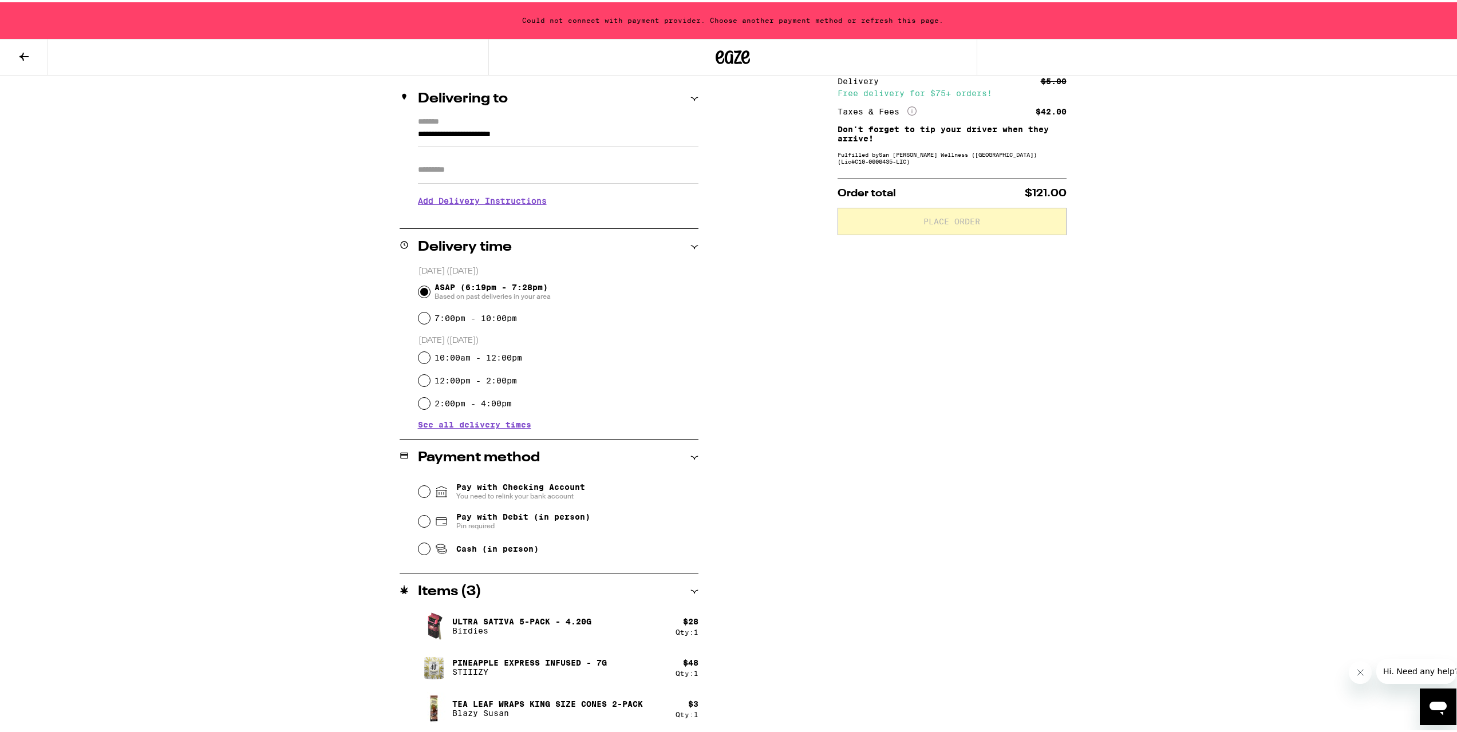
click at [487, 491] on span "You need to relink your bank account" at bounding box center [520, 493] width 129 height 9
click at [430, 491] on input "Pay with Checking Account You need to relink your bank account" at bounding box center [423, 489] width 11 height 11
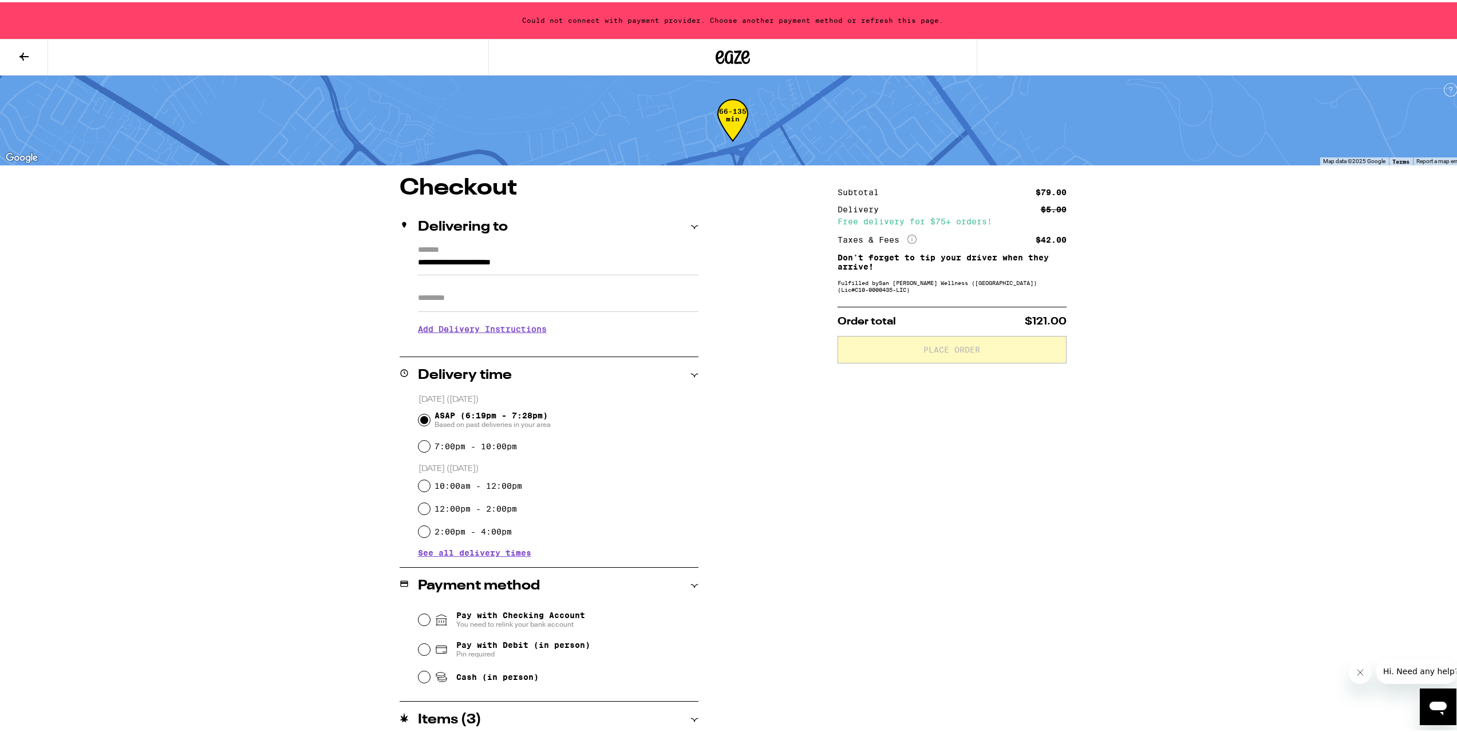
scroll to position [0, 0]
click at [18, 52] on icon at bounding box center [24, 55] width 14 height 14
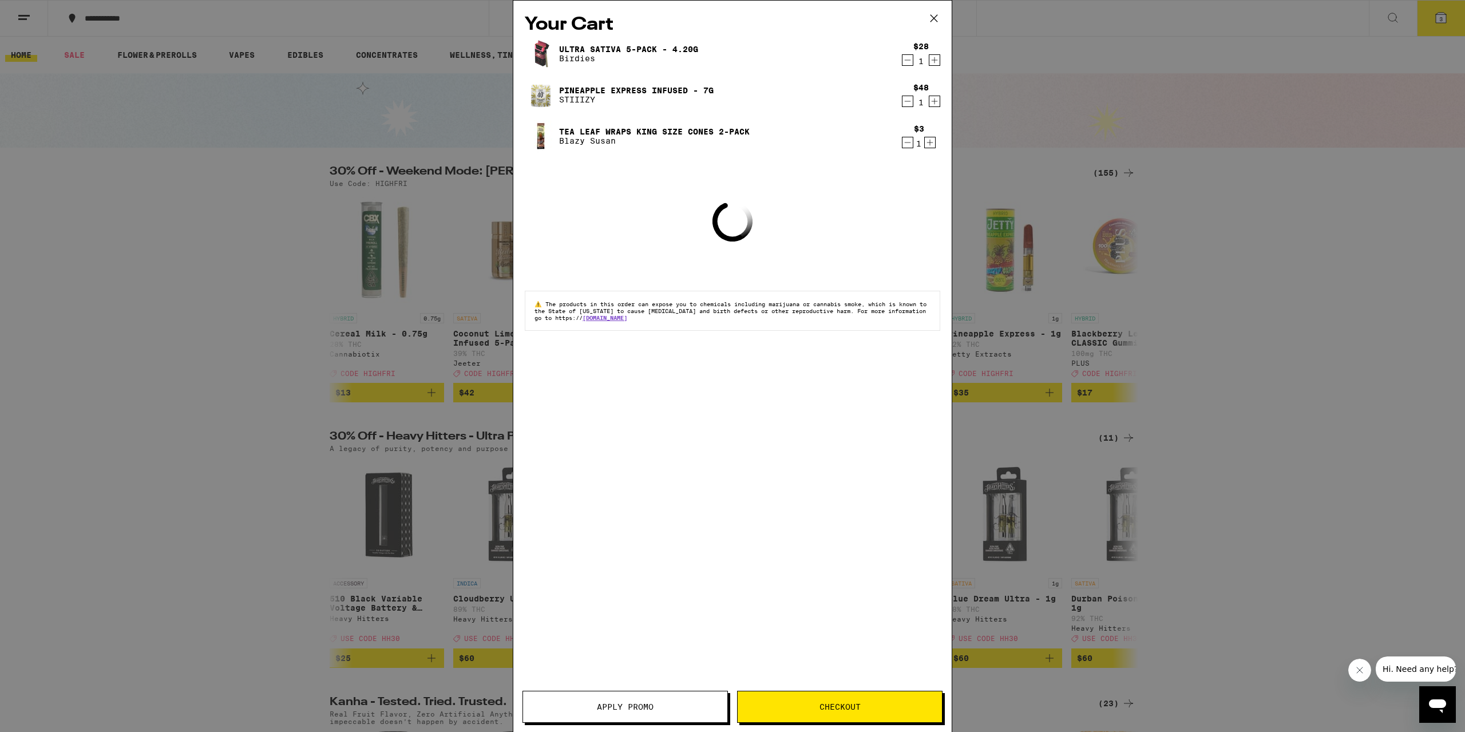
click at [167, 209] on div "Your Cart Ultra Sativa 5-Pack - 4.20g Birdies $28 1 Pineapple Express Infused -…" at bounding box center [732, 366] width 1465 height 732
click at [938, 22] on icon at bounding box center [934, 18] width 7 height 7
click at [933, 19] on icon at bounding box center [934, 18] width 17 height 17
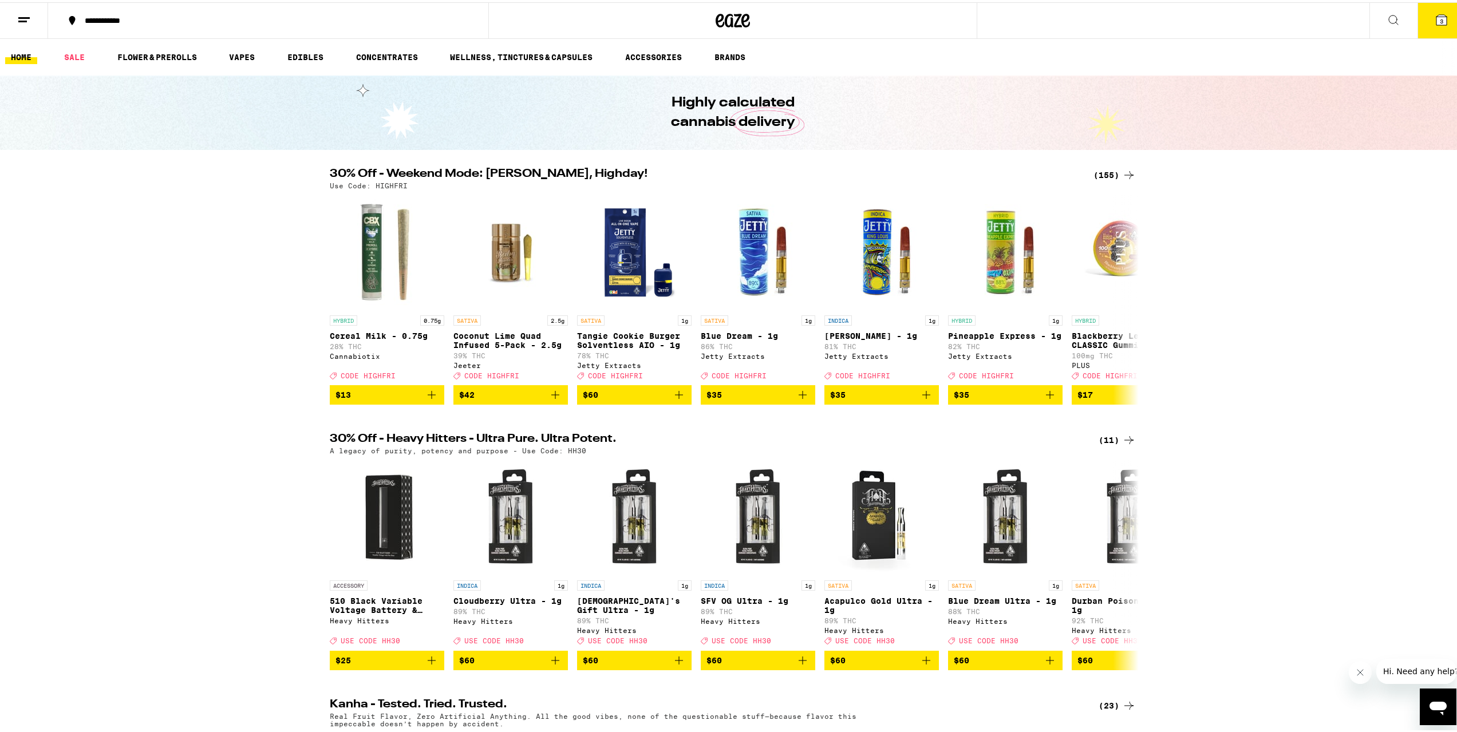
click at [19, 26] on button at bounding box center [24, 19] width 48 height 36
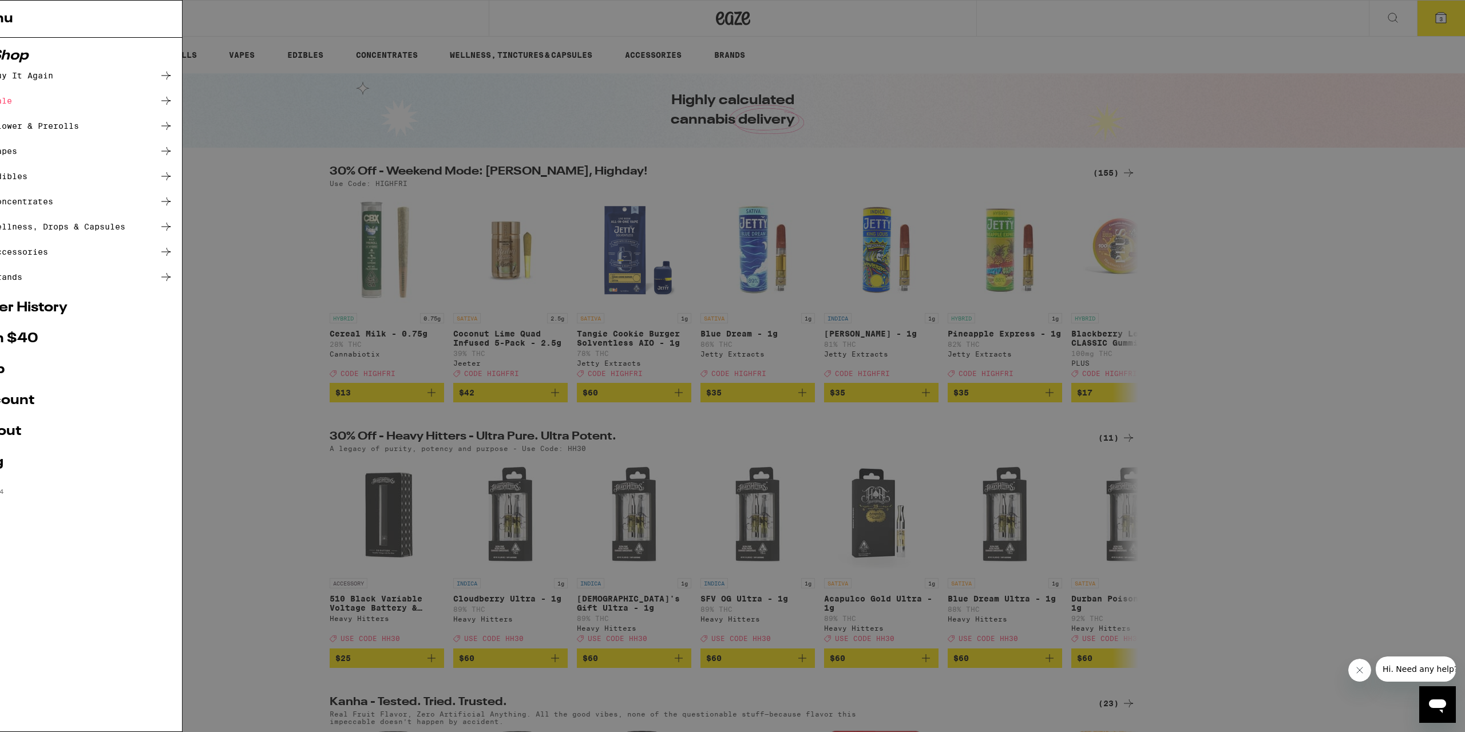
click at [111, 399] on link "Account" at bounding box center [158, 401] width 201 height 14
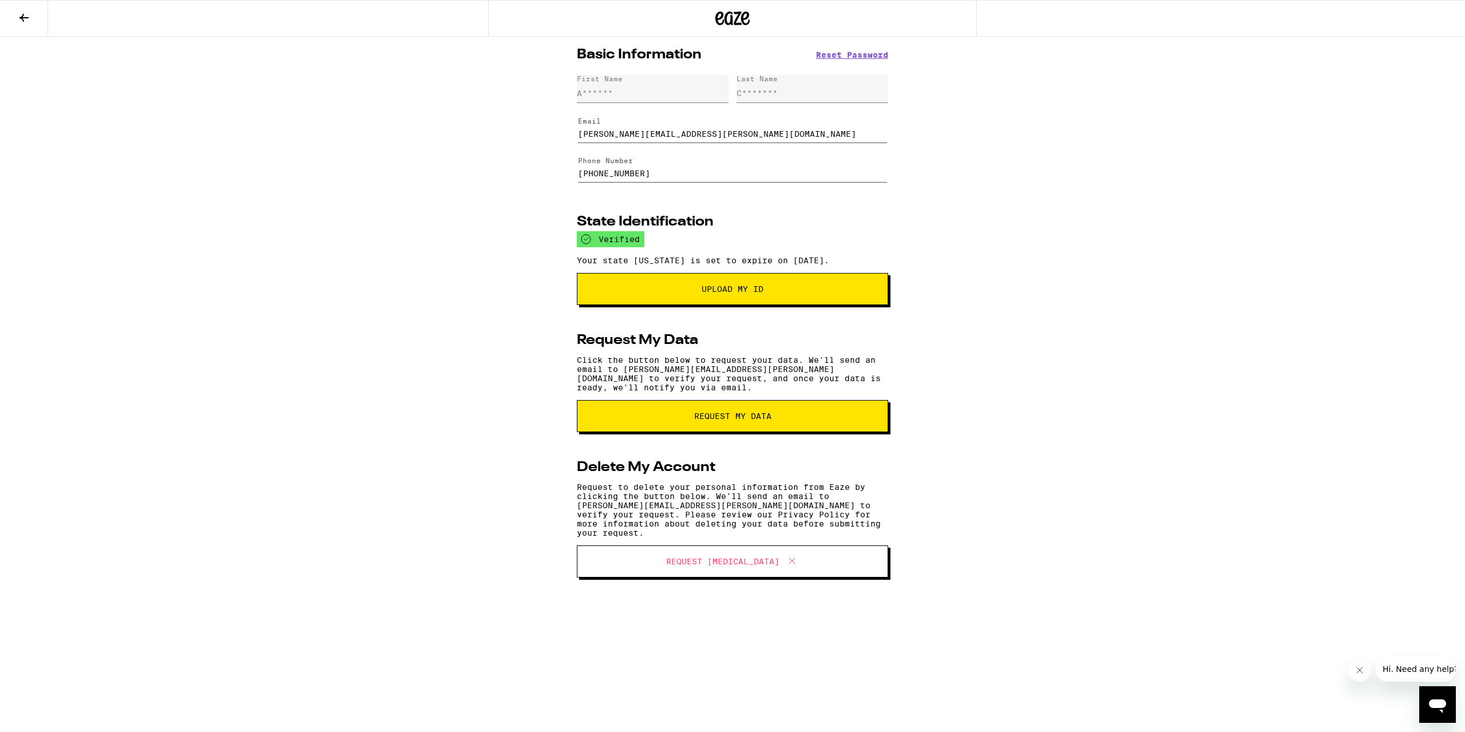
click at [26, 16] on icon at bounding box center [24, 18] width 14 height 14
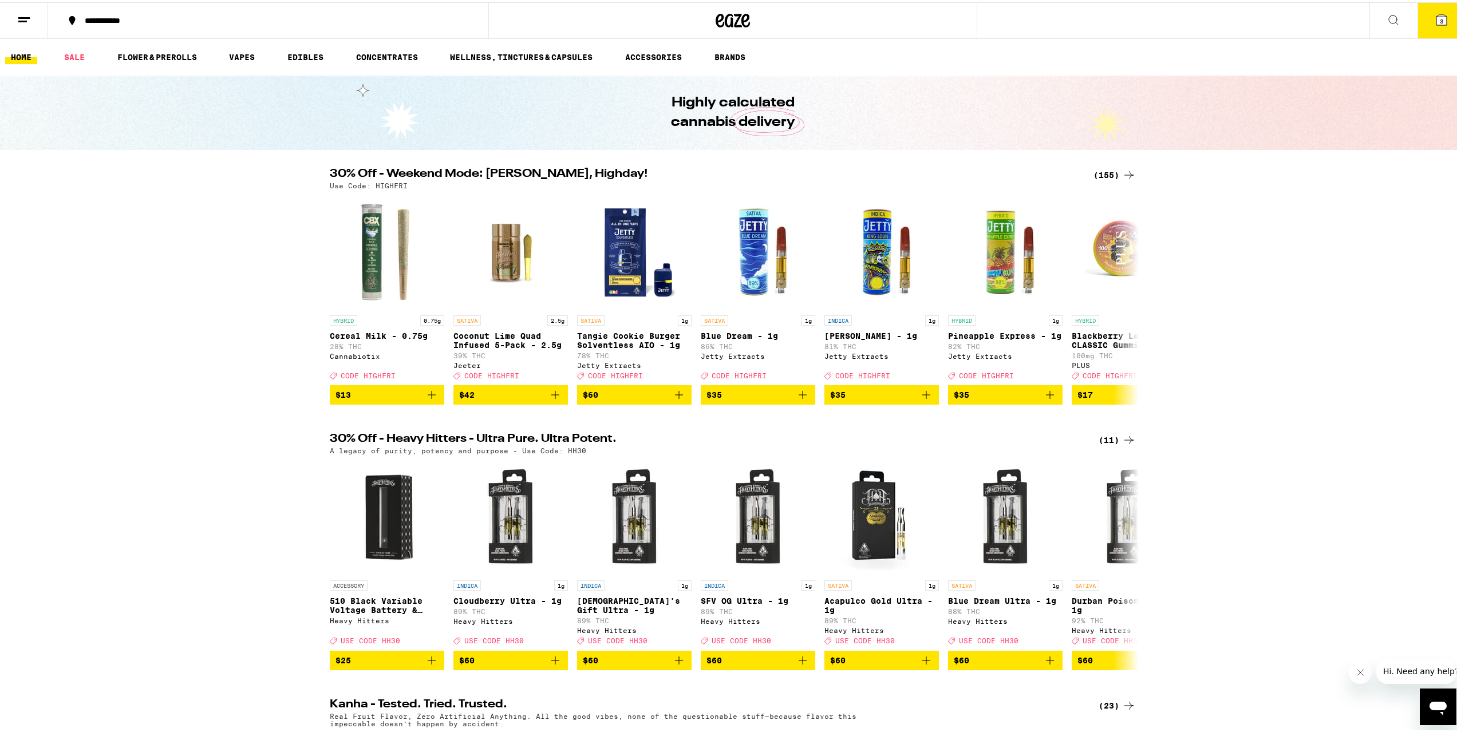
click at [45, 17] on button at bounding box center [24, 19] width 48 height 36
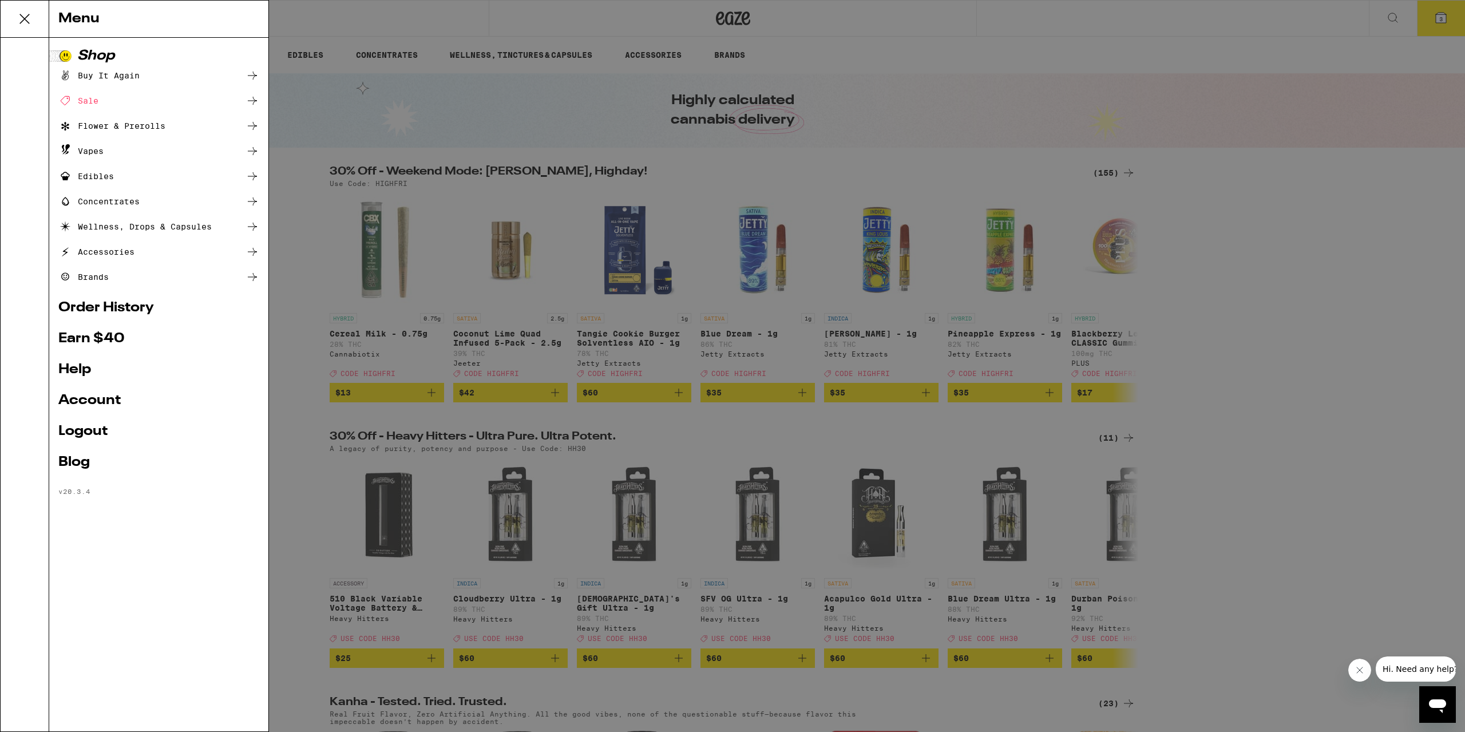
click at [285, 388] on div "Menu Shop Buy It Again Sale Flower & Prerolls Vapes Edibles Concentrates Wellne…" at bounding box center [732, 366] width 1465 height 732
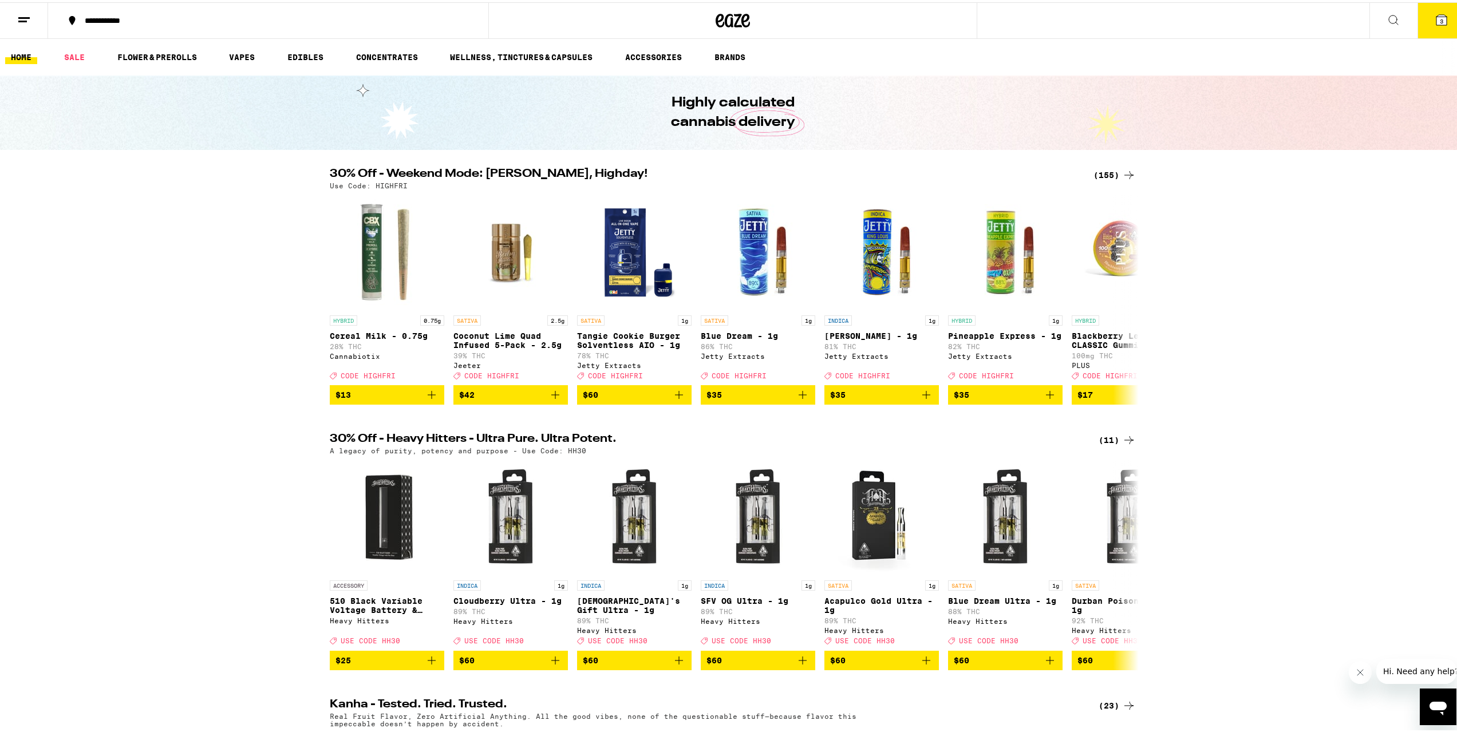
click at [1436, 19] on icon at bounding box center [1441, 18] width 10 height 10
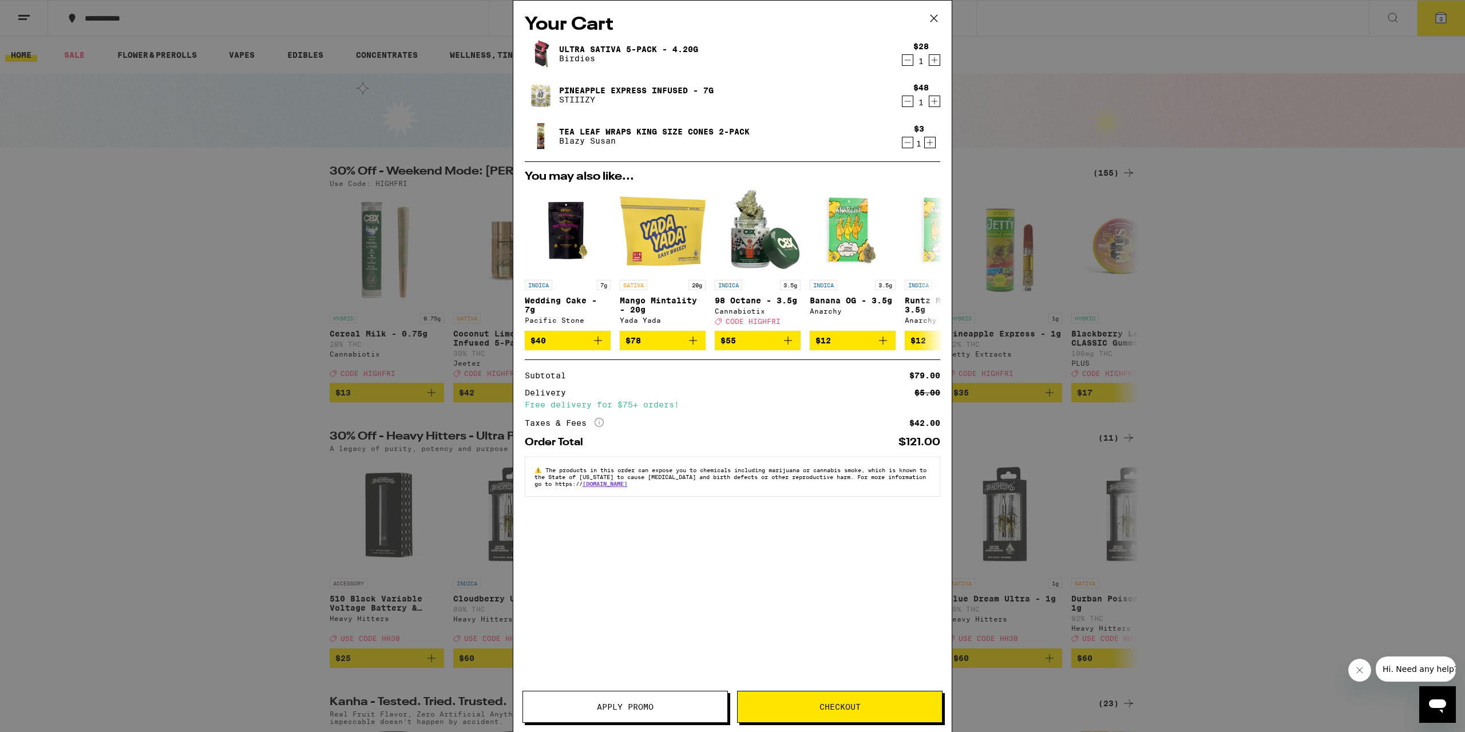
click at [887, 701] on button "Checkout" at bounding box center [840, 707] width 206 height 32
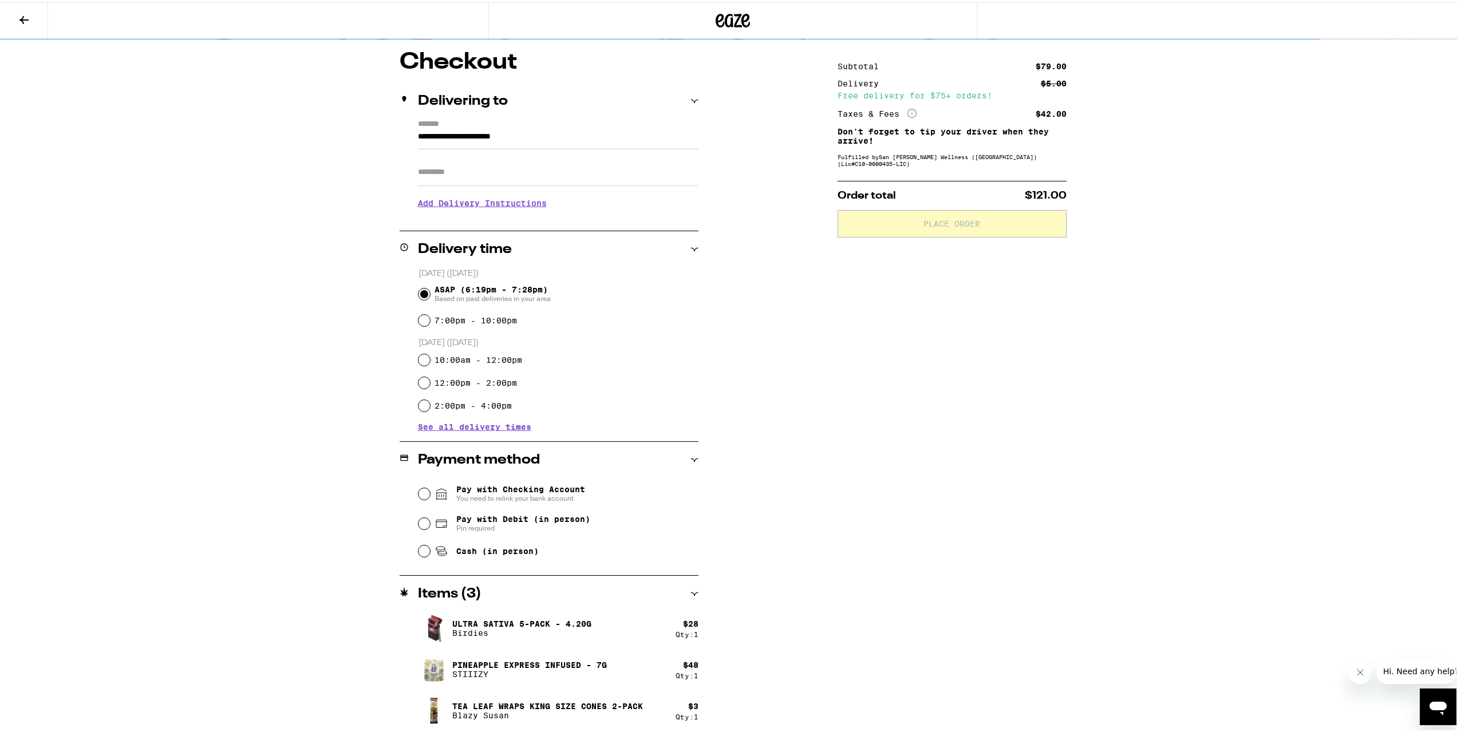
scroll to position [92, 0]
click at [420, 488] on input "Pay with Checking Account You need to relink your bank account" at bounding box center [423, 489] width 11 height 11
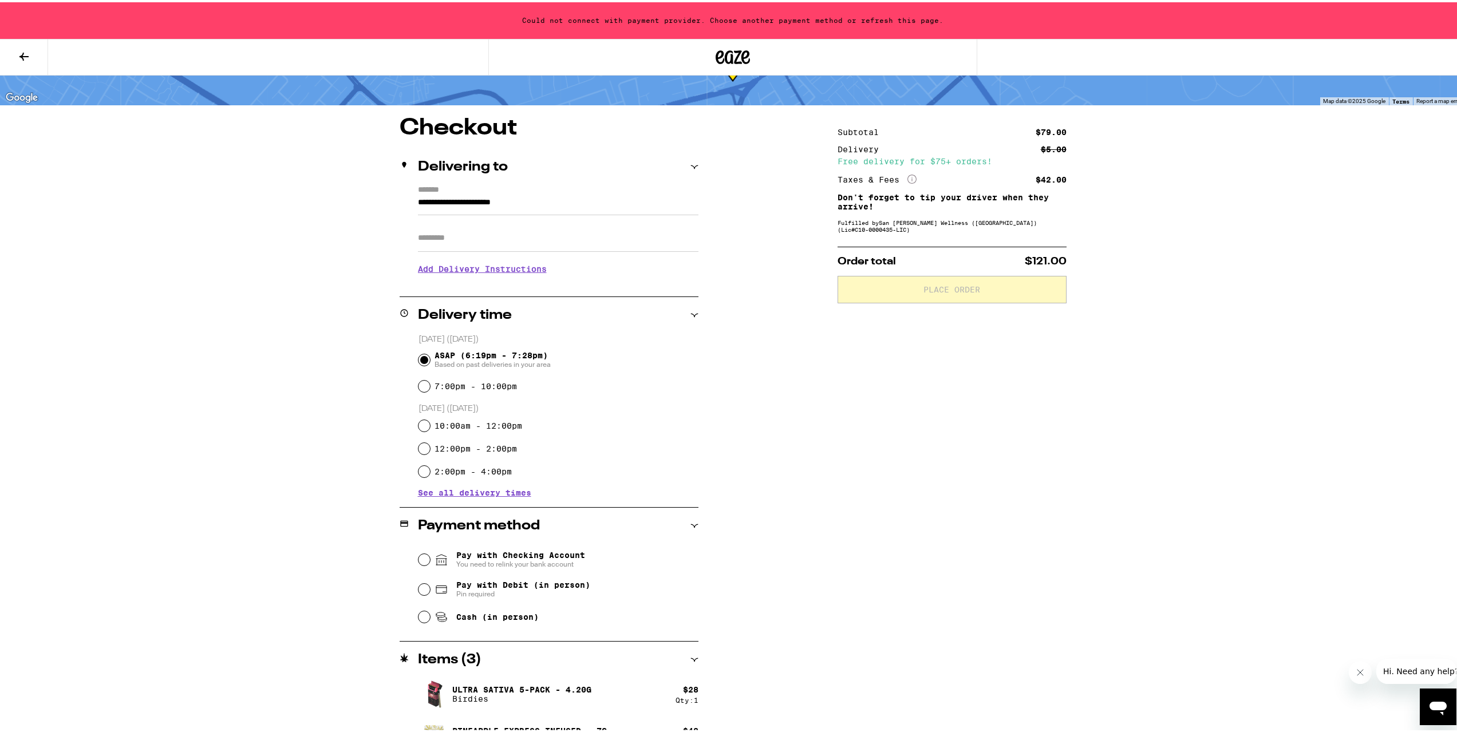
scroll to position [14, 0]
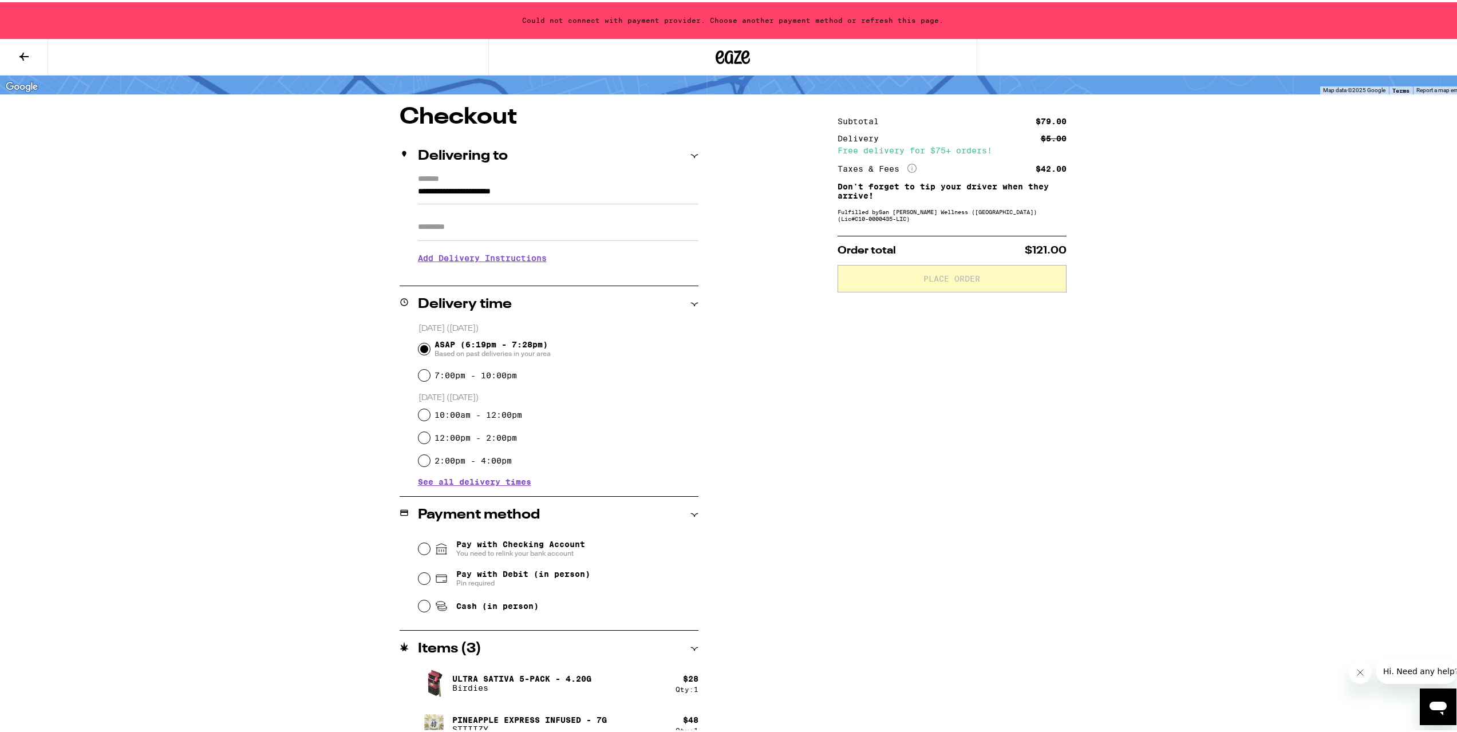
click at [475, 544] on span "Pay with Checking Account You need to relink your bank account" at bounding box center [520, 547] width 129 height 18
click at [430, 544] on input "Pay with Checking Account You need to relink your bank account" at bounding box center [423, 546] width 11 height 11
click at [422, 543] on input "Pay with Checking Account You need to relink your bank account" at bounding box center [423, 546] width 11 height 11
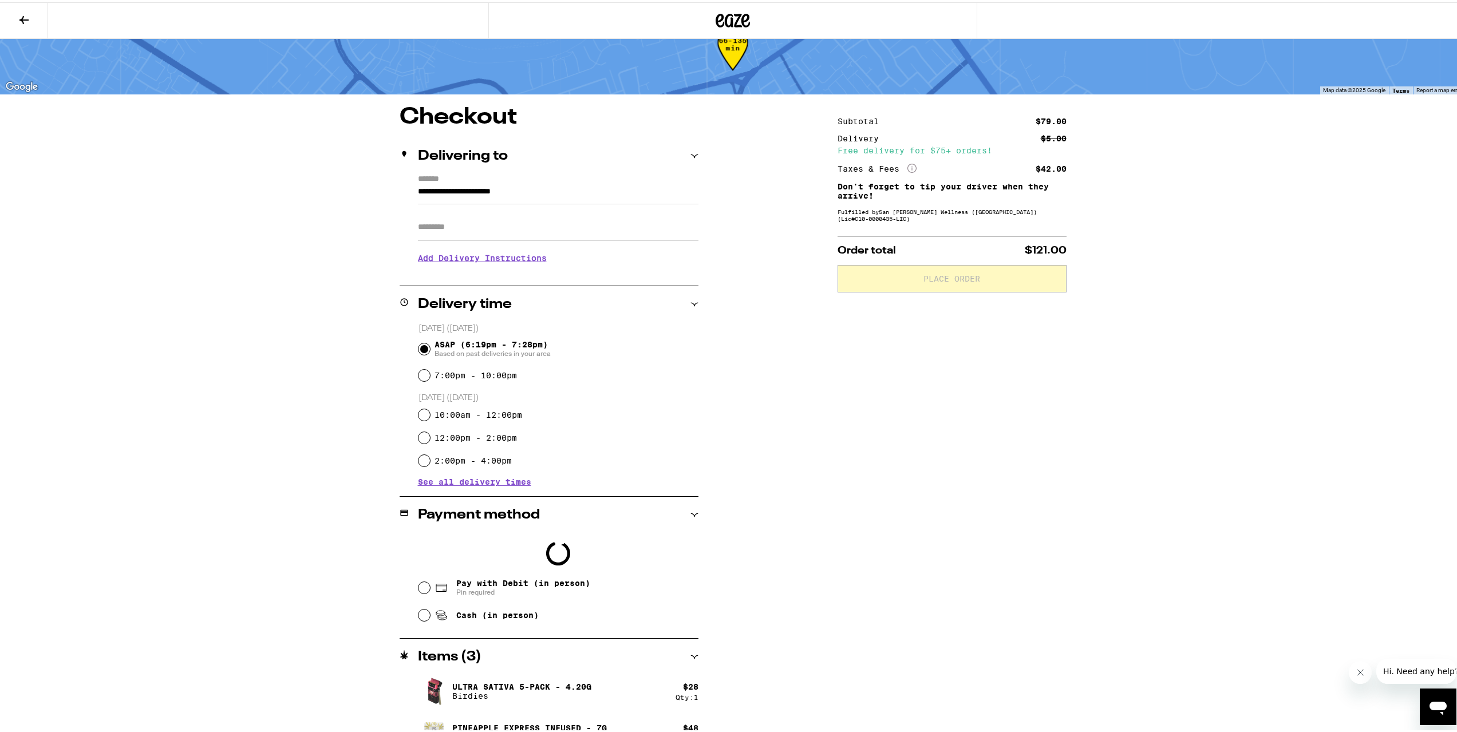
click at [422, 543] on div "Loading" at bounding box center [558, 551] width 280 height 39
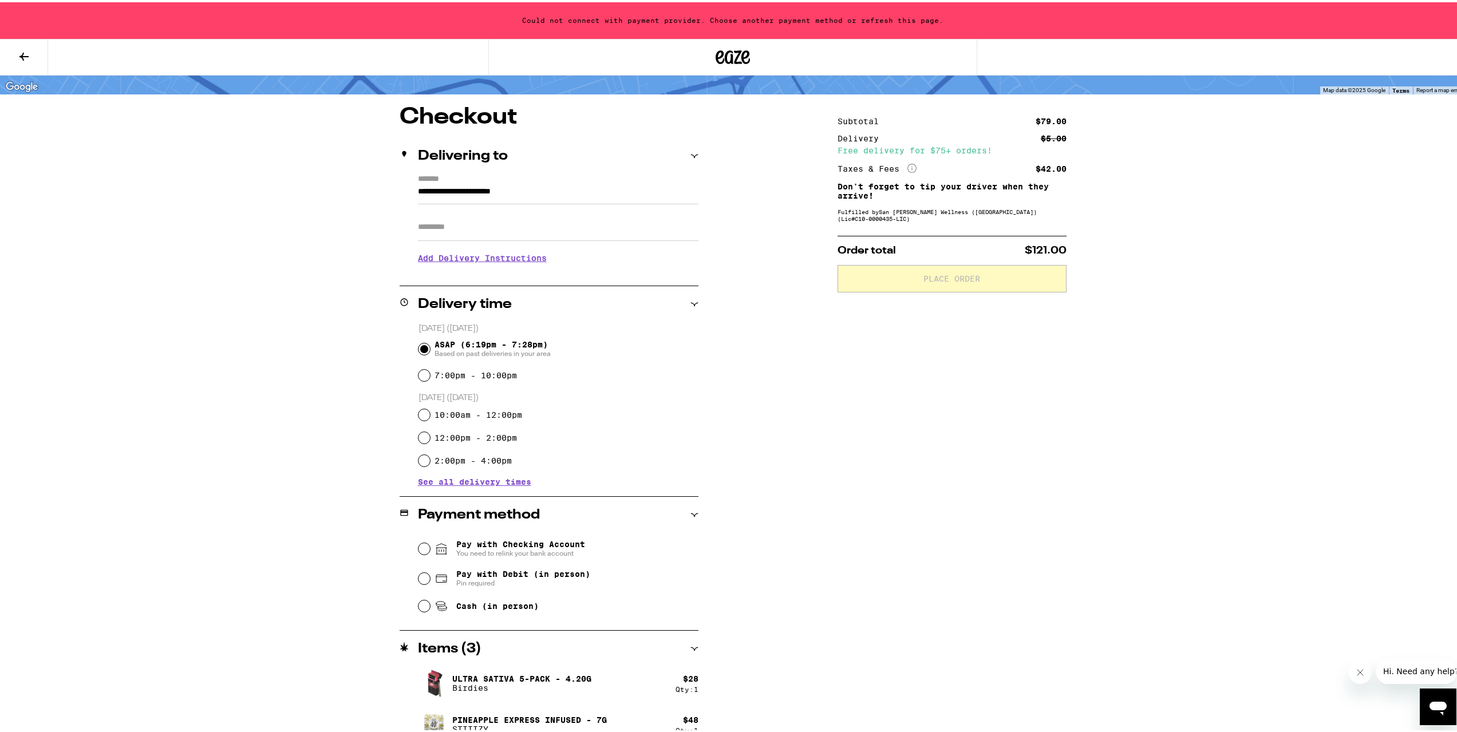
click at [690, 511] on icon at bounding box center [694, 513] width 8 height 8
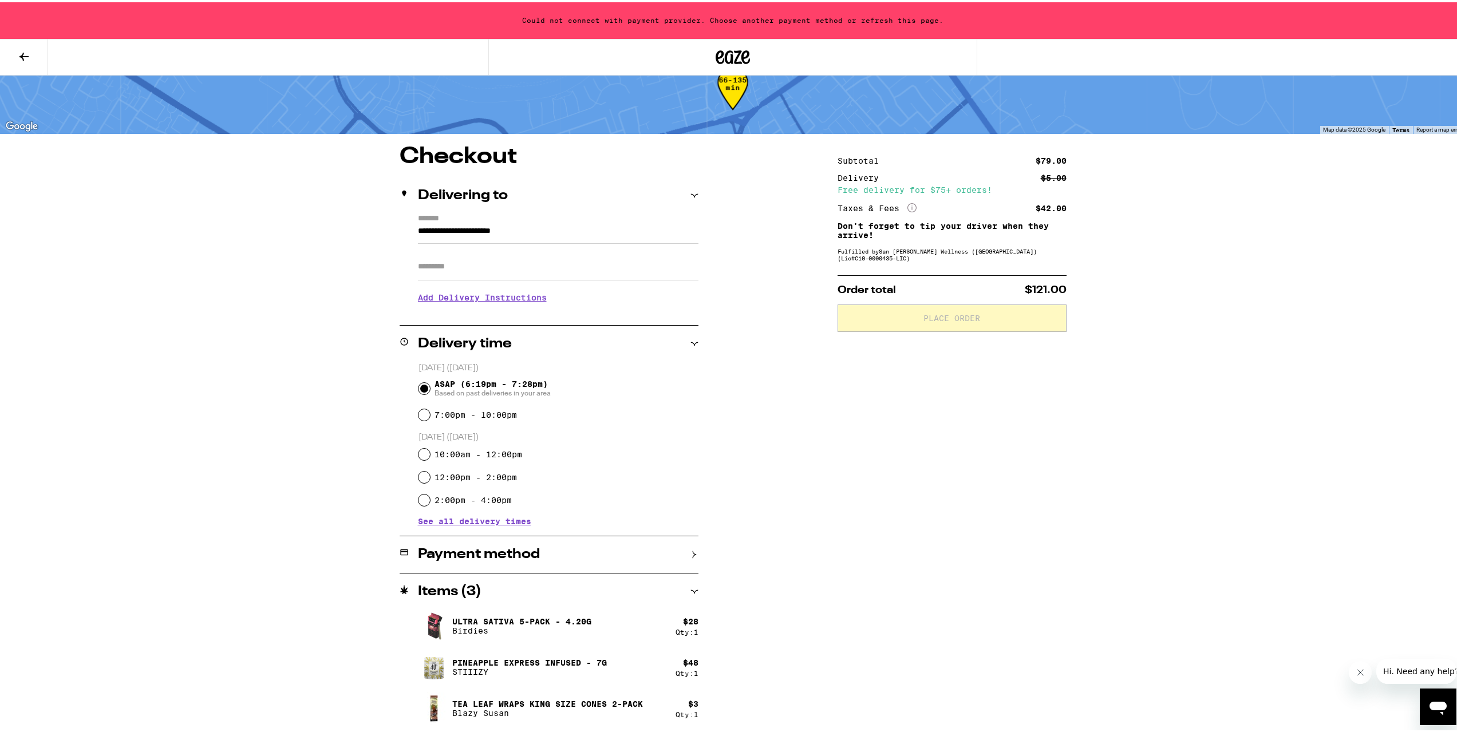
click at [688, 543] on div "Payment method" at bounding box center [549, 552] width 299 height 37
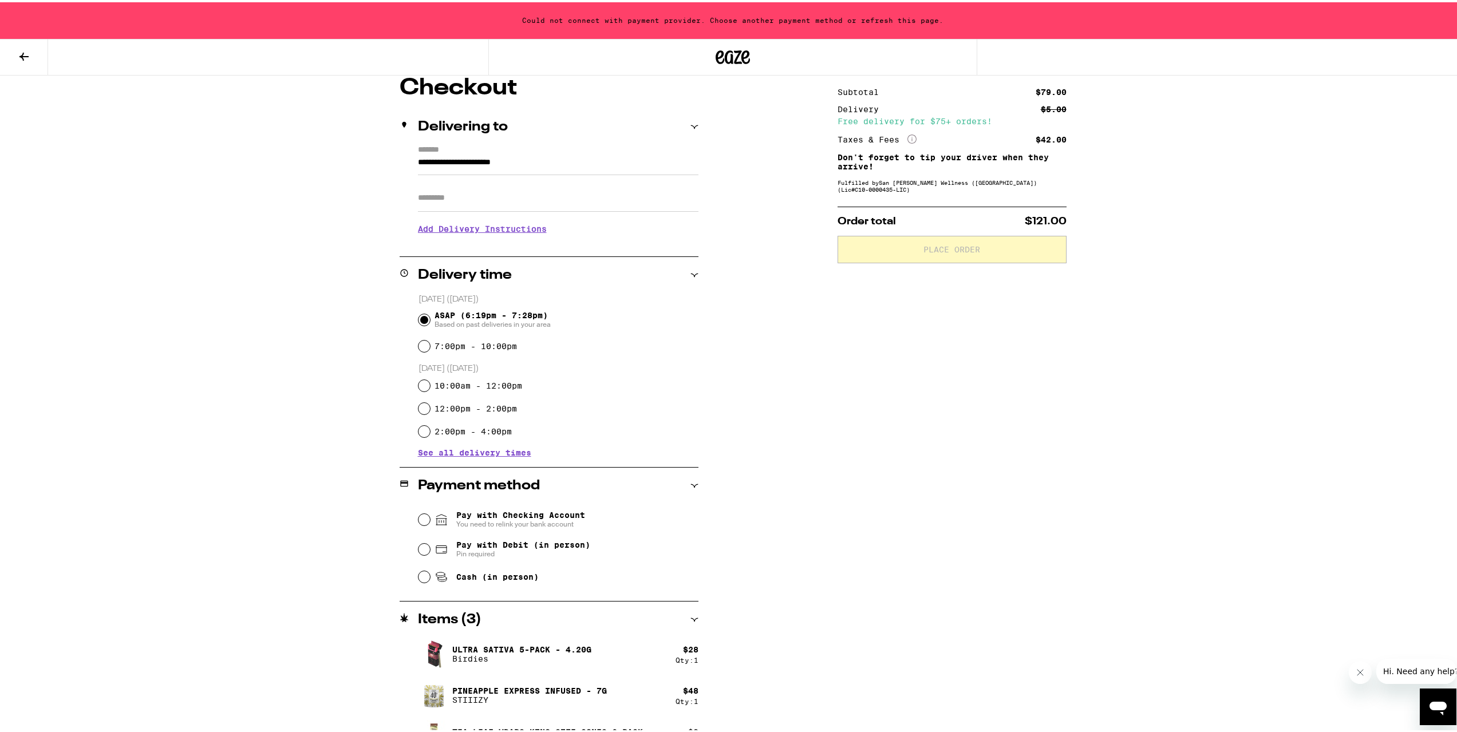
scroll to position [129, 0]
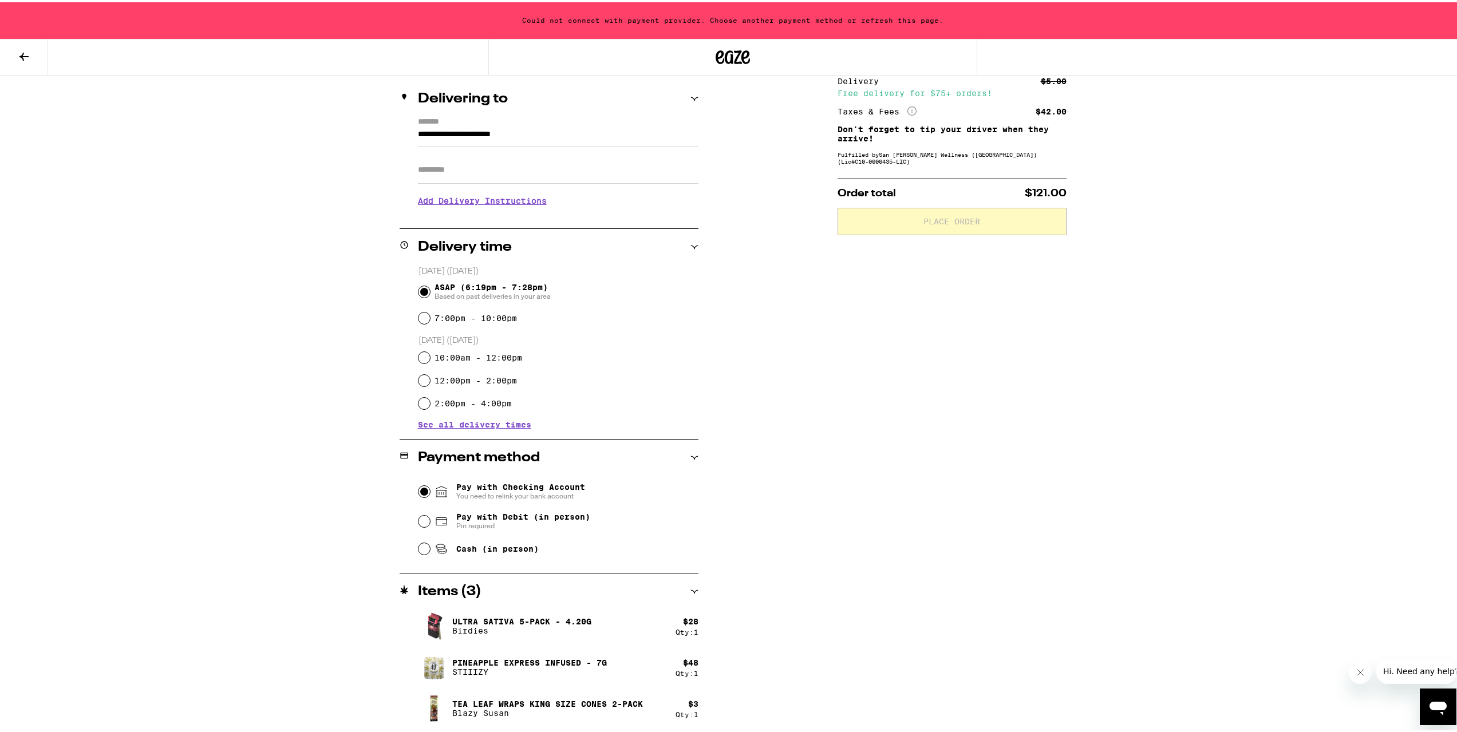
click at [422, 489] on input "Pay with Checking Account You need to relink your bank account" at bounding box center [423, 489] width 11 height 11
click at [424, 523] on input "Pay with Debit (in person) Pin required" at bounding box center [423, 518] width 11 height 11
radio input "true"
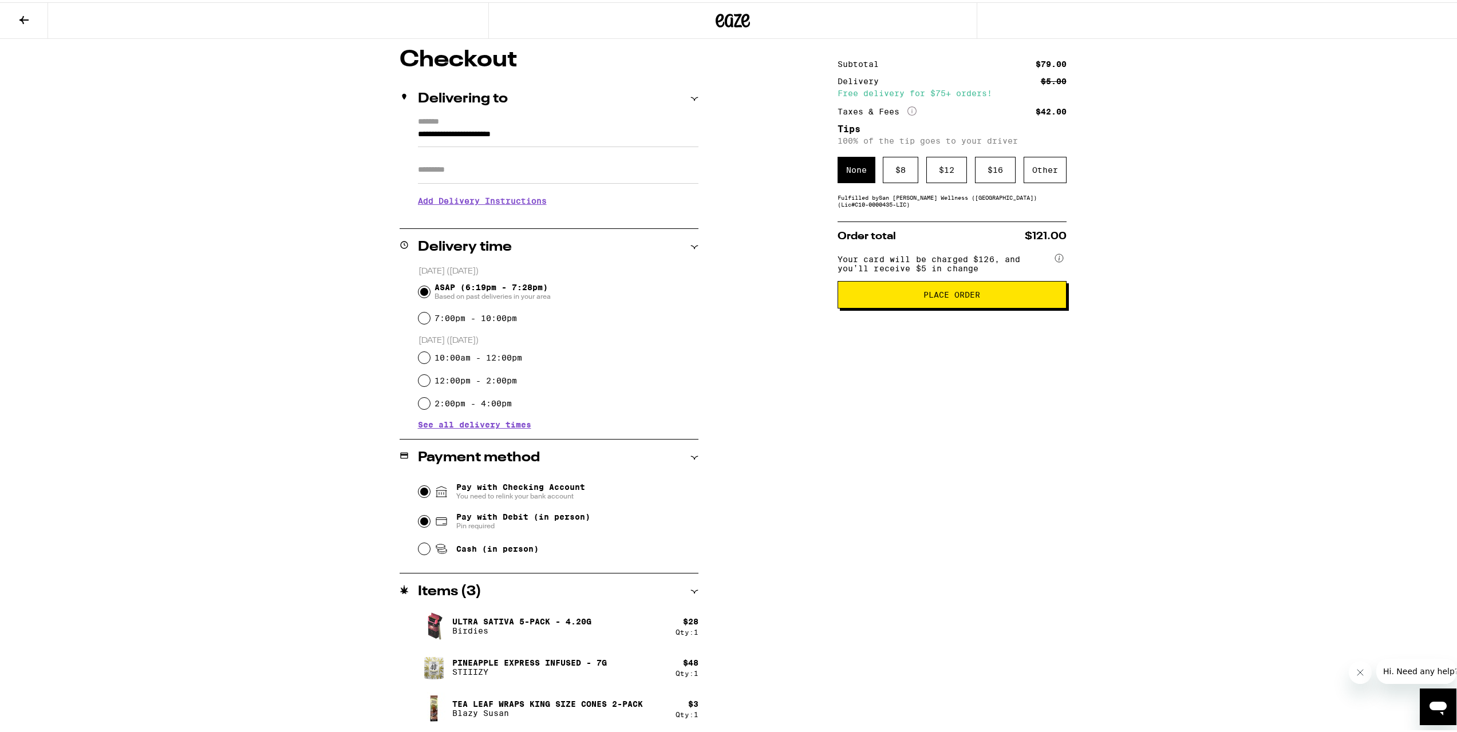
click at [418, 489] on input "Pay with Checking Account You need to relink your bank account" at bounding box center [423, 489] width 11 height 11
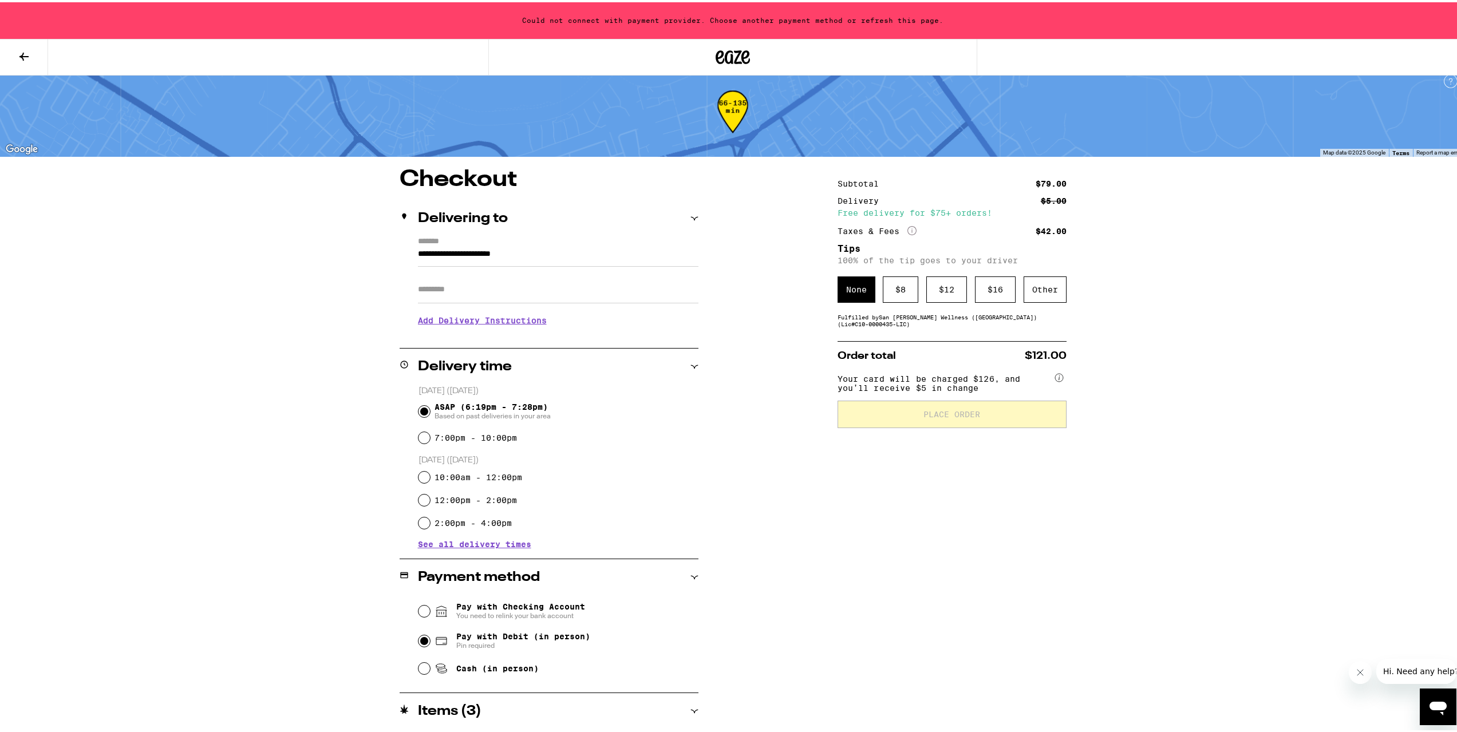
scroll to position [0, 0]
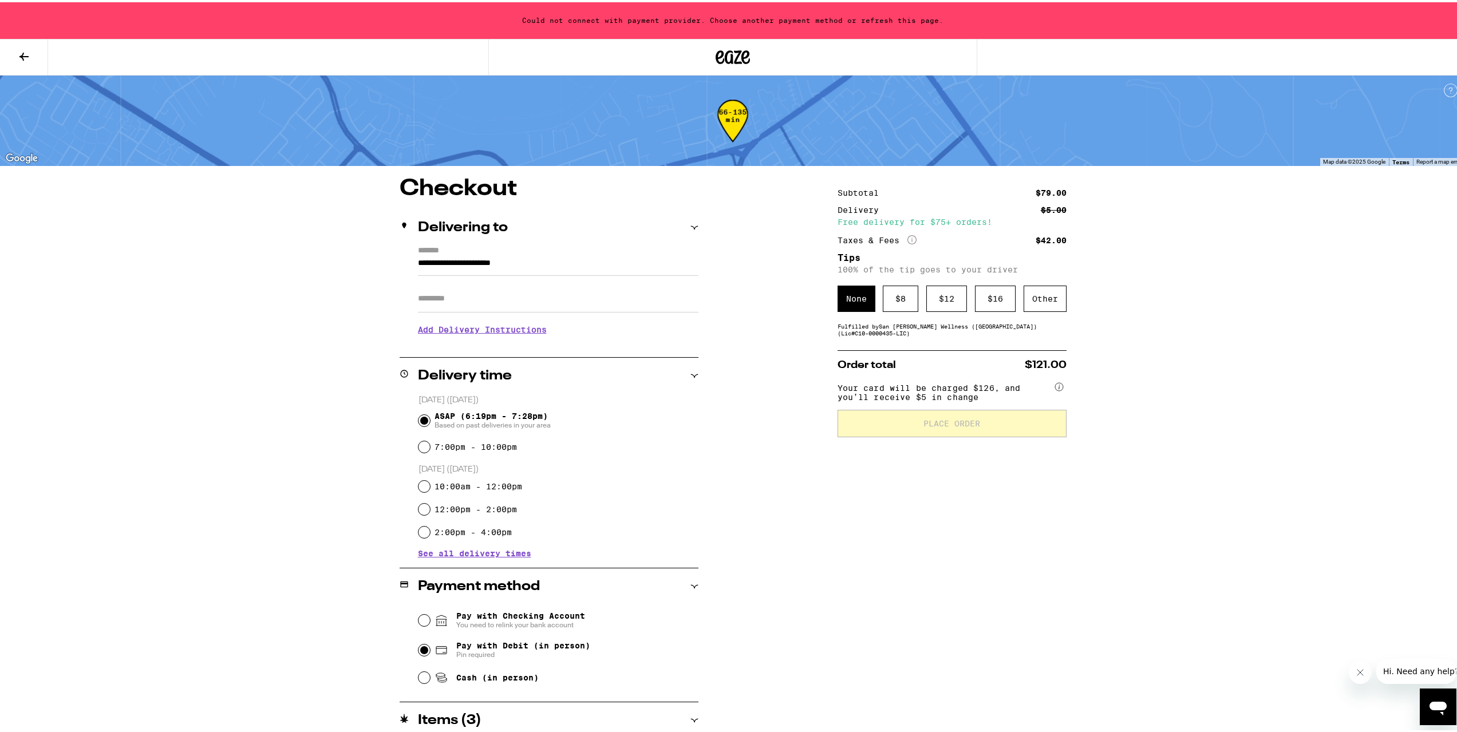
click at [719, 22] on div "Could not connect with payment provider. Choose another payment method or refre…" at bounding box center [732, 18] width 1465 height 37
click at [34, 52] on button at bounding box center [24, 55] width 48 height 36
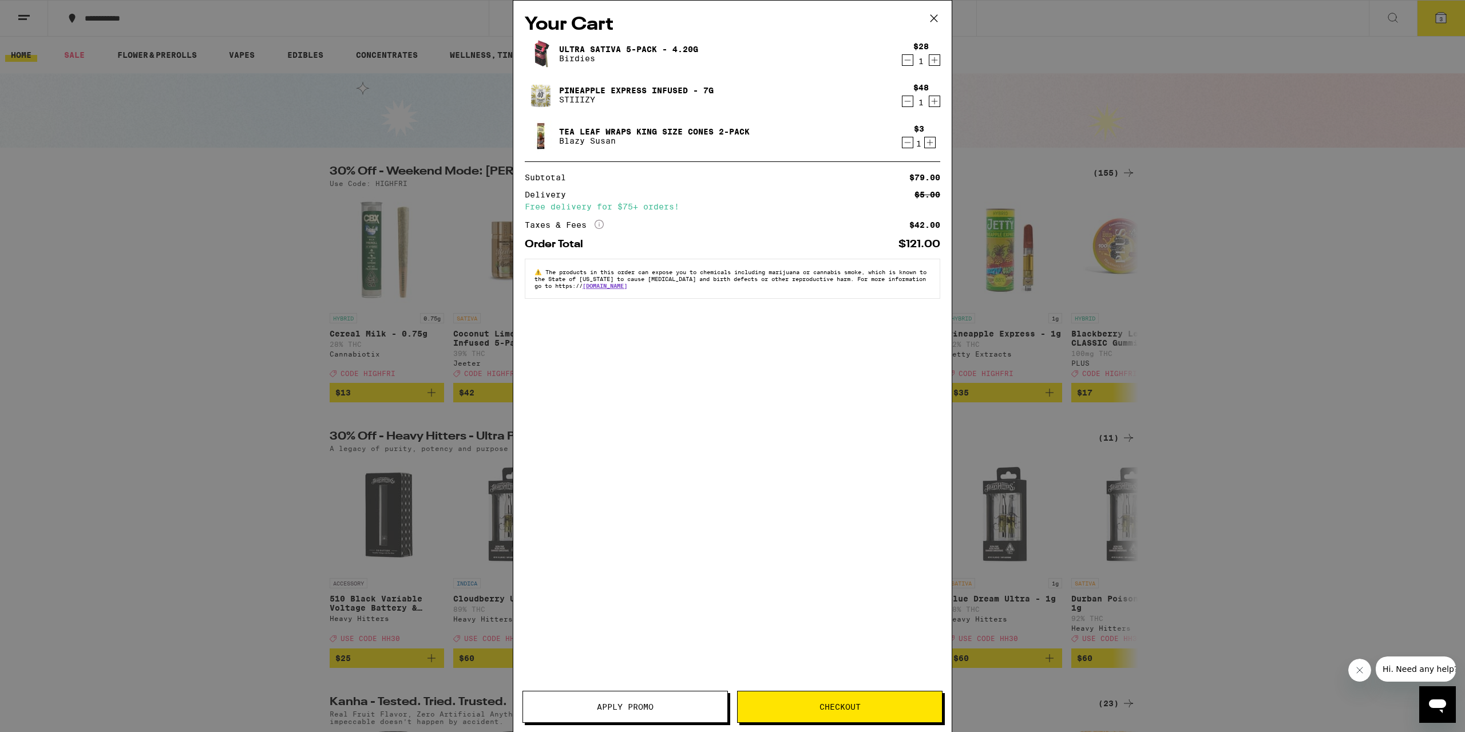
drag, startPoint x: 125, startPoint y: 491, endPoint x: 140, endPoint y: 461, distance: 33.8
click at [126, 491] on div "Your Cart Ultra Sativa 5-Pack - 4.20g Birdies $28 1 Pineapple Express Infused -…" at bounding box center [732, 366] width 1465 height 732
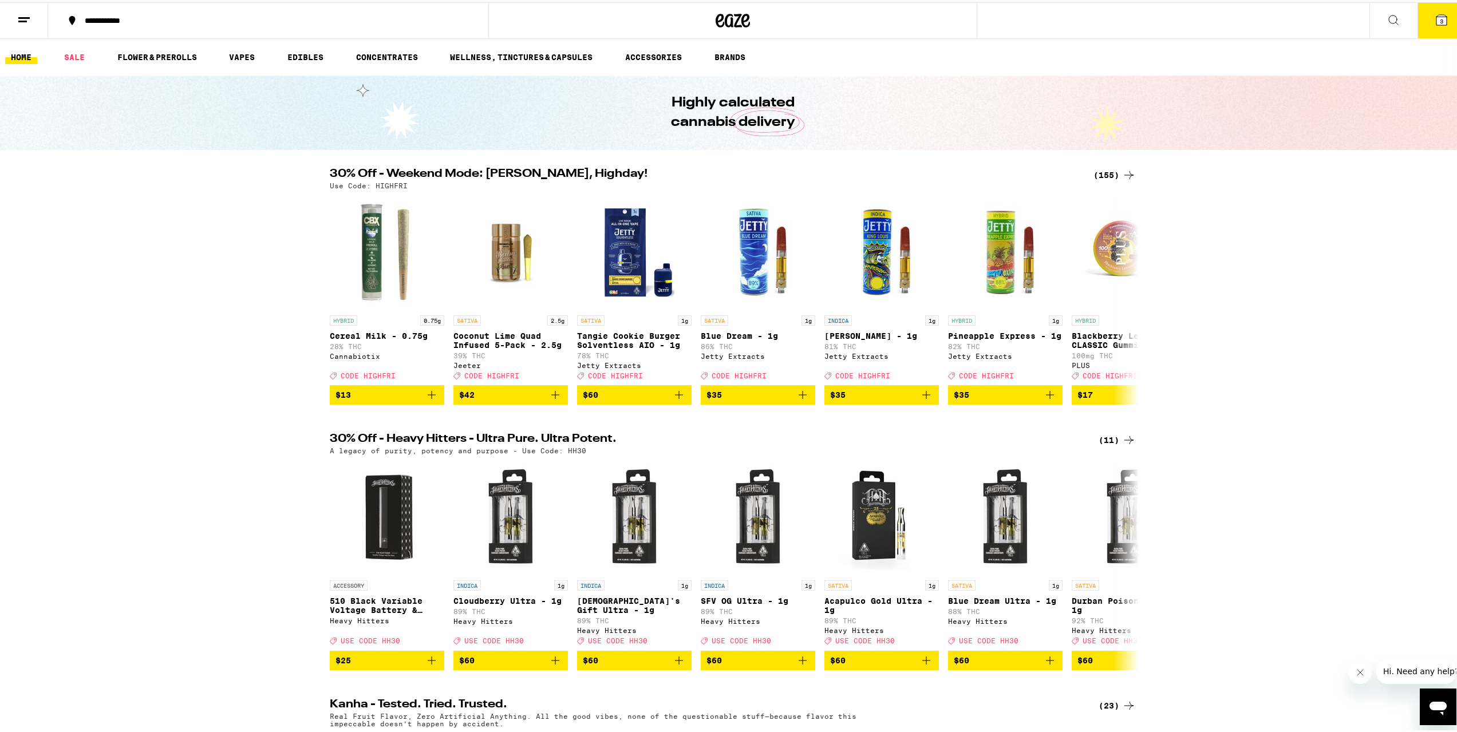
click at [40, 17] on button at bounding box center [24, 19] width 48 height 36
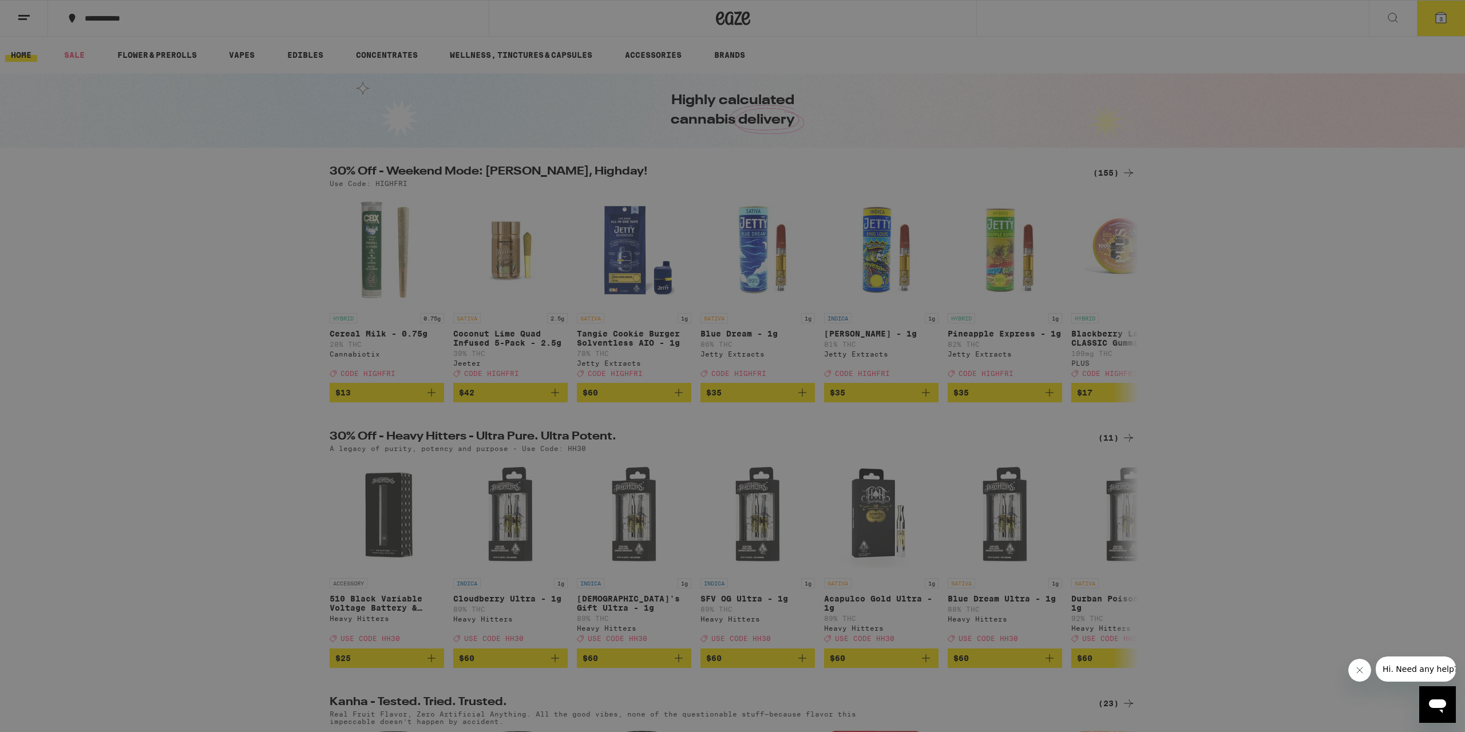
click at [82, 367] on link "Help" at bounding box center [158, 370] width 201 height 14
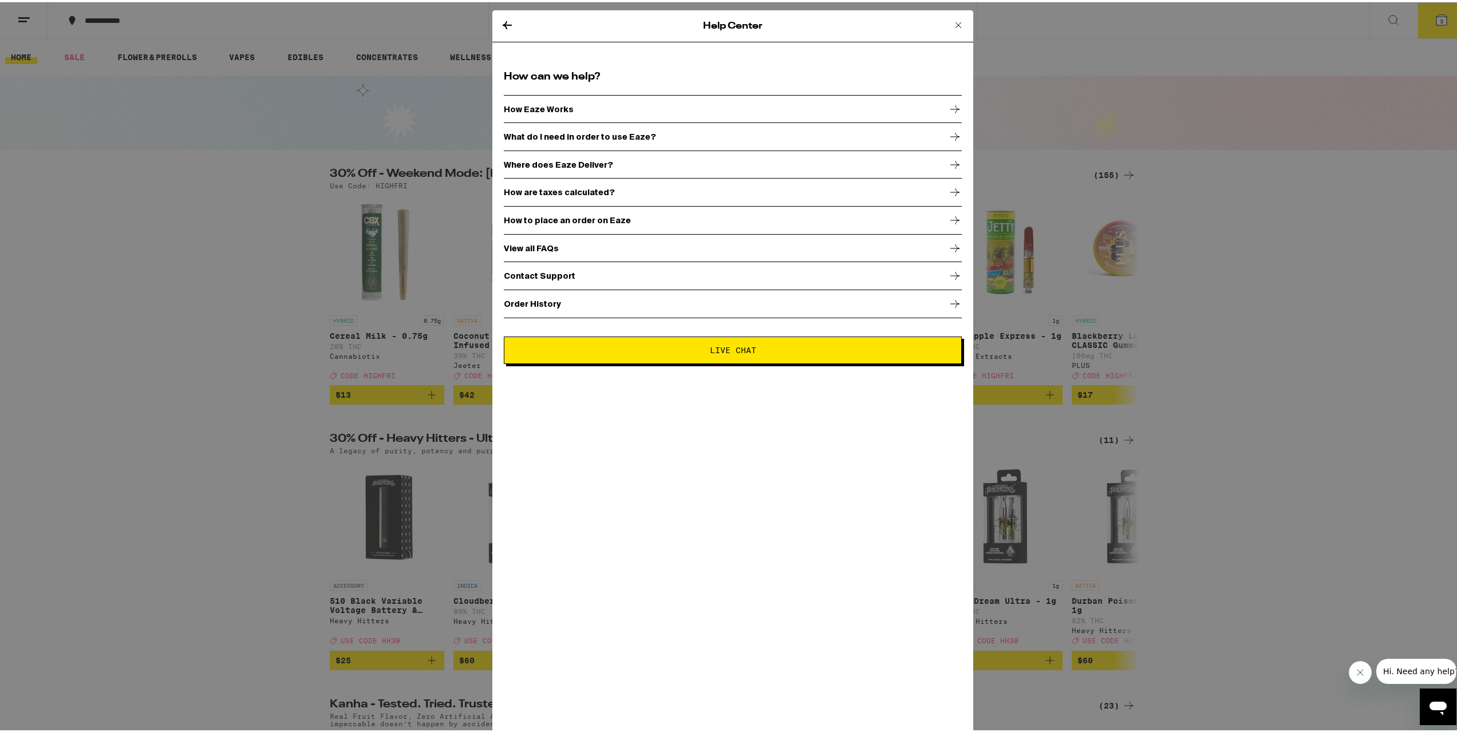
click at [251, 317] on div "Help Center How can we help? How Eaze Works What do I need in order to use Eaze…" at bounding box center [732, 366] width 1465 height 732
click at [38, 13] on div "Help Center How can we help? How Eaze Works What do I need in order to use Eaze…" at bounding box center [732, 366] width 1465 height 732
click at [503, 21] on icon at bounding box center [507, 23] width 9 height 8
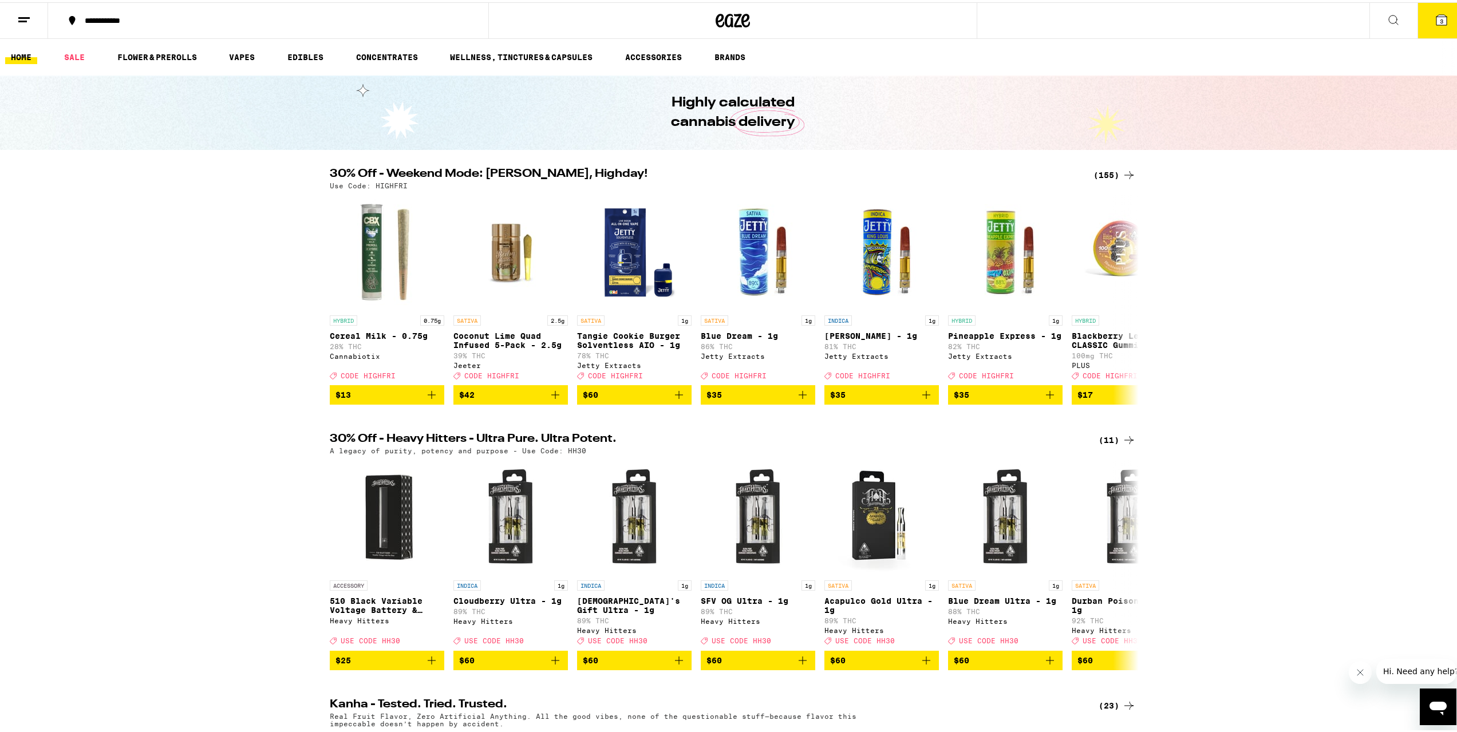
click at [18, 25] on button at bounding box center [24, 19] width 48 height 36
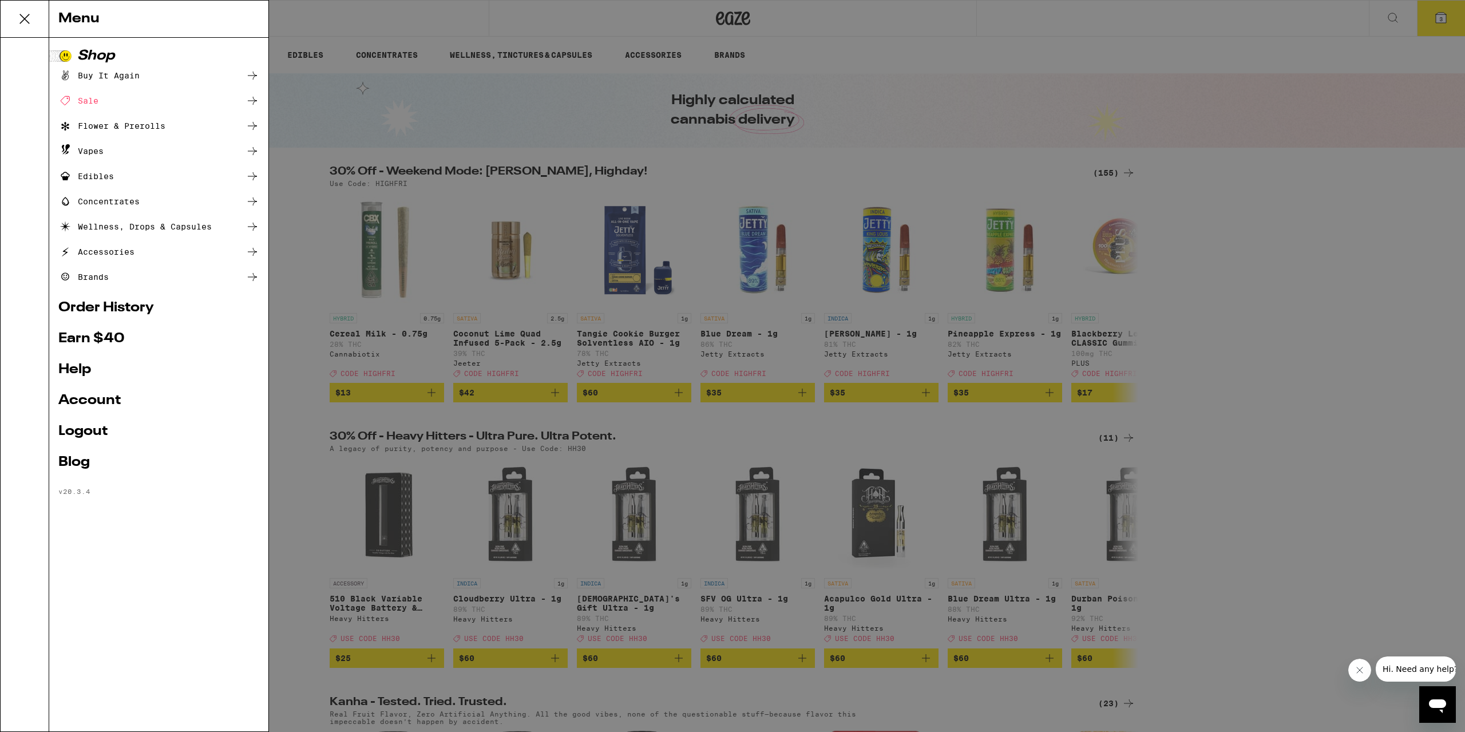
click at [100, 401] on link "Account" at bounding box center [158, 401] width 201 height 14
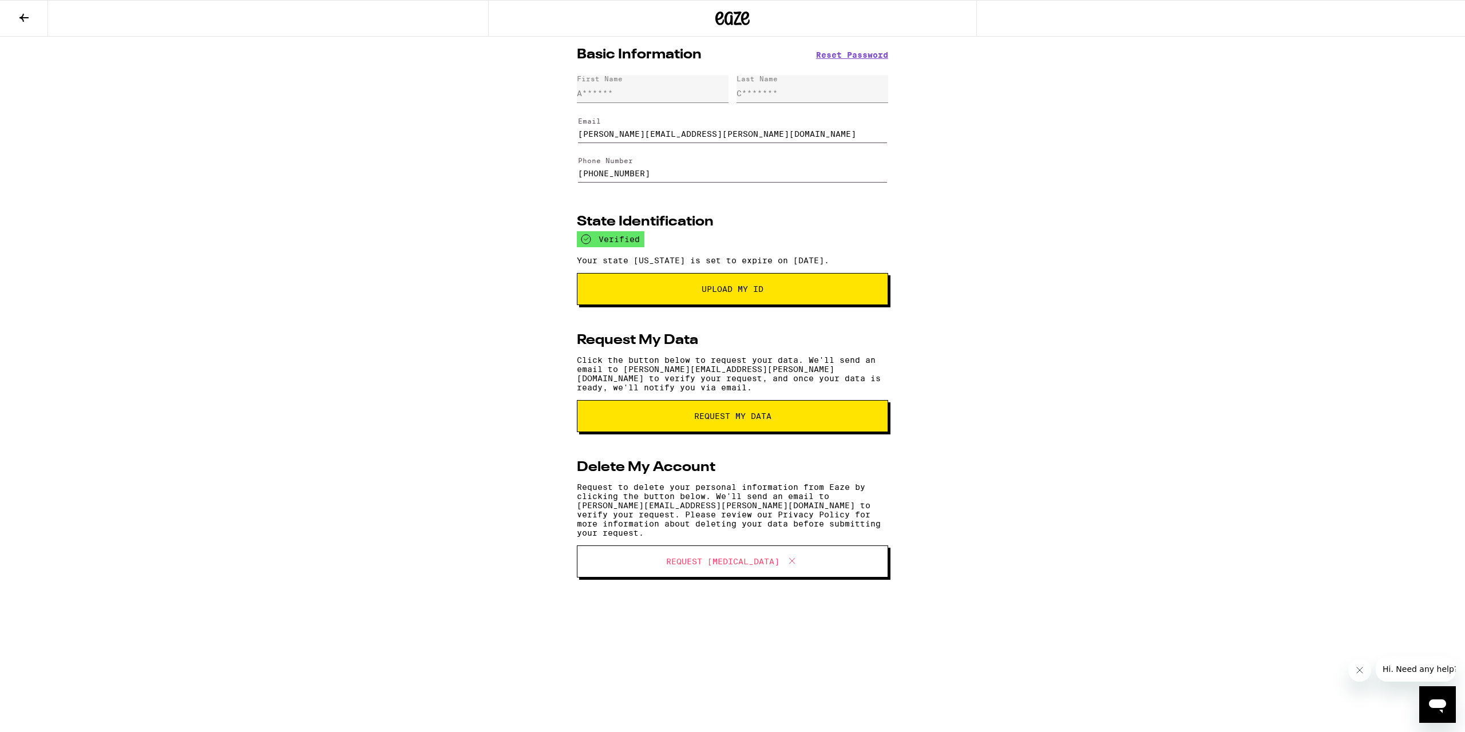
click at [23, 18] on icon at bounding box center [23, 18] width 9 height 8
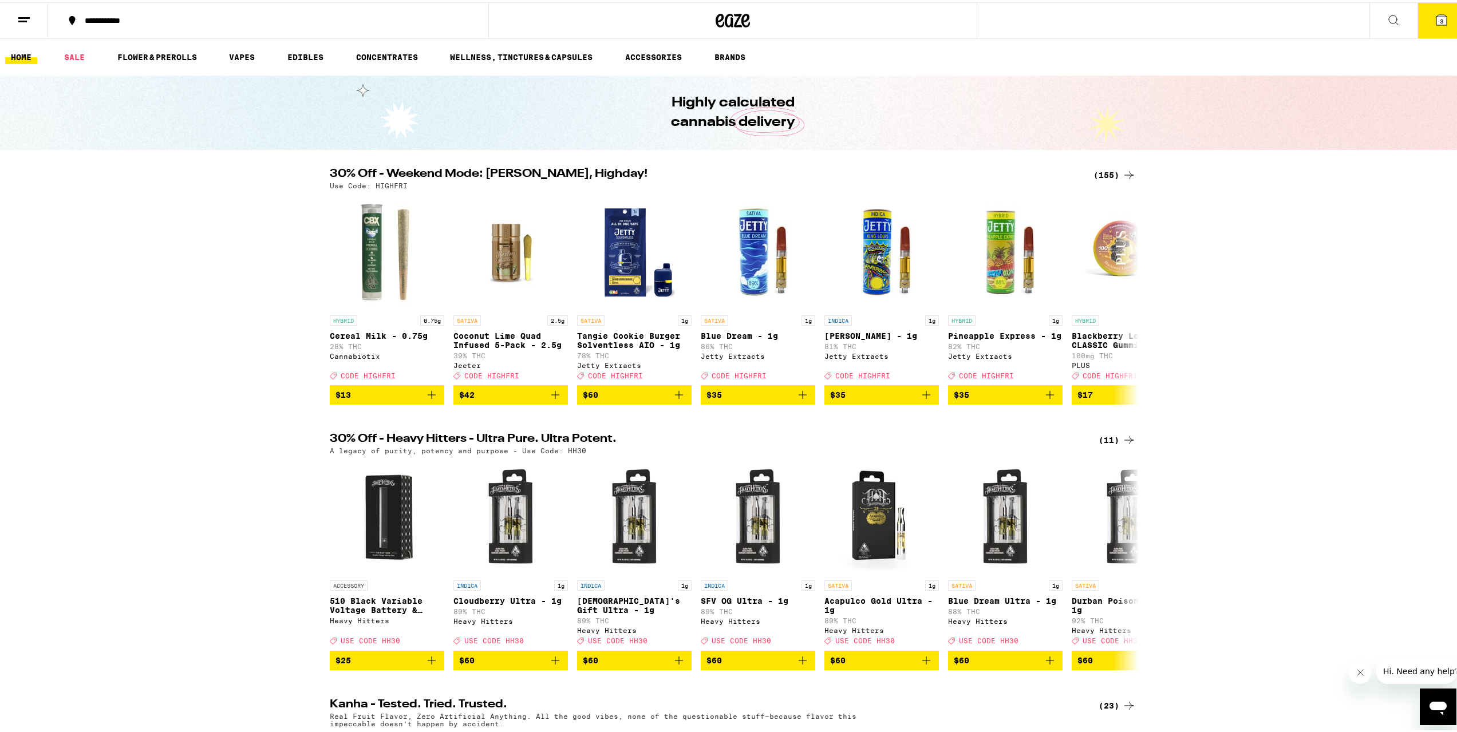
click at [1440, 19] on span "3" at bounding box center [1441, 18] width 3 height 7
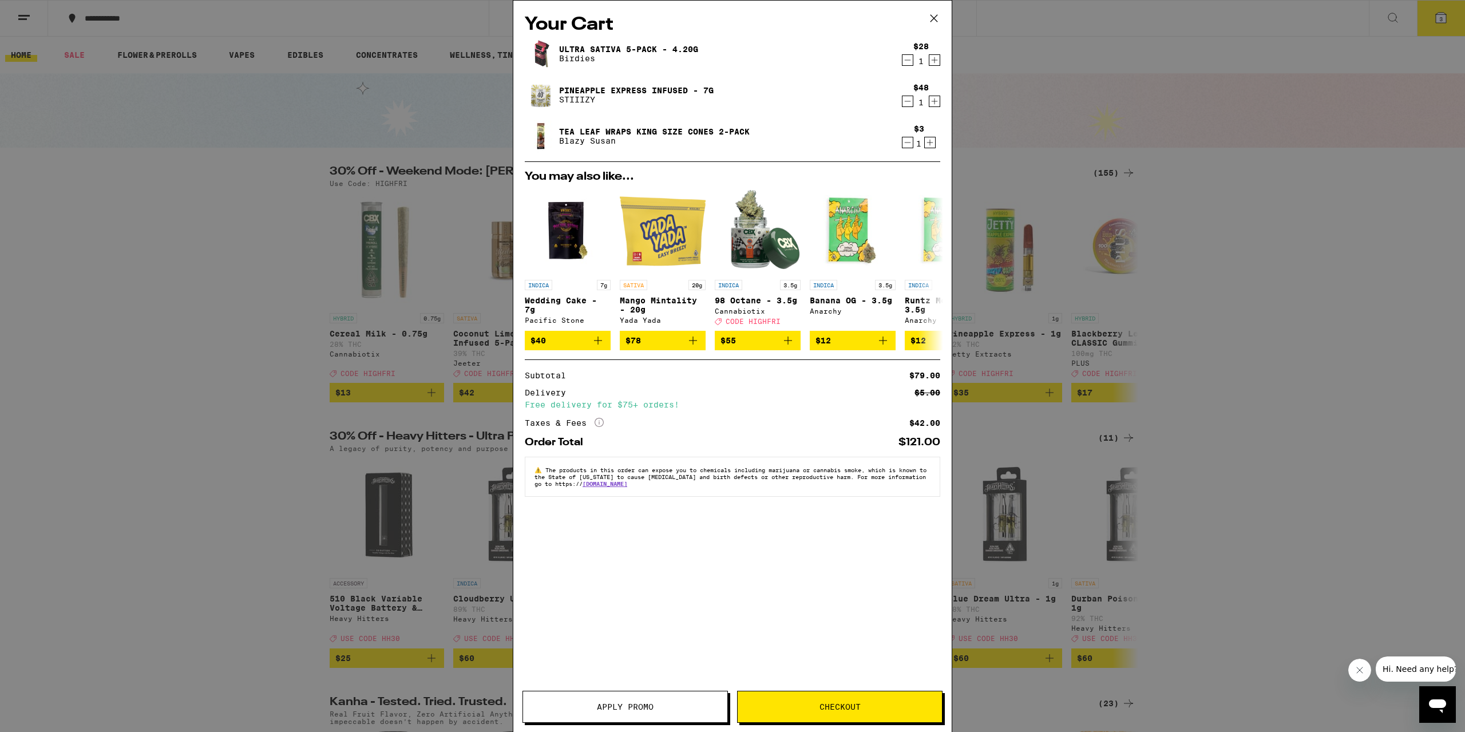
click at [831, 705] on span "Checkout" at bounding box center [840, 707] width 41 height 8
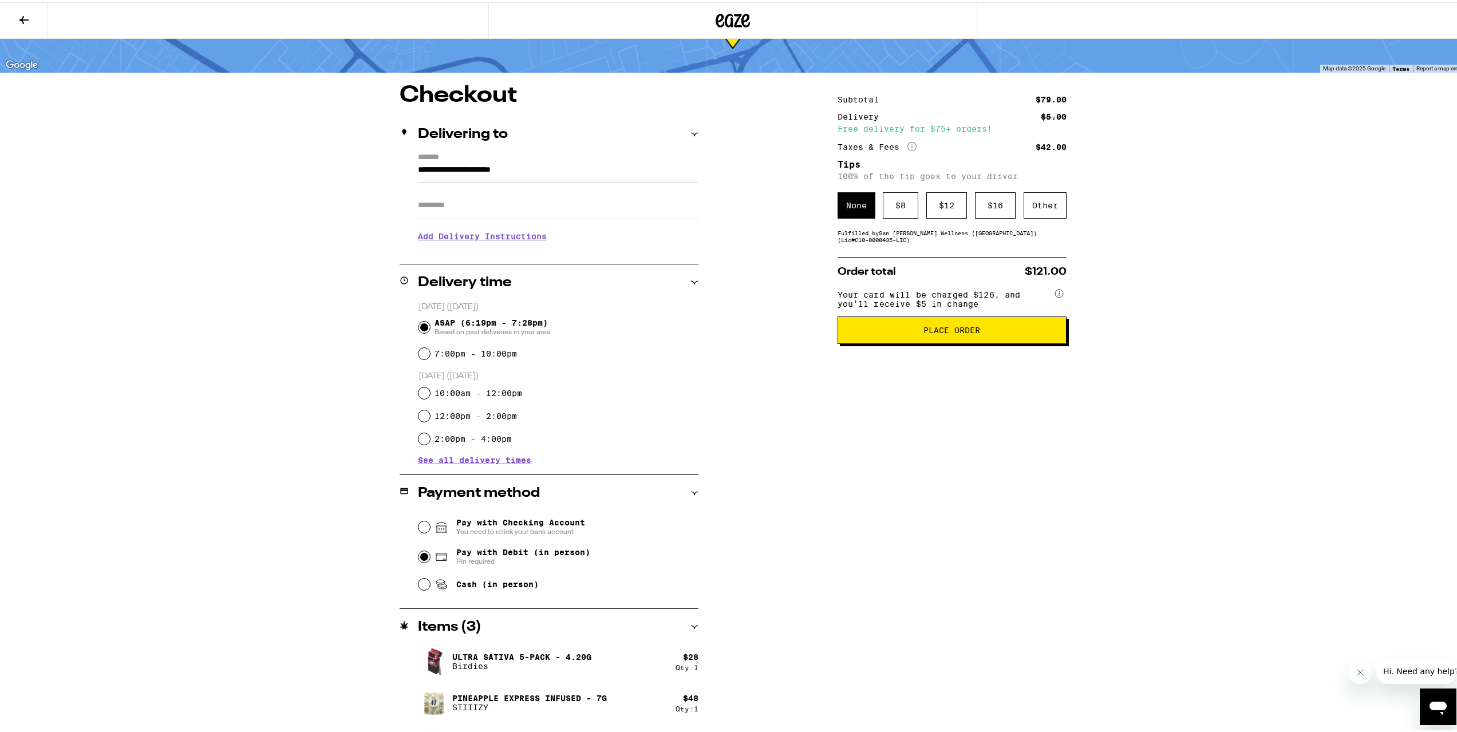
scroll to position [57, 0]
click at [422, 523] on input "Pay with Checking Account You need to relink your bank account" at bounding box center [423, 524] width 11 height 11
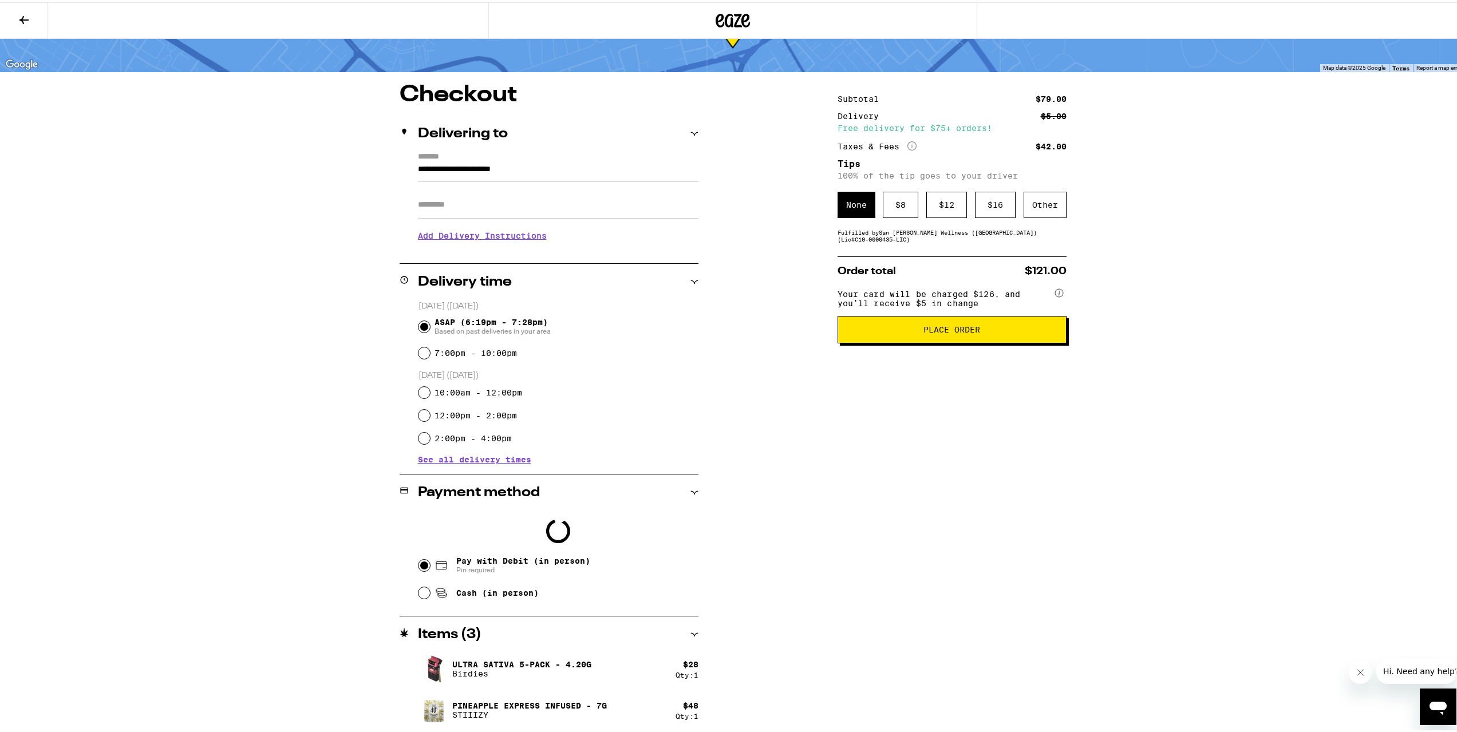
scroll to position [94, 0]
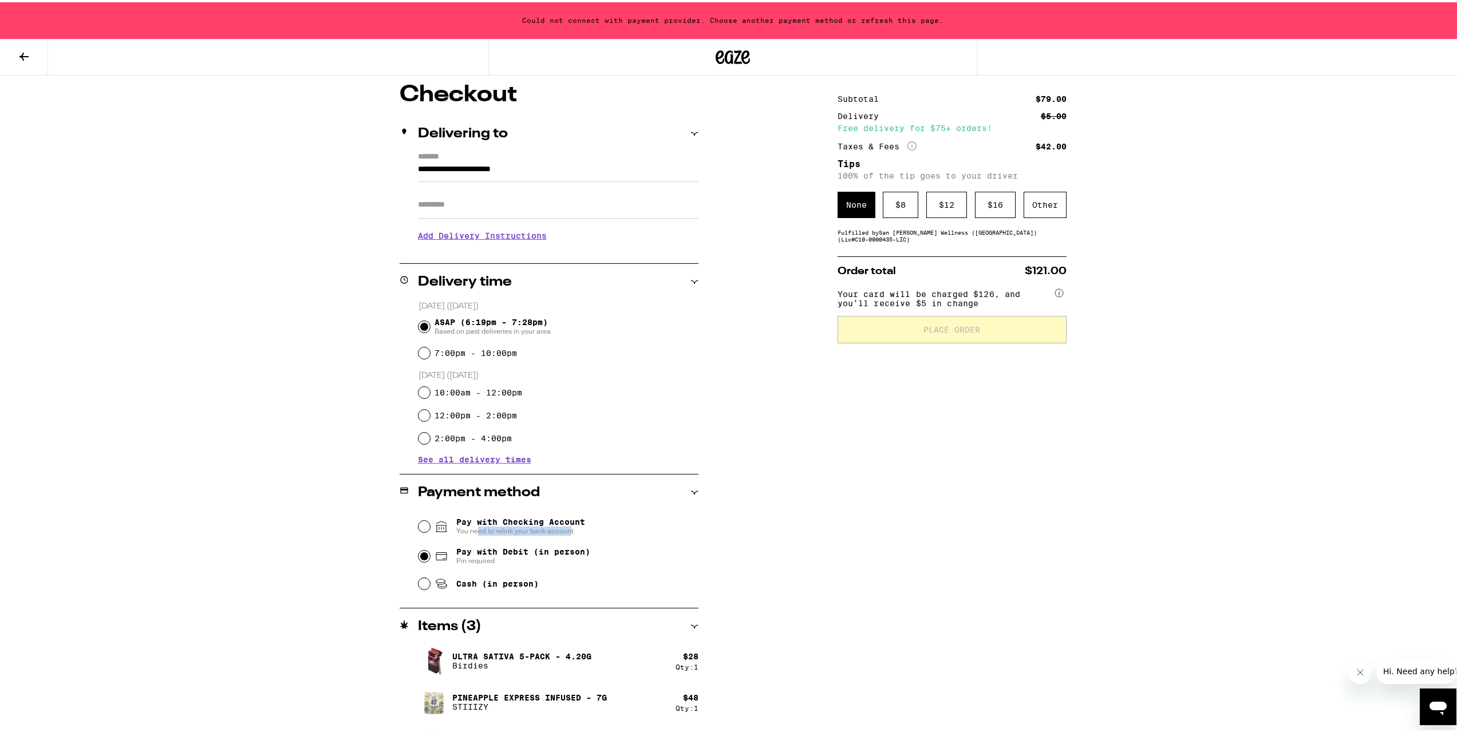
drag, startPoint x: 475, startPoint y: 527, endPoint x: 567, endPoint y: 535, distance: 92.5
click at [567, 535] on div "Pay with Checking Account You need to relink your bank account" at bounding box center [558, 524] width 280 height 30
click at [583, 535] on div "Pay with Checking Account You need to relink your bank account" at bounding box center [558, 524] width 280 height 30
click at [535, 529] on span "You need to relink your bank account" at bounding box center [520, 528] width 129 height 9
click at [430, 529] on input "Pay with Checking Account You need to relink your bank account" at bounding box center [423, 524] width 11 height 11
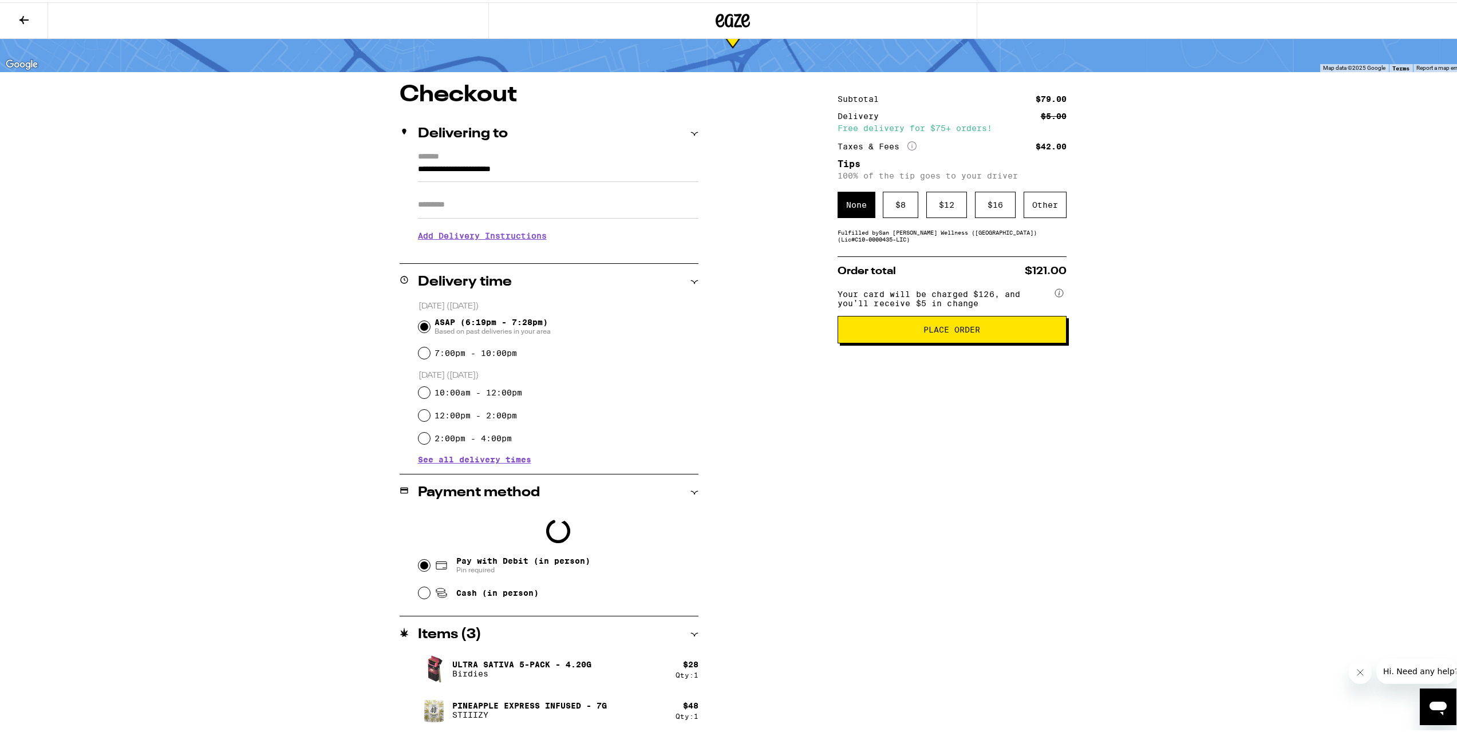
click at [535, 529] on div "Loading" at bounding box center [558, 528] width 280 height 39
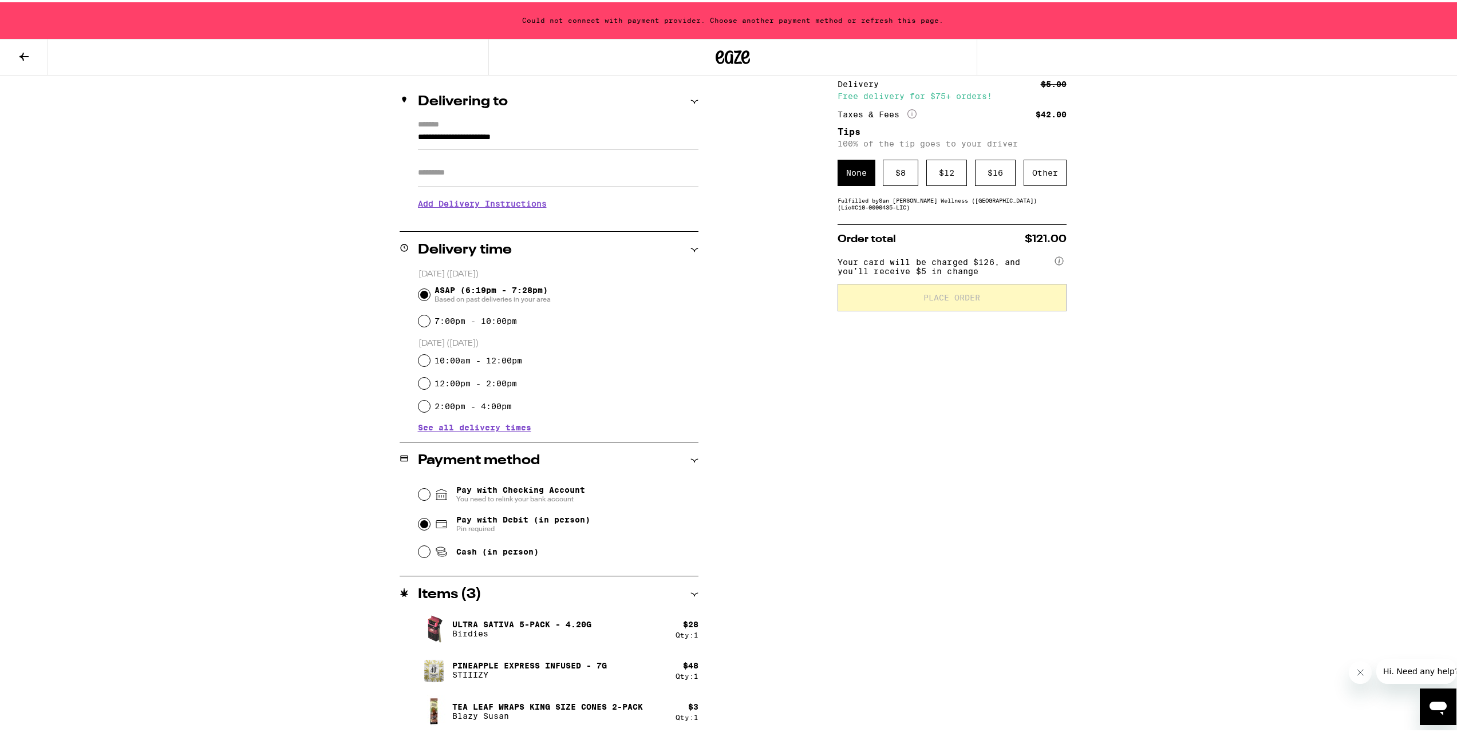
scroll to position [129, 0]
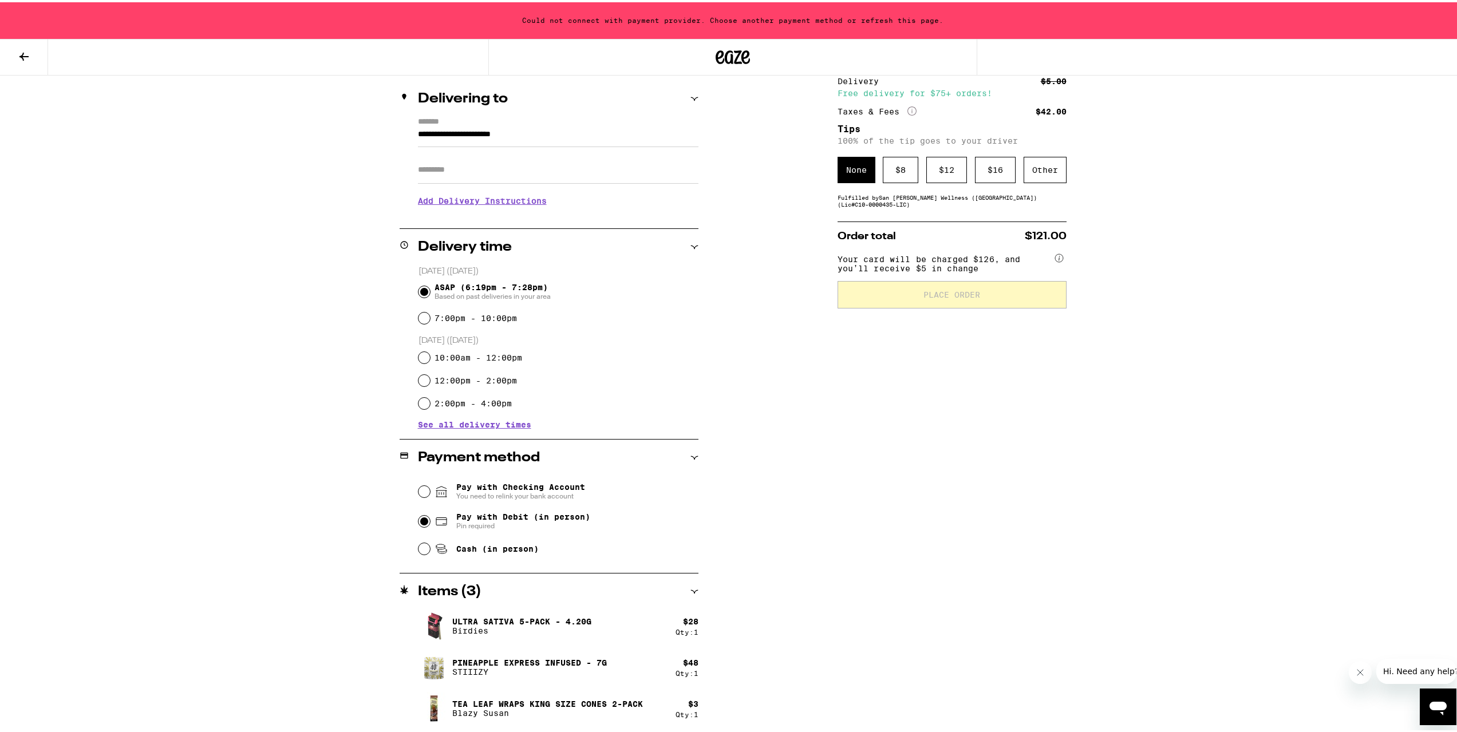
click at [424, 519] on input "Pay with Debit (in person) Pin required" at bounding box center [423, 518] width 11 height 11
radio input "true"
click at [894, 166] on div "$ 8" at bounding box center [900, 168] width 35 height 26
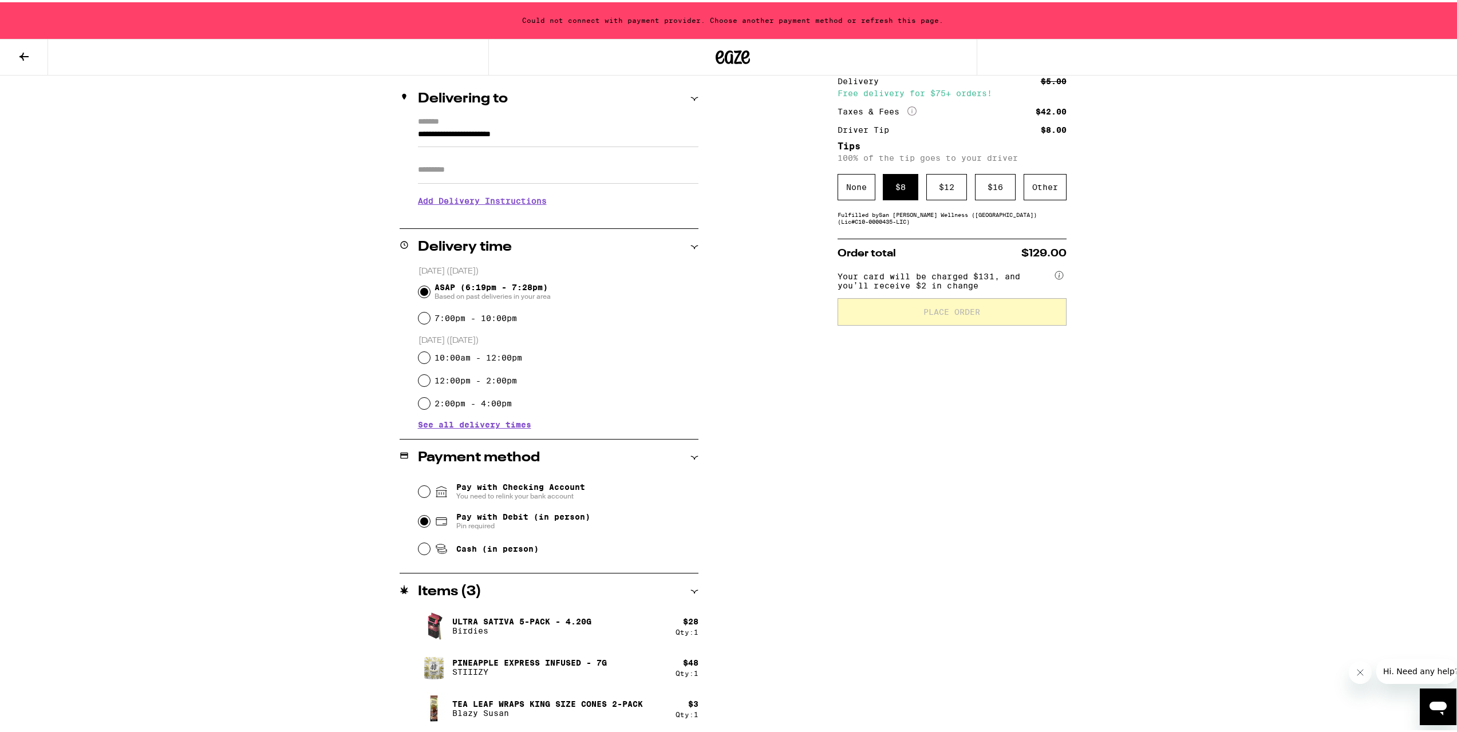
click at [1029, 484] on div "Subtotal $79.00 Delivery $5.00 Free delivery for $75+ orders! Taxes & Fees More…" at bounding box center [951, 389] width 229 height 686
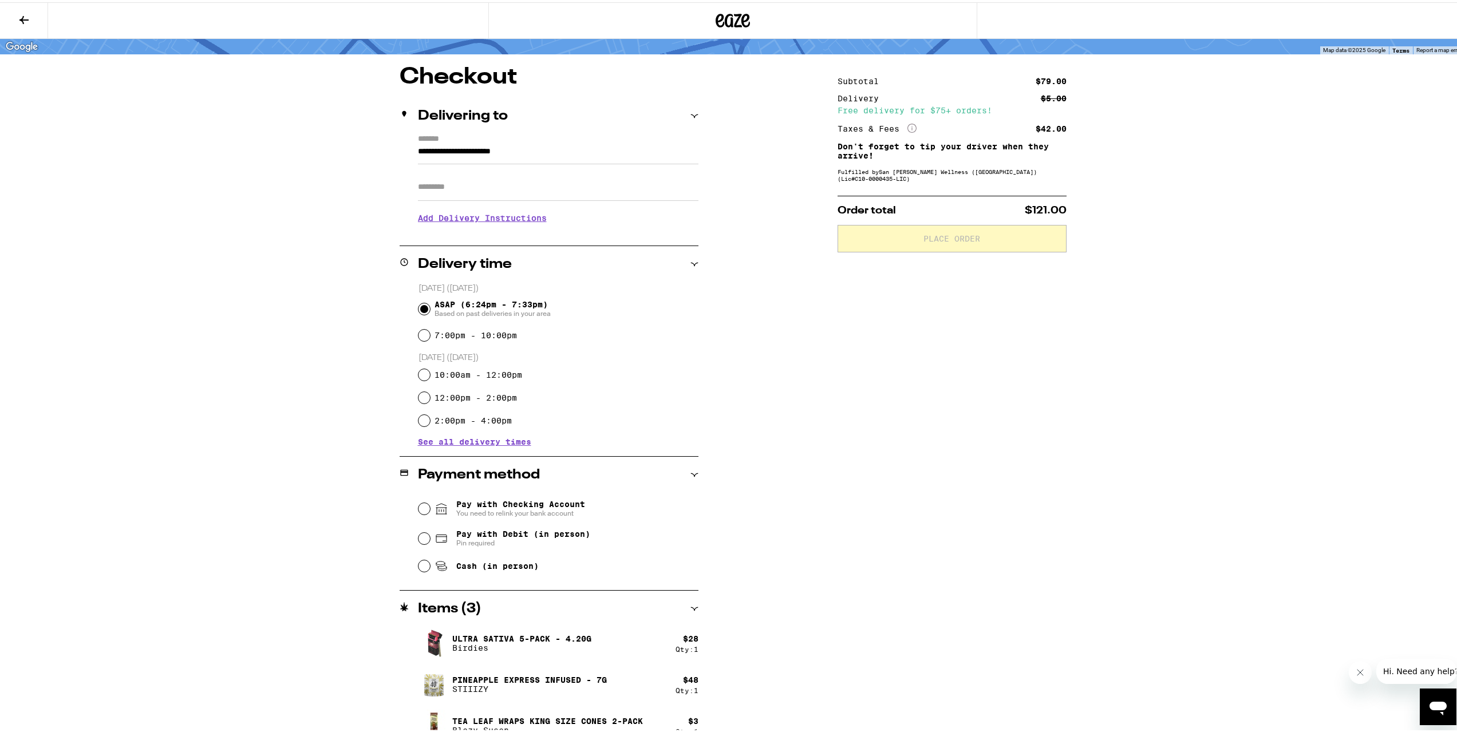
scroll to position [92, 0]
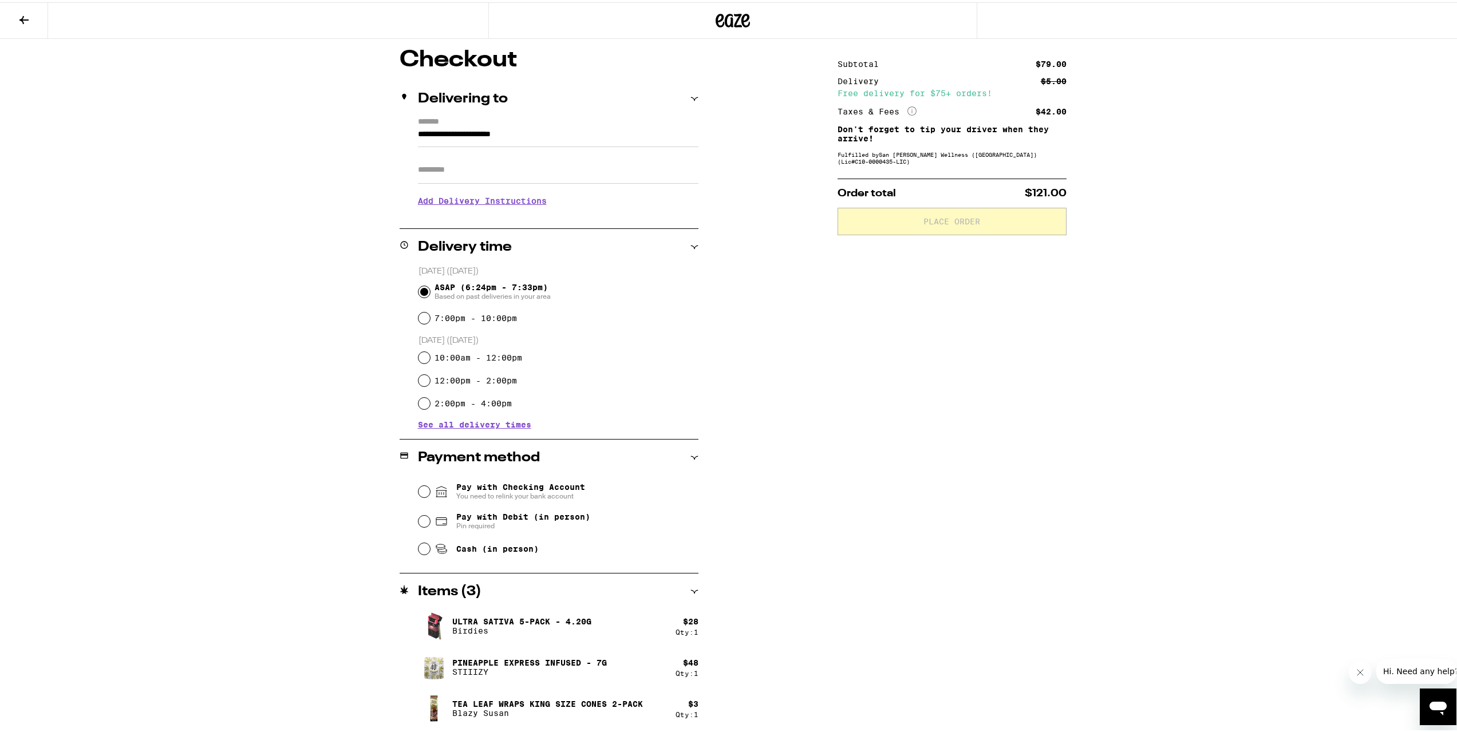
click at [559, 492] on span "You need to relink your bank account" at bounding box center [520, 493] width 129 height 9
click at [430, 492] on input "Pay with Checking Account You need to relink your bank account" at bounding box center [423, 489] width 11 height 11
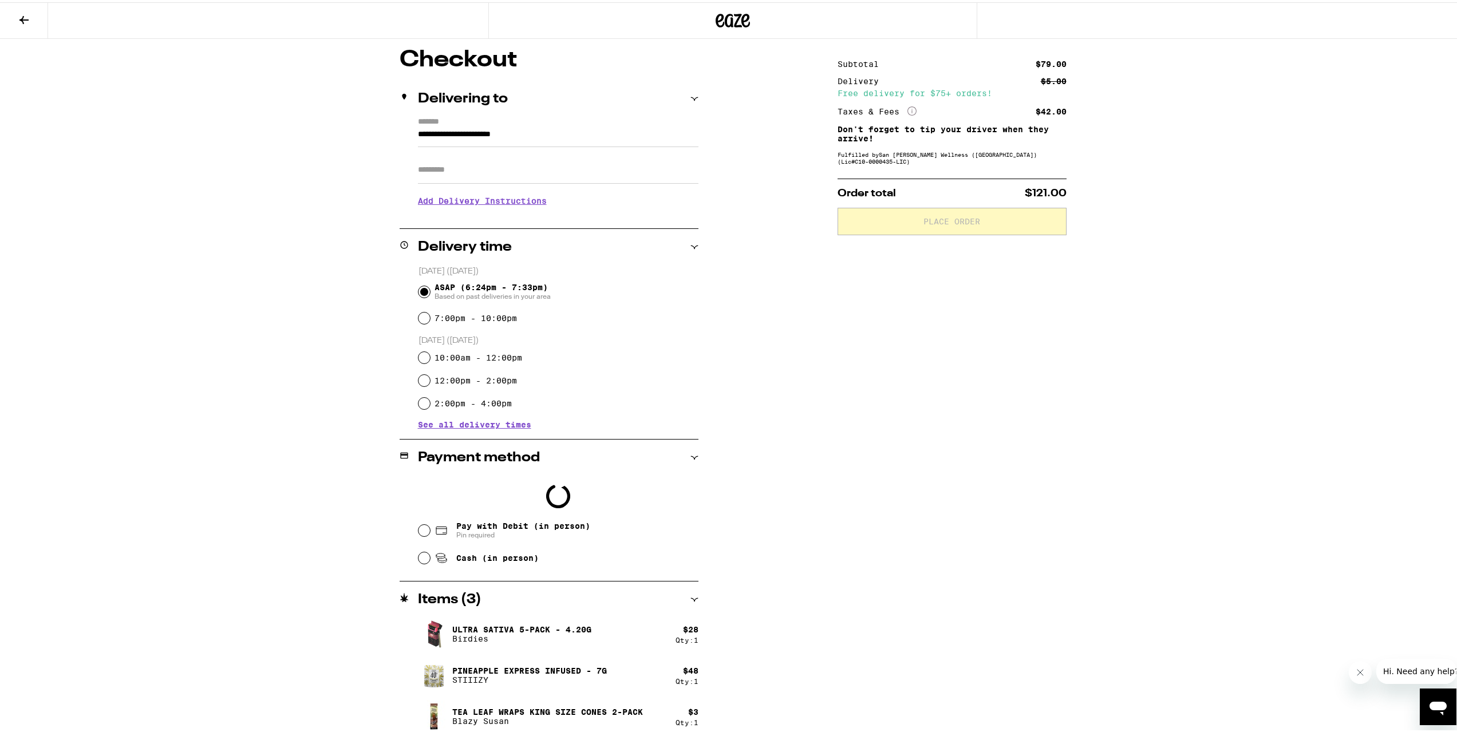
scroll to position [129, 0]
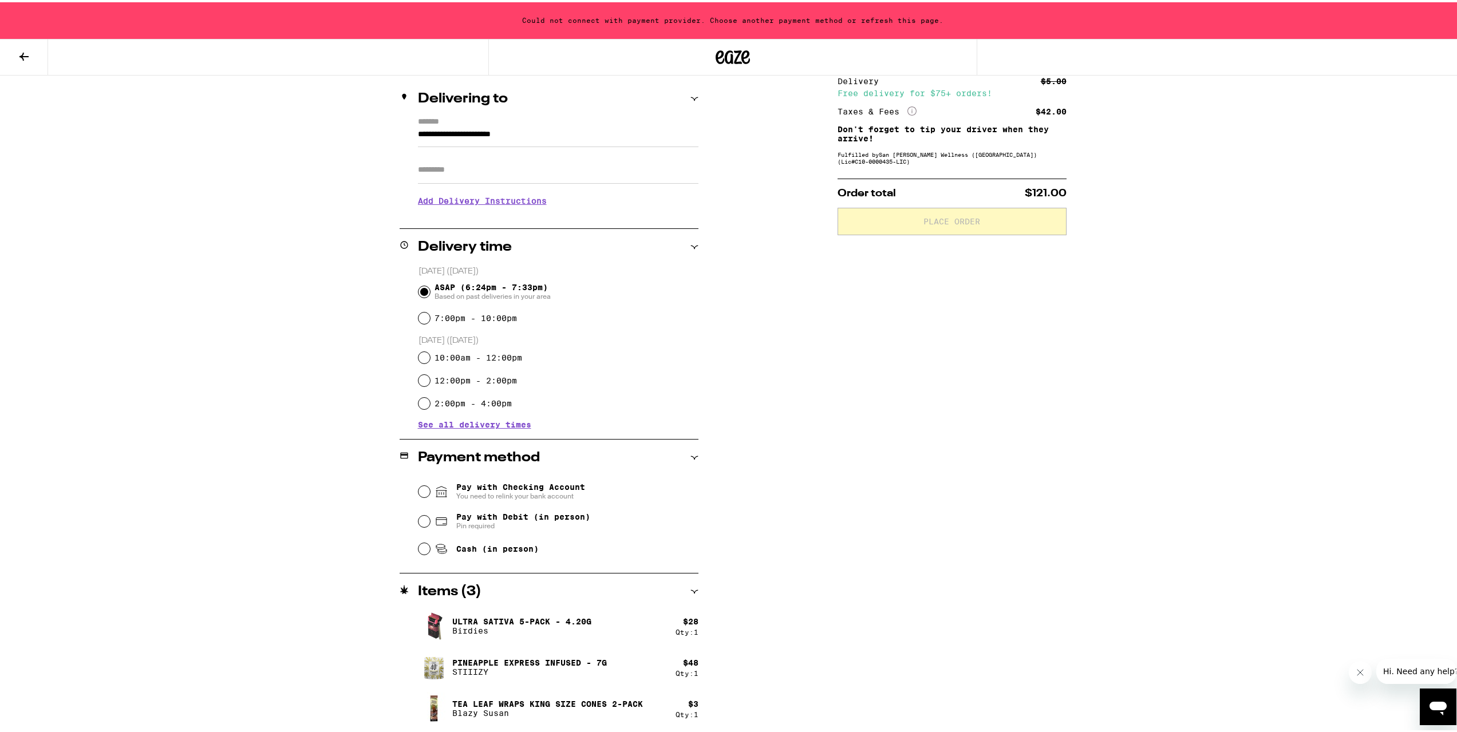
drag, startPoint x: 659, startPoint y: 18, endPoint x: 827, endPoint y: 29, distance: 168.1
click at [659, 18] on div "Could not connect with payment provider. Choose another payment method or refre…" at bounding box center [732, 18] width 1465 height 37
click at [873, 25] on div "Could not connect with payment provider. Choose another payment method or refre…" at bounding box center [732, 18] width 1465 height 37
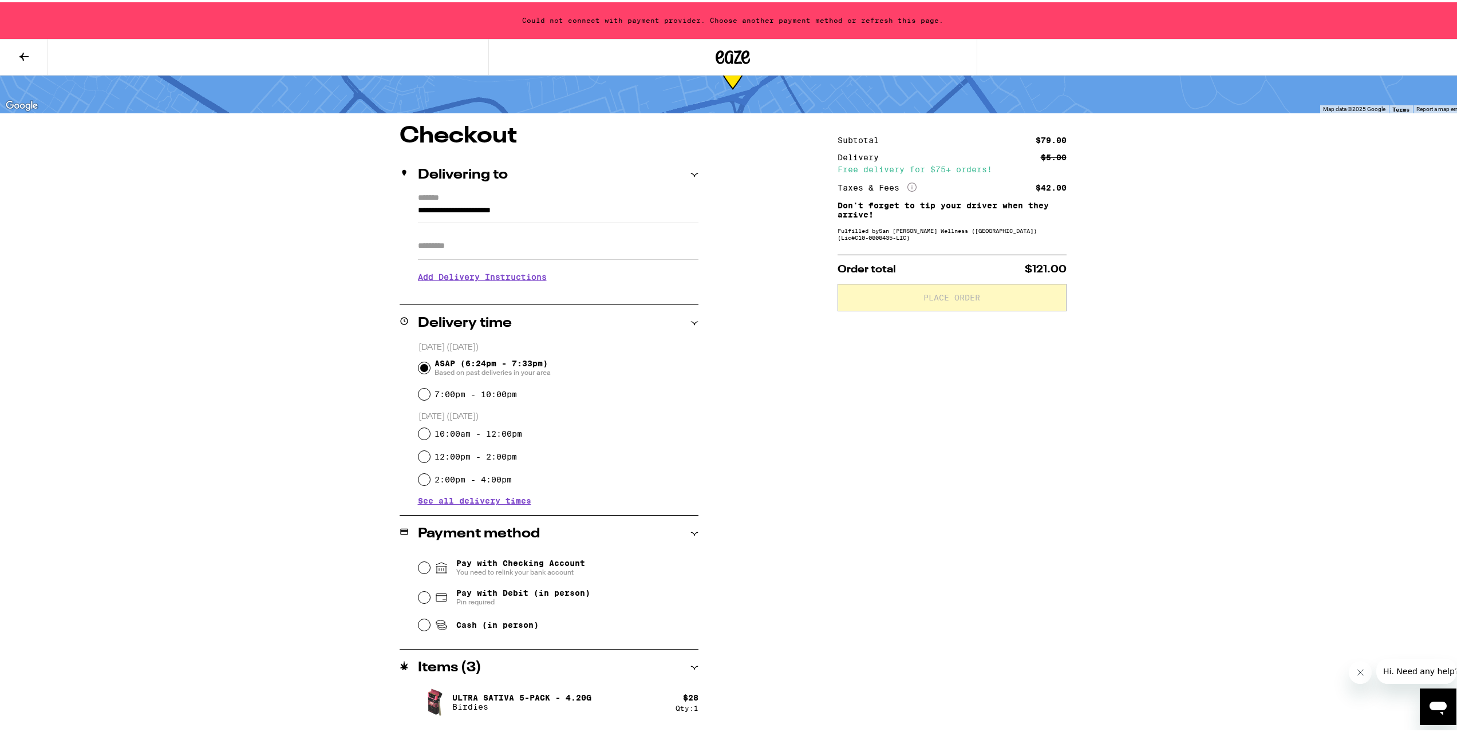
scroll to position [57, 0]
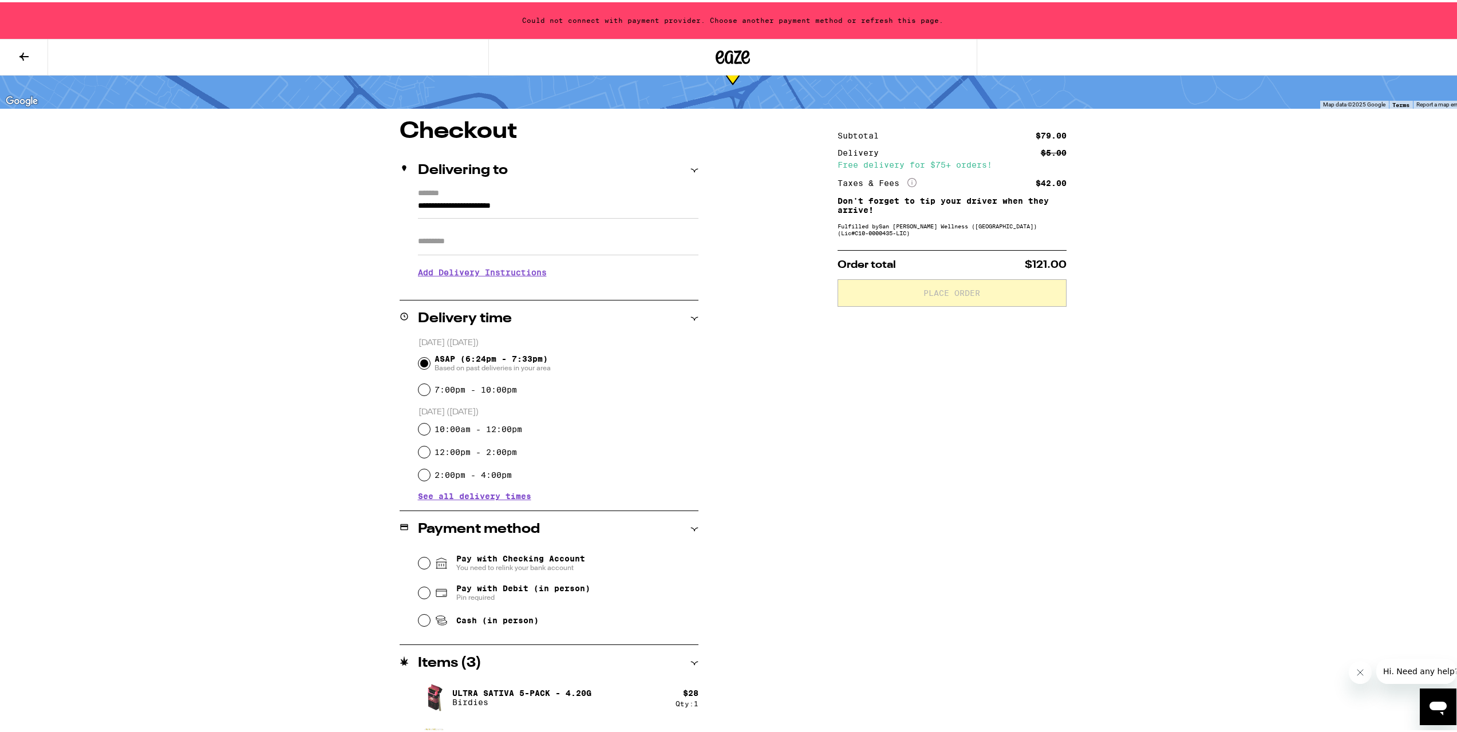
click at [445, 596] on span "Pay with Debit (in person) Pin required" at bounding box center [512, 591] width 156 height 18
click at [430, 596] on input "Pay with Debit (in person) Pin required" at bounding box center [423, 590] width 11 height 11
radio input "true"
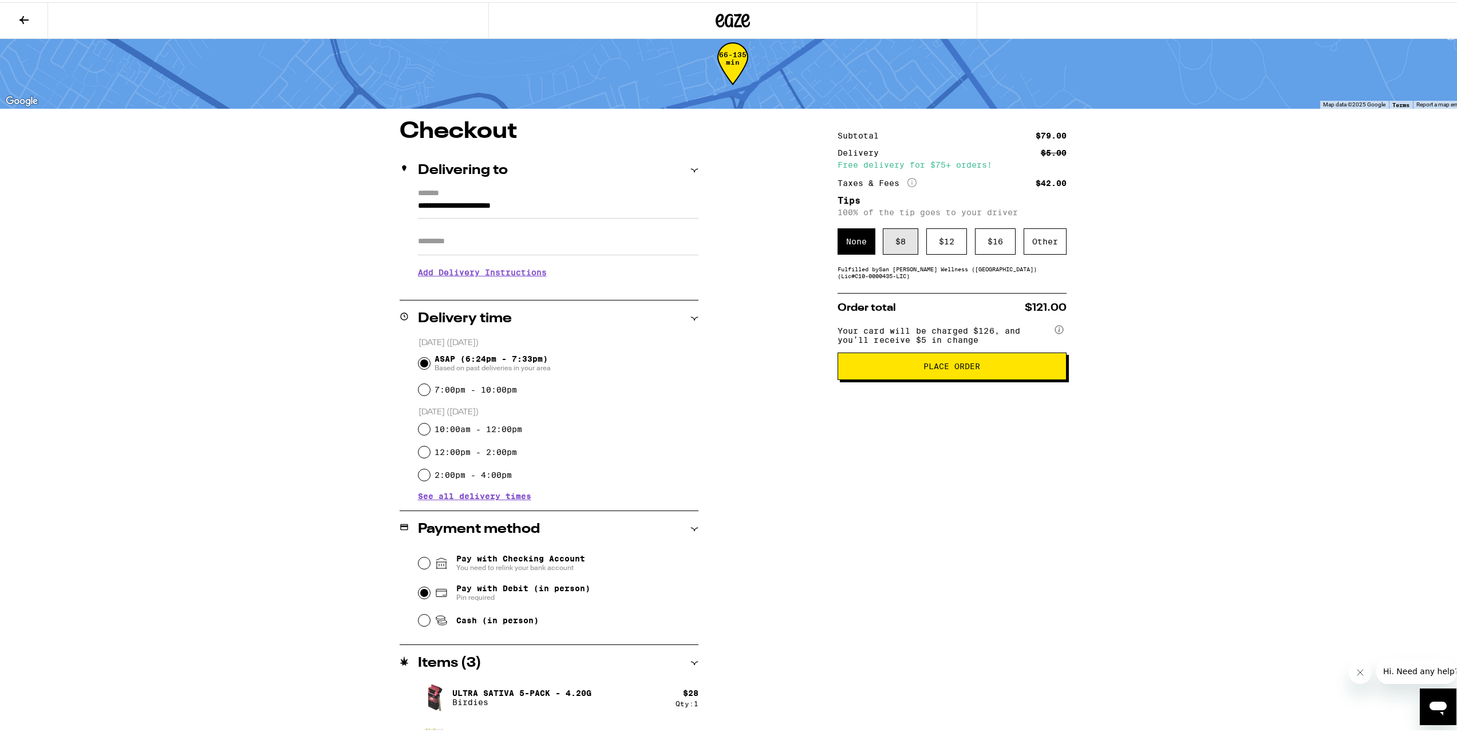
click at [895, 233] on div "$ 8" at bounding box center [900, 239] width 35 height 26
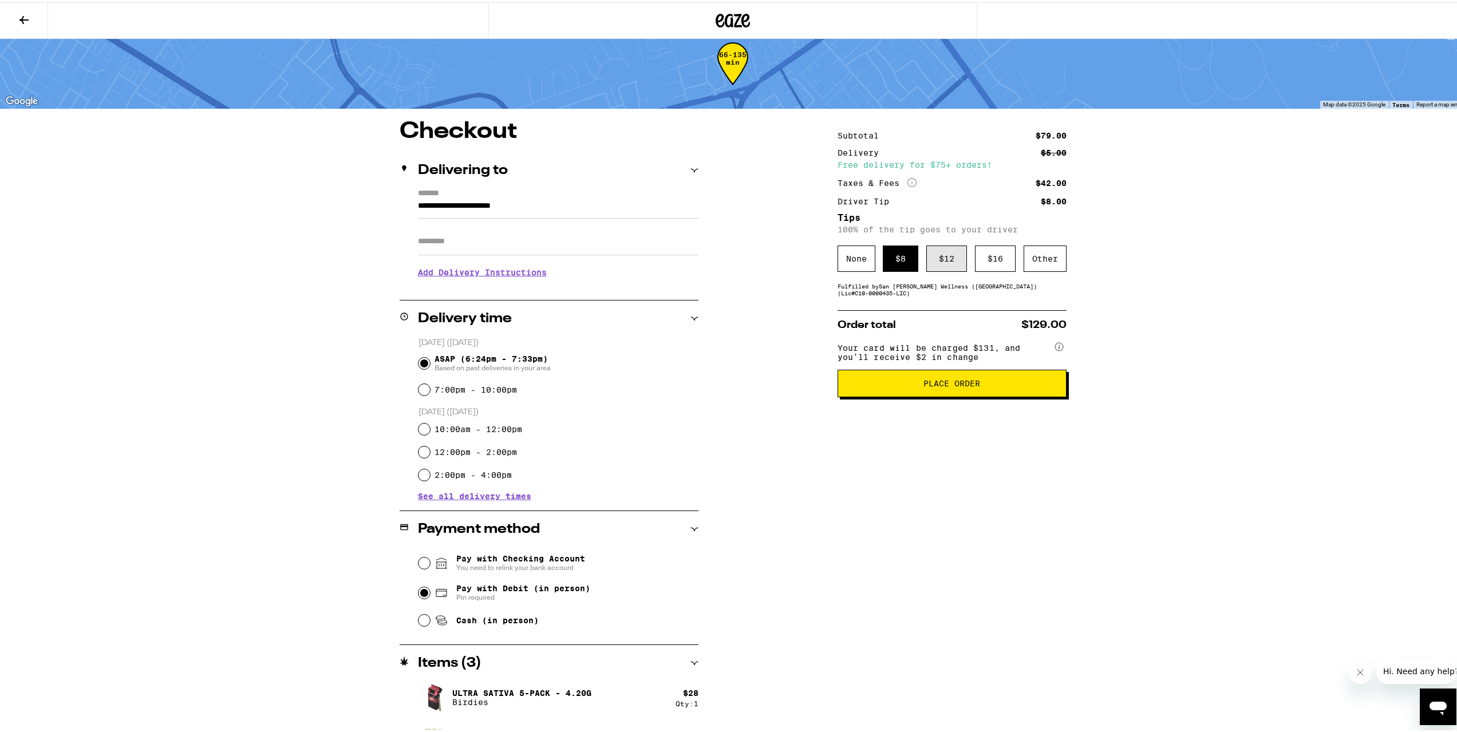
click at [935, 246] on div "$ 12" at bounding box center [946, 256] width 41 height 26
click at [890, 260] on div "$ 8" at bounding box center [900, 256] width 35 height 26
click at [1058, 347] on icon at bounding box center [1058, 344] width 1 height 5
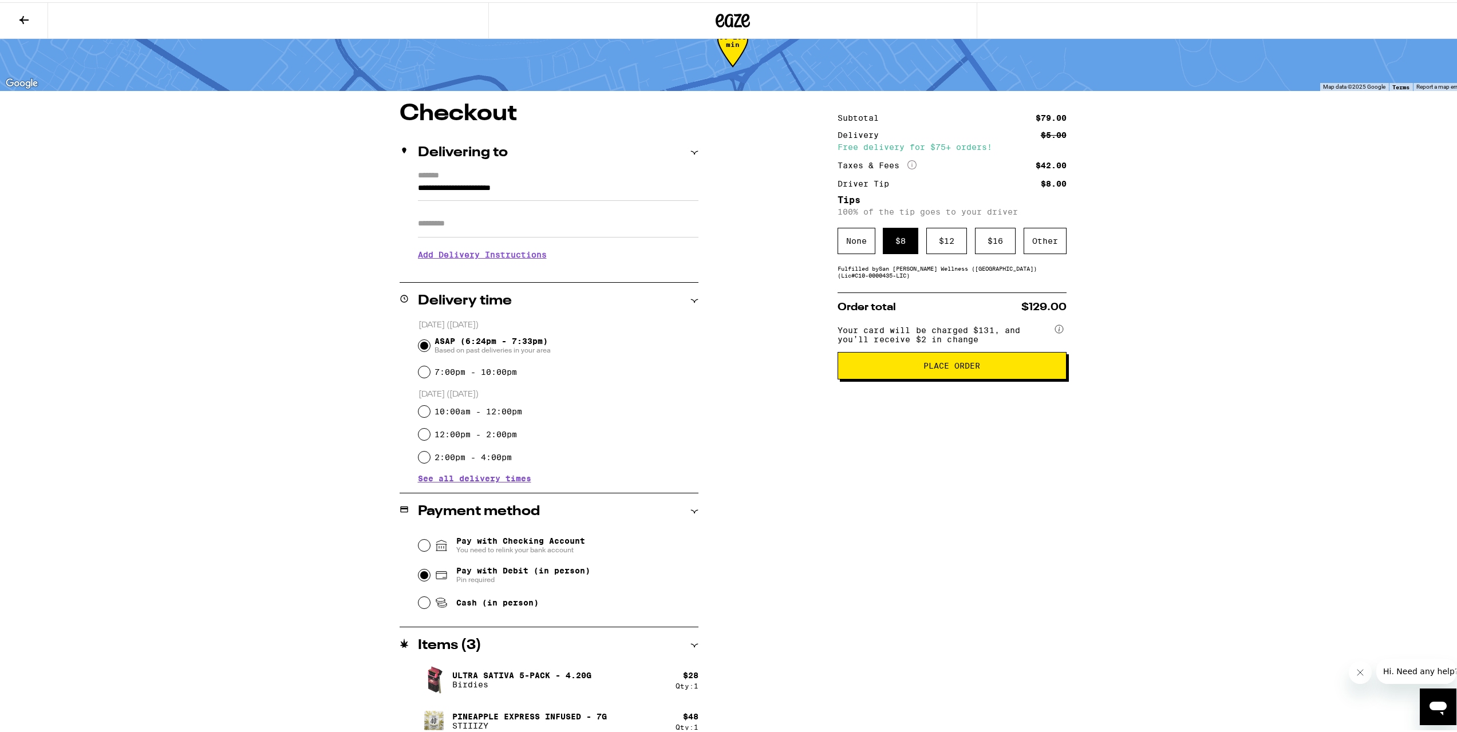
scroll to position [92, 0]
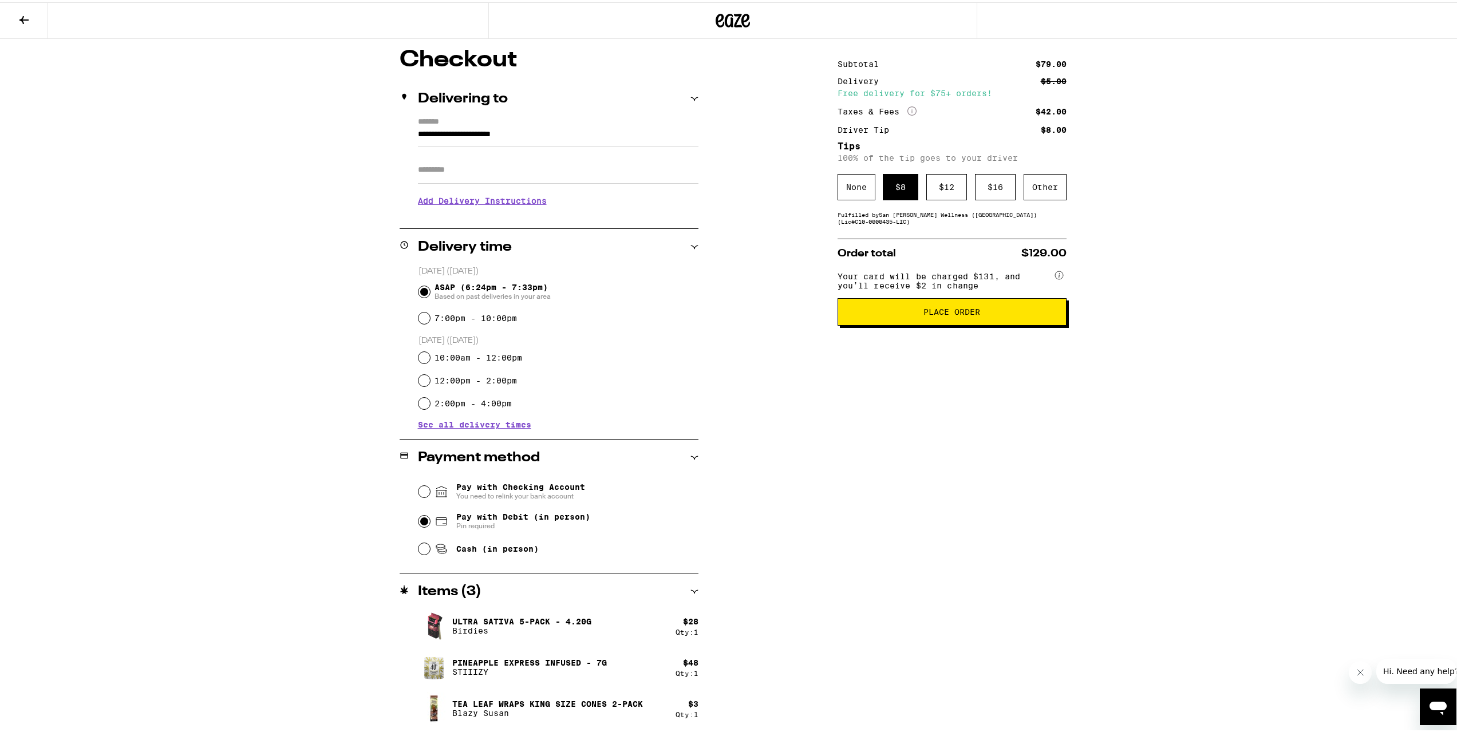
click at [469, 495] on span "You need to relink your bank account" at bounding box center [520, 493] width 129 height 9
click at [430, 495] on input "Pay with Checking Account You need to relink your bank account" at bounding box center [423, 489] width 11 height 11
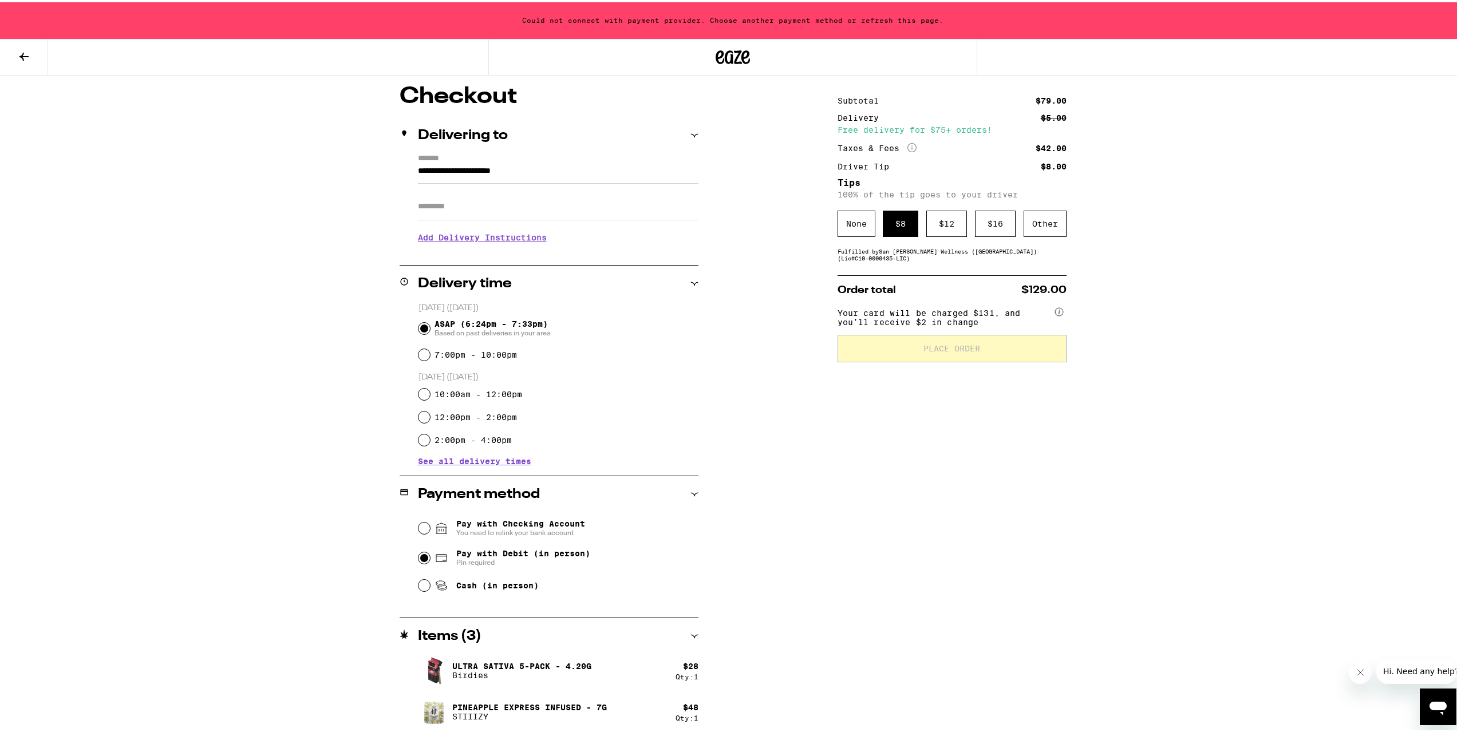
scroll to position [129, 0]
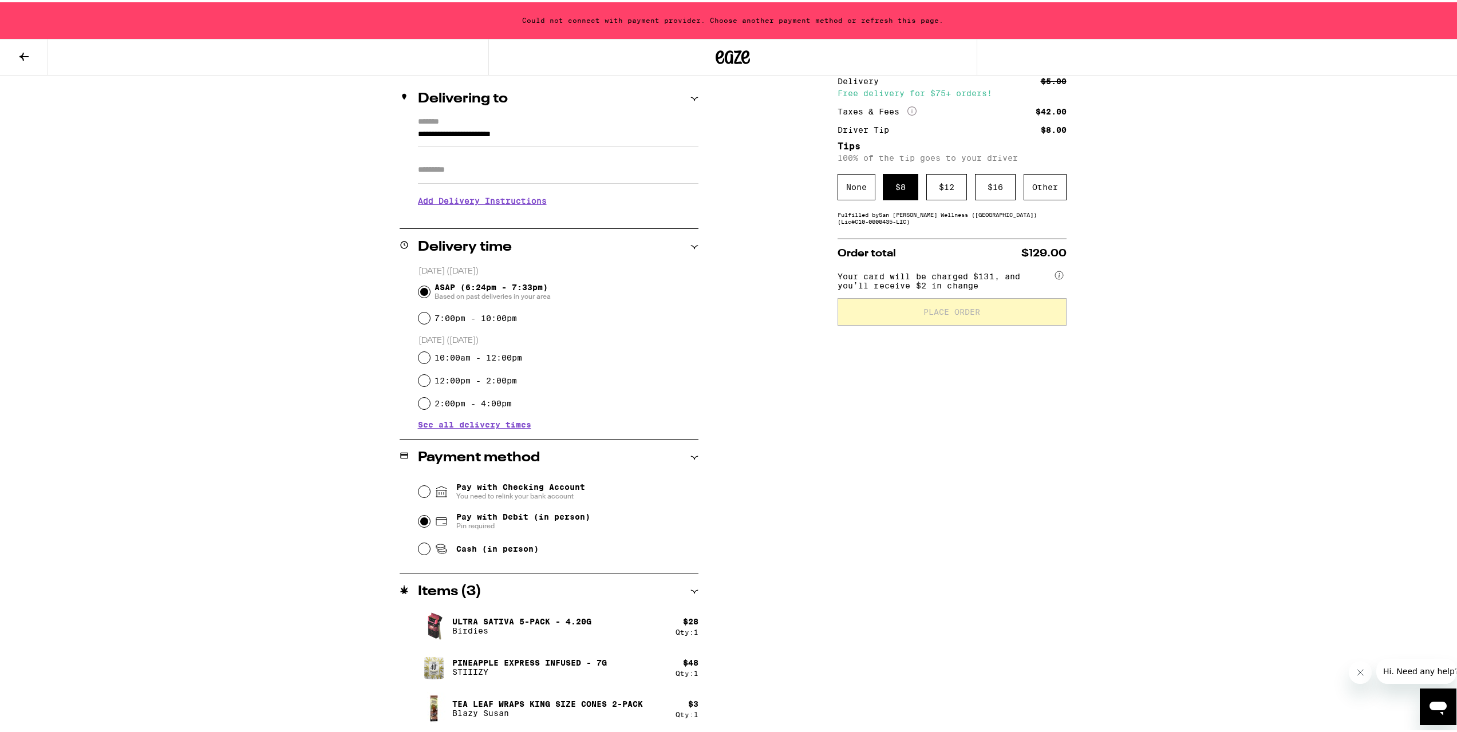
click at [41, 61] on button at bounding box center [24, 55] width 48 height 36
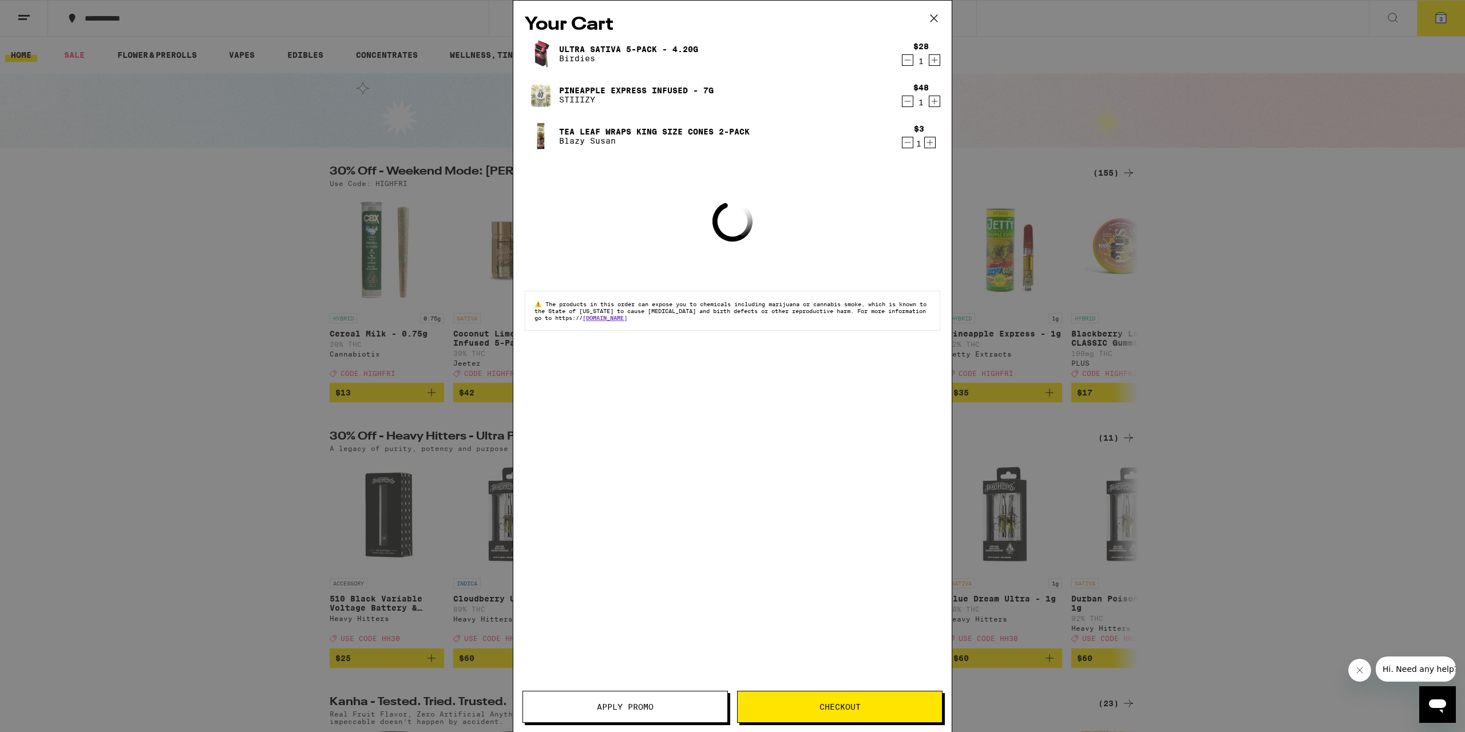
click at [172, 201] on div "Your Cart Ultra Sativa 5-Pack - 4.20g Birdies $28 1 Pineapple Express Infused -…" at bounding box center [732, 366] width 1465 height 732
click at [934, 19] on icon at bounding box center [934, 18] width 7 height 7
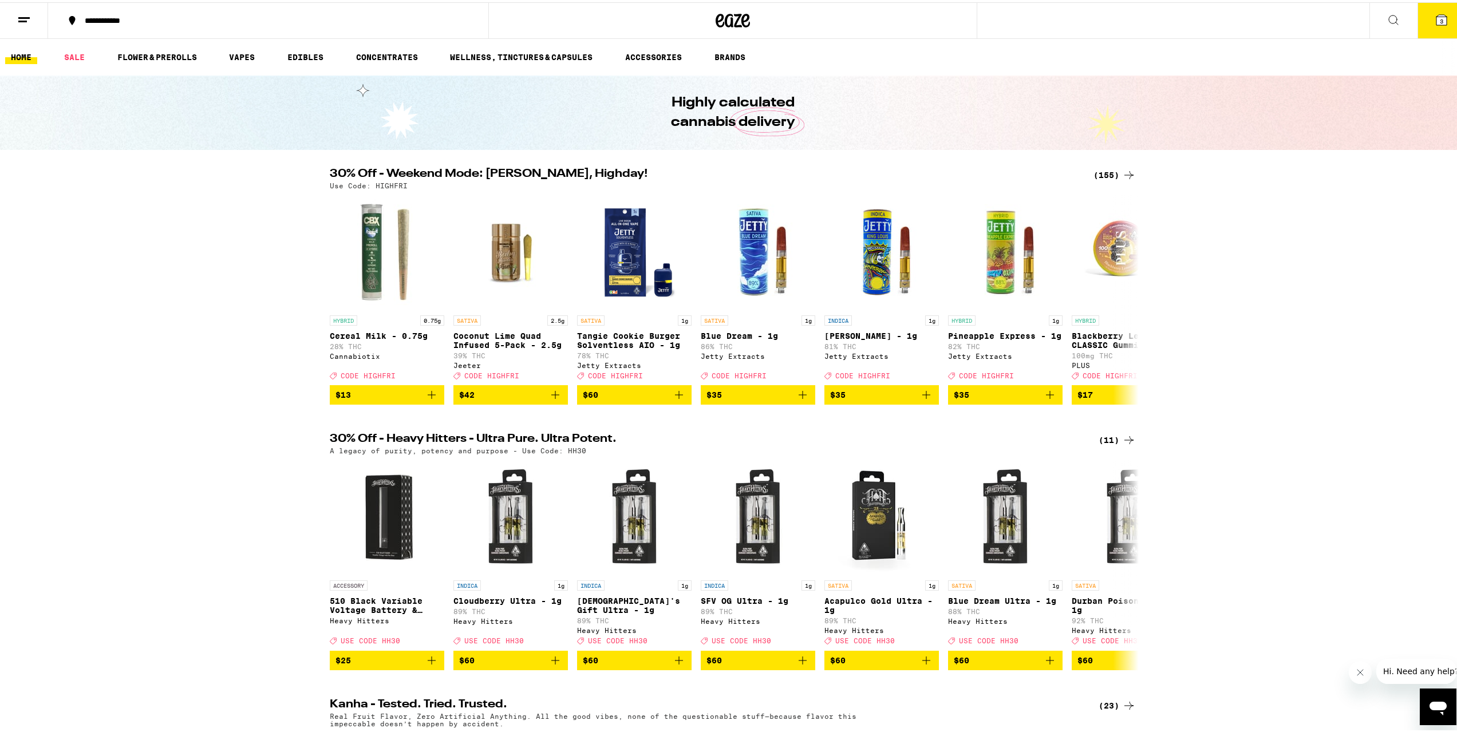
click at [934, 18] on div "Your Cart Ultra Sativa 5-Pack - 4.20g Birdies $28 1 Pineapple Express Infused -…" at bounding box center [732, 366] width 1465 height 732
click at [26, 19] on div "Your Cart Ultra Sativa 5-Pack - 4.20g Birdies $28 1 Pineapple Express Infused -…" at bounding box center [732, 366] width 1465 height 732
click at [26, 21] on icon at bounding box center [24, 18] width 14 height 14
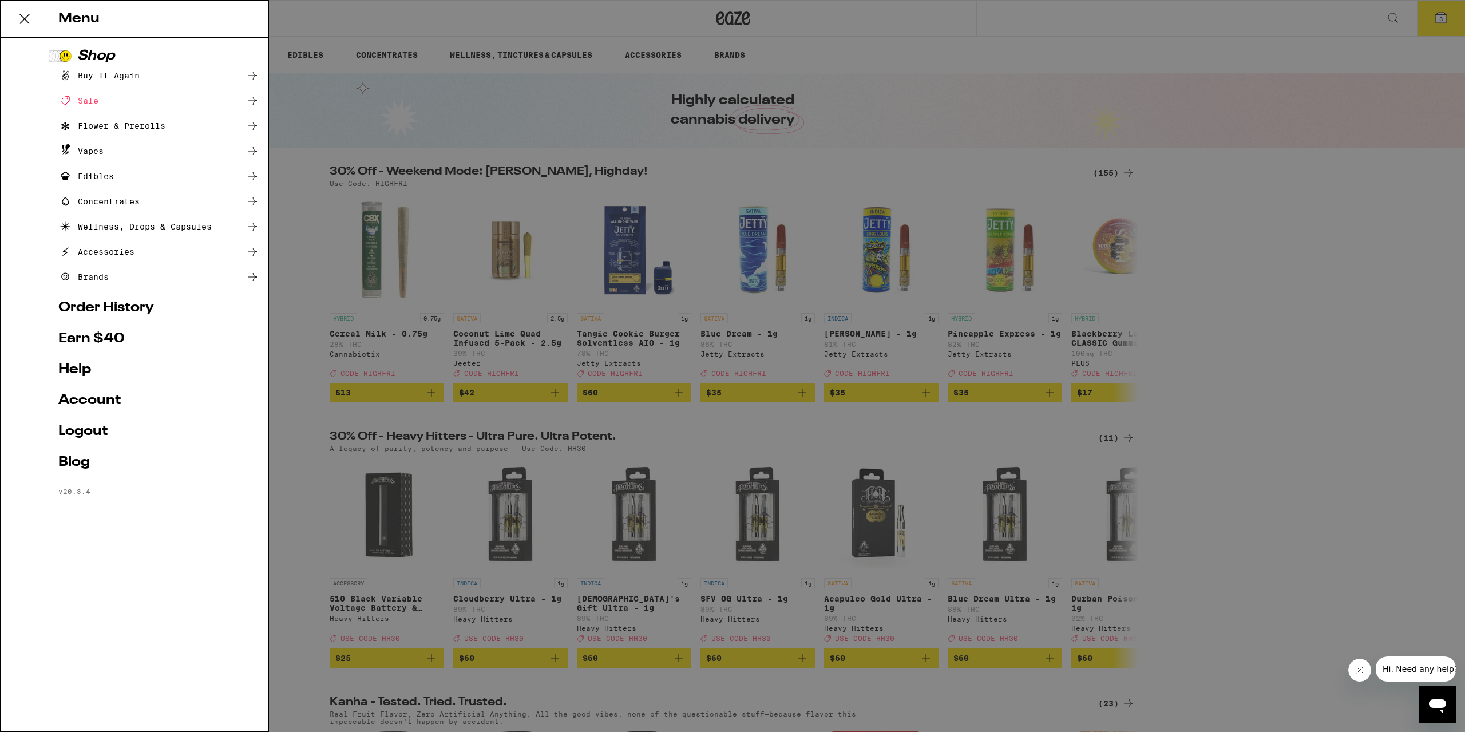
click at [25, 18] on icon at bounding box center [24, 18] width 9 height 9
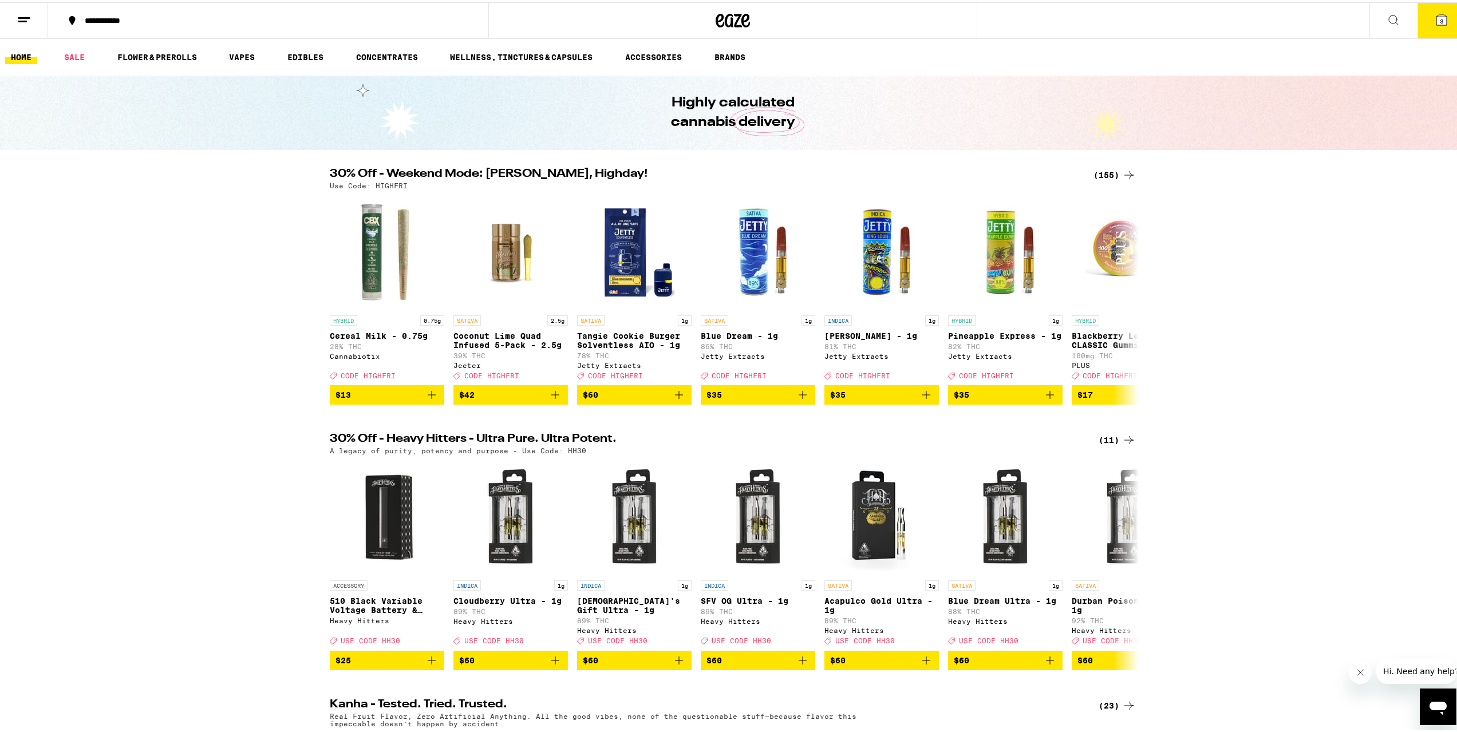
drag, startPoint x: 1422, startPoint y: 22, endPoint x: 1410, endPoint y: 49, distance: 29.2
click at [1421, 22] on button "3" at bounding box center [1441, 18] width 48 height 35
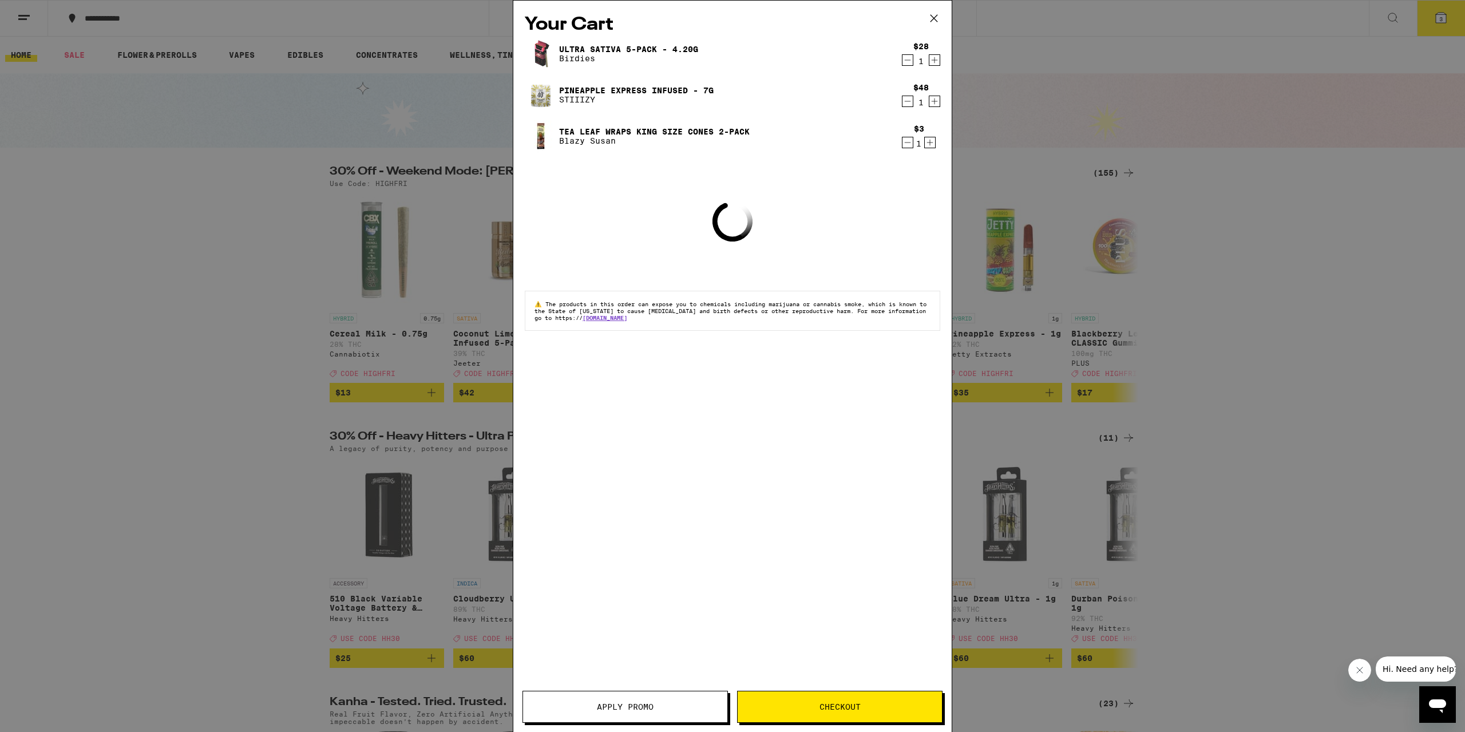
click at [820, 703] on span "Checkout" at bounding box center [840, 707] width 41 height 8
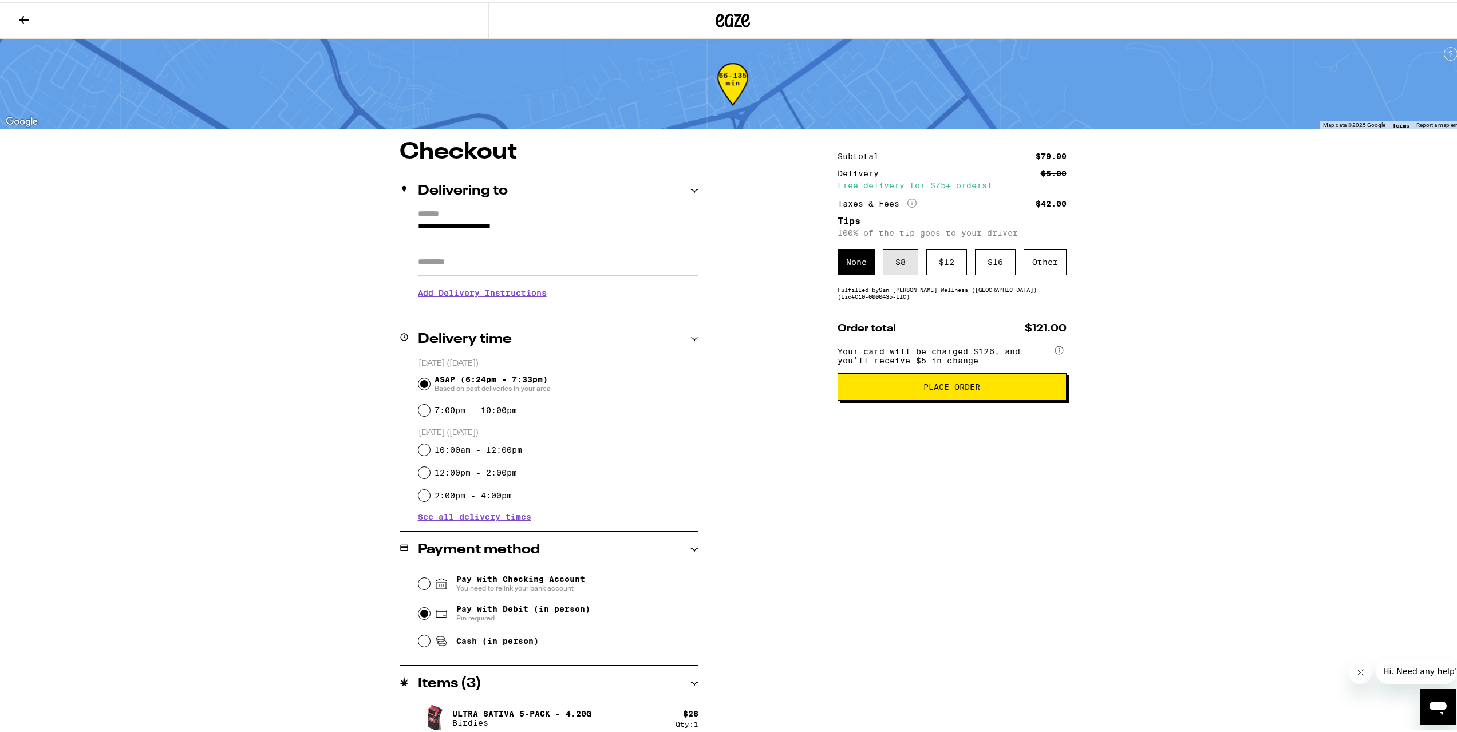
click at [891, 256] on div "$ 8" at bounding box center [900, 260] width 35 height 26
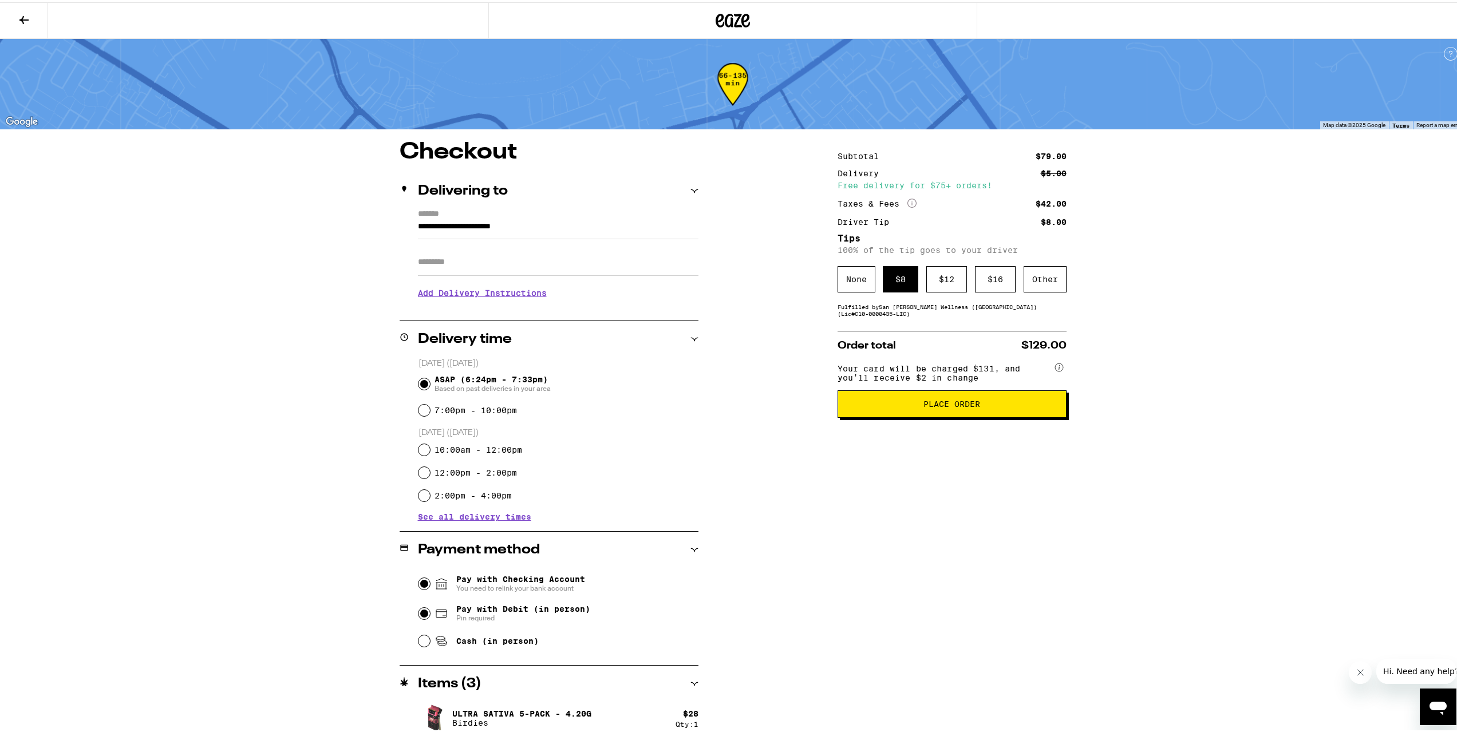
click at [421, 587] on input "Pay with Checking Account You need to relink your bank account" at bounding box center [423, 581] width 11 height 11
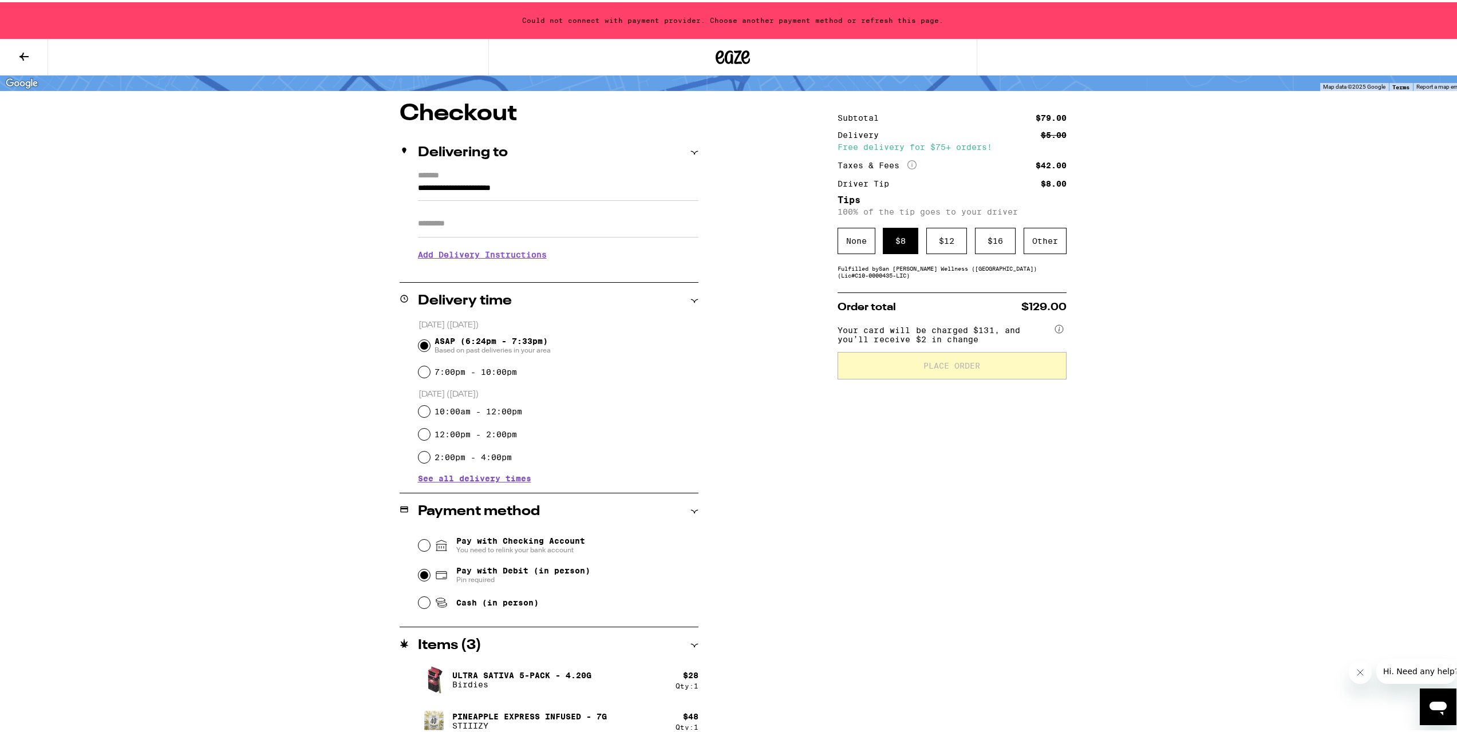
scroll to position [114, 0]
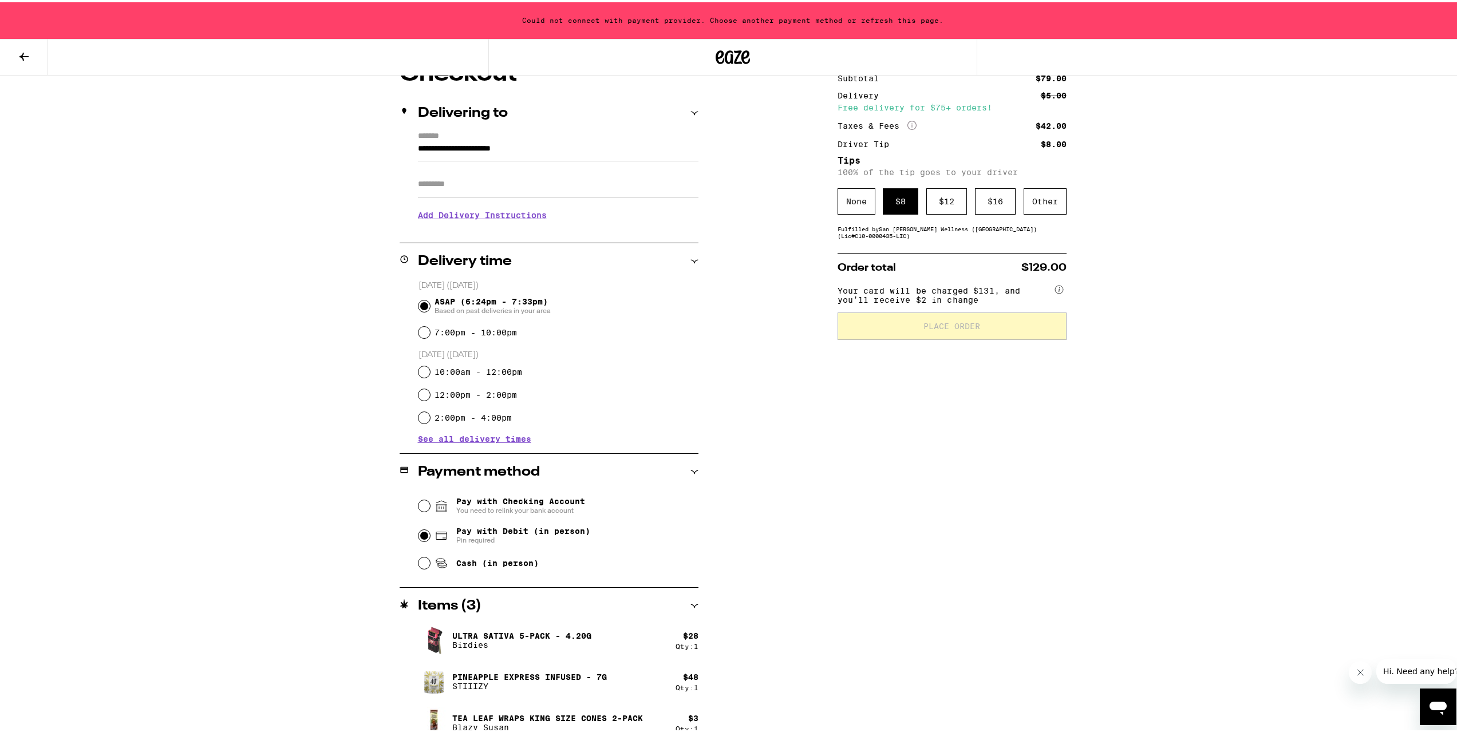
click at [418, 535] on input "Pay with Debit (in person) Pin required" at bounding box center [423, 533] width 11 height 11
radio input "true"
click at [424, 536] on input "Pay with Debit (in person) Pin required" at bounding box center [423, 533] width 11 height 11
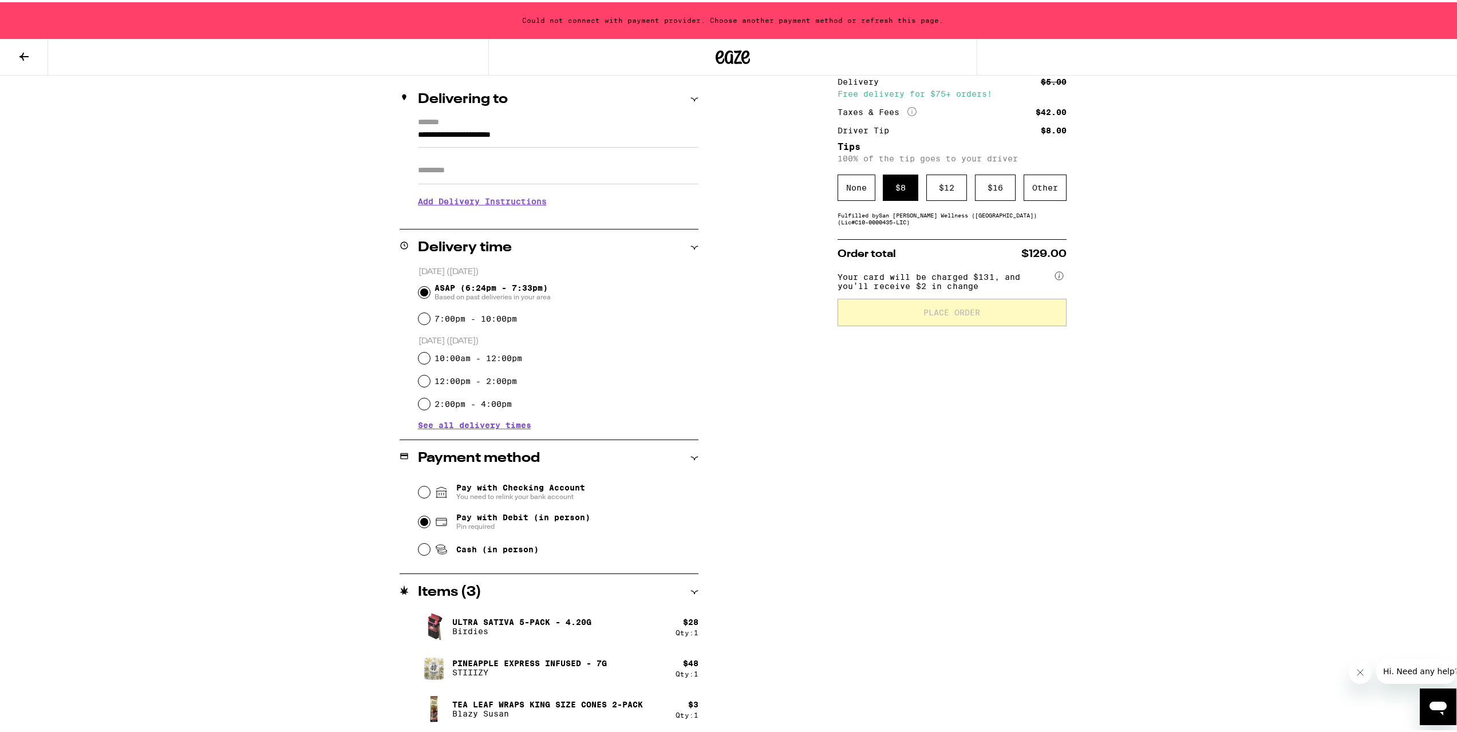
scroll to position [129, 0]
click at [883, 189] on div "$ 8" at bounding box center [900, 185] width 35 height 26
click at [856, 190] on div "None" at bounding box center [856, 185] width 38 height 26
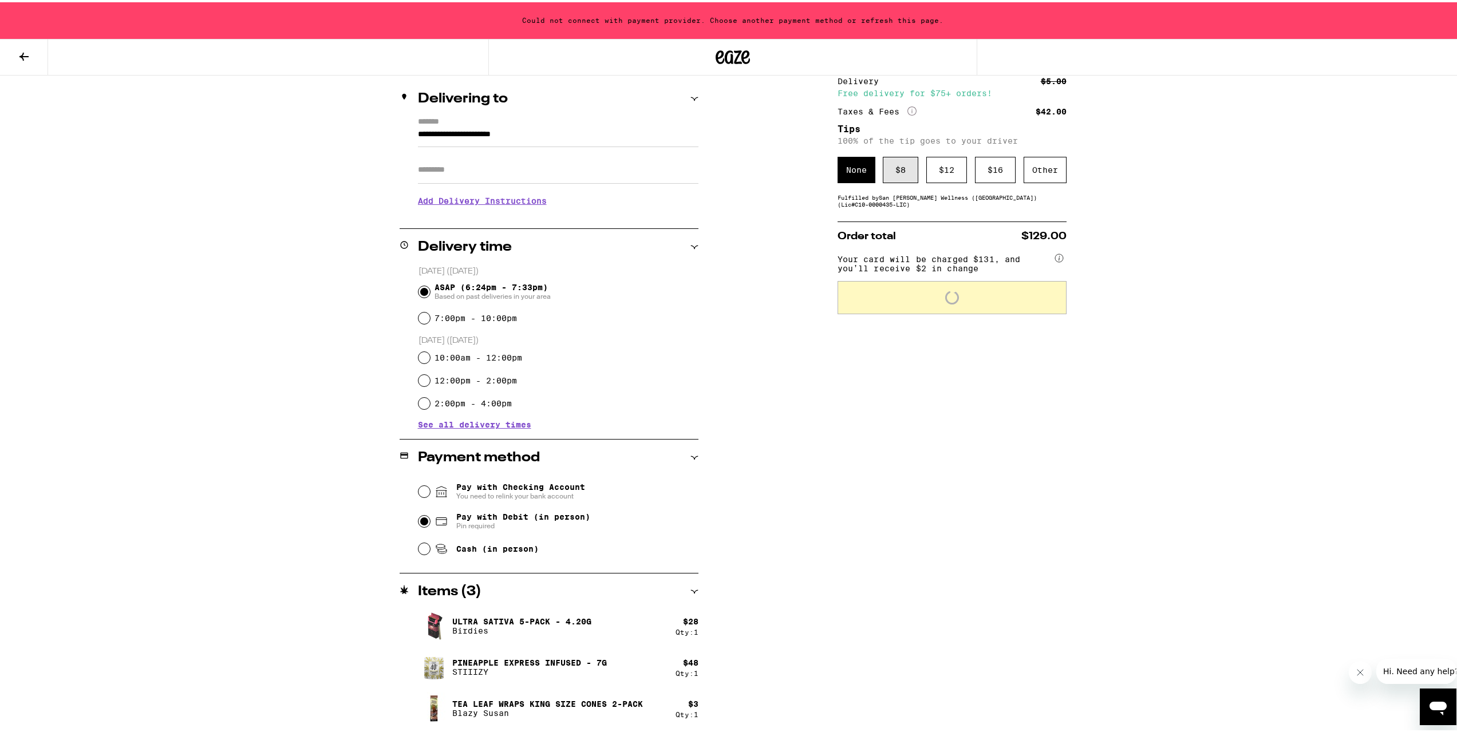
click at [895, 175] on div "$ 8" at bounding box center [900, 168] width 35 height 26
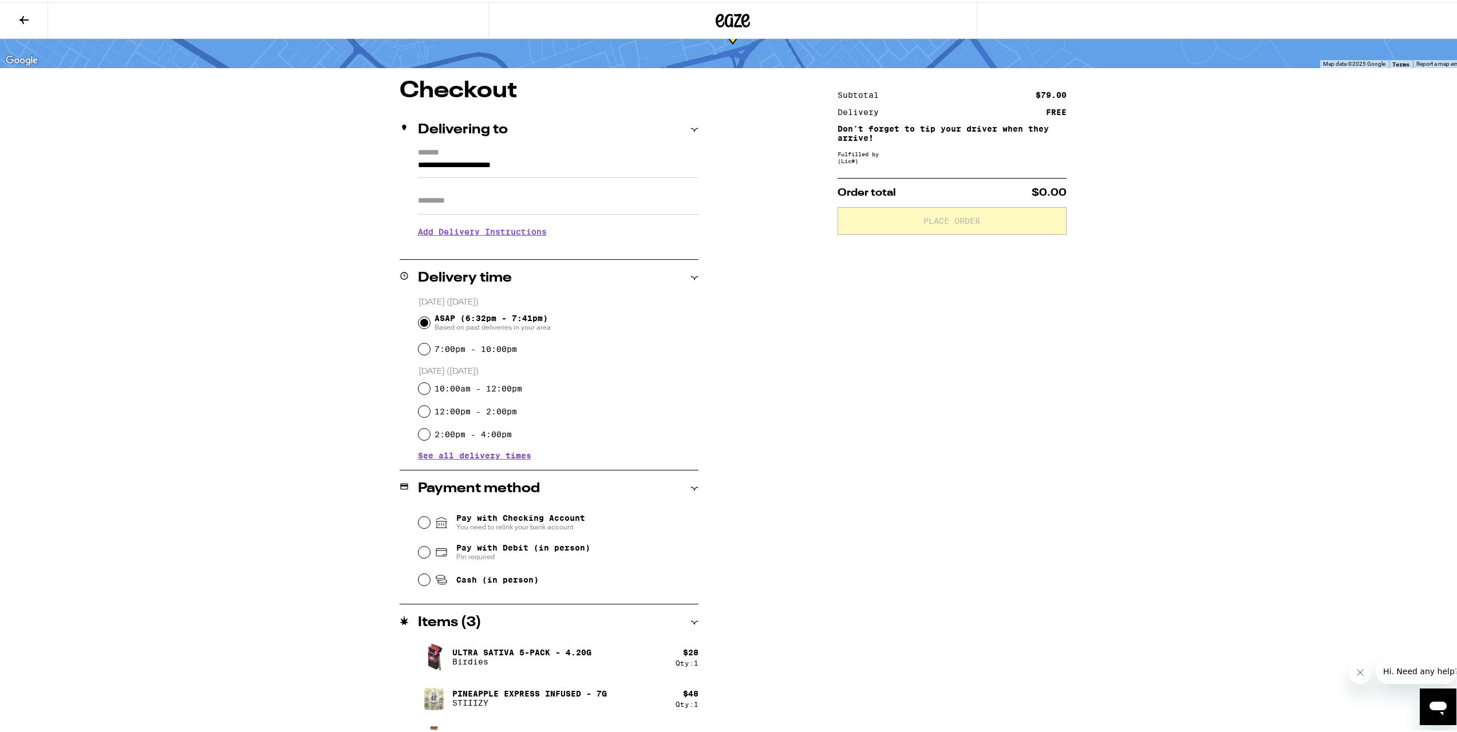
scroll to position [92, 0]
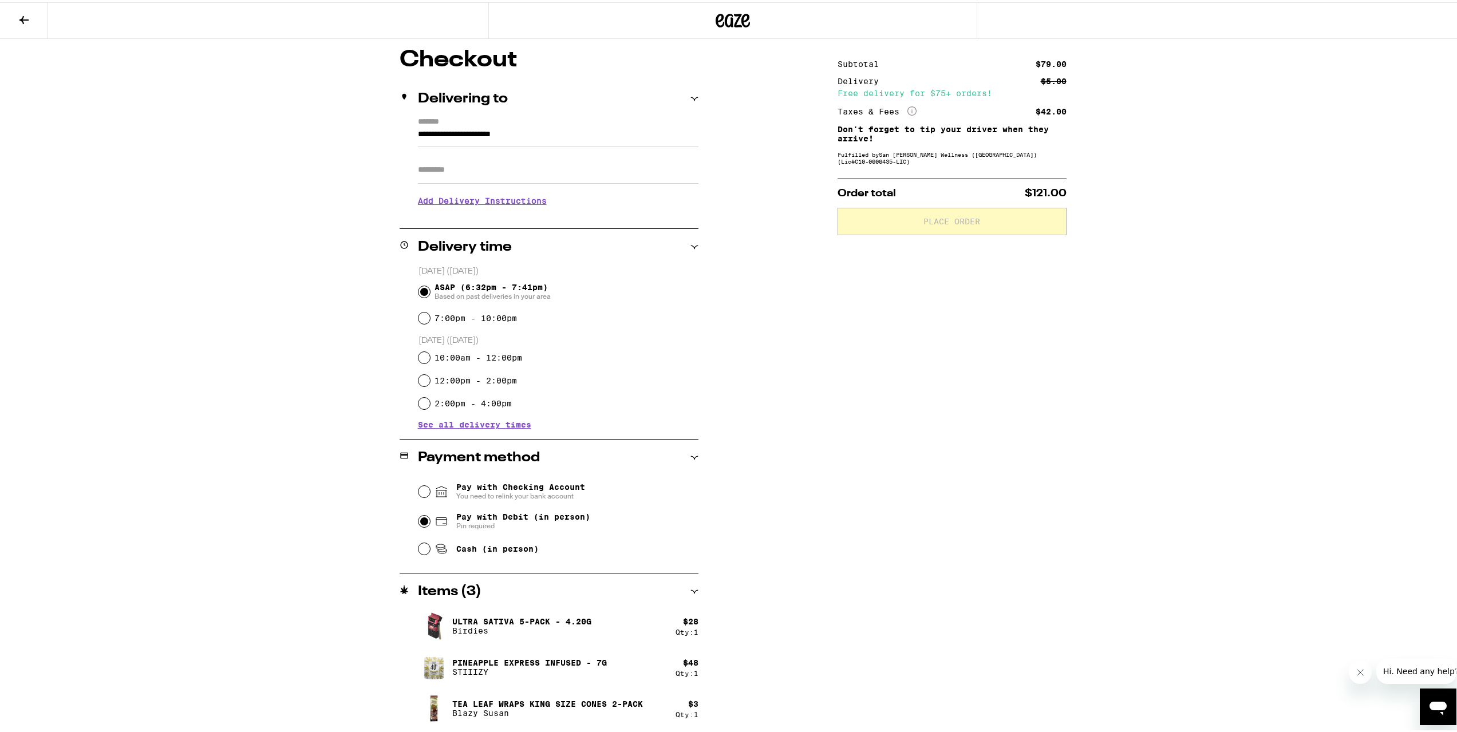
click at [420, 523] on input "Pay with Debit (in person) Pin required" at bounding box center [423, 518] width 11 height 11
radio input "true"
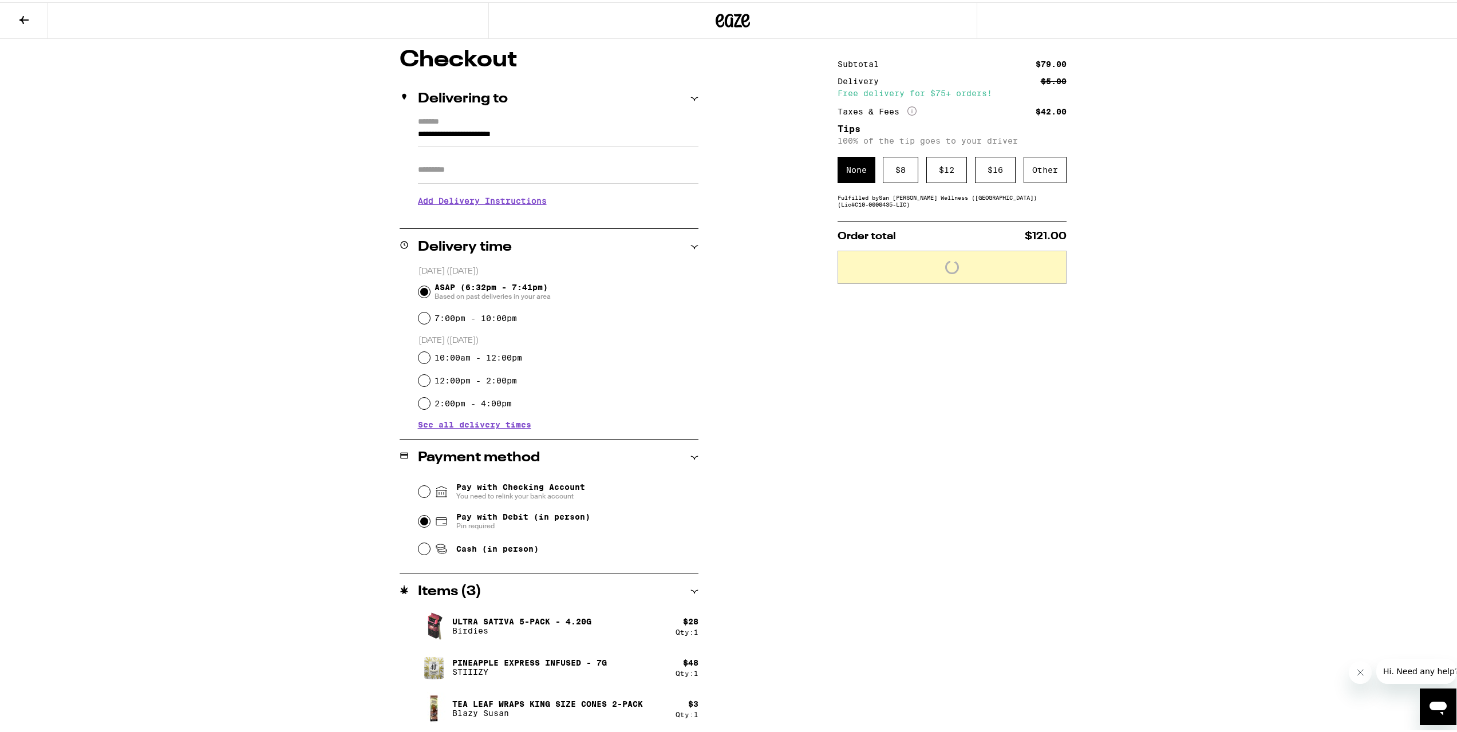
scroll to position [0, 0]
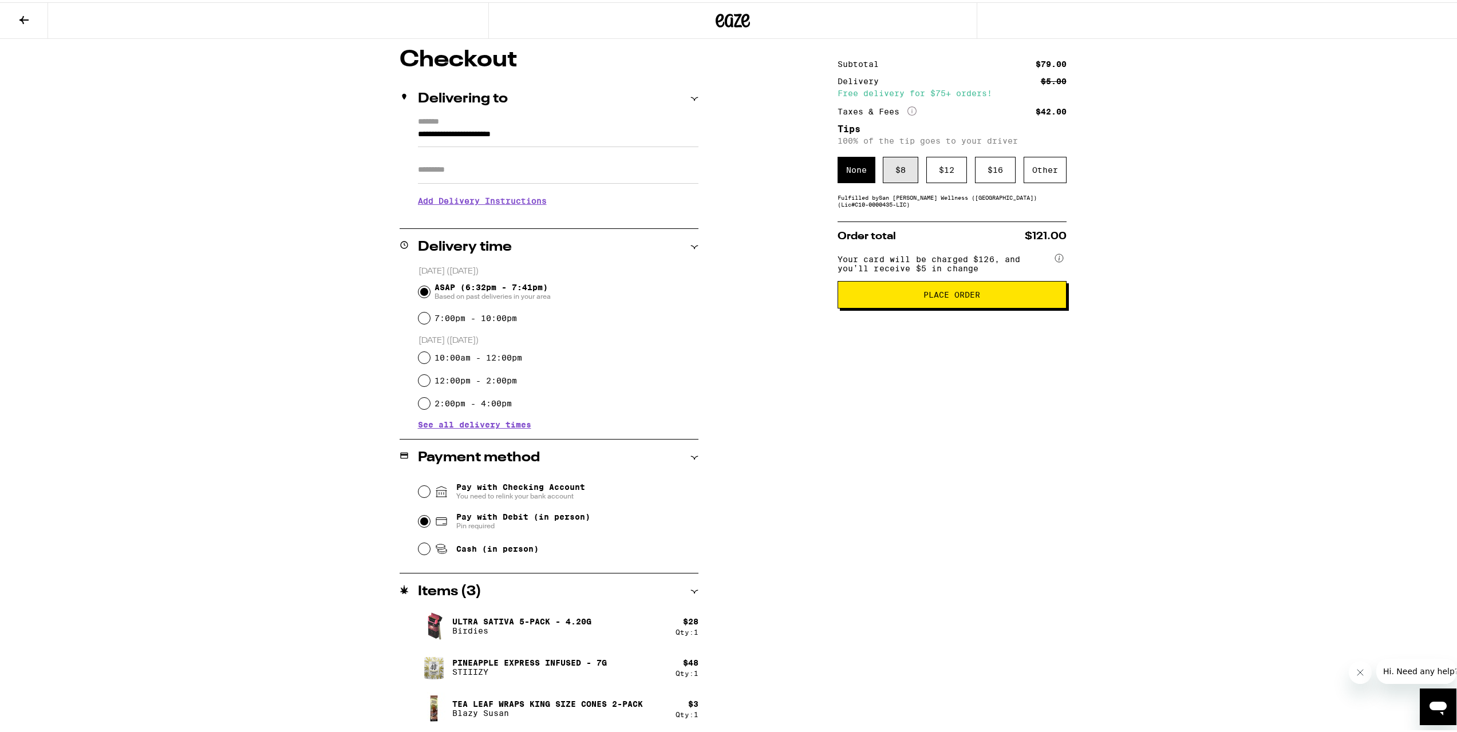
click at [896, 174] on div "$ 8" at bounding box center [900, 168] width 35 height 26
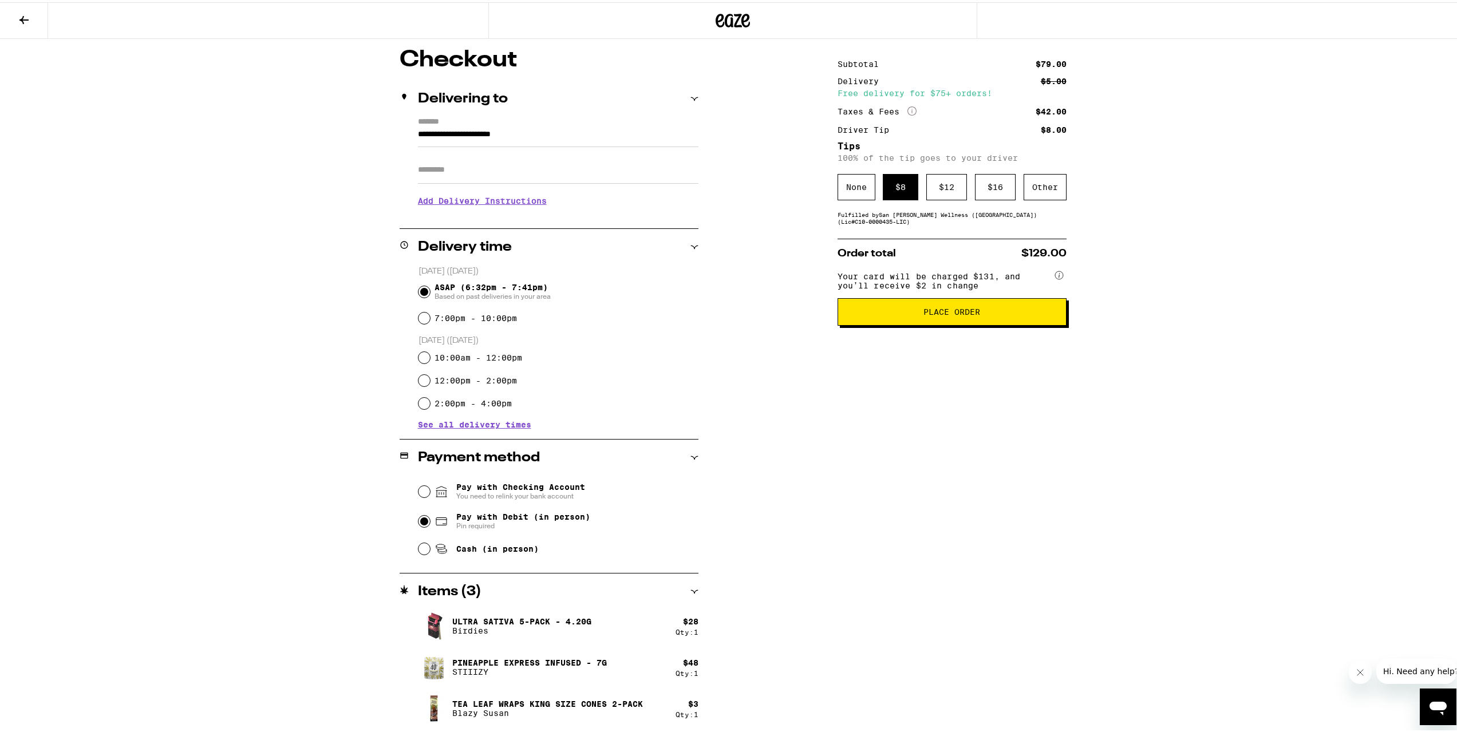
click at [1009, 314] on span "Place Order" at bounding box center [952, 310] width 210 height 8
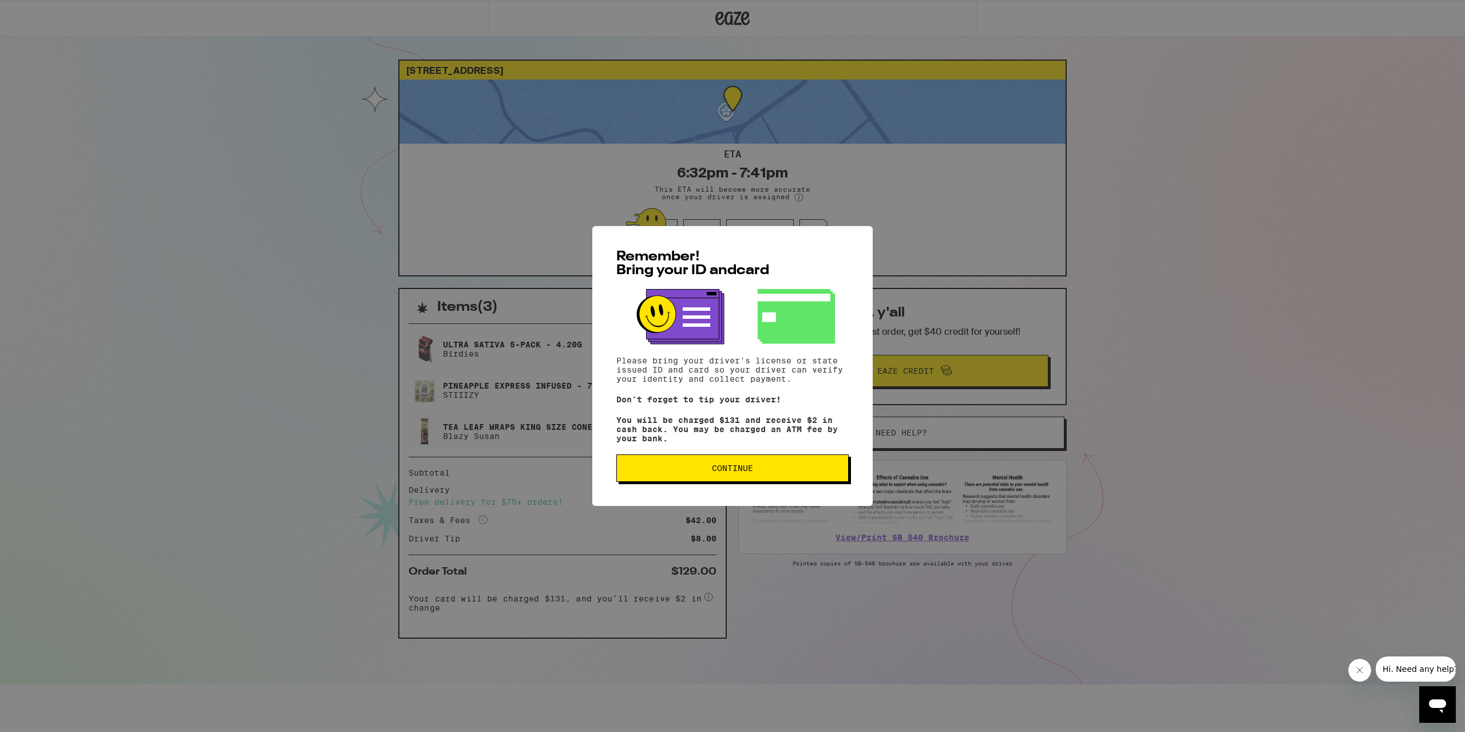
click at [758, 480] on button "Continue" at bounding box center [733, 468] width 232 height 27
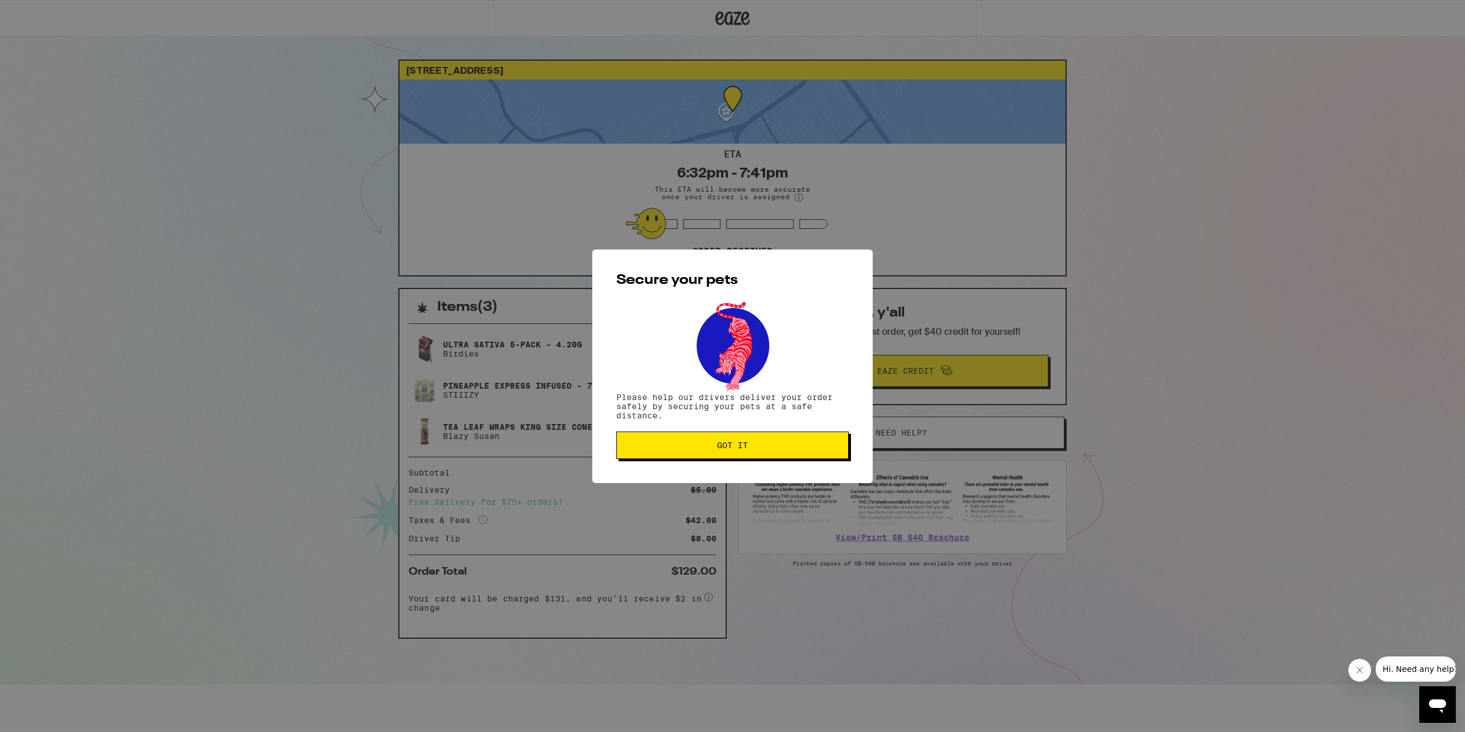
click at [766, 458] on button "Got it" at bounding box center [733, 445] width 232 height 27
